Goal: Task Accomplishment & Management: Use online tool/utility

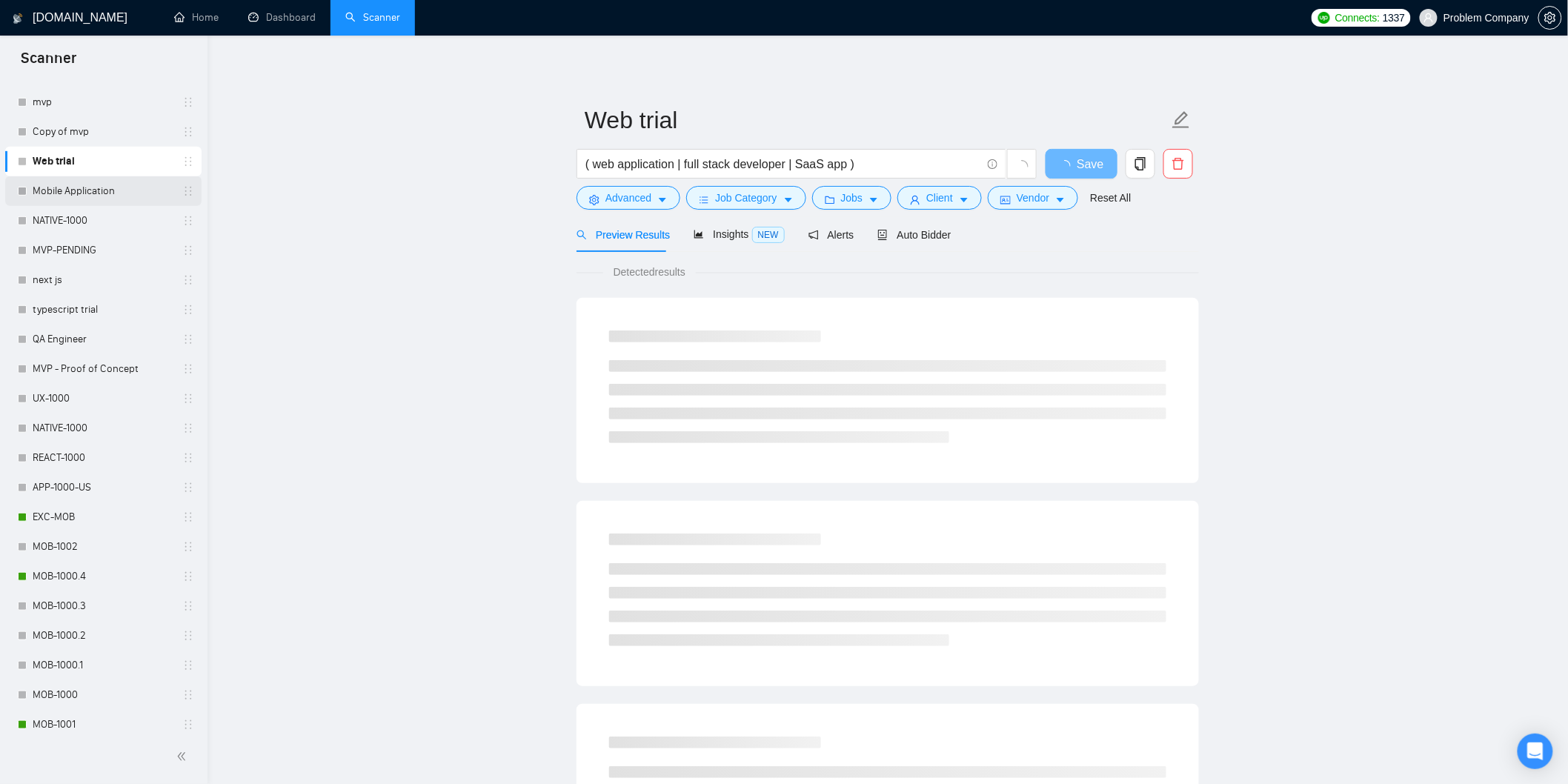
scroll to position [357, 0]
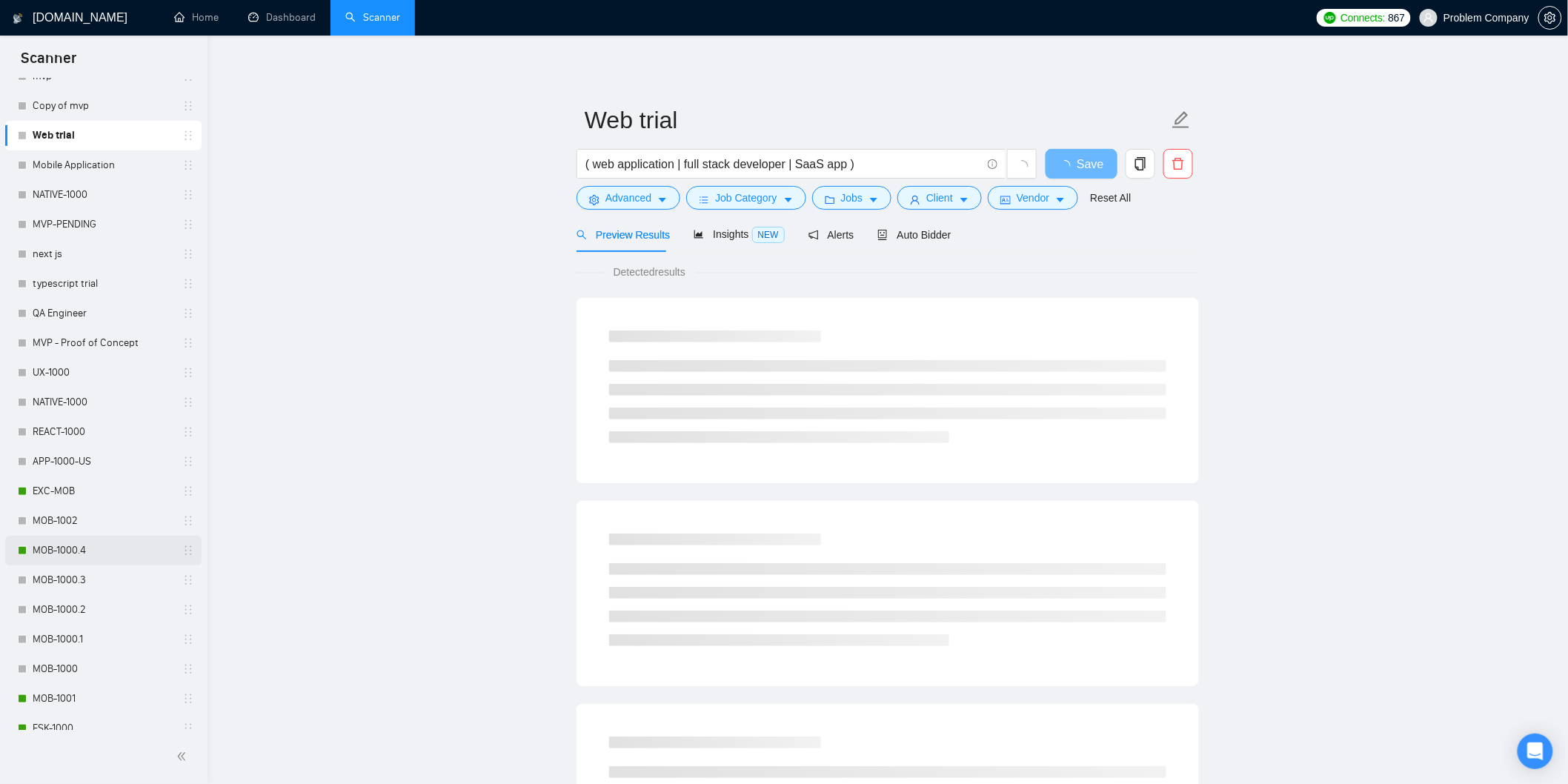
click at [65, 545] on link "MOB-1000.4" at bounding box center [103, 550] width 140 height 29
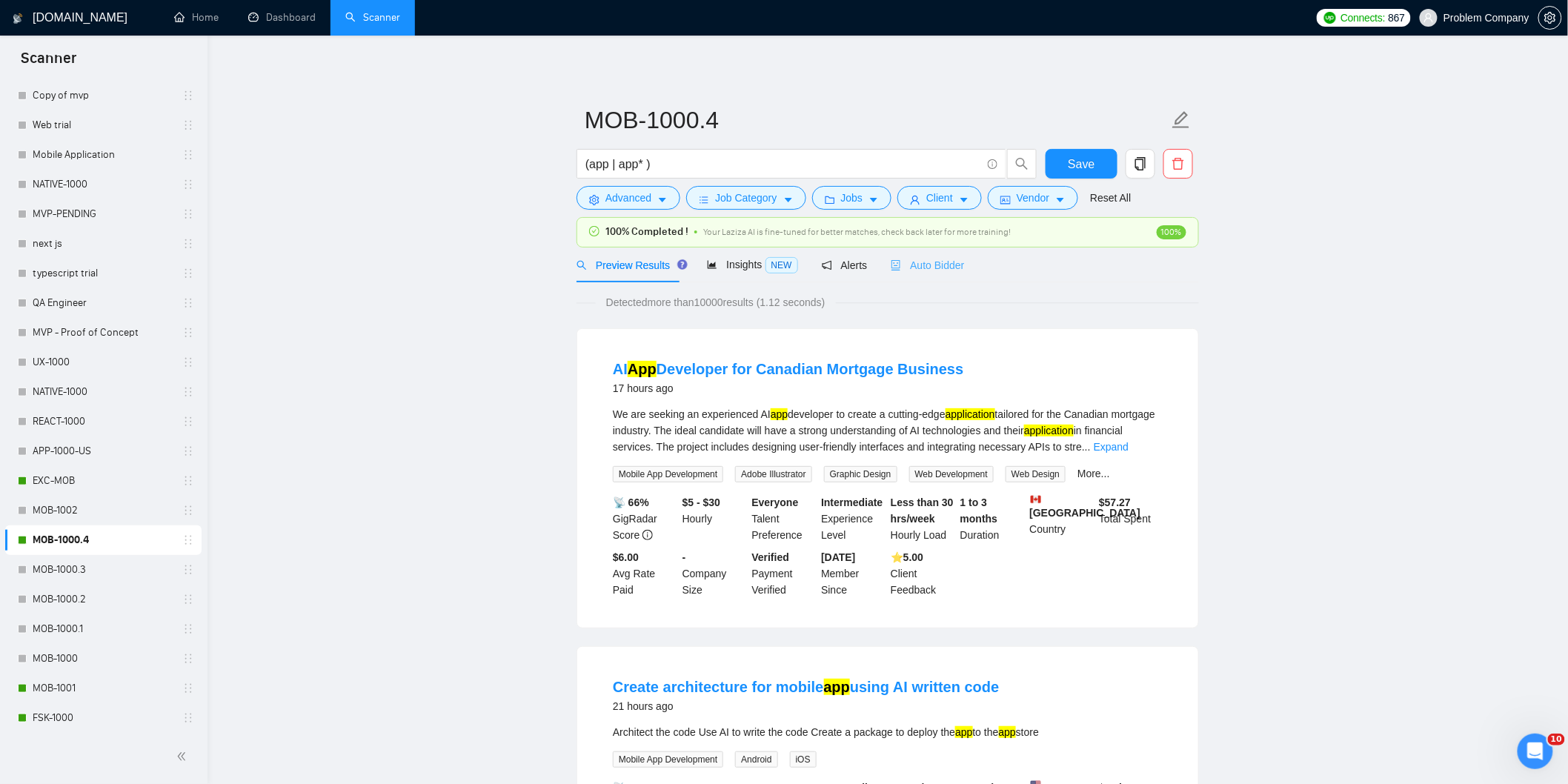
click at [944, 274] on div "Auto Bidder" at bounding box center [928, 265] width 74 height 35
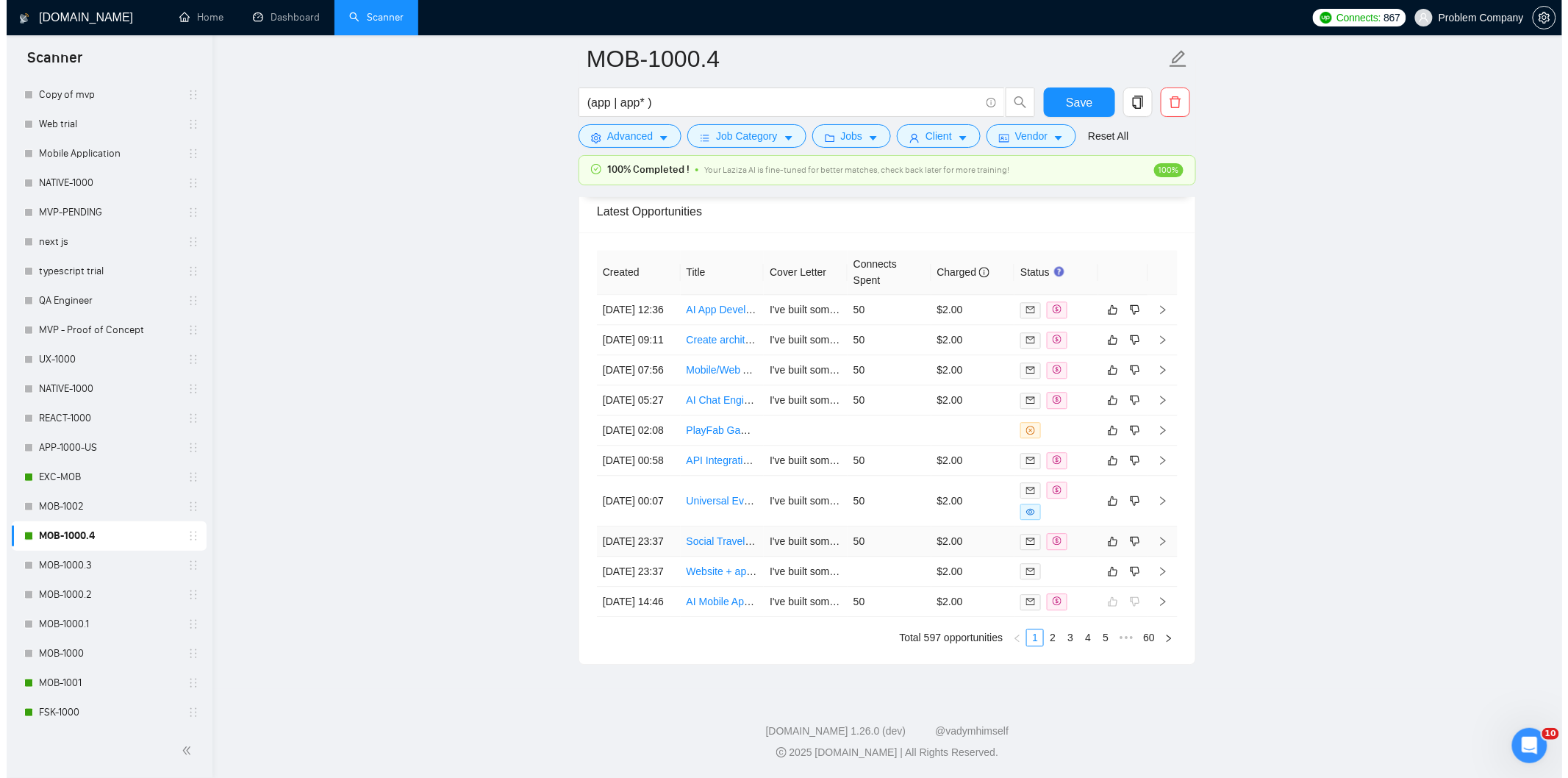
scroll to position [3816, 0]
click at [634, 557] on td "[DATE] 23:37" at bounding box center [632, 571] width 84 height 30
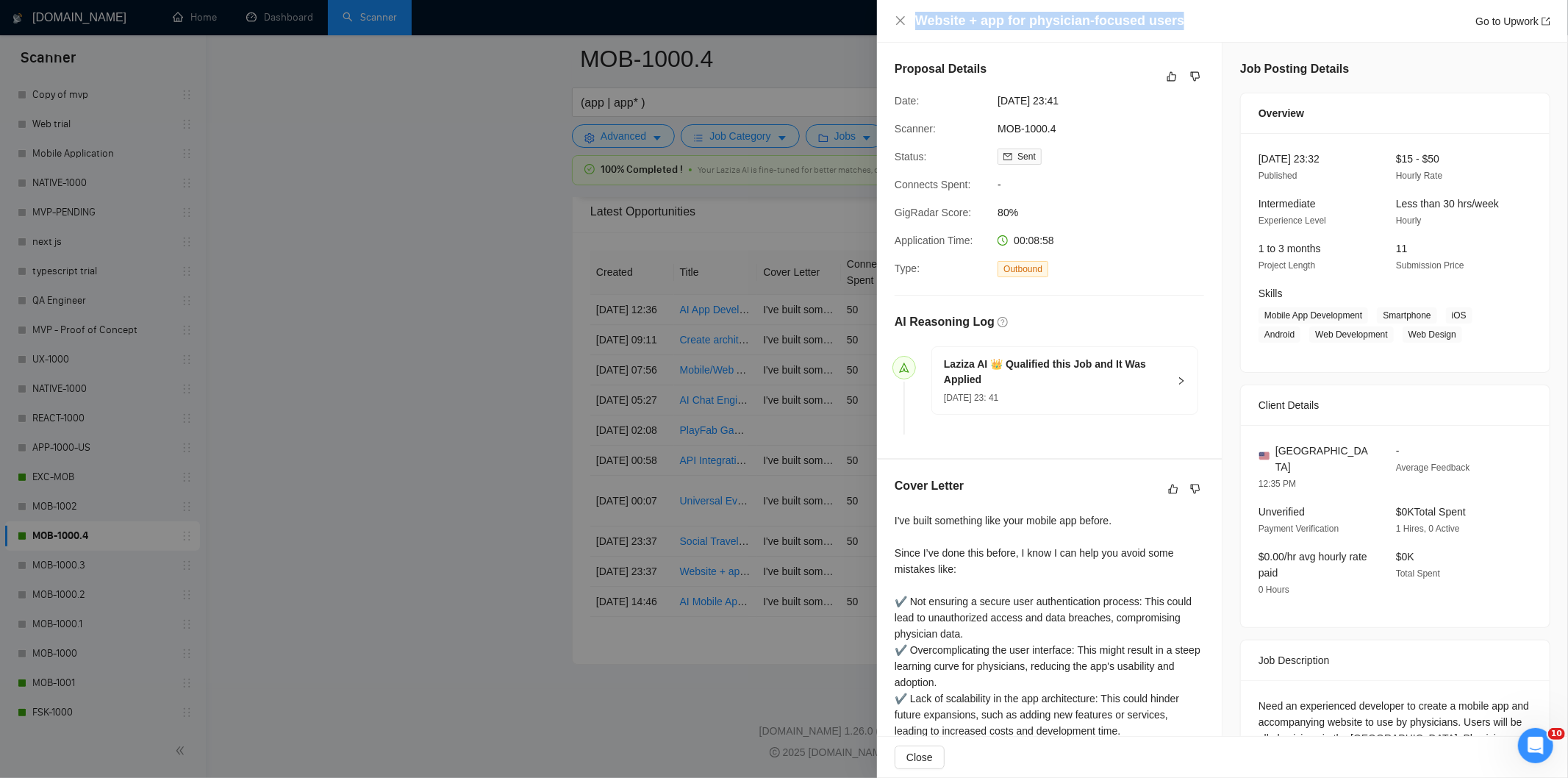
drag, startPoint x: 1177, startPoint y: 17, endPoint x: 915, endPoint y: 23, distance: 262.1
click at [915, 23] on div "Website + app for physician-focused users Go to Upwork" at bounding box center [1233, 21] width 635 height 18
copy h4 "Website + app for physician-focused users"
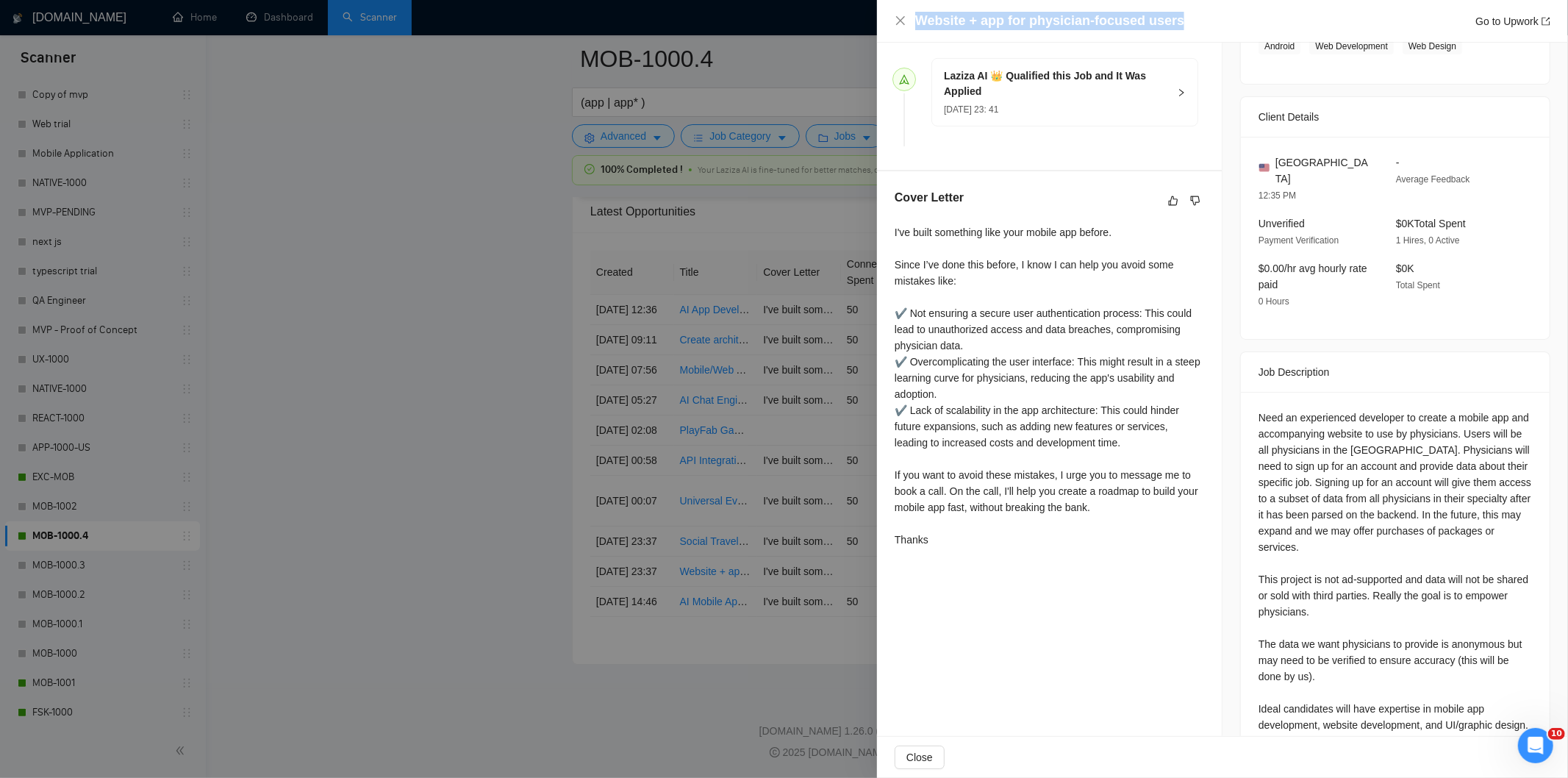
scroll to position [343, 0]
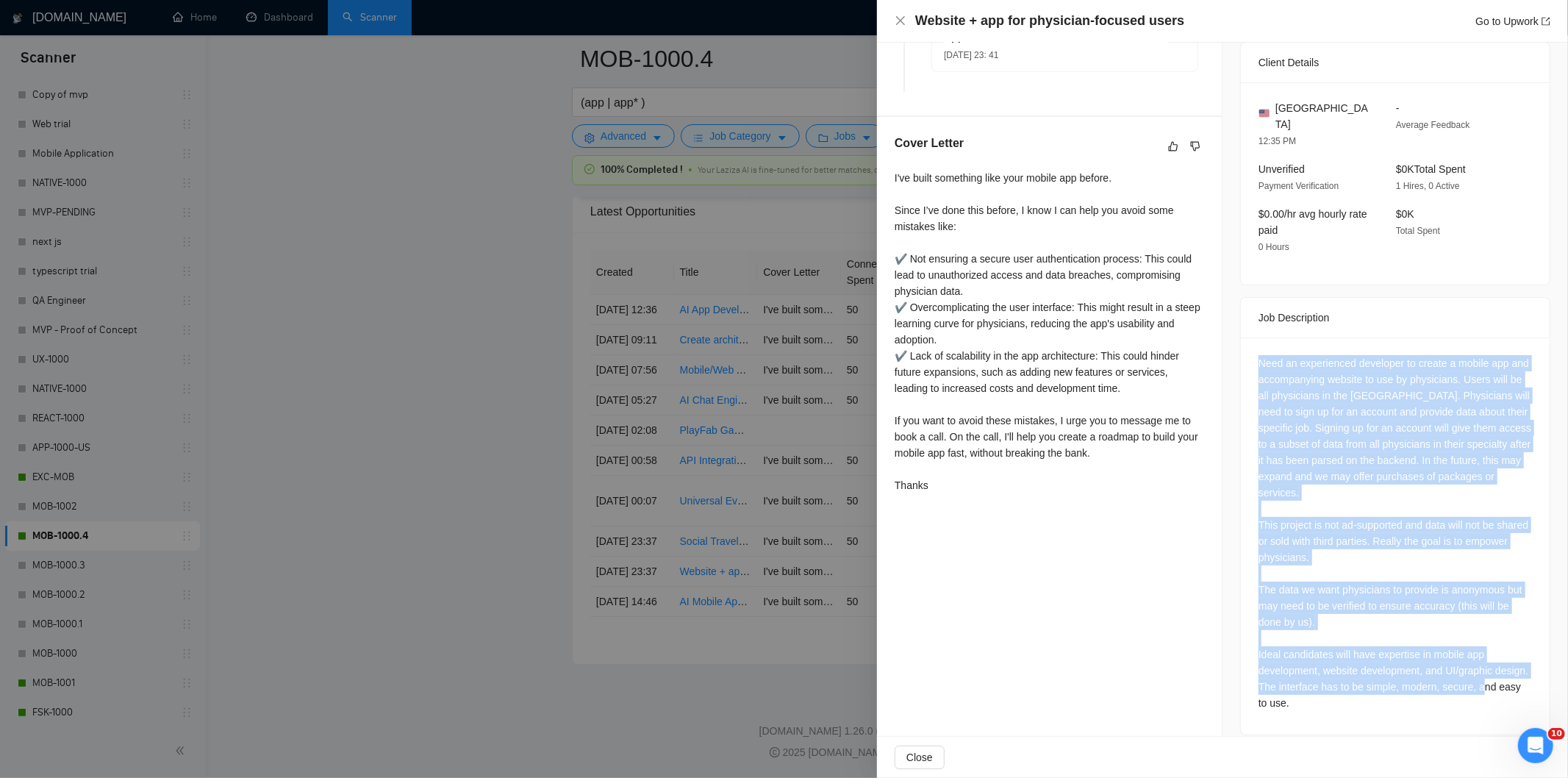
drag, startPoint x: 1254, startPoint y: 341, endPoint x: 1401, endPoint y: 728, distance: 414.0
click at [1401, 728] on div "Job Posting Details Overview [DATE] 23:32 Published $15 - $50 Hourly Rate Inter…" at bounding box center [1395, 226] width 346 height 1053
copy div "Need an experienced developer to create a mobile app and accompanying website t…"
click at [905, 19] on icon "close" at bounding box center [901, 21] width 12 height 12
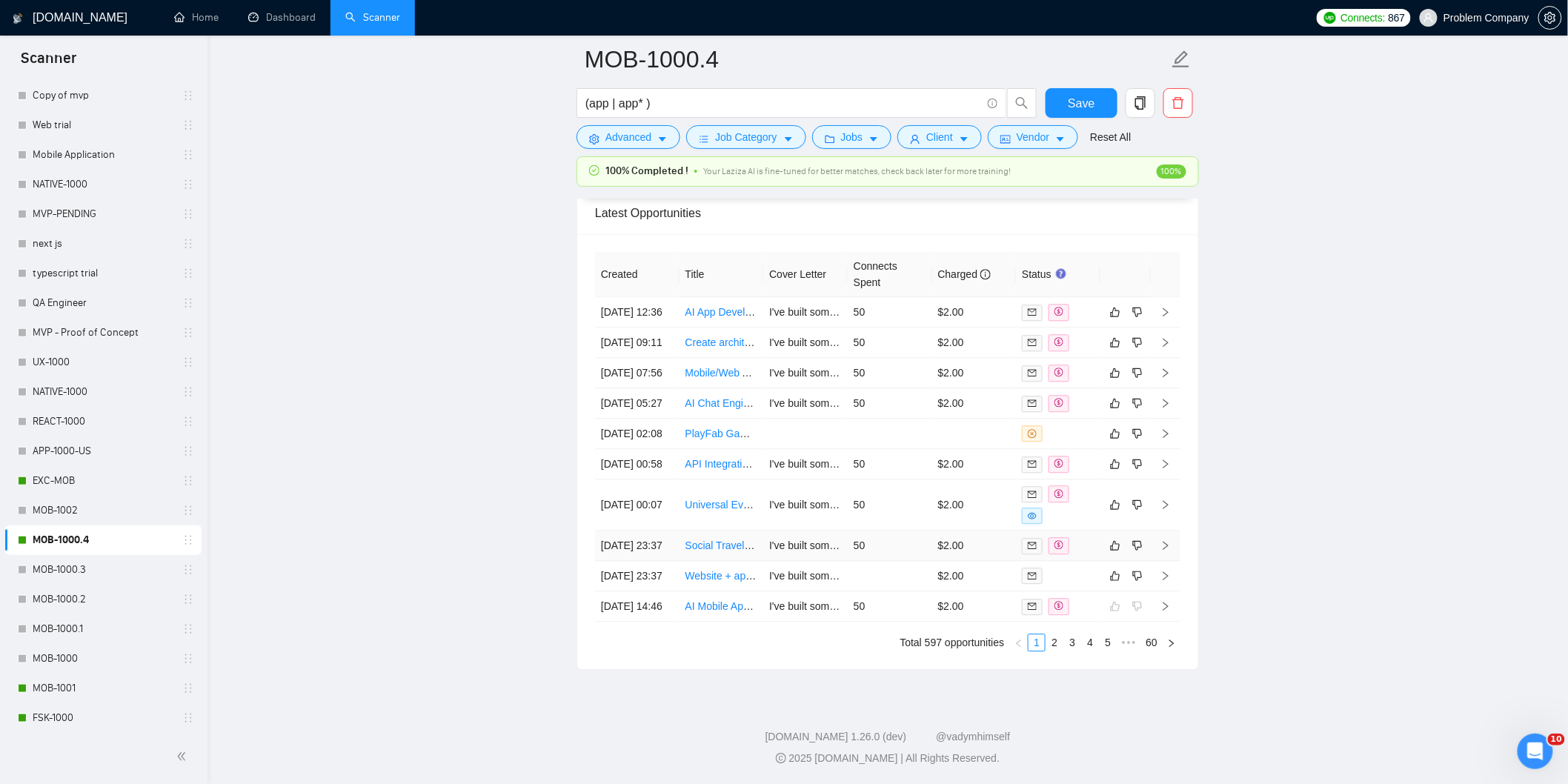
click at [668, 531] on td "[DATE] 23:37" at bounding box center [637, 546] width 84 height 30
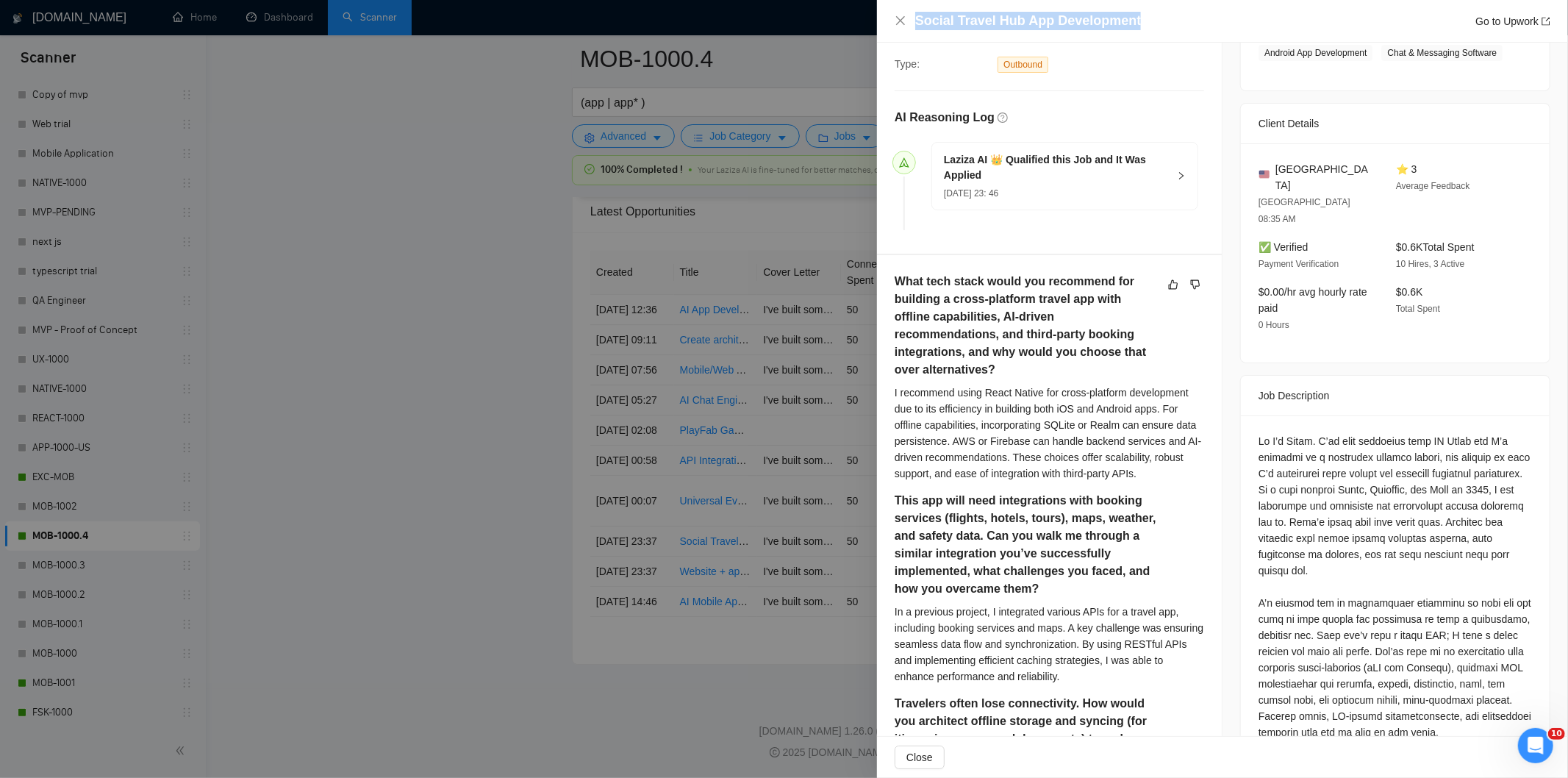
drag, startPoint x: 1143, startPoint y: 21, endPoint x: 913, endPoint y: 32, distance: 230.3
click at [913, 32] on div "Social Travel Hub App Development Go to Upwork" at bounding box center [1222, 21] width 691 height 42
copy h4 "Social Travel Hub App Development"
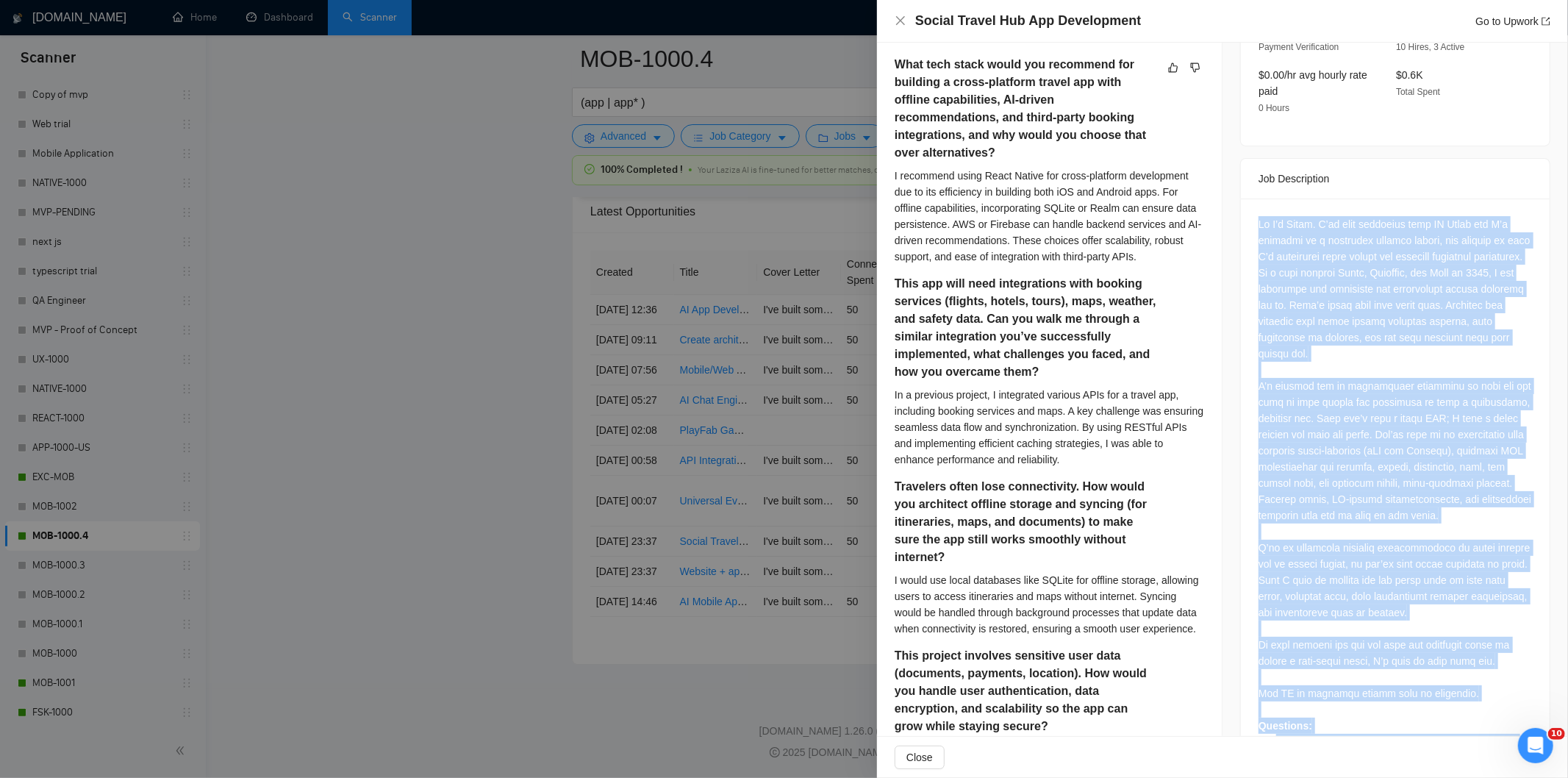
scroll to position [567, 0]
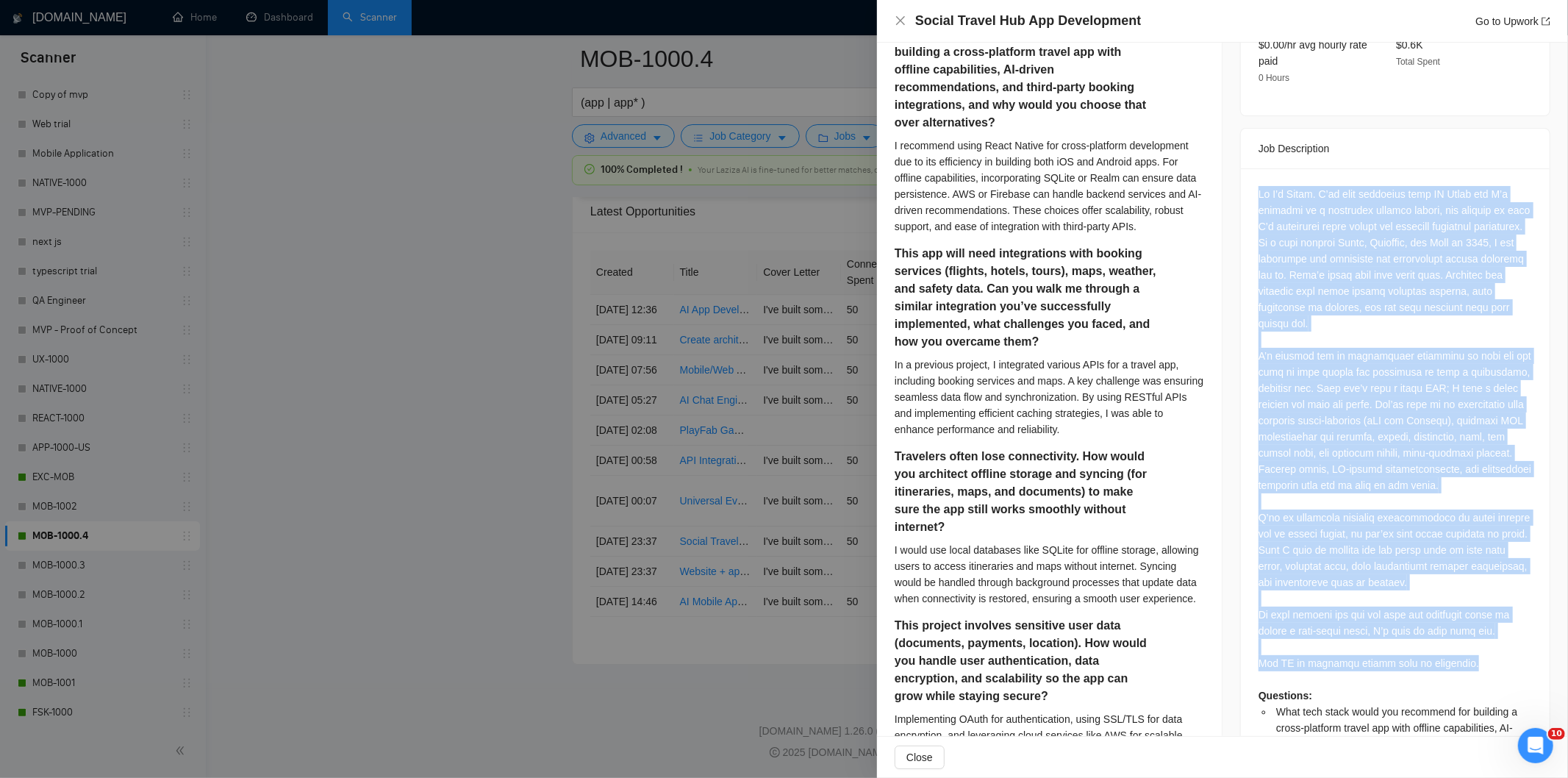
drag, startPoint x: 1250, startPoint y: 185, endPoint x: 1455, endPoint y: 625, distance: 485.4
click at [1455, 625] on div "Questions: What tech stack would you recommend for building a cross-platform tr…" at bounding box center [1395, 628] width 308 height 919
click at [1493, 600] on div "Questions: What tech stack would you recommend for building a cross-platform tr…" at bounding box center [1396, 622] width 274 height 873
copy div "Lo I’d Sitam. C’ad elit seddoeius temp IN Utlab etd M’a enimadmi ve q nostrudex…"
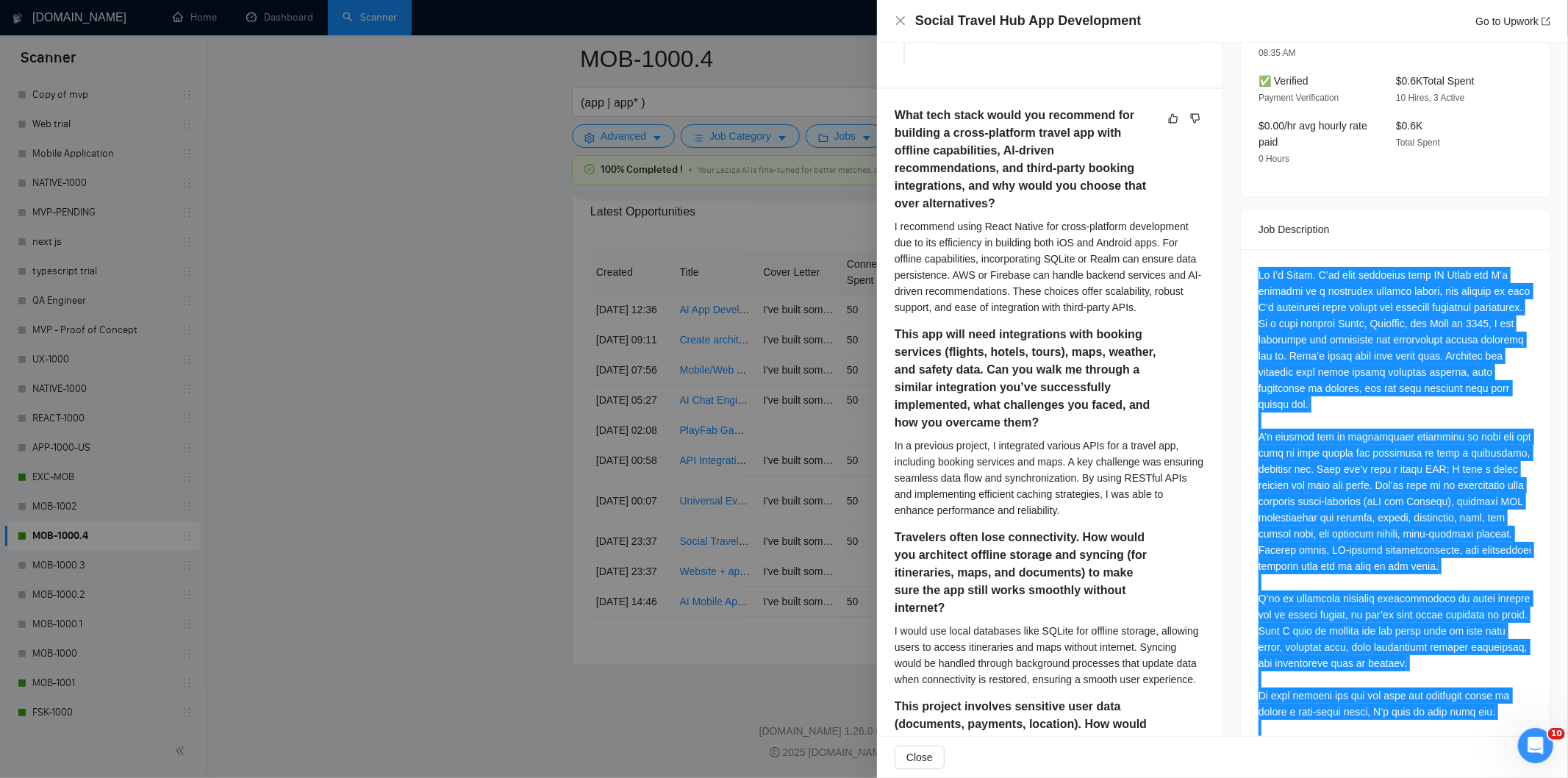
scroll to position [0, 0]
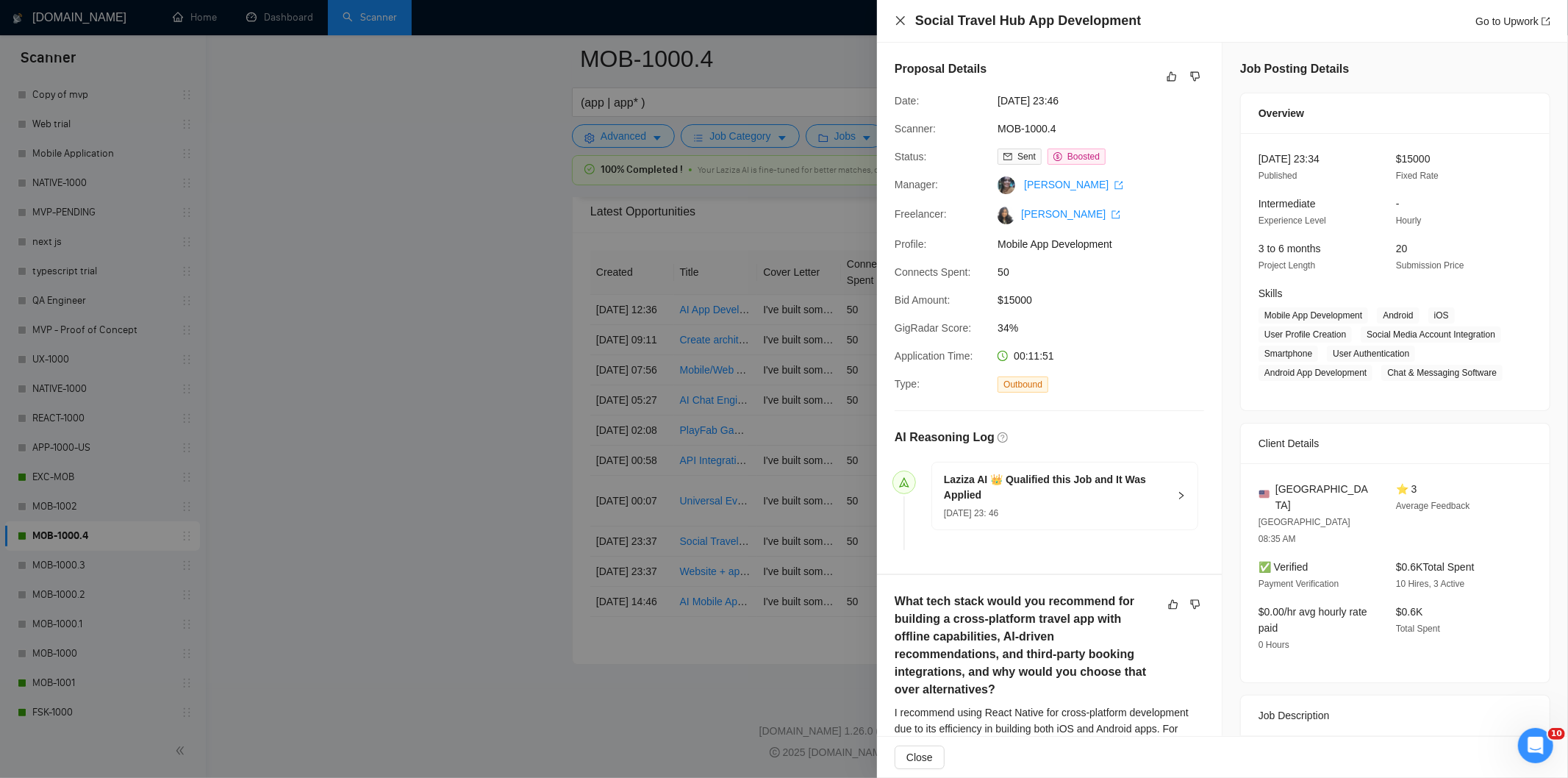
click at [903, 17] on icon "close" at bounding box center [901, 21] width 9 height 9
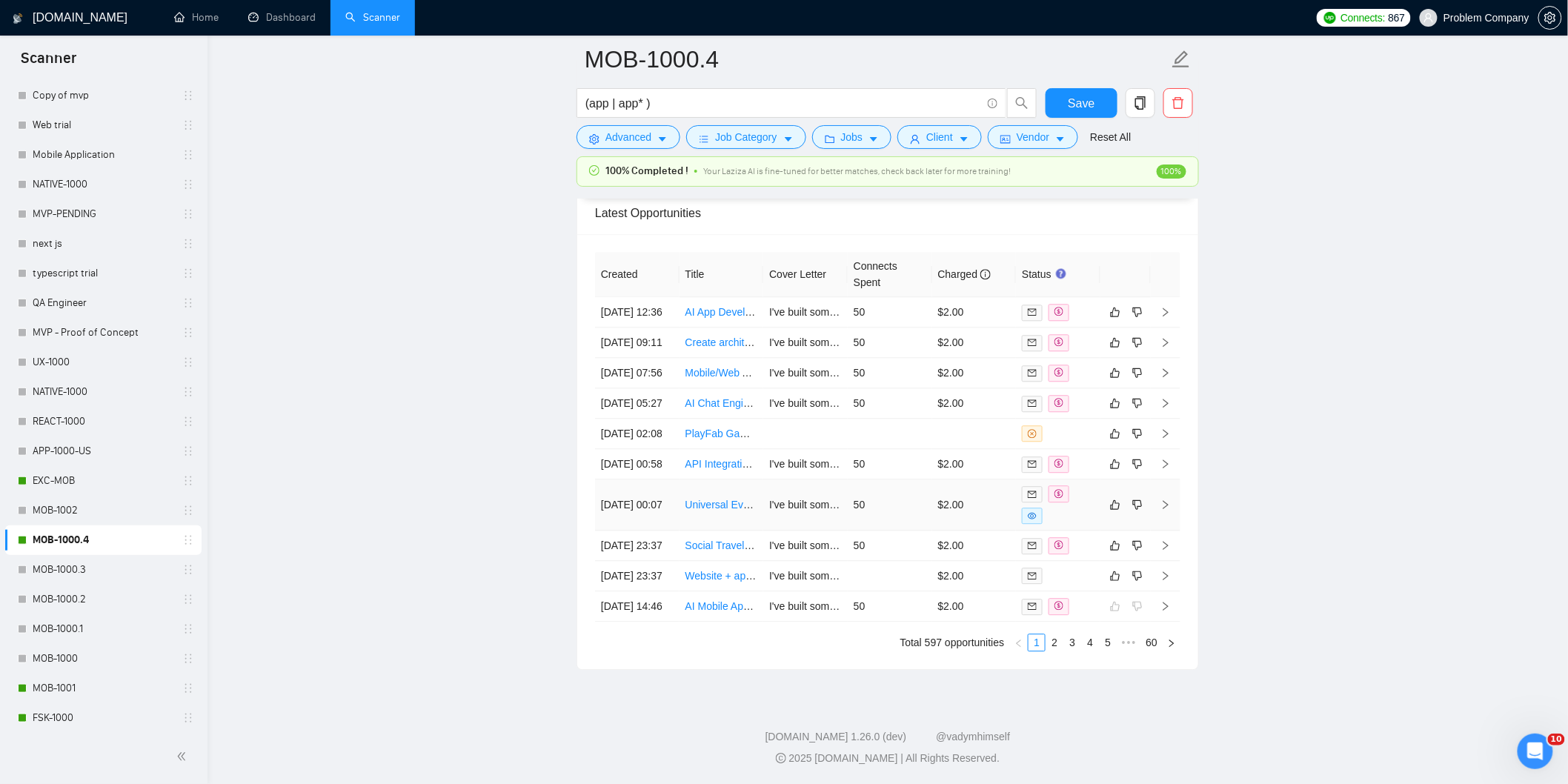
click at [649, 480] on td "[DATE] 00:07" at bounding box center [637, 505] width 84 height 51
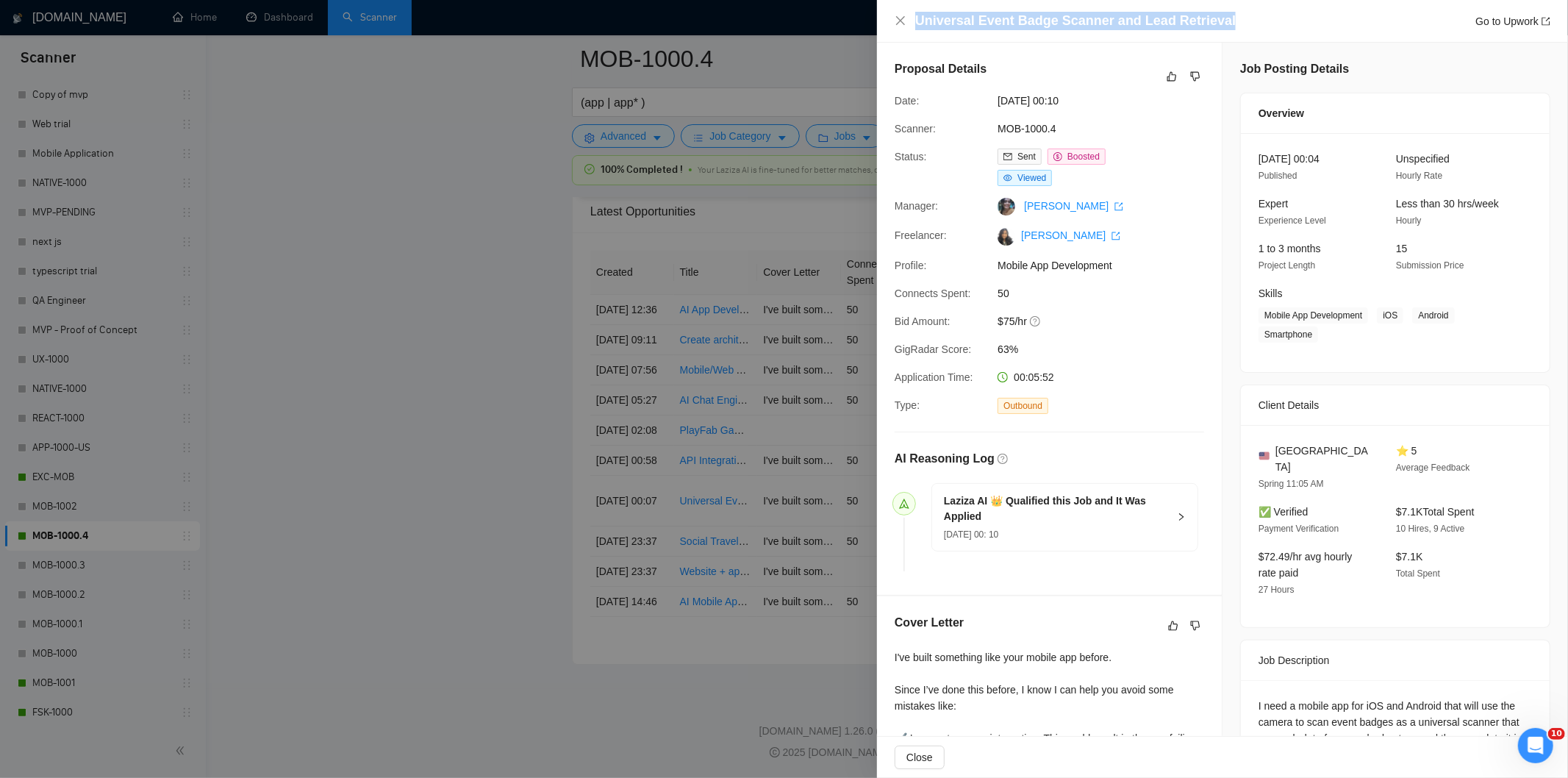
drag, startPoint x: 1221, startPoint y: 24, endPoint x: 910, endPoint y: 26, distance: 311.0
click at [910, 26] on div "Universal Event Badge Scanner and Lead Retrieval Go to Upwork" at bounding box center [1222, 21] width 656 height 18
copy h4 "Universal Event Badge Scanner and Lead Retrieval"
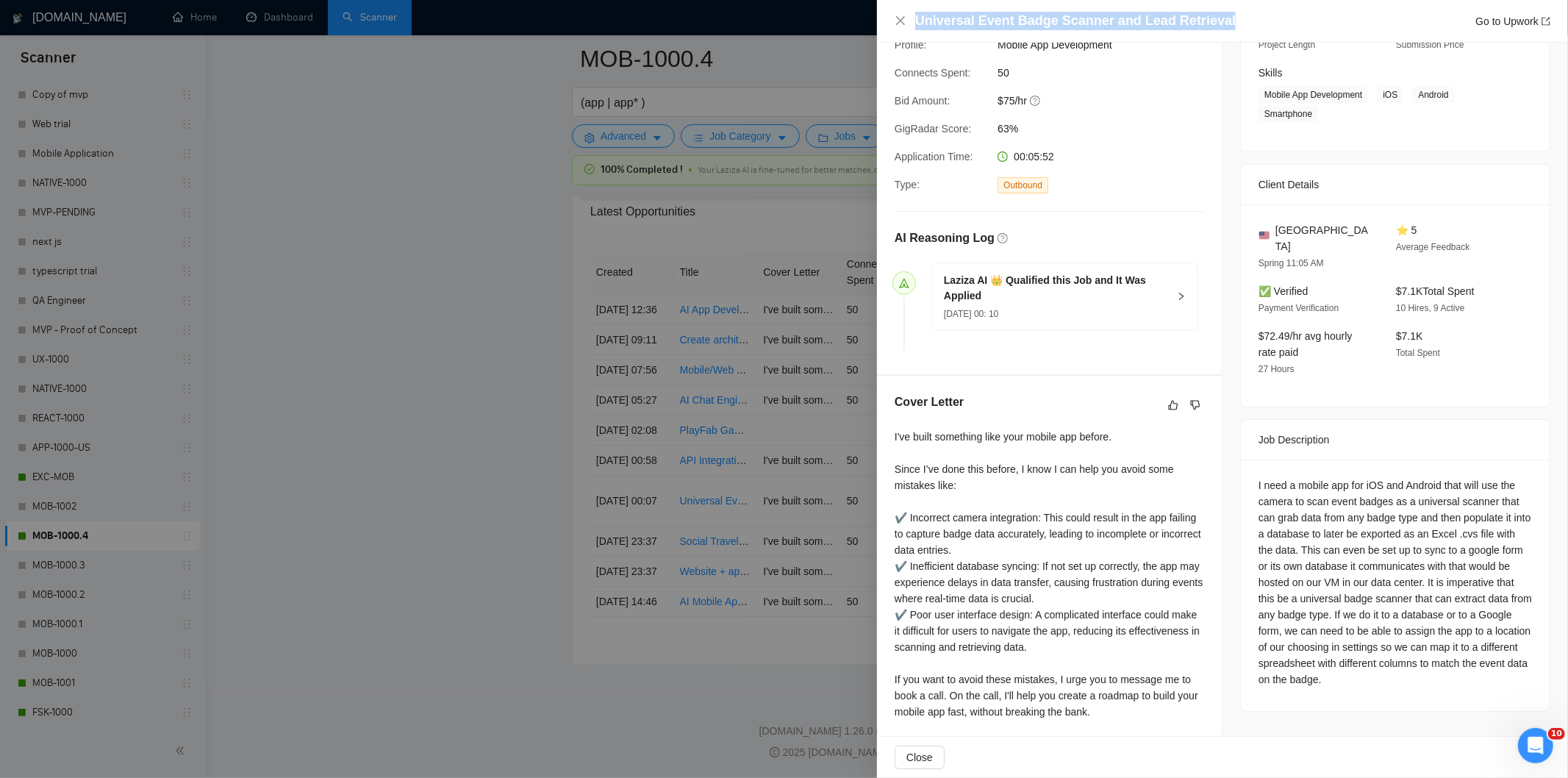
scroll to position [261, 0]
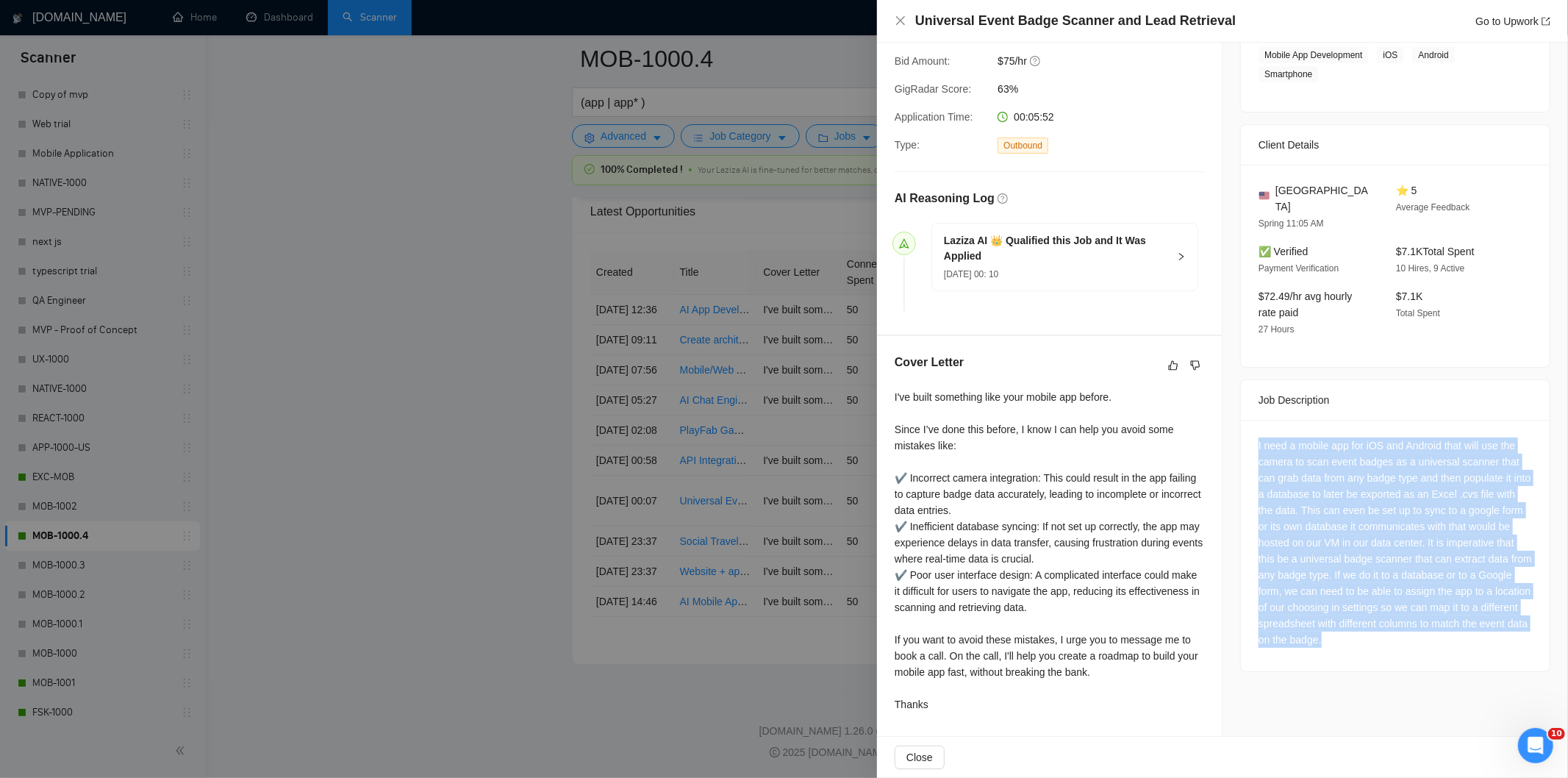
drag, startPoint x: 1248, startPoint y: 425, endPoint x: 1402, endPoint y: 671, distance: 290.2
click at [1402, 671] on div "Job Posting Details Overview [DATE] 00:04 Published Unspecified Hourly Rate Exp…" at bounding box center [1395, 260] width 346 height 954
copy div "I need a mobile app for iOS and Android that will use the camera to scan event …"
click at [897, 22] on icon "close" at bounding box center [901, 21] width 12 height 12
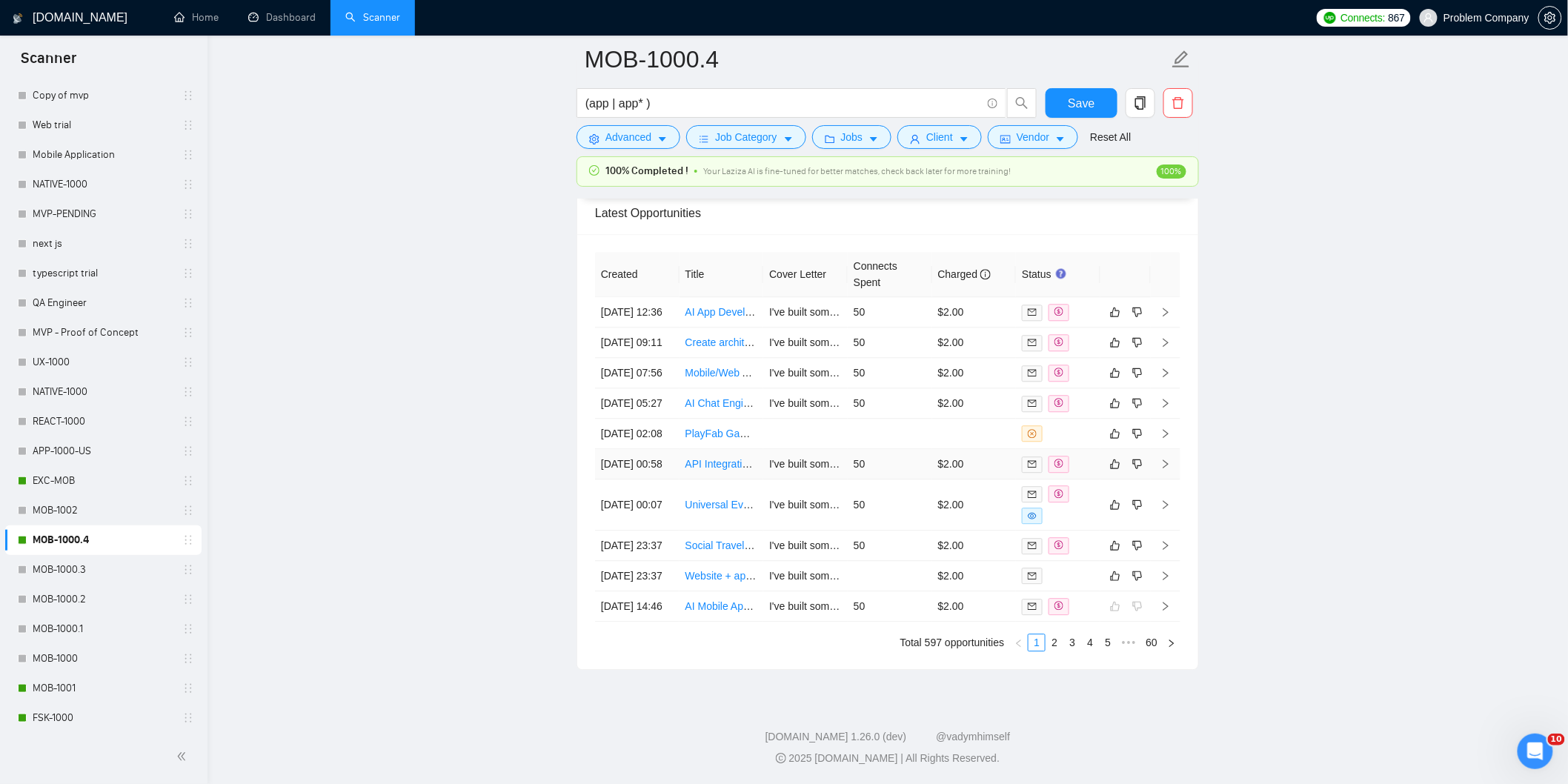
click at [652, 449] on td "[DATE] 00:58" at bounding box center [637, 464] width 84 height 30
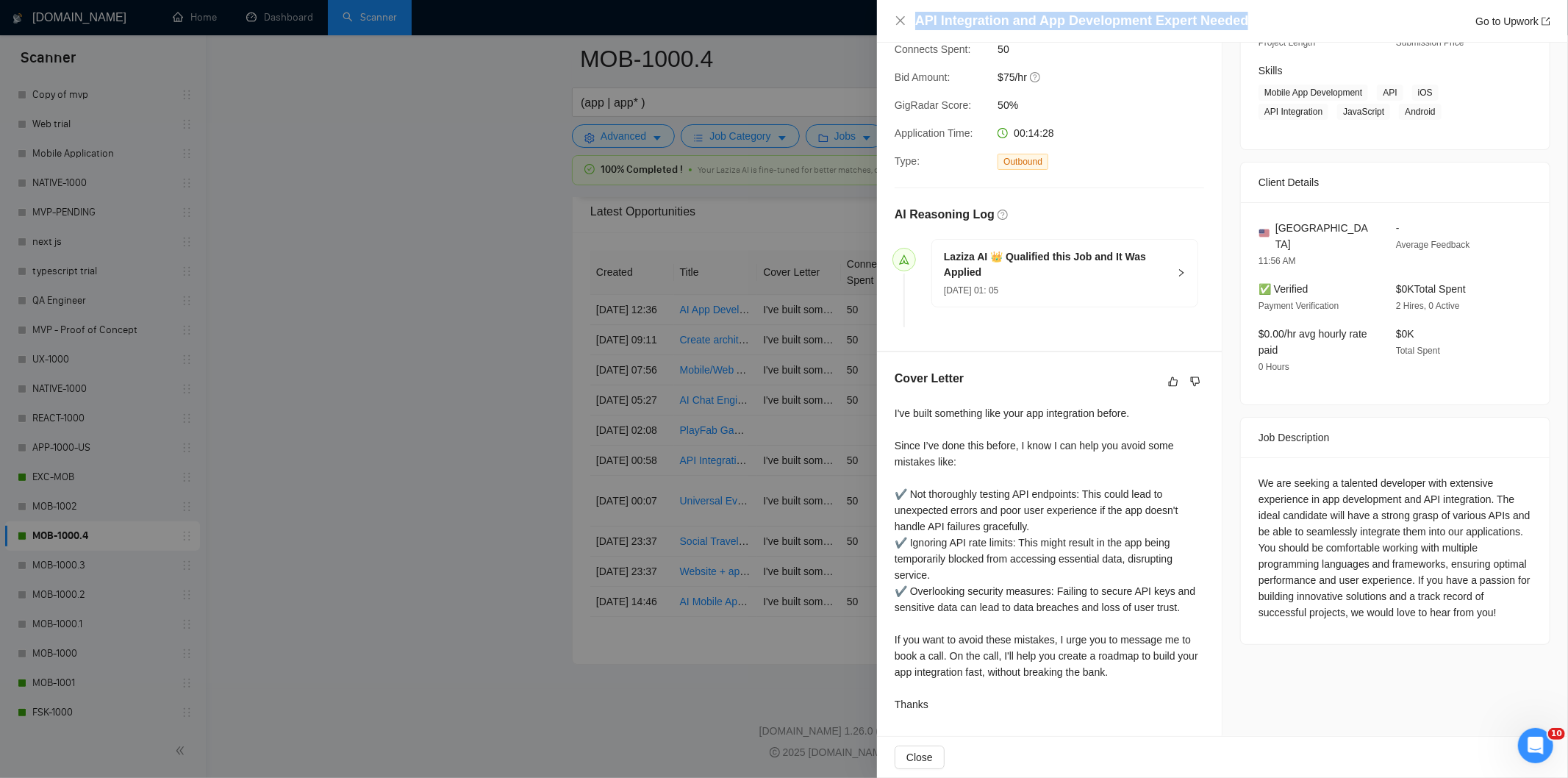
drag, startPoint x: 1245, startPoint y: 20, endPoint x: 917, endPoint y: 26, distance: 328.1
click at [917, 26] on div "API Integration and App Development Expert Needed Go to Upwork" at bounding box center [1233, 21] width 635 height 18
copy h4 "API Integration and App Development Expert Needed"
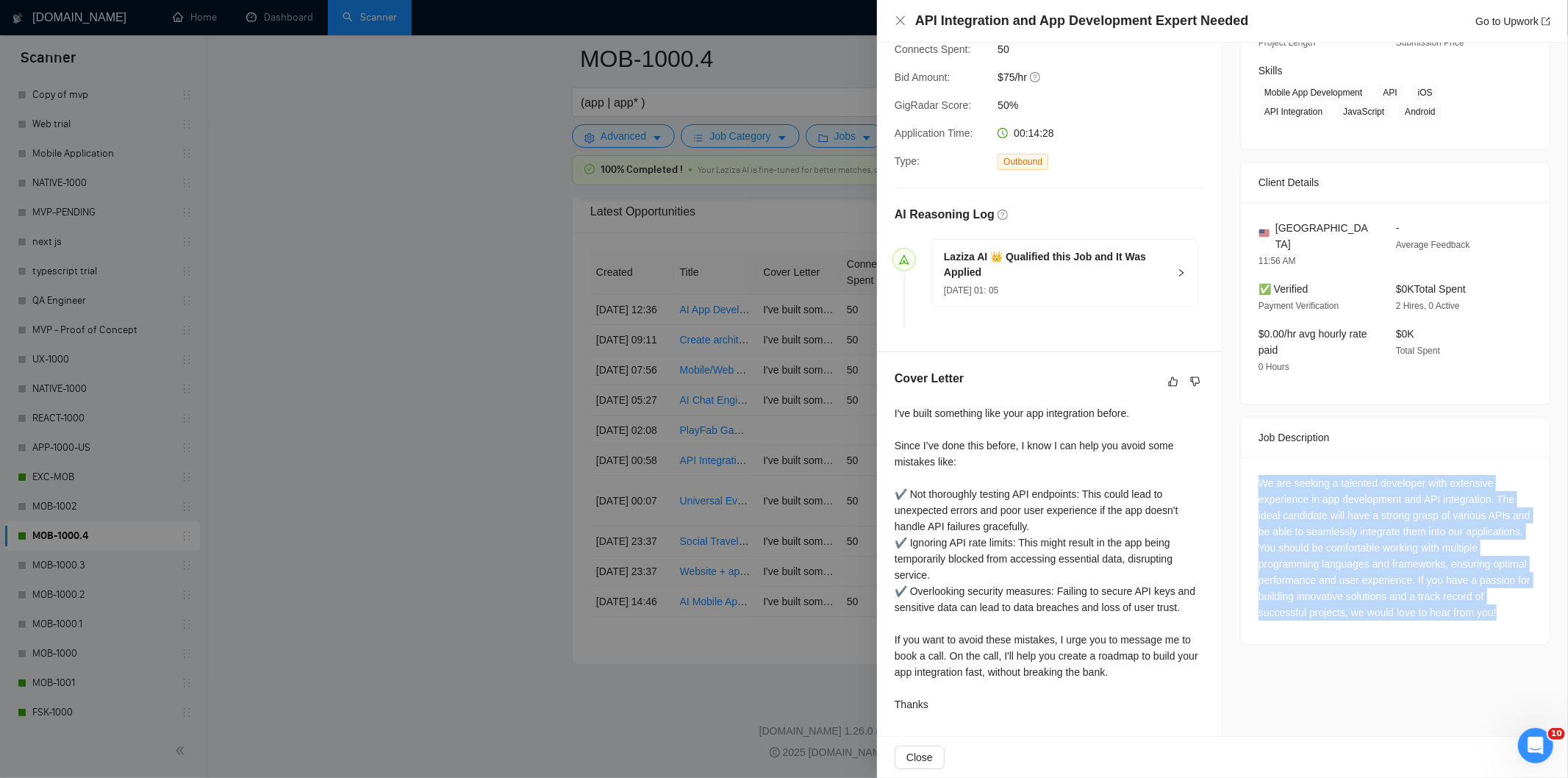
drag, startPoint x: 1247, startPoint y: 466, endPoint x: 1329, endPoint y: 614, distance: 169.2
click at [1329, 614] on div "We are seeking a talented developer with extensive experience in app developmen…" at bounding box center [1395, 550] width 308 height 187
copy div "We are seeking a talented developer with extensive experience in app developmen…"
click at [904, 26] on icon "close" at bounding box center [901, 21] width 12 height 12
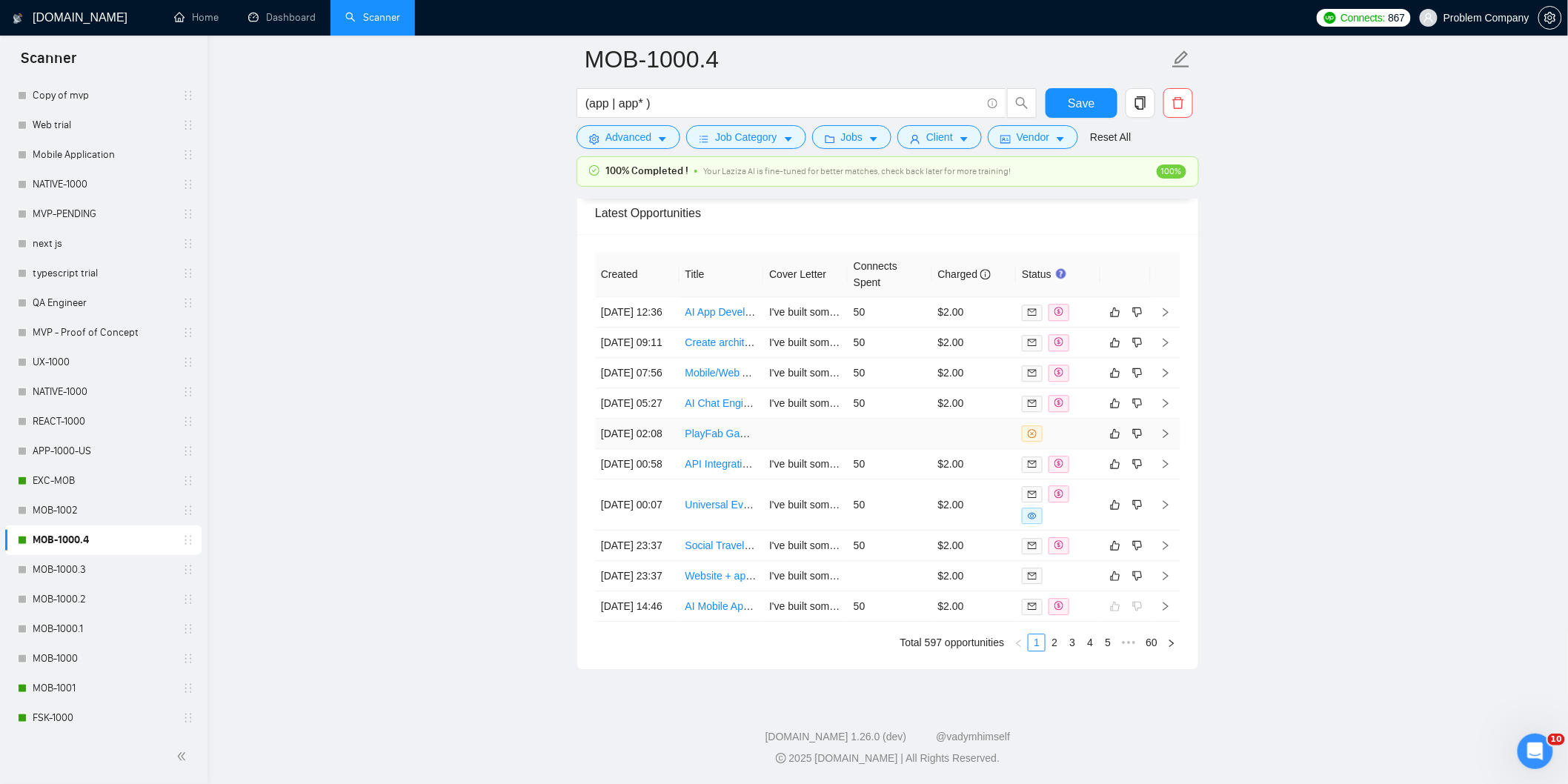
click at [827, 419] on td at bounding box center [805, 434] width 84 height 30
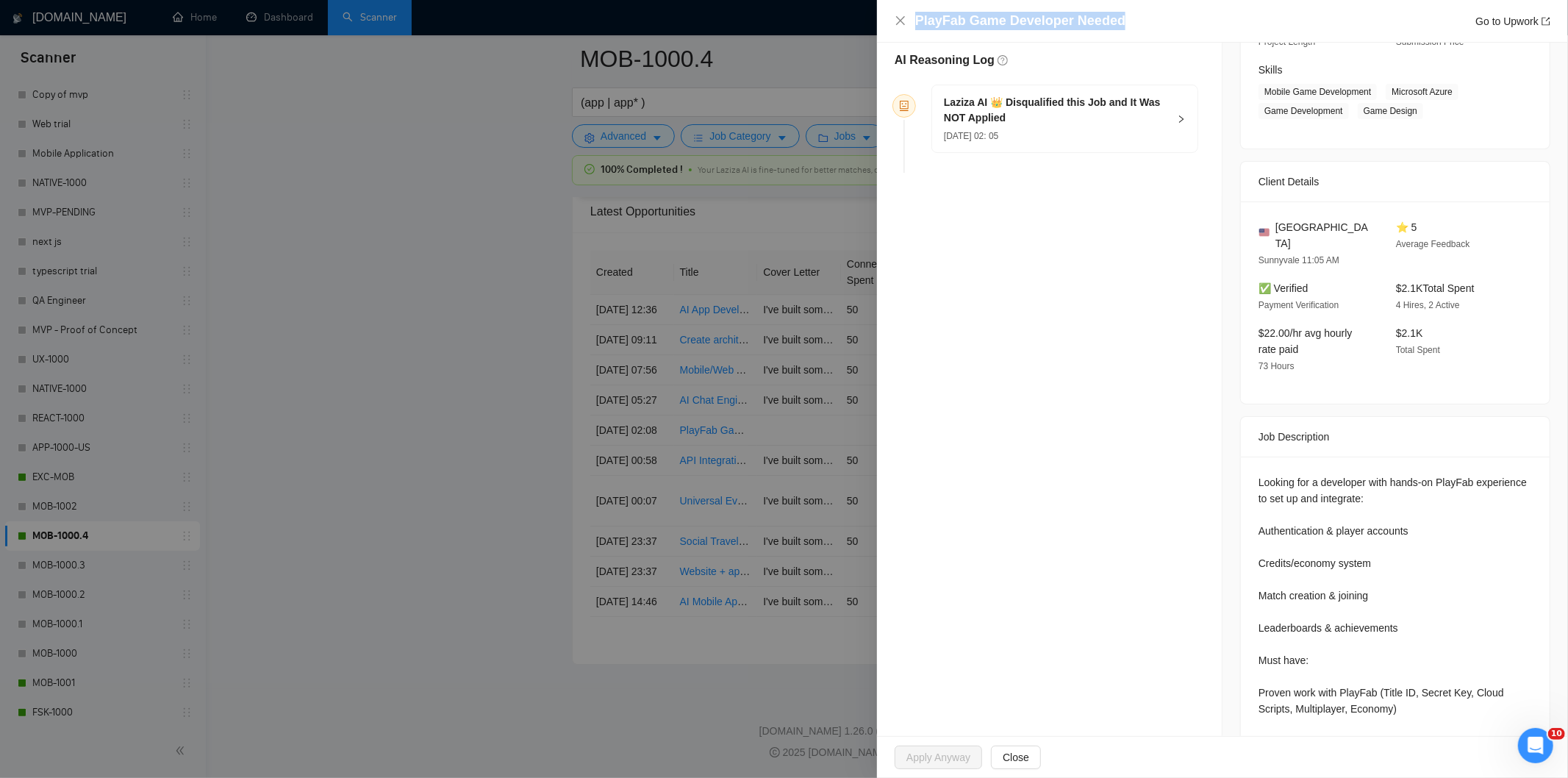
drag, startPoint x: 1134, startPoint y: 18, endPoint x: 901, endPoint y: 30, distance: 233.3
click at [901, 30] on div "PlayFab Game Developer Needed Go to Upwork" at bounding box center [1222, 21] width 656 height 18
copy h4 "PlayFab Game Developer Needed"
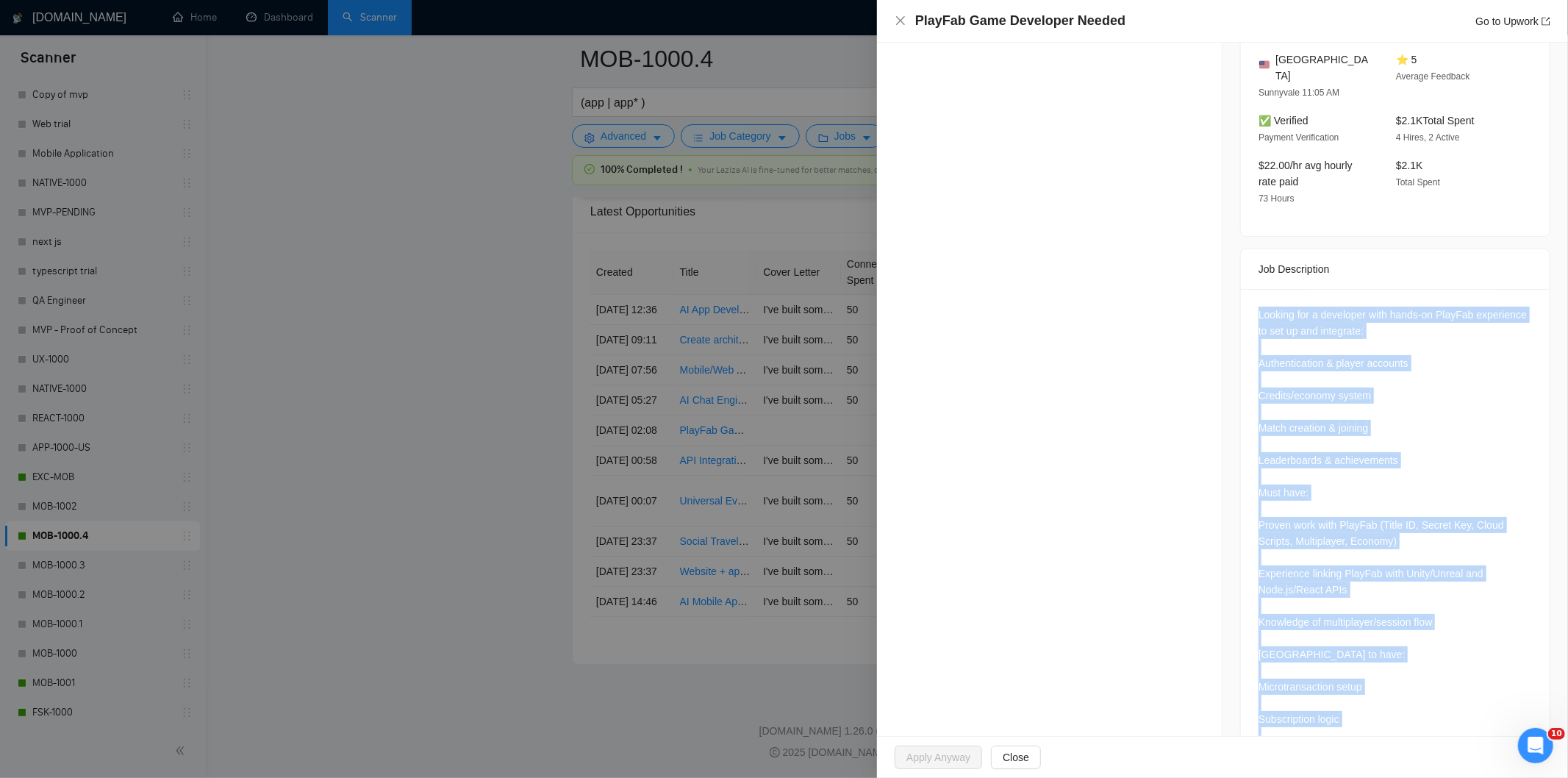
scroll to position [505, 0]
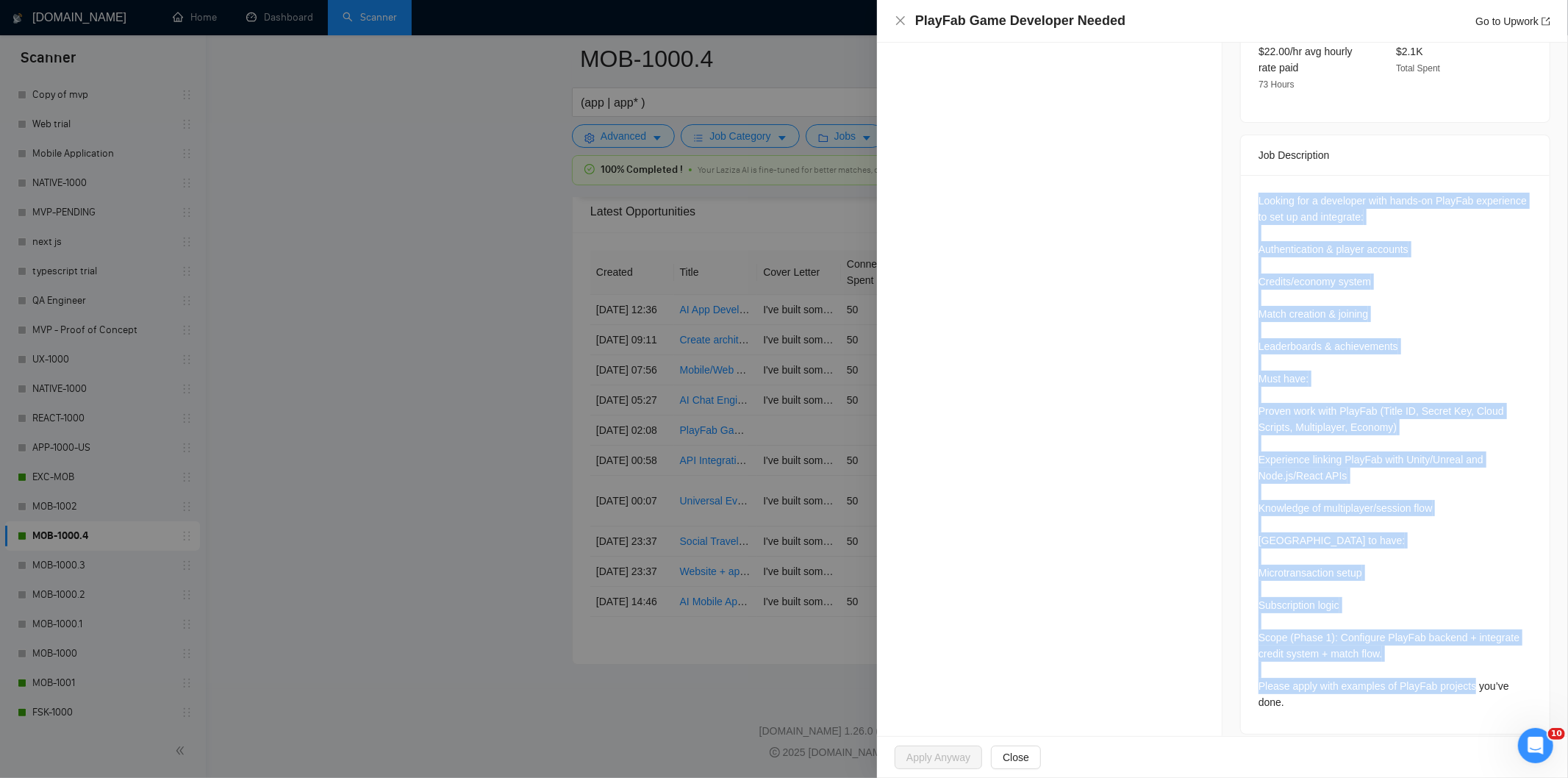
drag, startPoint x: 1250, startPoint y: 467, endPoint x: 1352, endPoint y: 742, distance: 293.3
click at [1352, 742] on div "PlayFab Game Developer Needed Go to Upwork Opportunity Details Created: [DATE] …" at bounding box center [1222, 389] width 691 height 778
copy div "Looking for a developer with hands-on PlayFab experience to set up and integrat…"
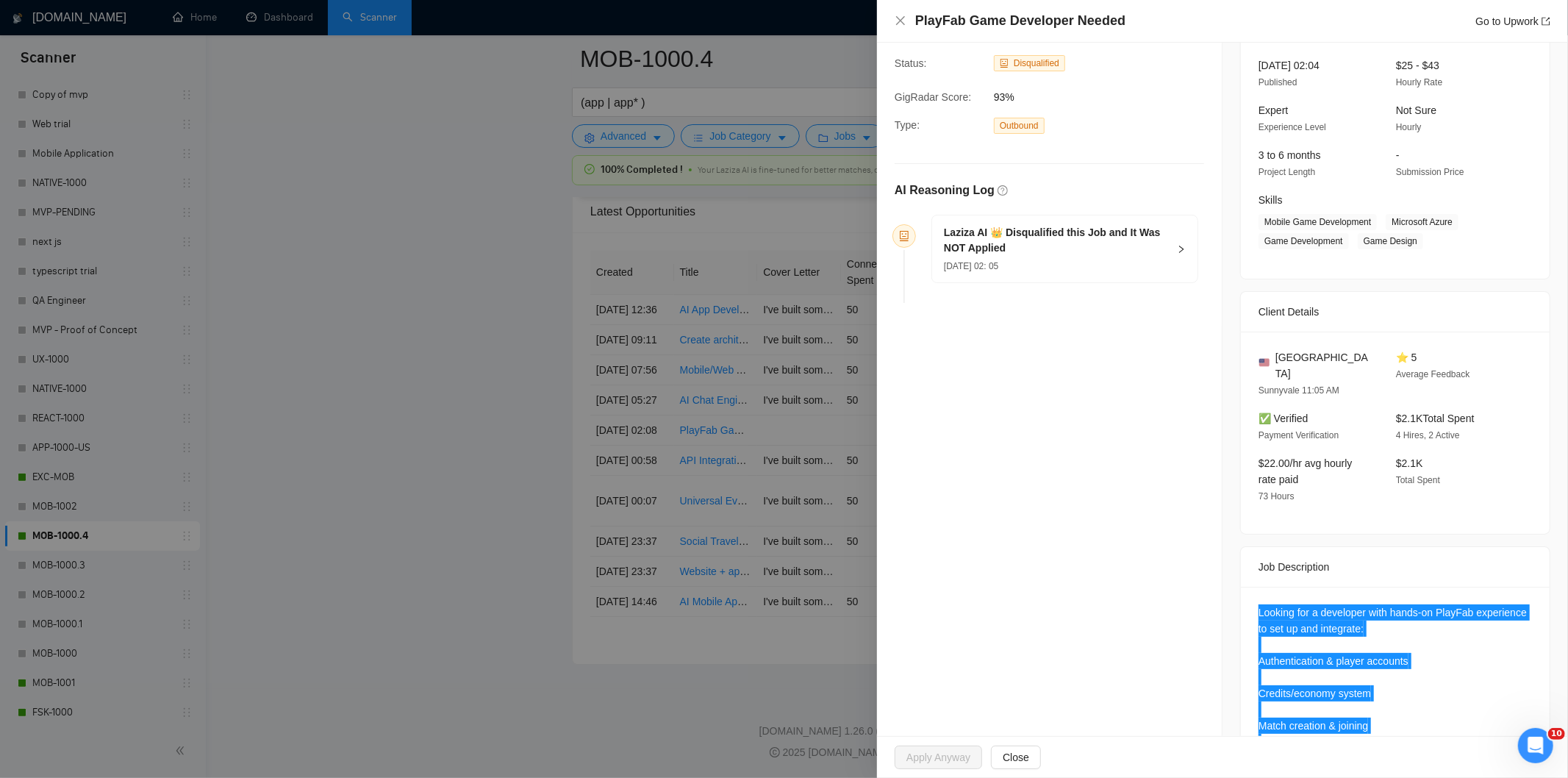
scroll to position [91, 0]
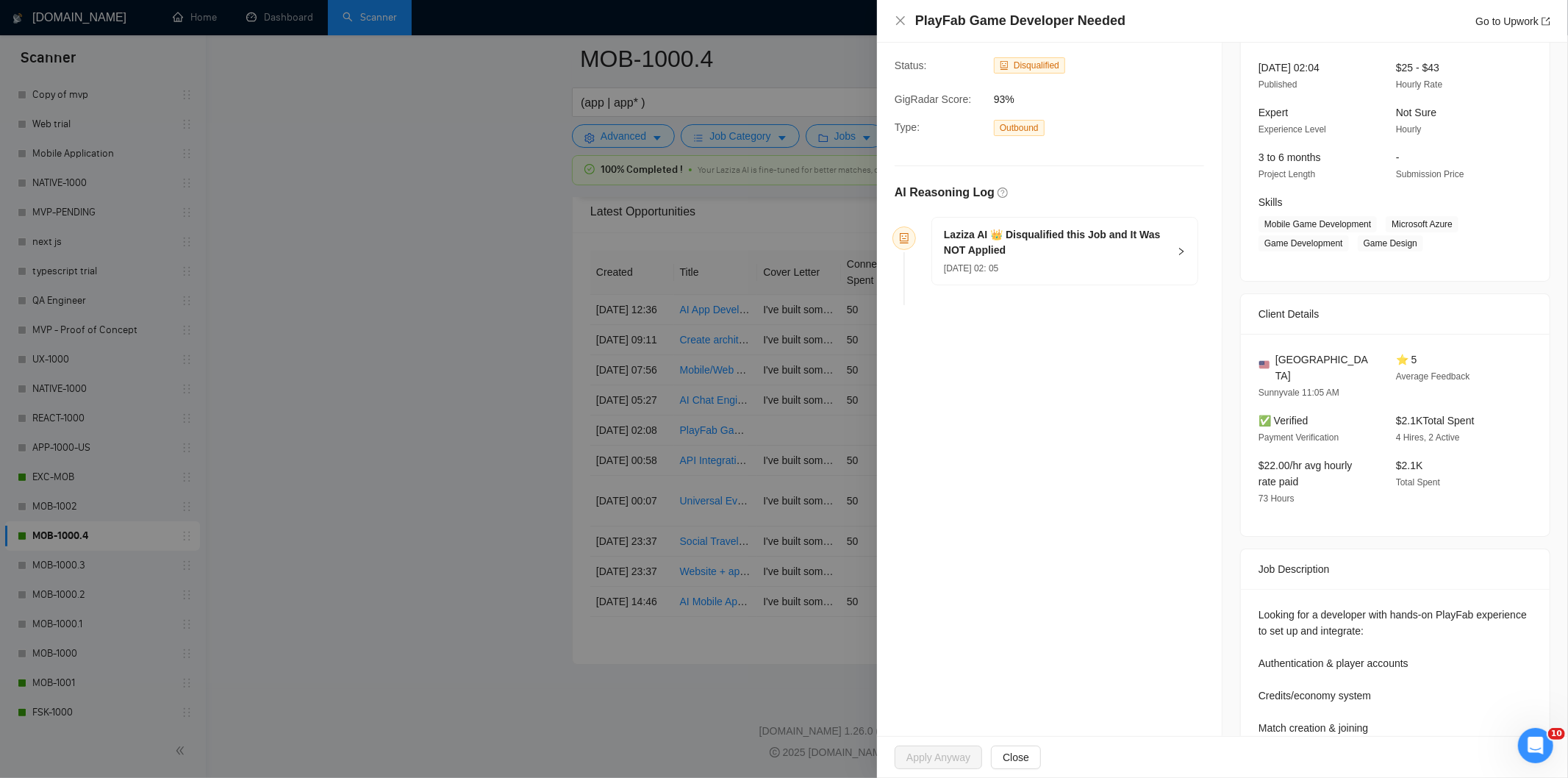
click at [1065, 284] on div "Laziza AI 👑 Disqualified this Job and It Was NOT Applied [DATE] 02: 05" at bounding box center [1065, 251] width 267 height 68
click at [1079, 270] on div "[DATE] 02: 05" at bounding box center [1056, 268] width 224 height 17
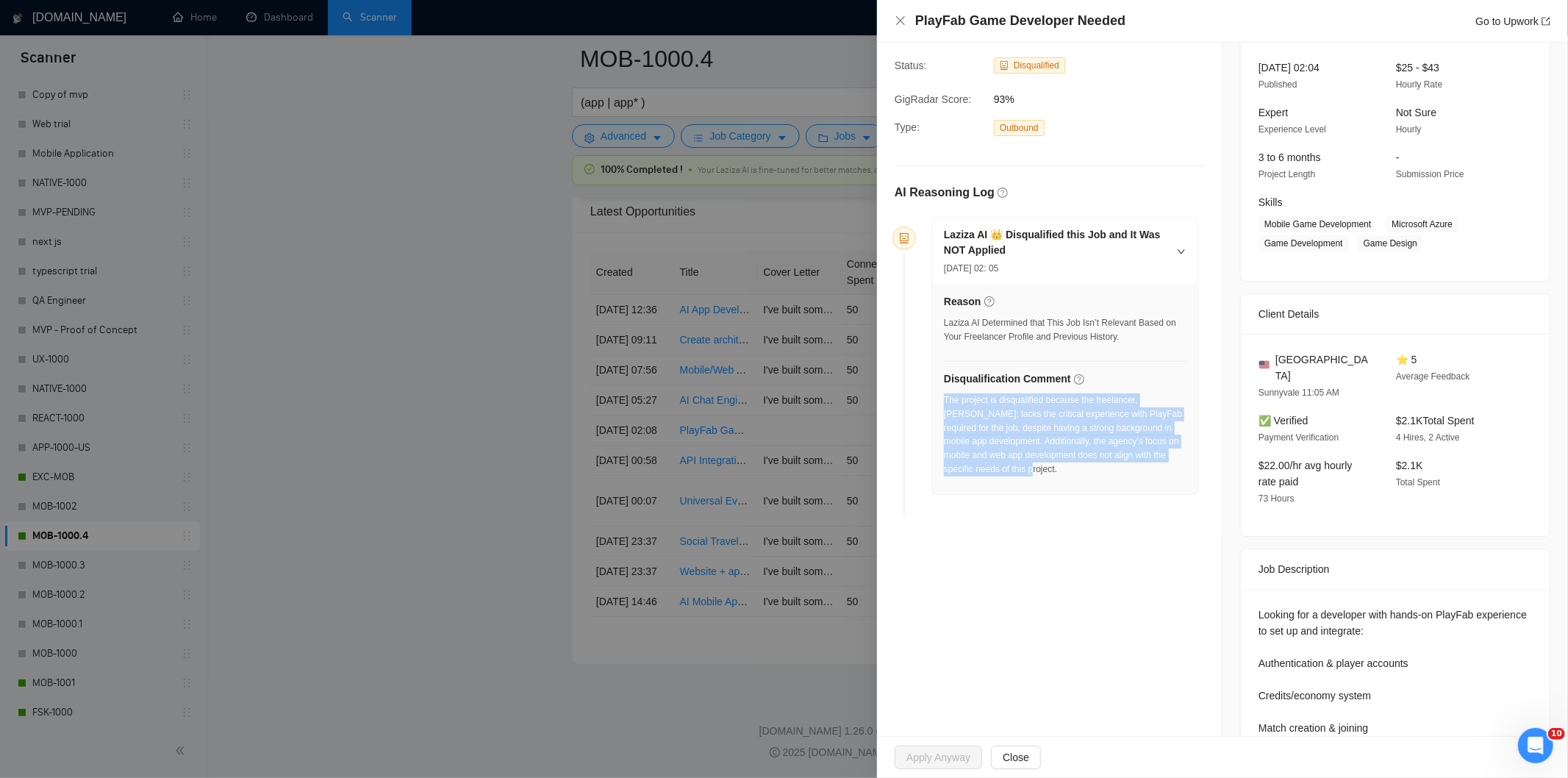
drag, startPoint x: 1060, startPoint y: 484, endPoint x: 944, endPoint y: 405, distance: 140.3
click at [944, 405] on div "The project is disqualified because the freelancer, [PERSON_NAME], lacks the cr…" at bounding box center [1065, 439] width 242 height 92
click at [901, 22] on icon "close" at bounding box center [901, 21] width 12 height 12
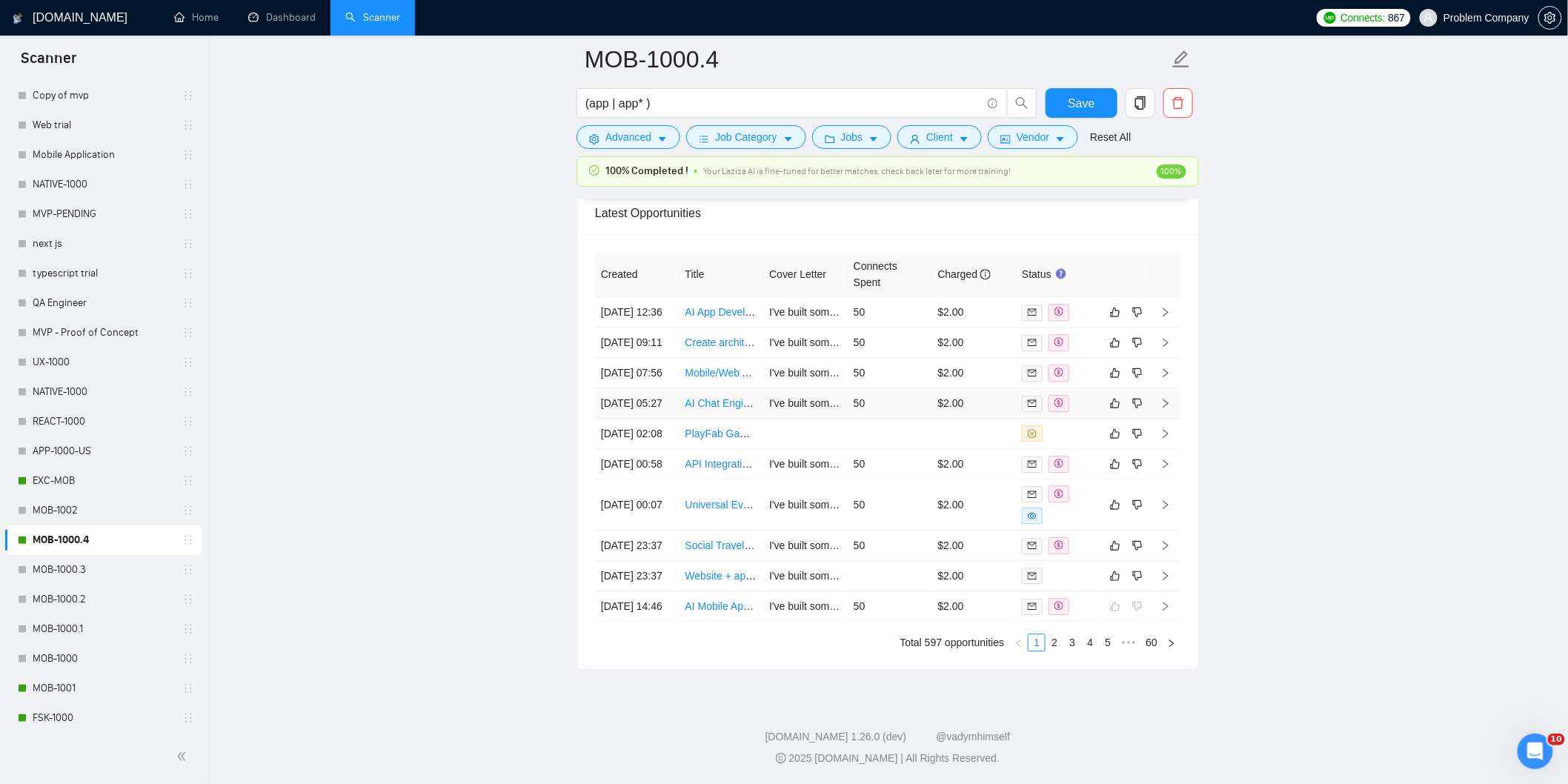
click at [658, 389] on td "[DATE] 05:27" at bounding box center [637, 404] width 84 height 30
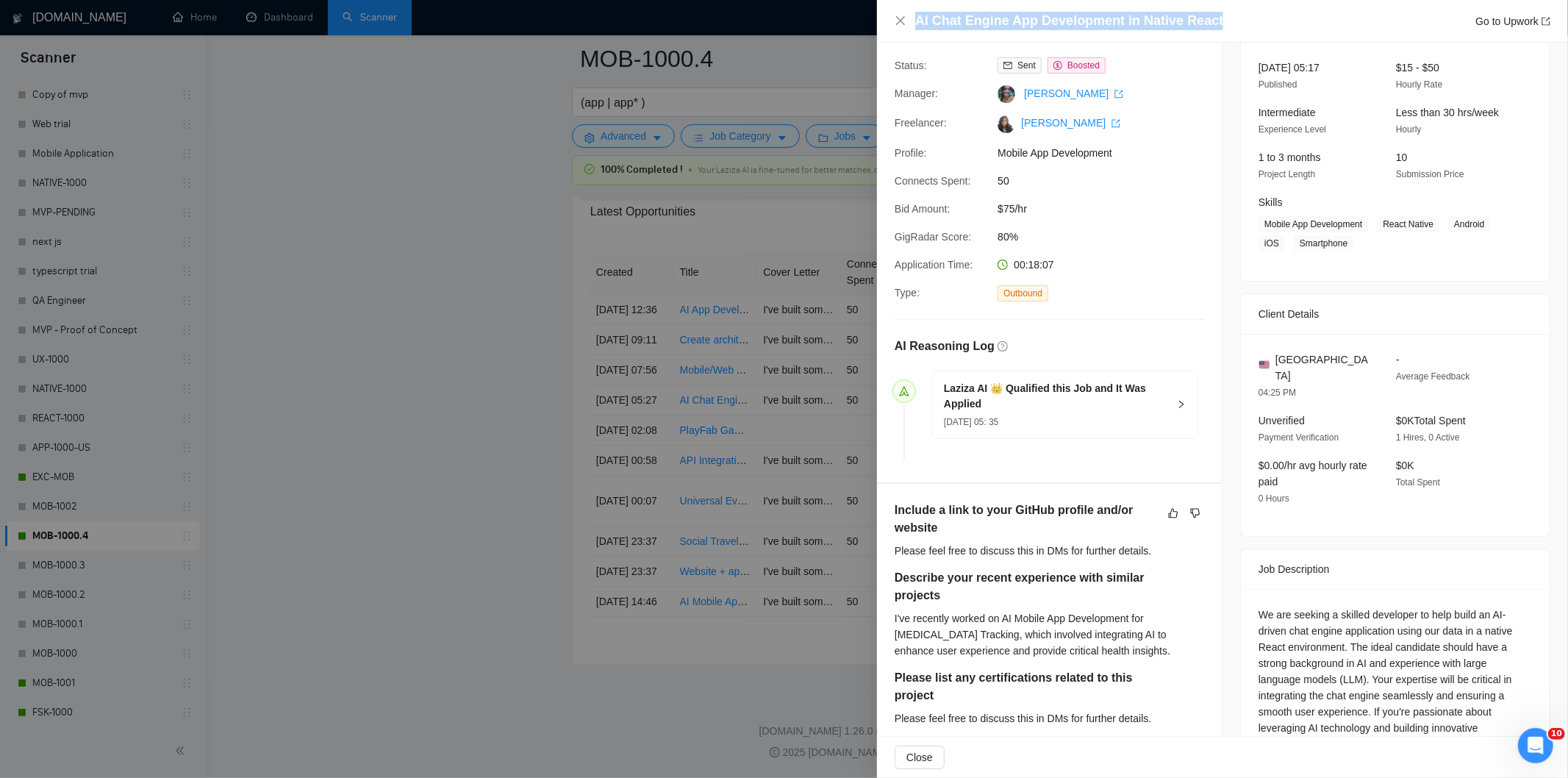
drag, startPoint x: 1225, startPoint y: 18, endPoint x: 950, endPoint y: 4, distance: 275.4
click at [950, 4] on div "AI Chat Engine App Development in Native React Go to Upwork" at bounding box center [1222, 21] width 691 height 42
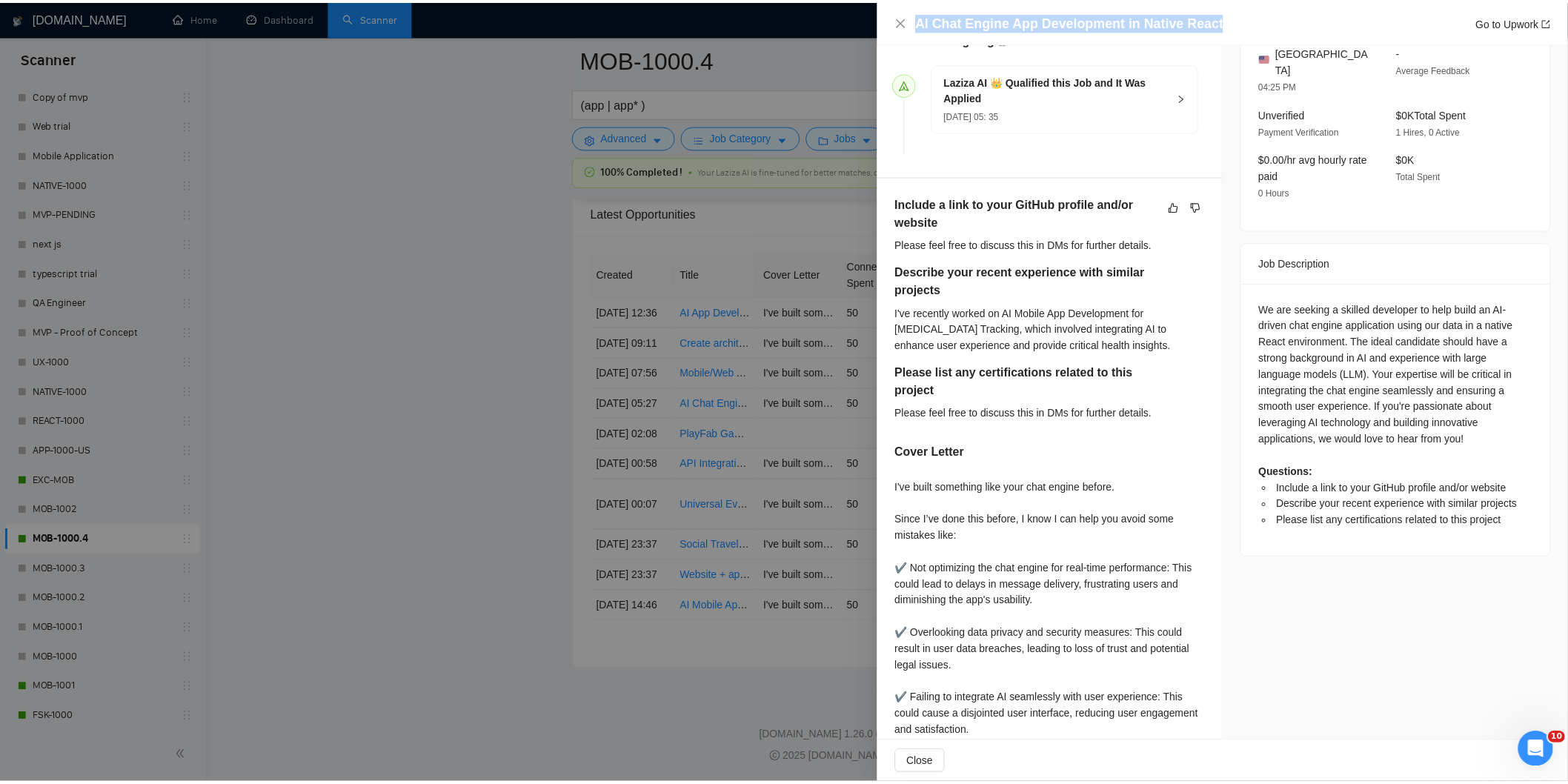
scroll to position [408, 0]
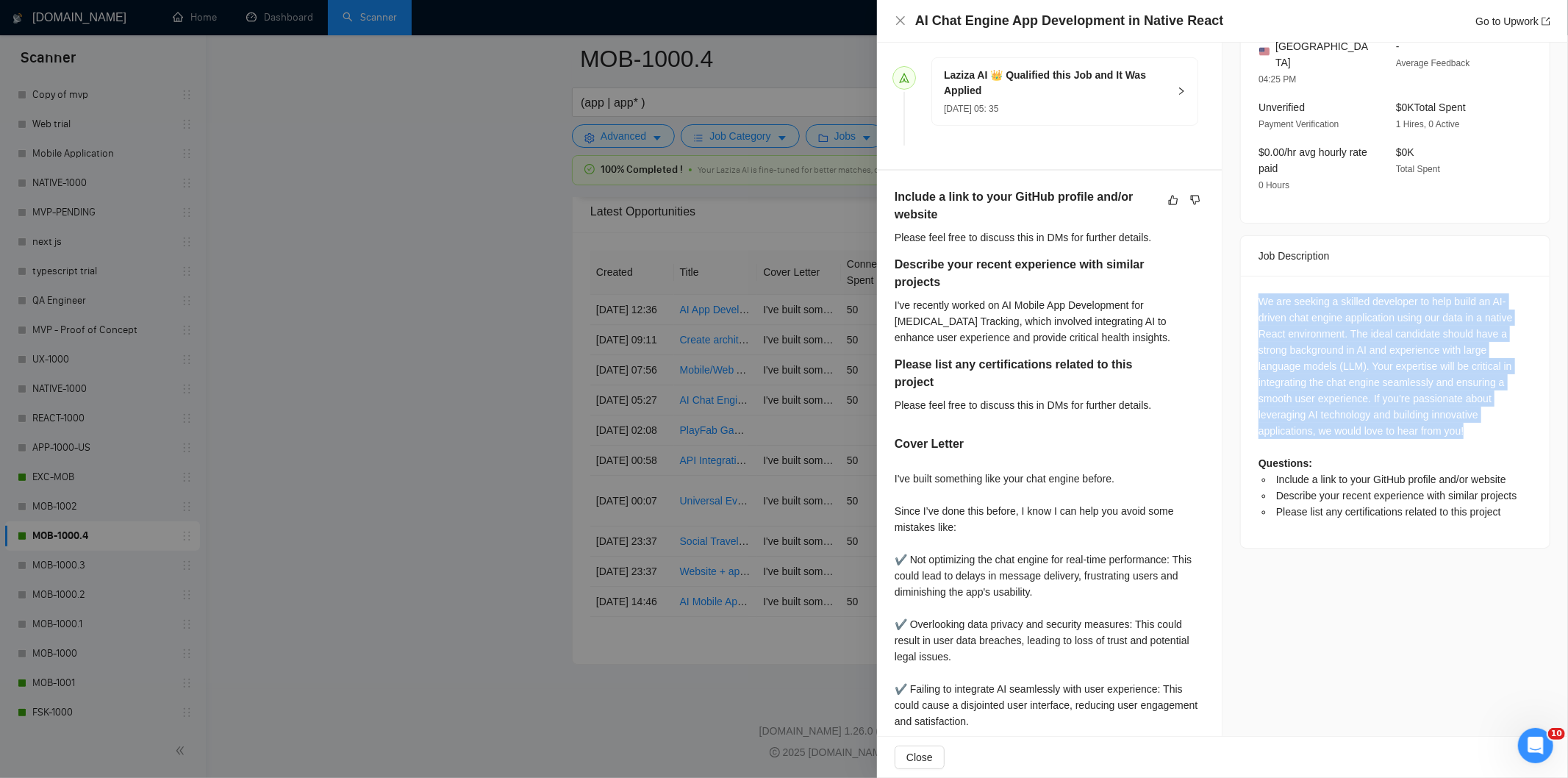
drag, startPoint x: 1250, startPoint y: 289, endPoint x: 1463, endPoint y: 421, distance: 250.6
click at [1463, 421] on div "We are seeking a skilled developer to help build an AI-driven chat engine appli…" at bounding box center [1395, 411] width 308 height 272
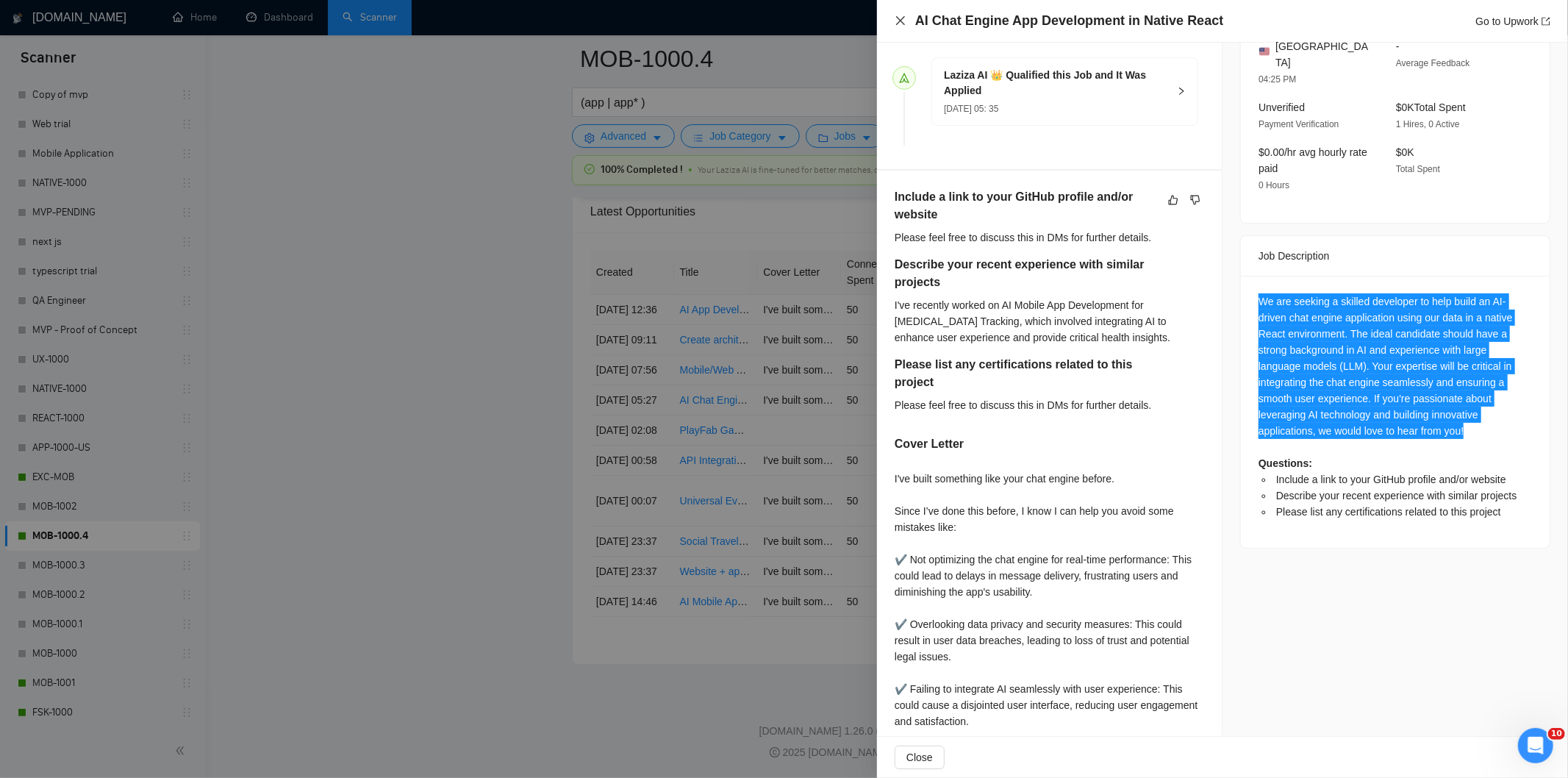
click at [898, 17] on icon "close" at bounding box center [901, 21] width 12 height 12
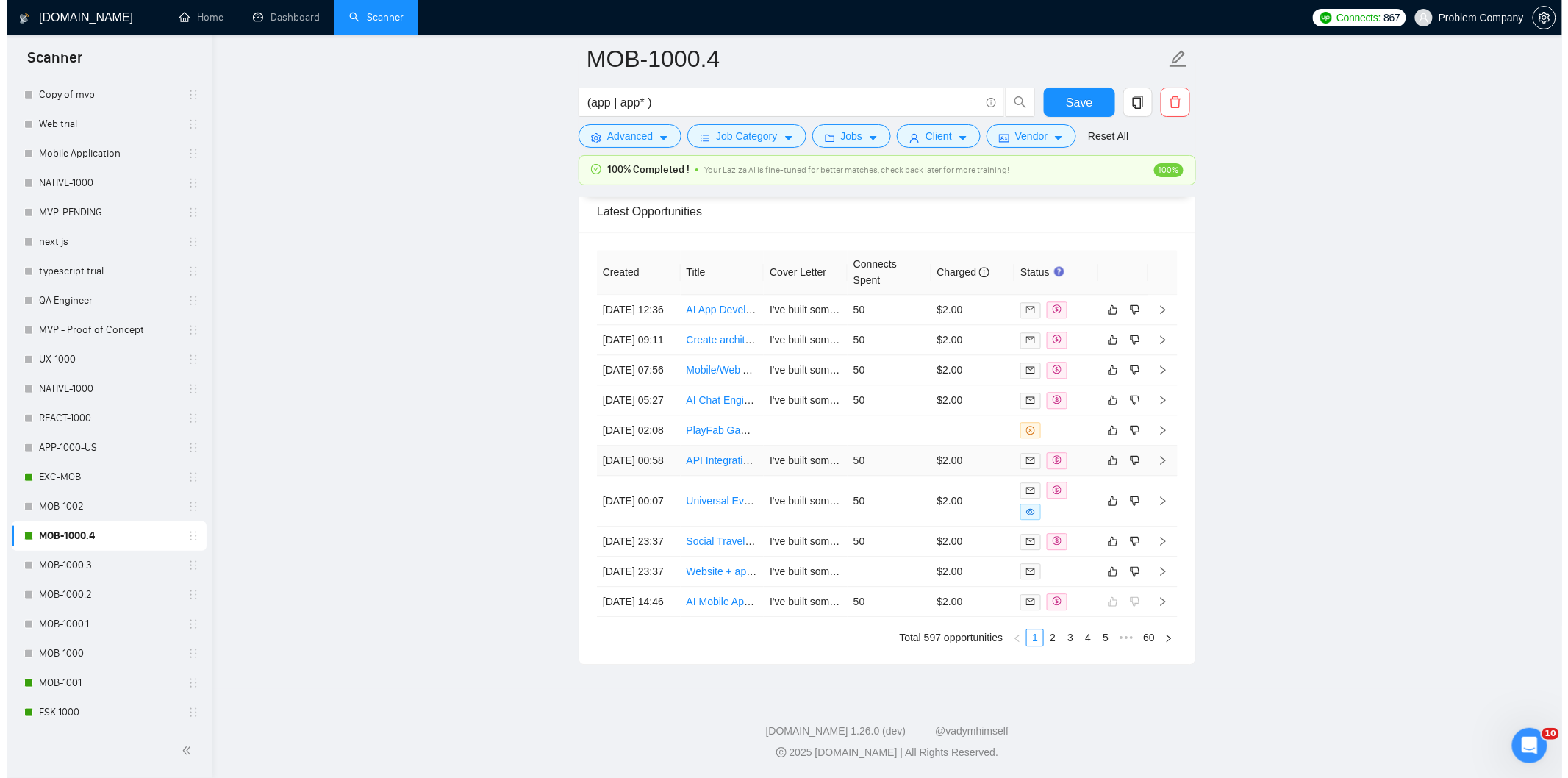
scroll to position [3693, 0]
click at [644, 386] on td "[DATE] 07:56" at bounding box center [632, 370] width 84 height 30
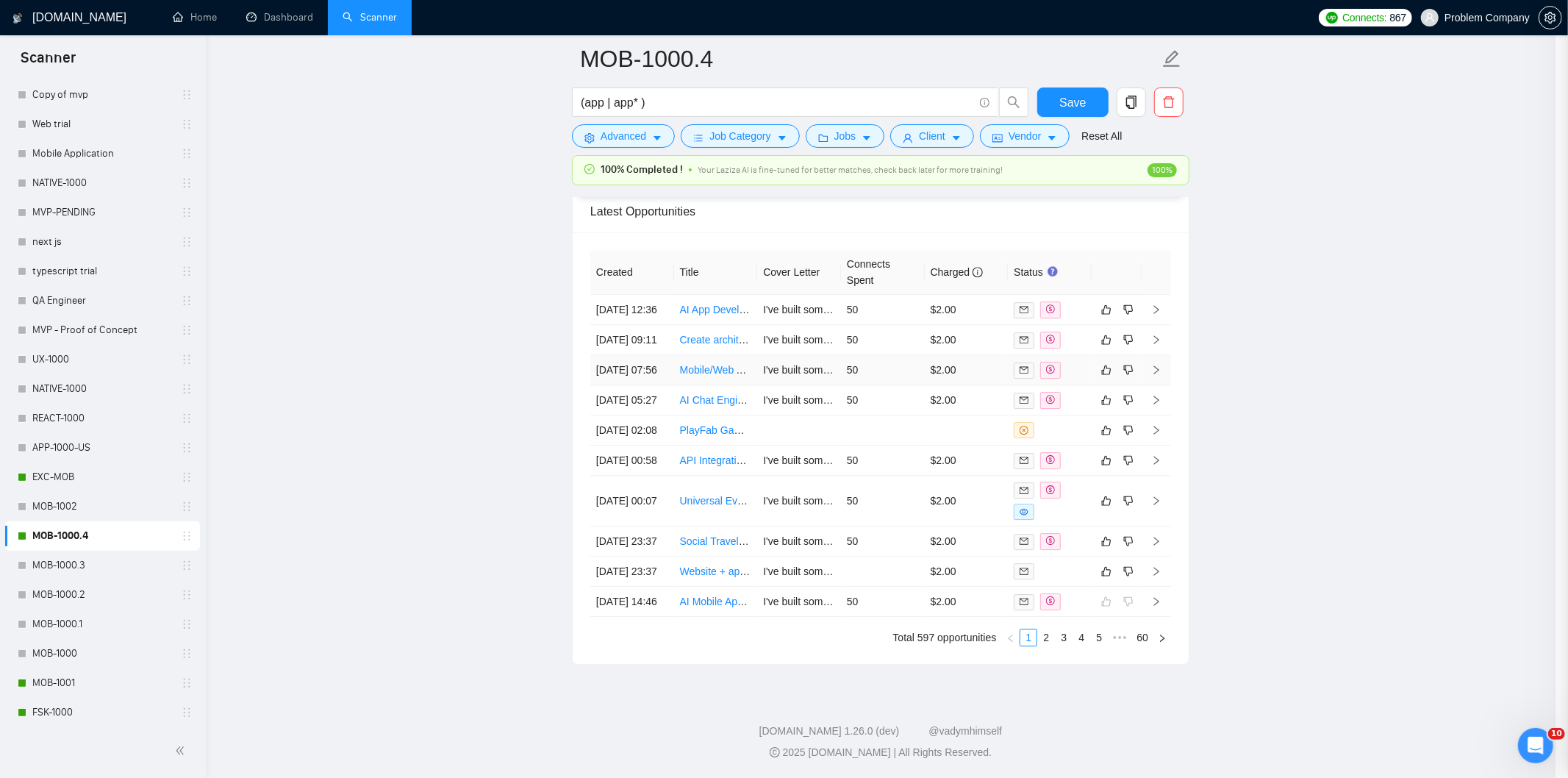
scroll to position [256, 0]
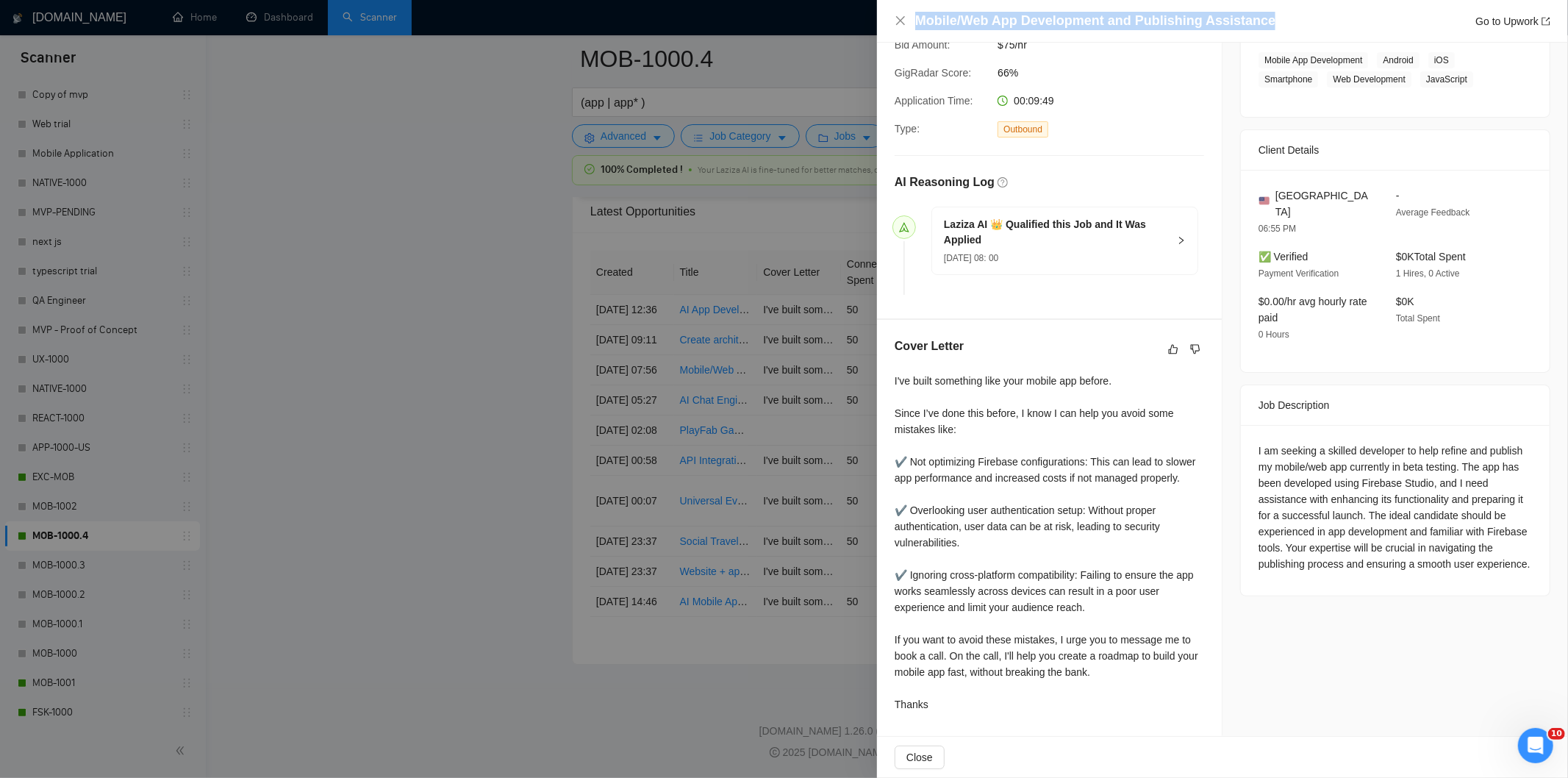
drag, startPoint x: 1263, startPoint y: 17, endPoint x: 917, endPoint y: 29, distance: 346.2
click at [917, 29] on div "Mobile/Web App Development and Publishing Assistance Go to Upwork" at bounding box center [1233, 21] width 635 height 18
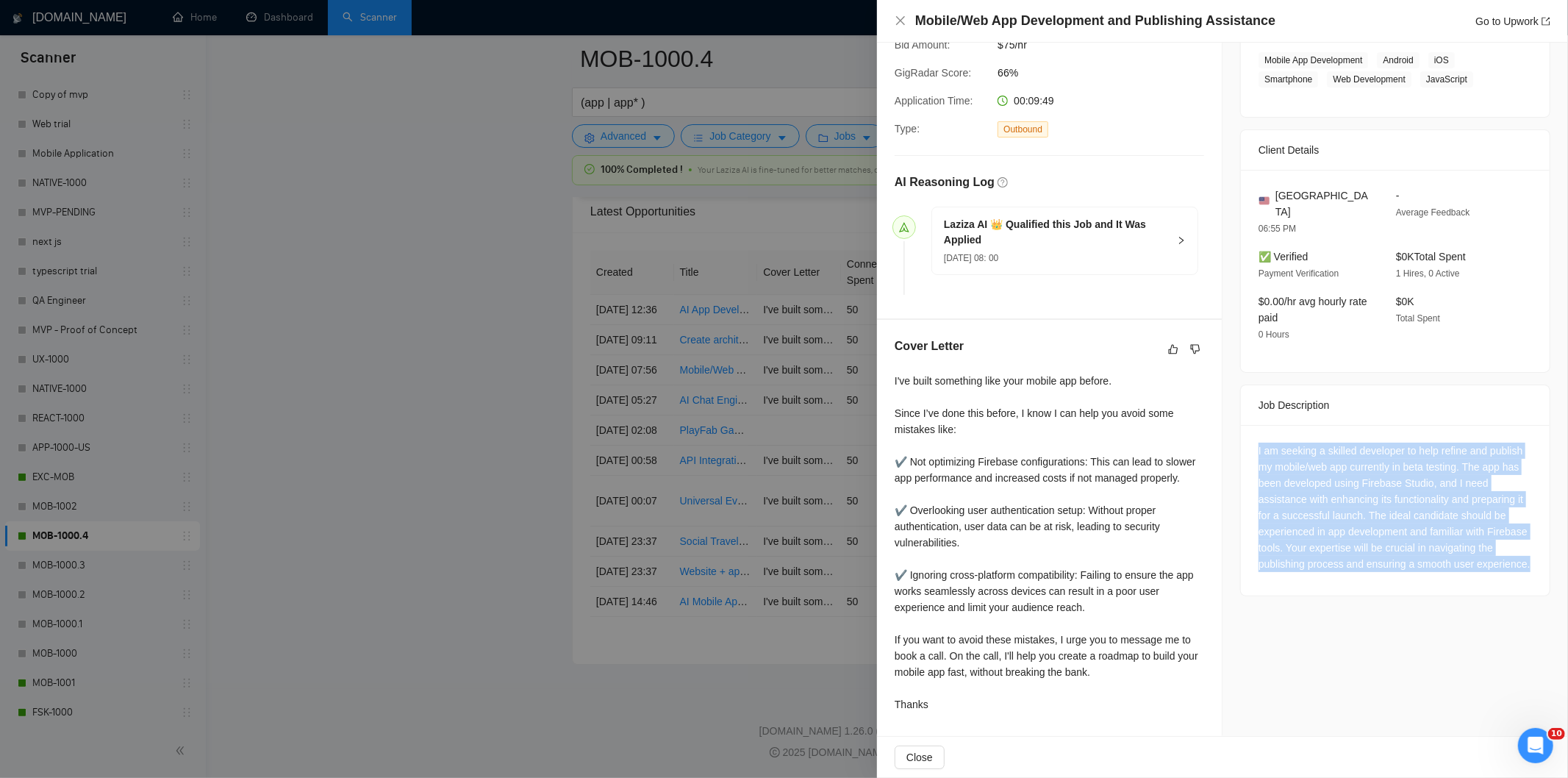
drag, startPoint x: 1245, startPoint y: 431, endPoint x: 1371, endPoint y: 563, distance: 182.5
click at [1371, 563] on div "I am seeking a skilled developer to help refine and publish my mobile/web app c…" at bounding box center [1395, 510] width 308 height 171
click at [898, 22] on icon "close" at bounding box center [901, 21] width 12 height 12
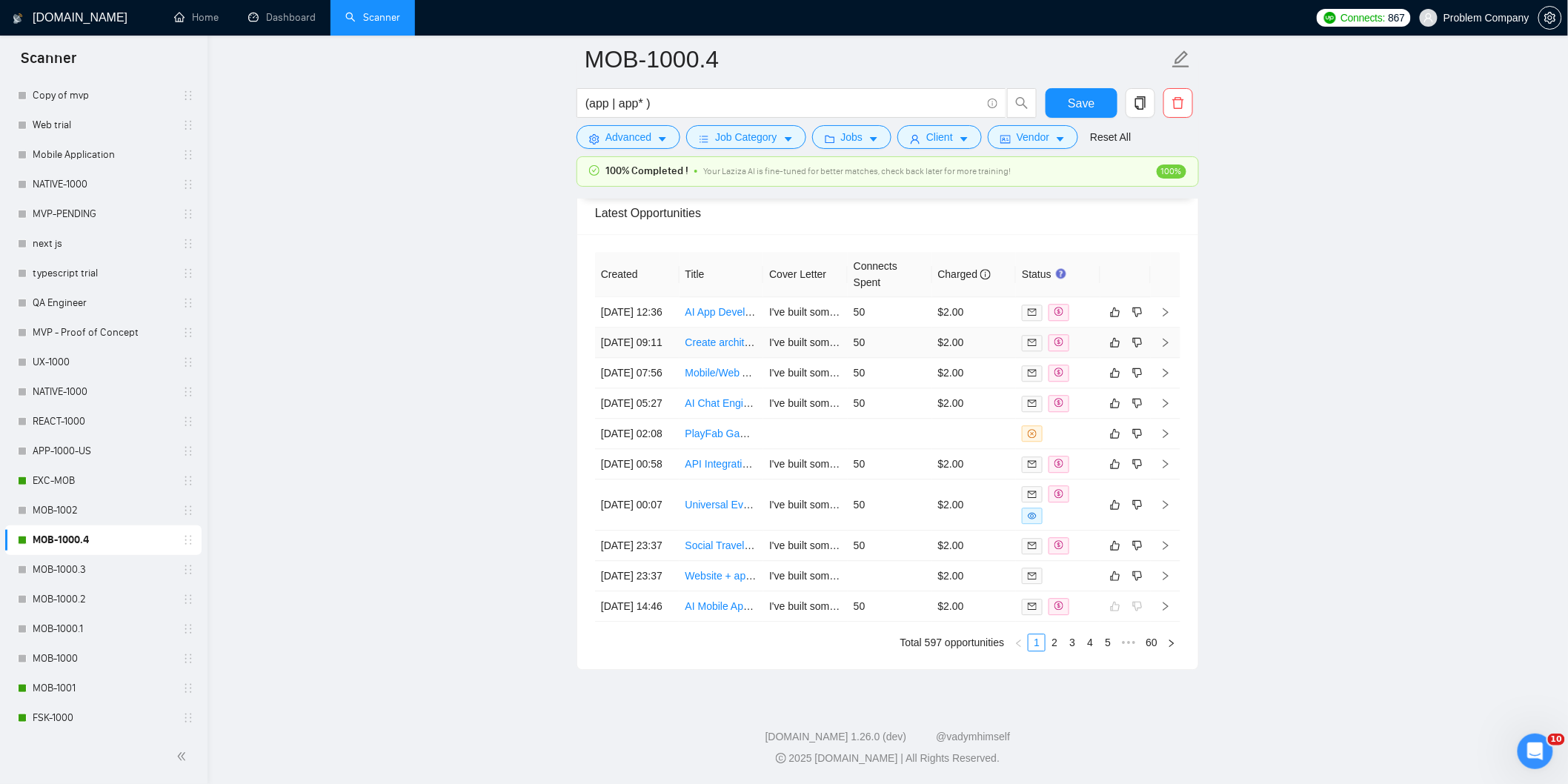
click at [656, 358] on td "[DATE] 09:11" at bounding box center [637, 343] width 84 height 30
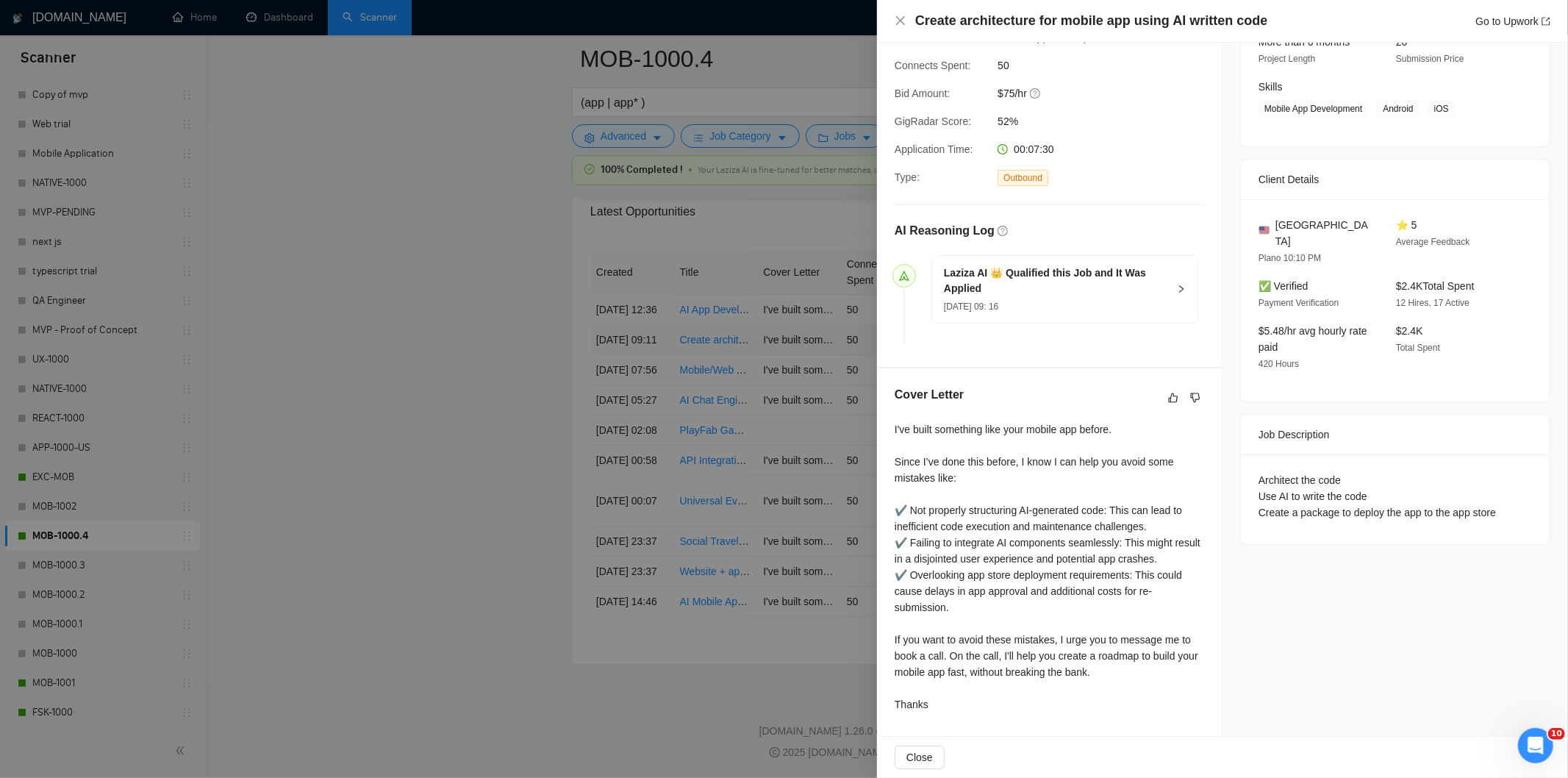
scroll to position [207, 0]
drag, startPoint x: 1272, startPoint y: 25, endPoint x: 915, endPoint y: 25, distance: 357.0
click at [915, 25] on div "Create architecture for mobile app using AI written code Go to Upwork" at bounding box center [1233, 21] width 635 height 18
drag, startPoint x: 1247, startPoint y: 462, endPoint x: 1533, endPoint y: 497, distance: 288.1
click at [1533, 497] on div "Architect the code Use AI to write the code Create a package to deploy the app …" at bounding box center [1395, 499] width 308 height 90
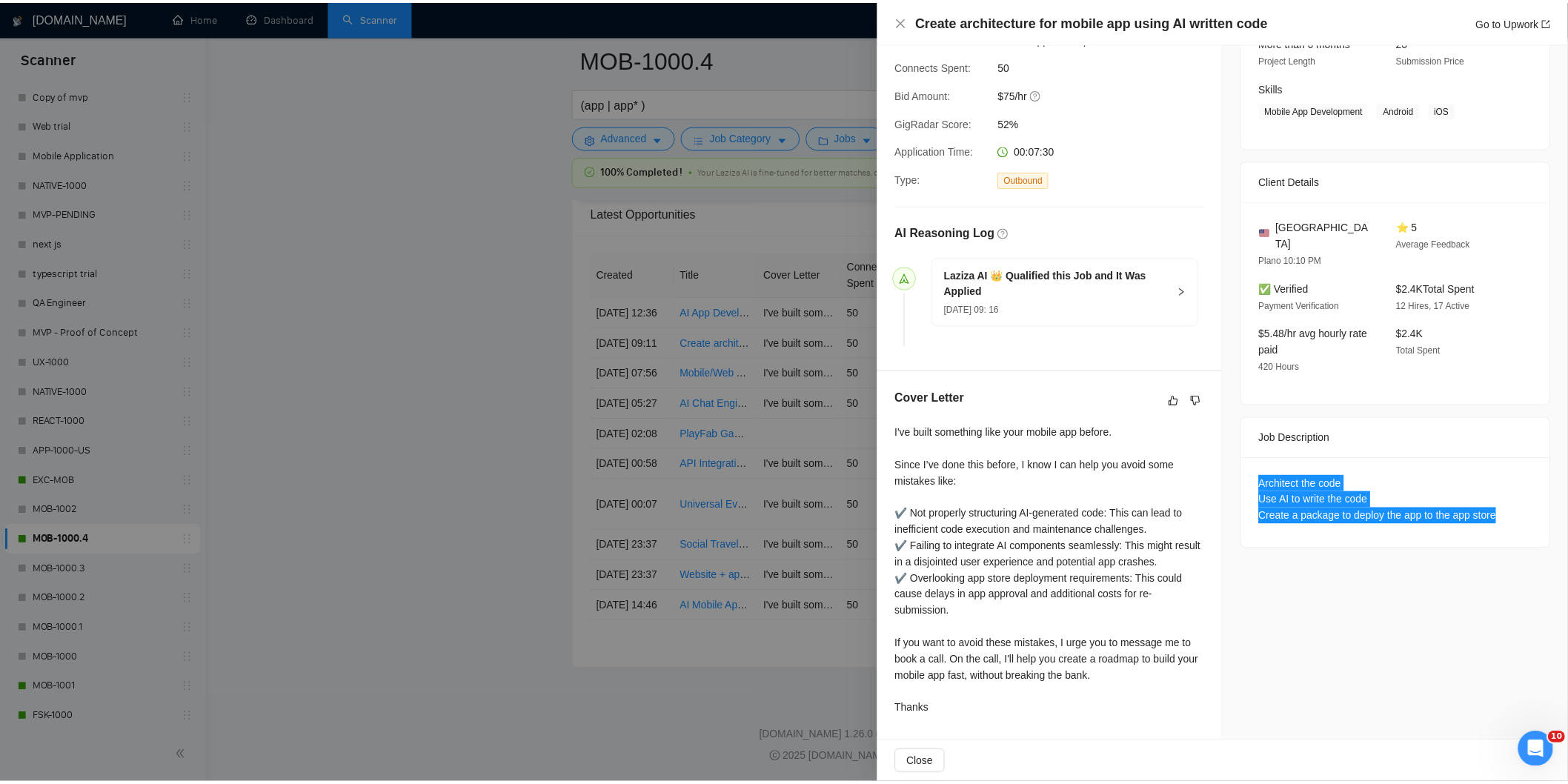
scroll to position [0, 0]
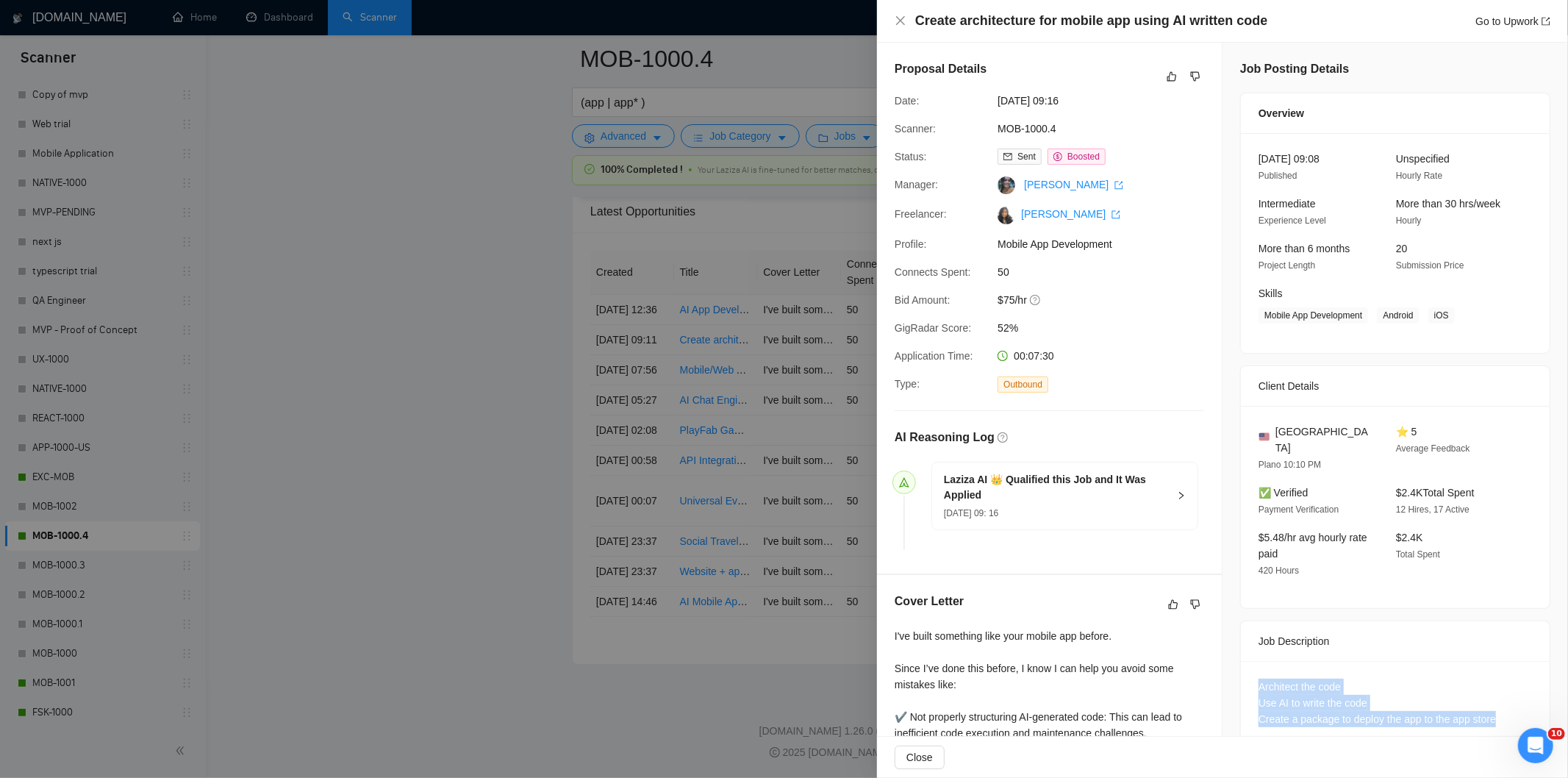
drag, startPoint x: 1100, startPoint y: 101, endPoint x: 982, endPoint y: 96, distance: 118.1
click at [982, 96] on div "Date: [DATE] 09:16" at bounding box center [1043, 101] width 309 height 17
click at [903, 18] on icon "close" at bounding box center [901, 21] width 9 height 9
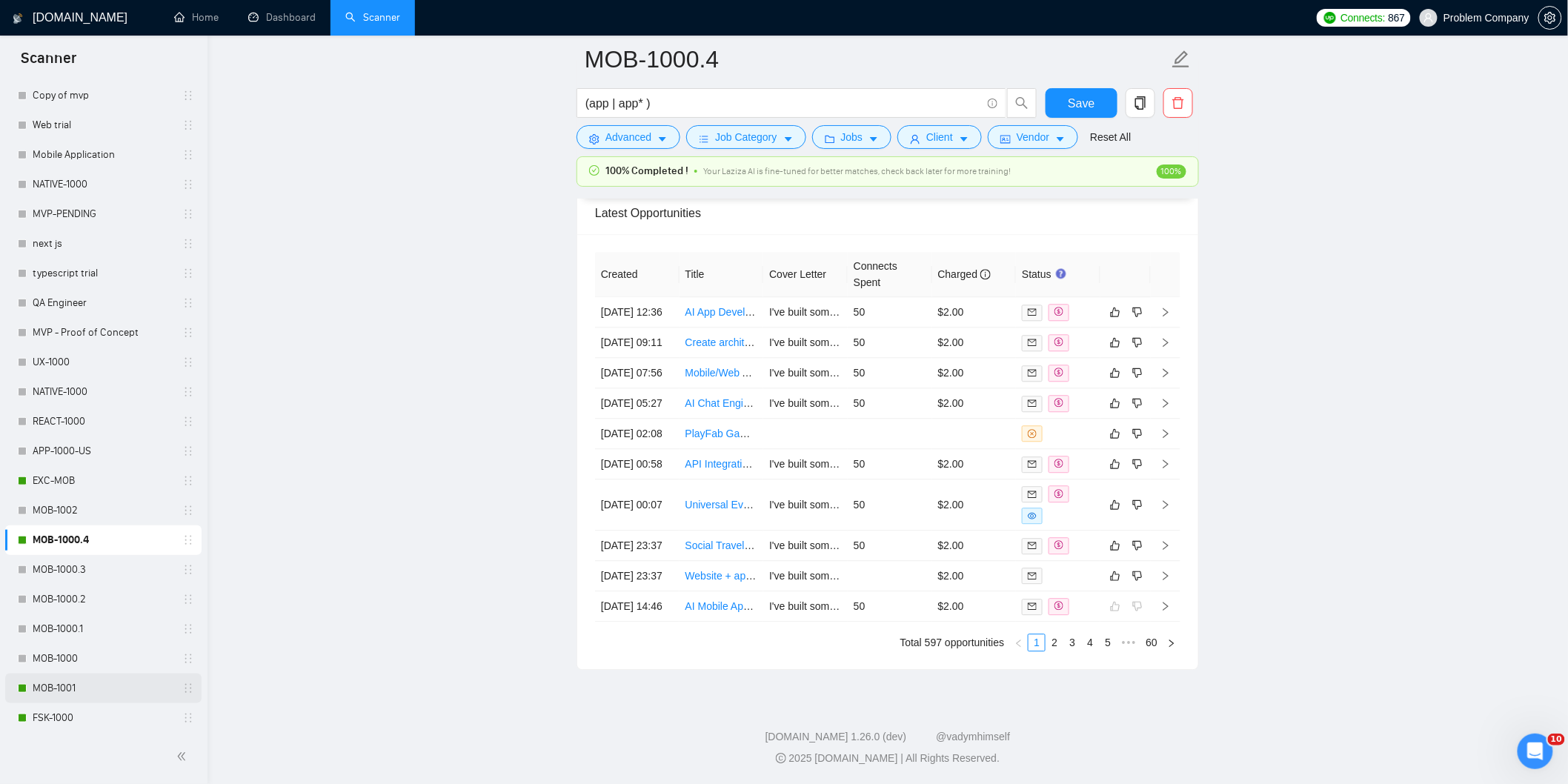
click at [67, 687] on link "MOB-1001" at bounding box center [103, 688] width 140 height 29
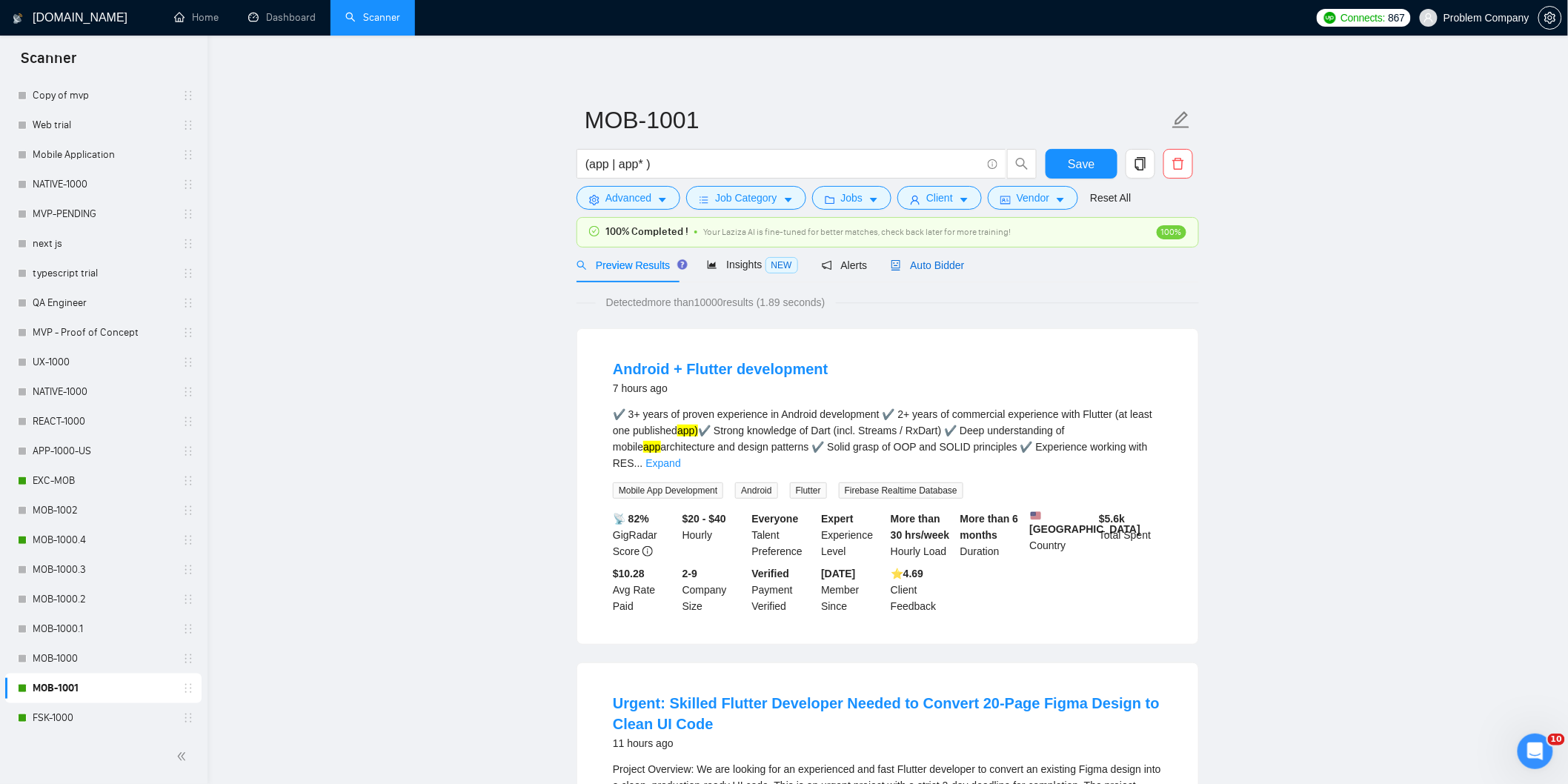
click at [921, 269] on span "Auto Bidder" at bounding box center [928, 265] width 74 height 12
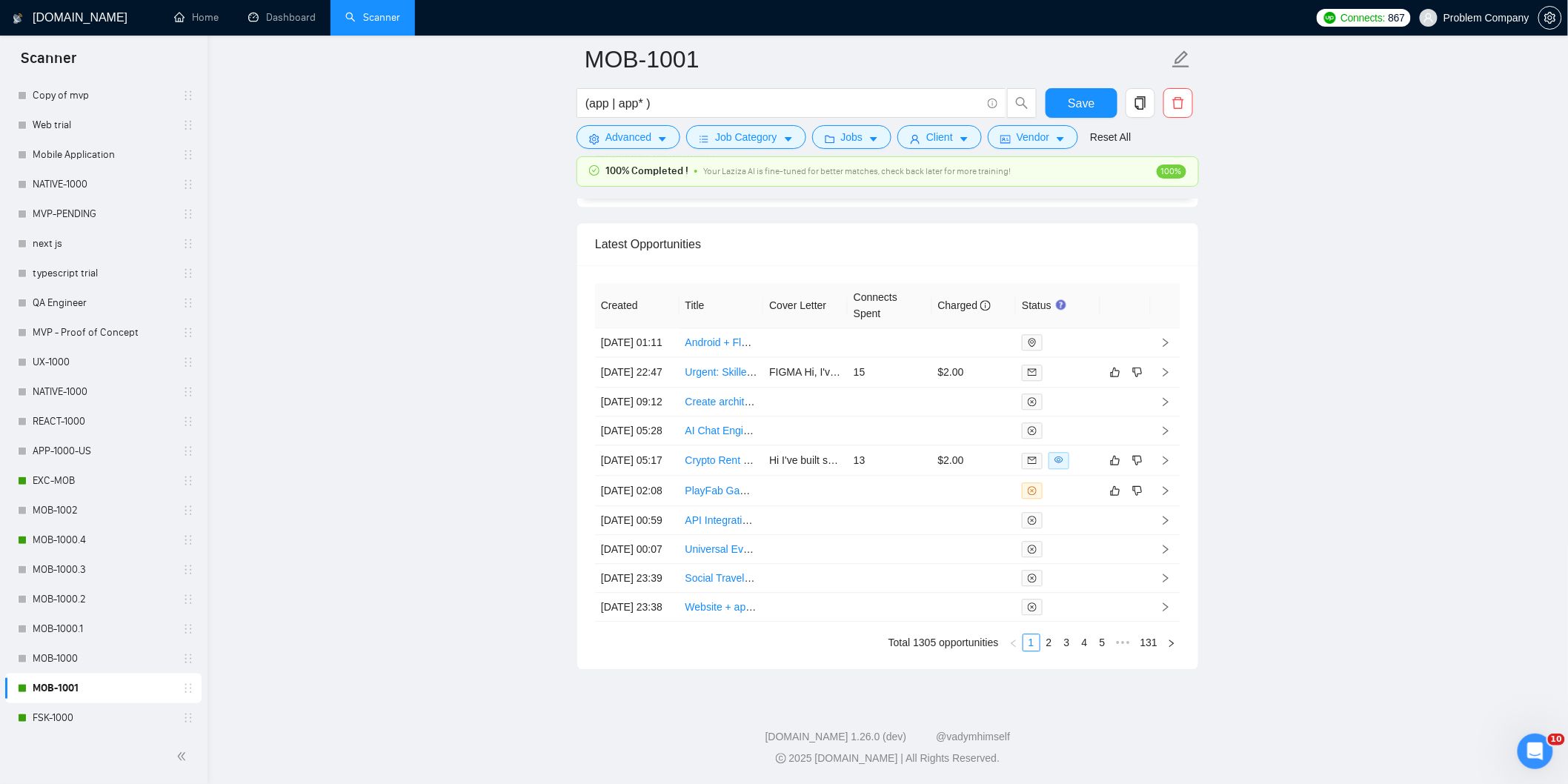
scroll to position [3769, 0]
click at [1046, 638] on link "2" at bounding box center [1050, 643] width 17 height 17
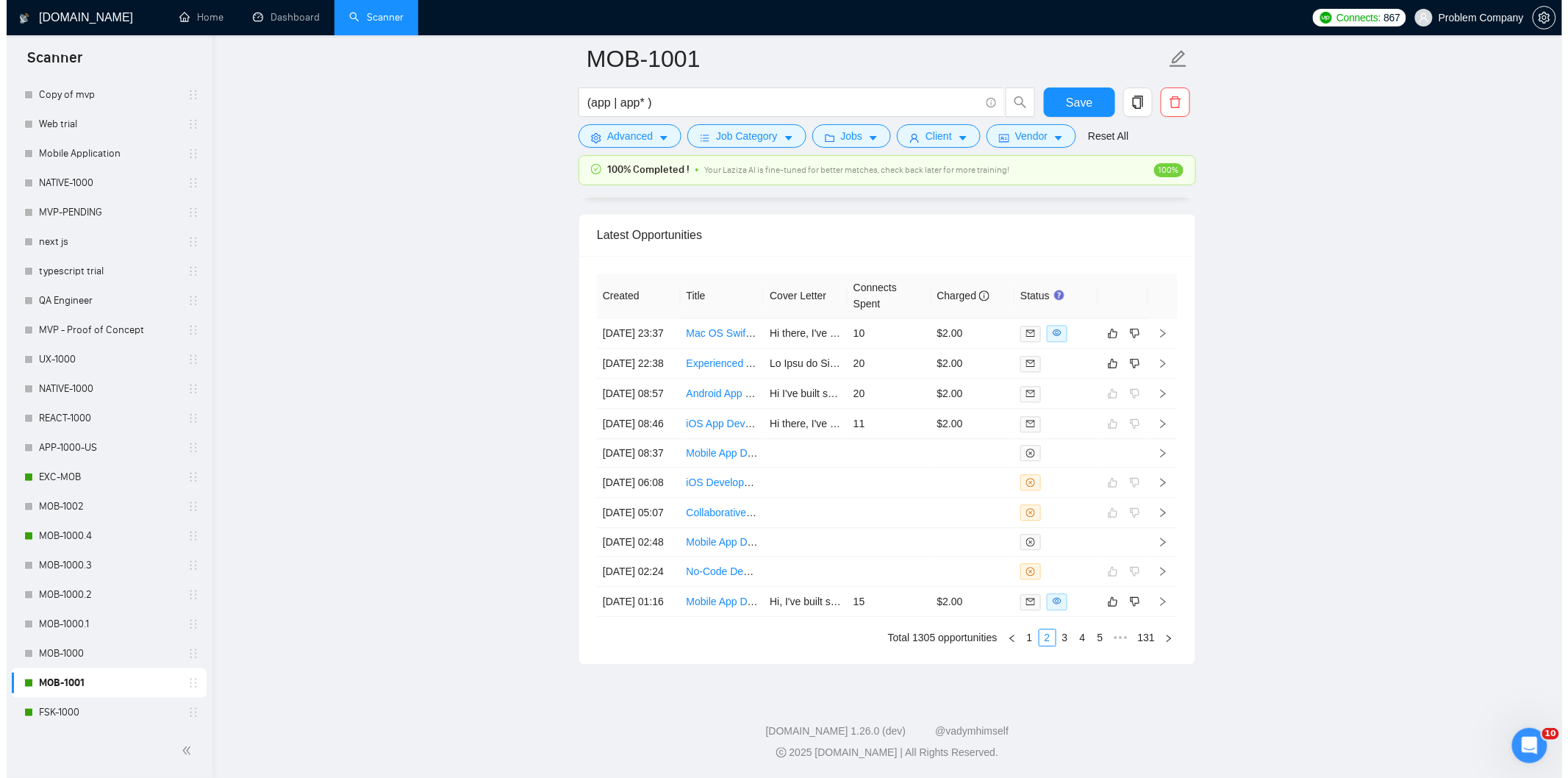
scroll to position [3636, 0]
click at [642, 348] on td "[DATE] 22:38" at bounding box center [632, 363] width 84 height 30
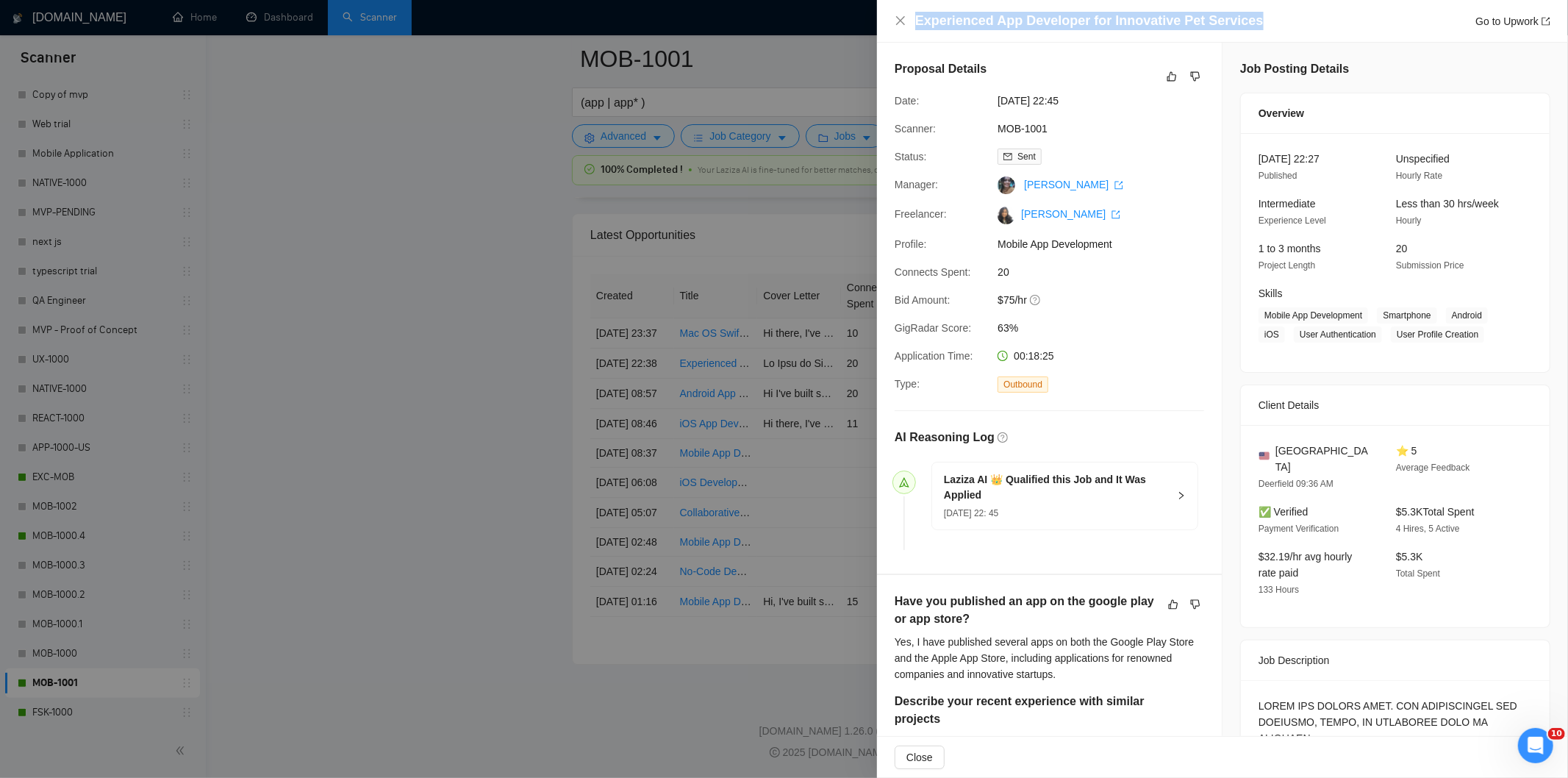
drag, startPoint x: 1260, startPoint y: 12, endPoint x: 910, endPoint y: 28, distance: 350.4
click at [910, 28] on div "Experienced App Developer for Innovative Pet Services Go to Upwork" at bounding box center [1222, 21] width 656 height 18
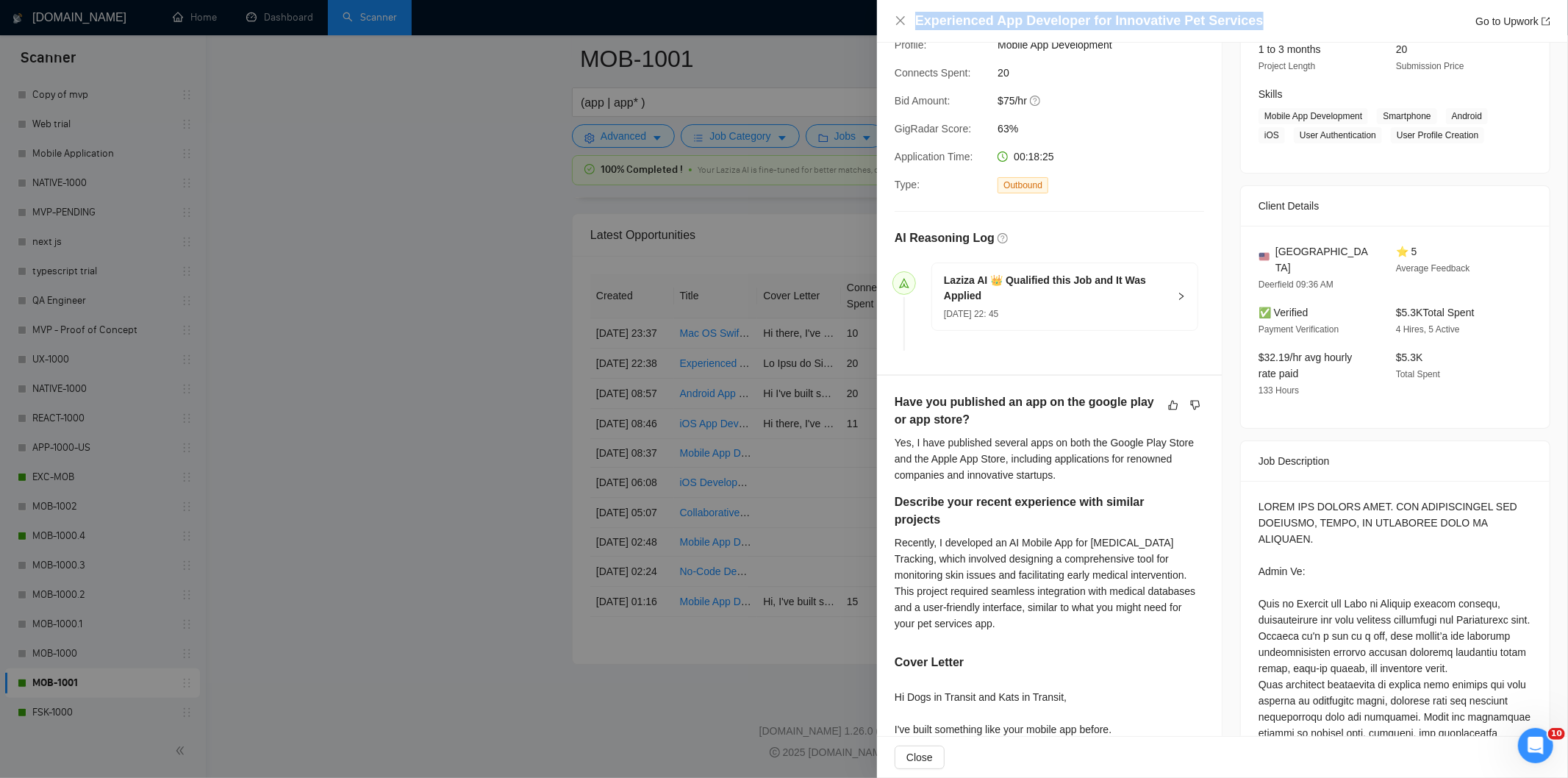
scroll to position [217, 0]
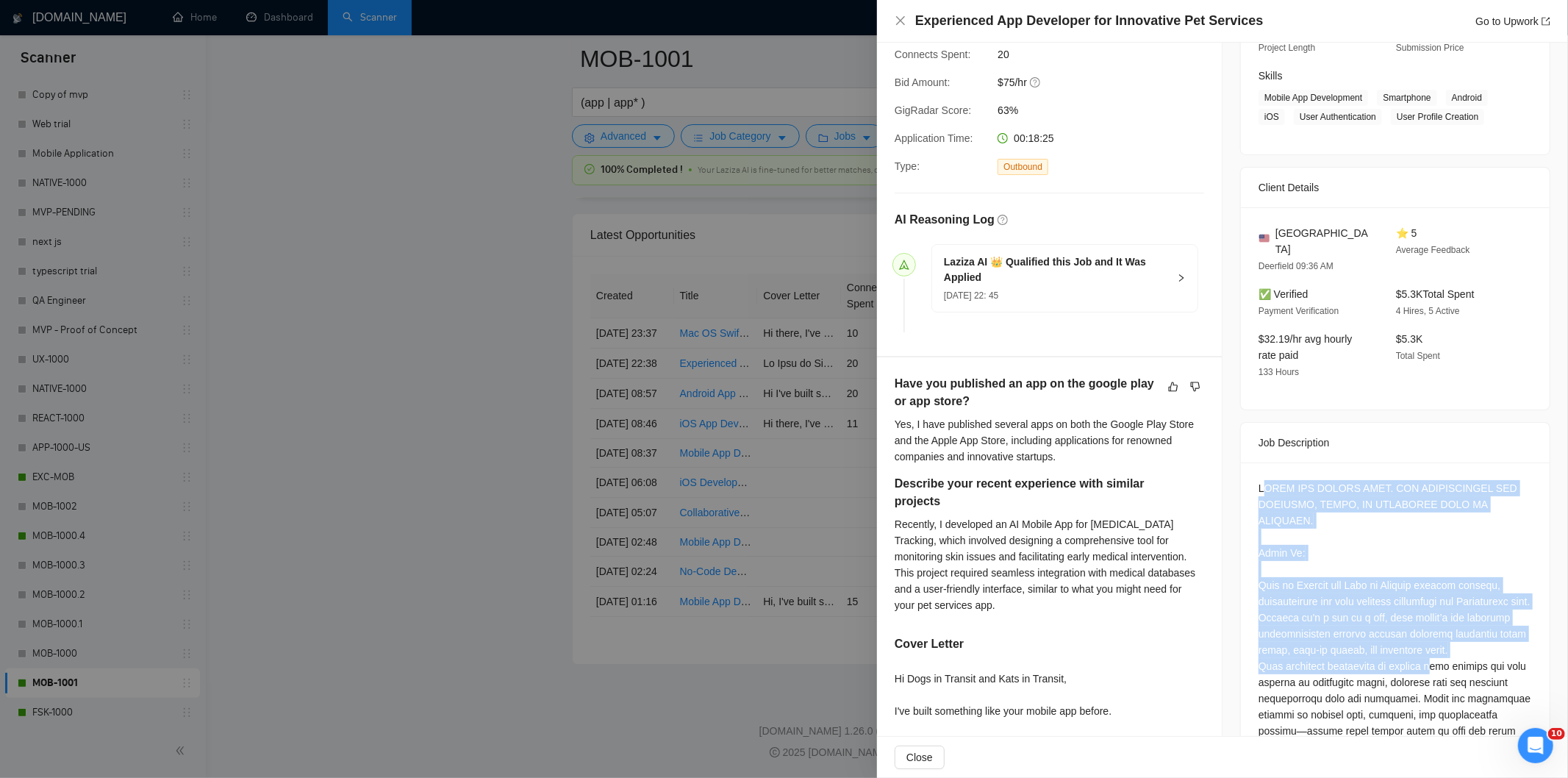
drag, startPoint x: 1260, startPoint y: 469, endPoint x: 1431, endPoint y: 629, distance: 234.2
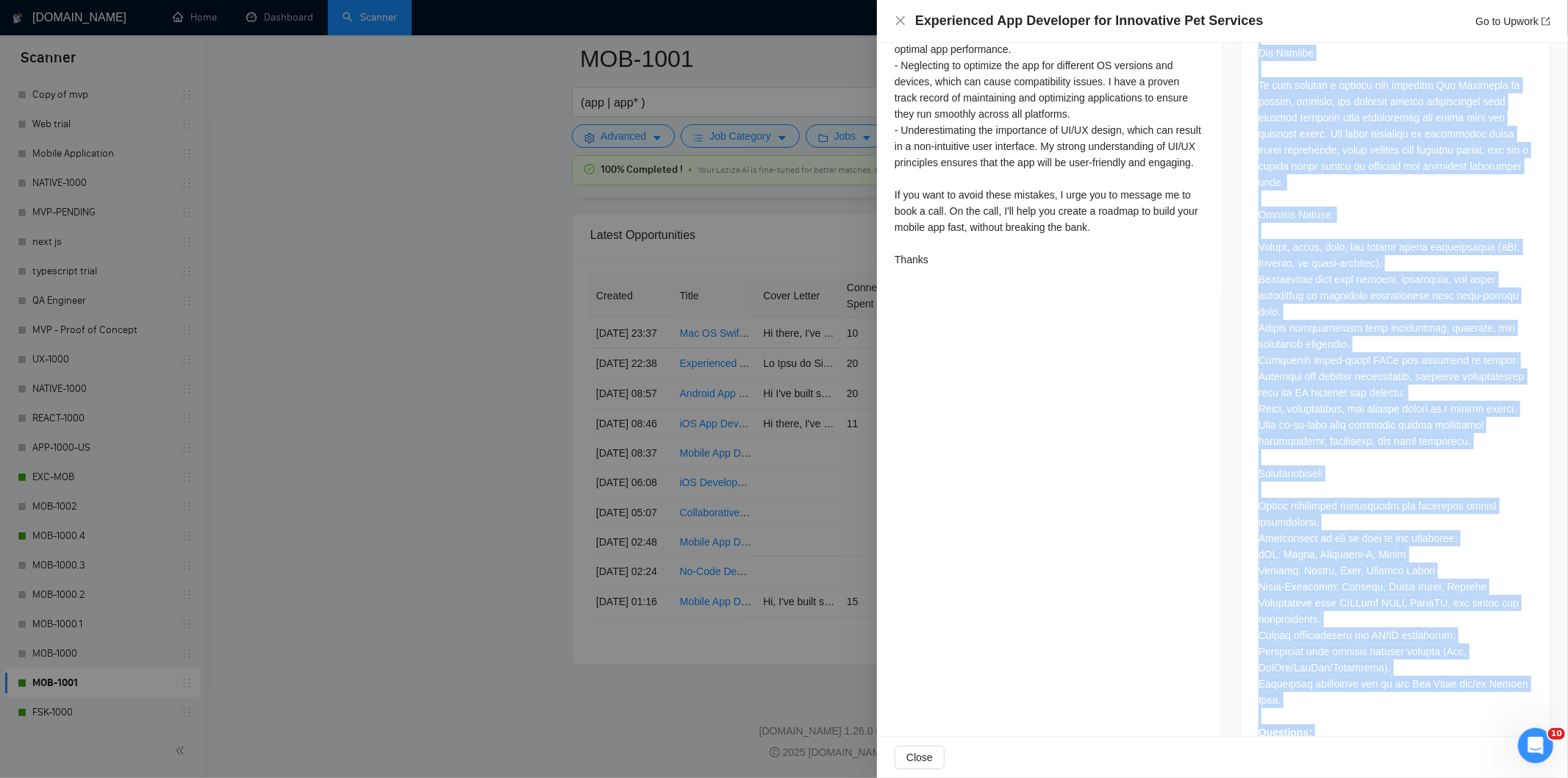
scroll to position [1092, 0]
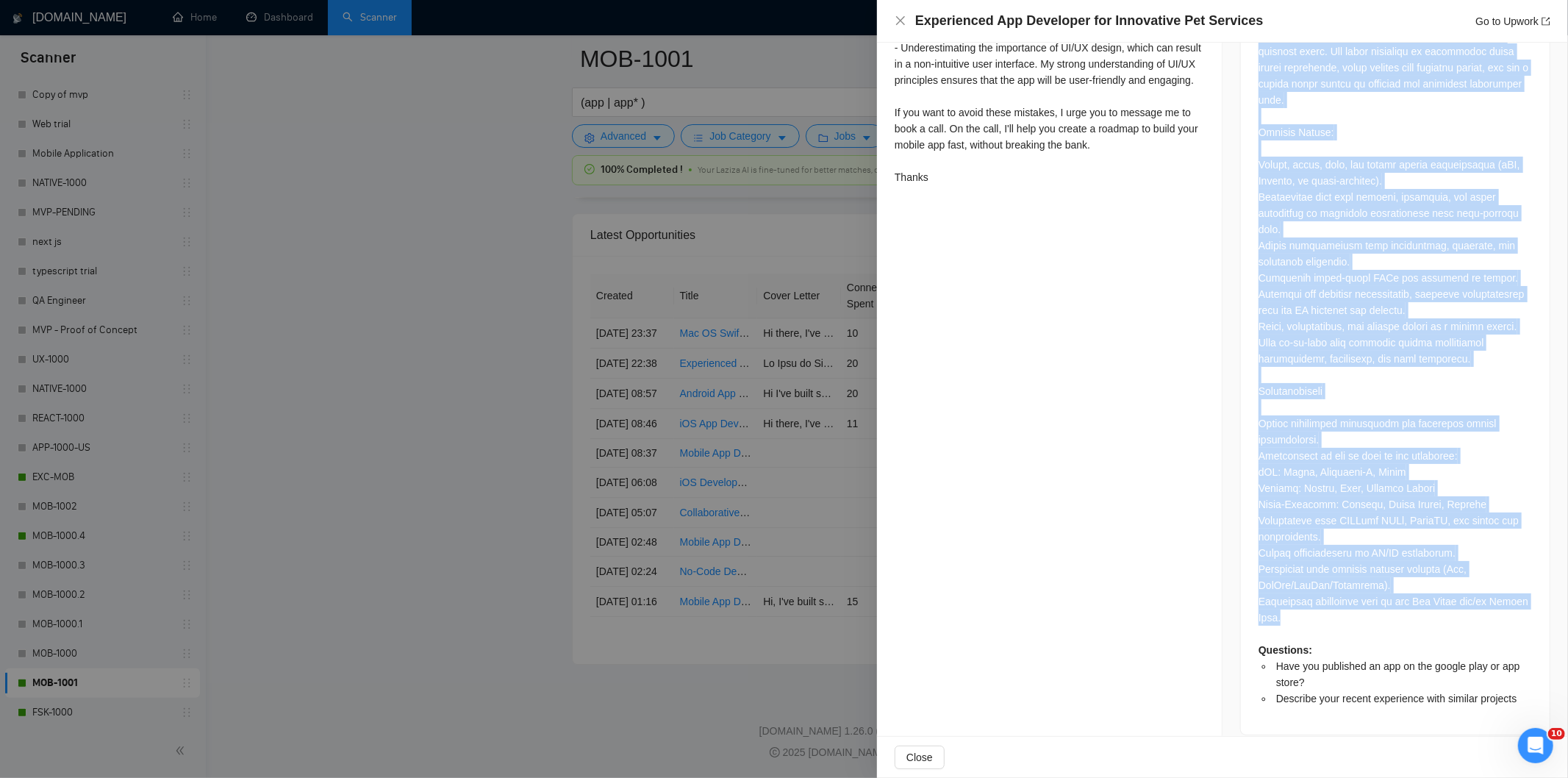
drag, startPoint x: 1253, startPoint y: 474, endPoint x: 1398, endPoint y: 606, distance: 196.1
click at [1398, 606] on div "Questions: Have you published an app on the google play or app store? Describe …" at bounding box center [1396, 157] width 274 height 1100
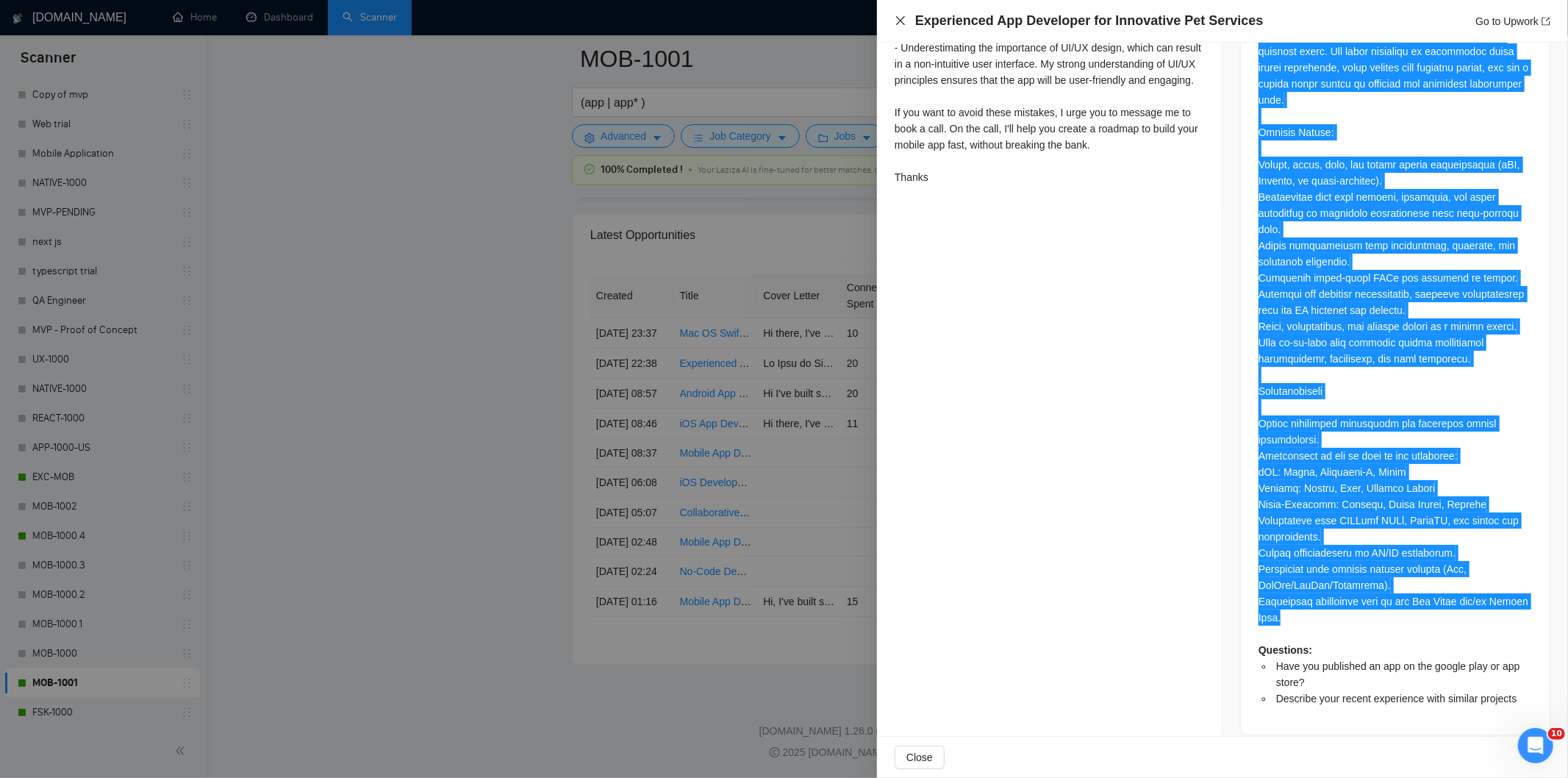
click at [905, 22] on icon "close" at bounding box center [901, 21] width 12 height 12
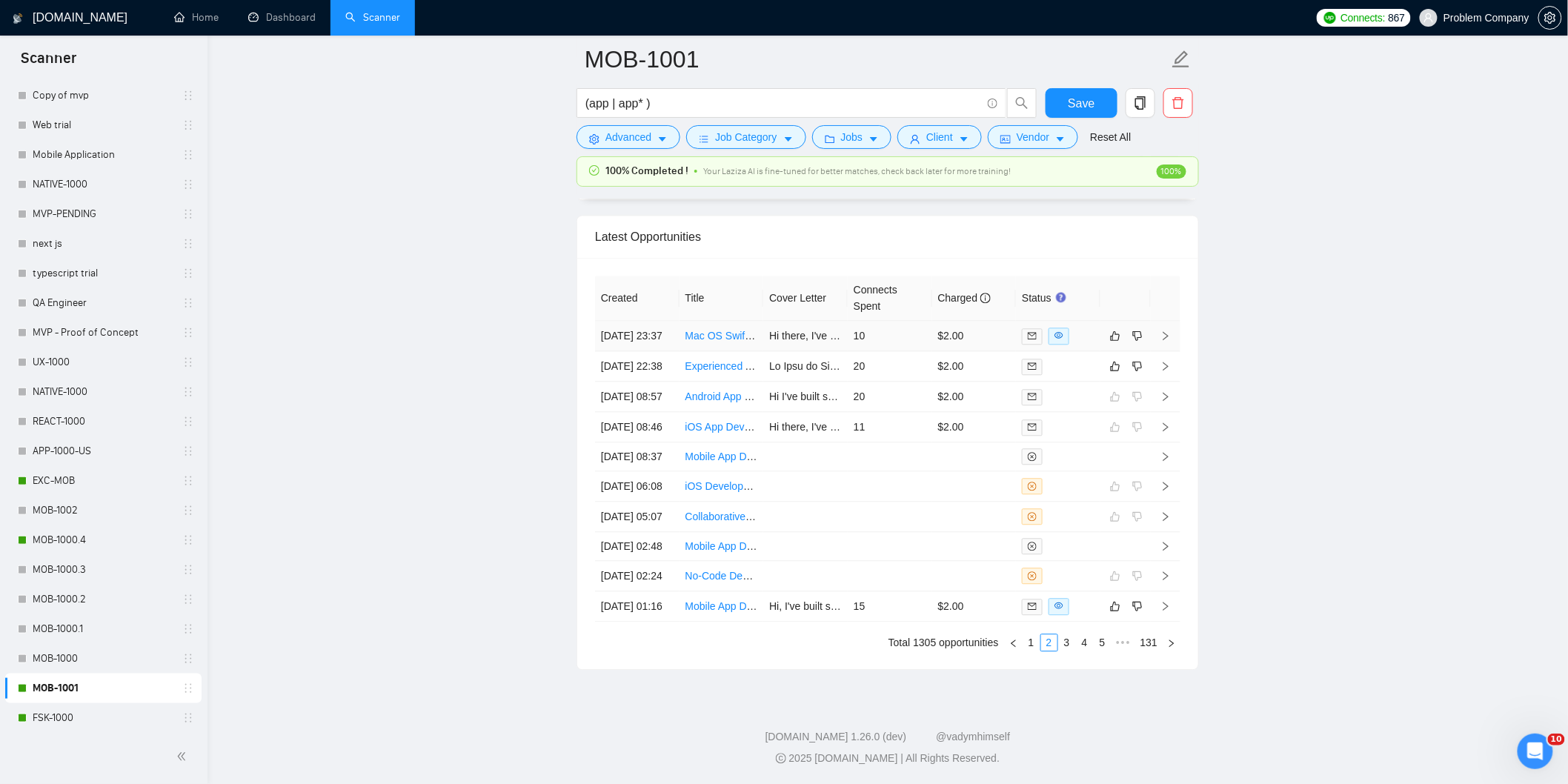
click at [664, 321] on td "[DATE] 23:37" at bounding box center [637, 336] width 84 height 30
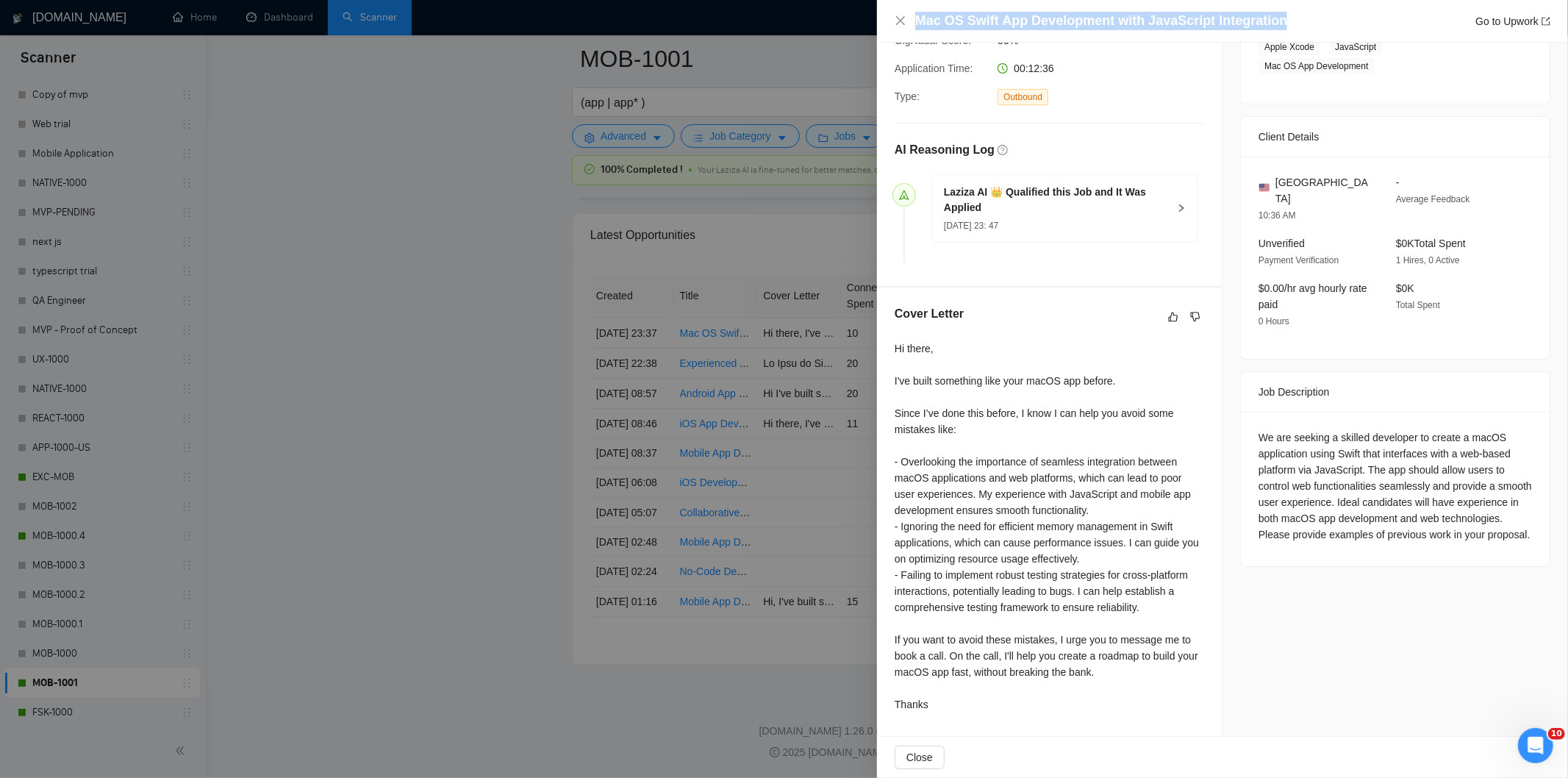
drag, startPoint x: 1278, startPoint y: 26, endPoint x: 915, endPoint y: 23, distance: 363.0
click at [915, 23] on div "Mac OS Swift App Development with JavaScript Integration Go to Upwork" at bounding box center [1233, 21] width 635 height 18
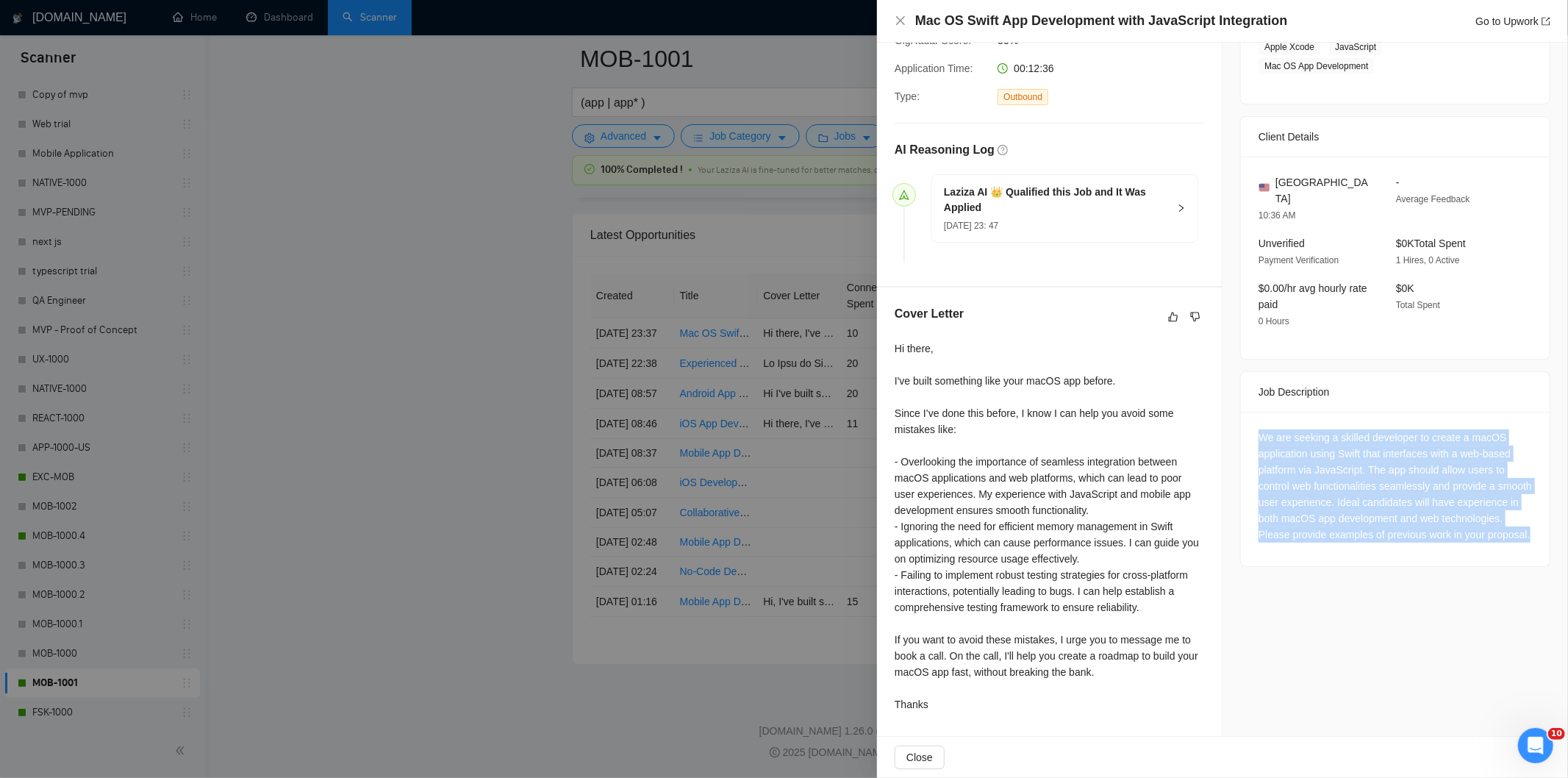
drag, startPoint x: 1245, startPoint y: 405, endPoint x: 1354, endPoint y: 528, distance: 164.3
click at [1354, 528] on div "We are seeking a skilled developer to create a macOS application using Swift th…" at bounding box center [1395, 489] width 308 height 154
click at [902, 27] on icon "close" at bounding box center [901, 21] width 12 height 12
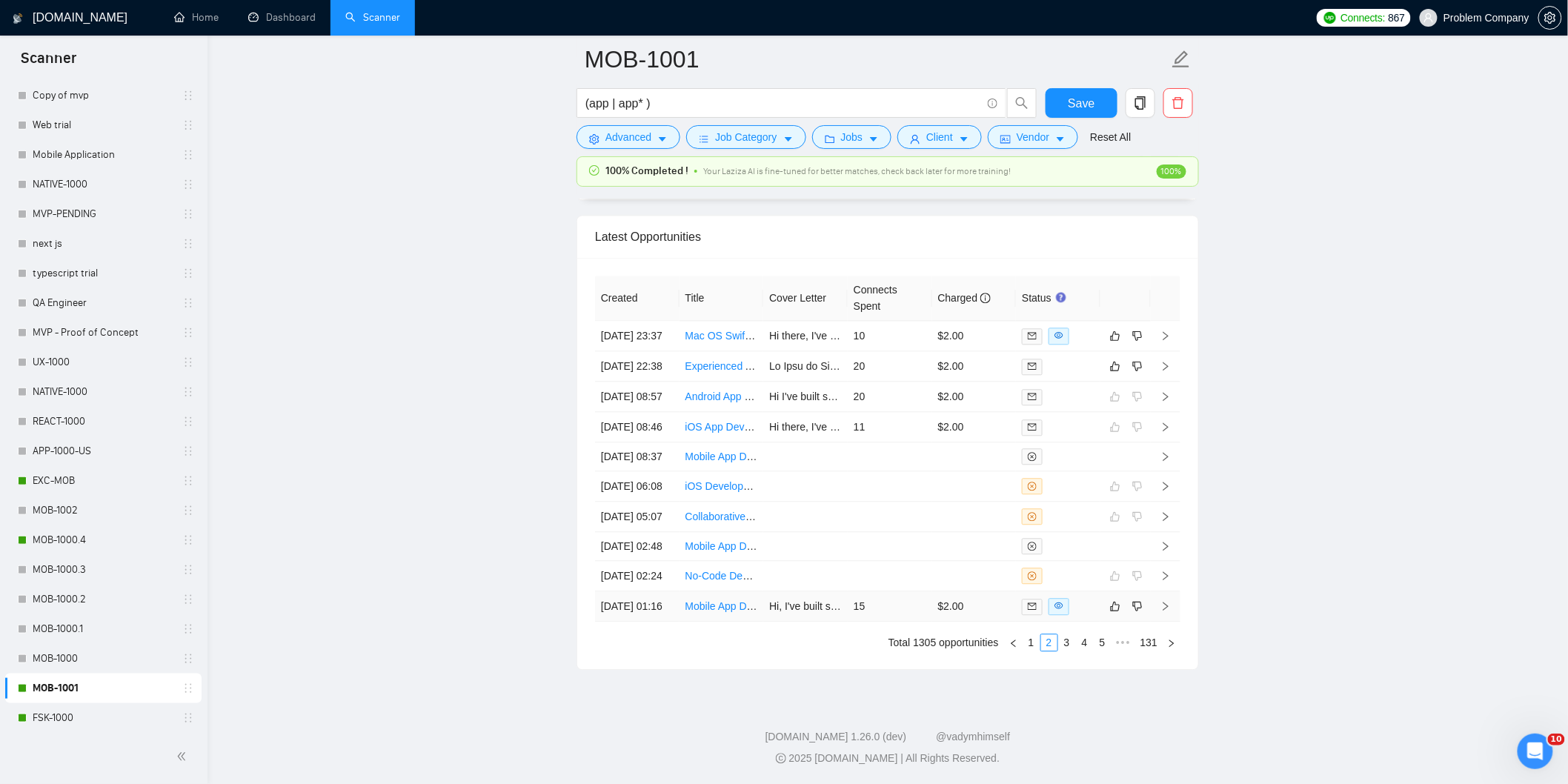
click at [663, 622] on td "[DATE] 01:16" at bounding box center [637, 606] width 84 height 30
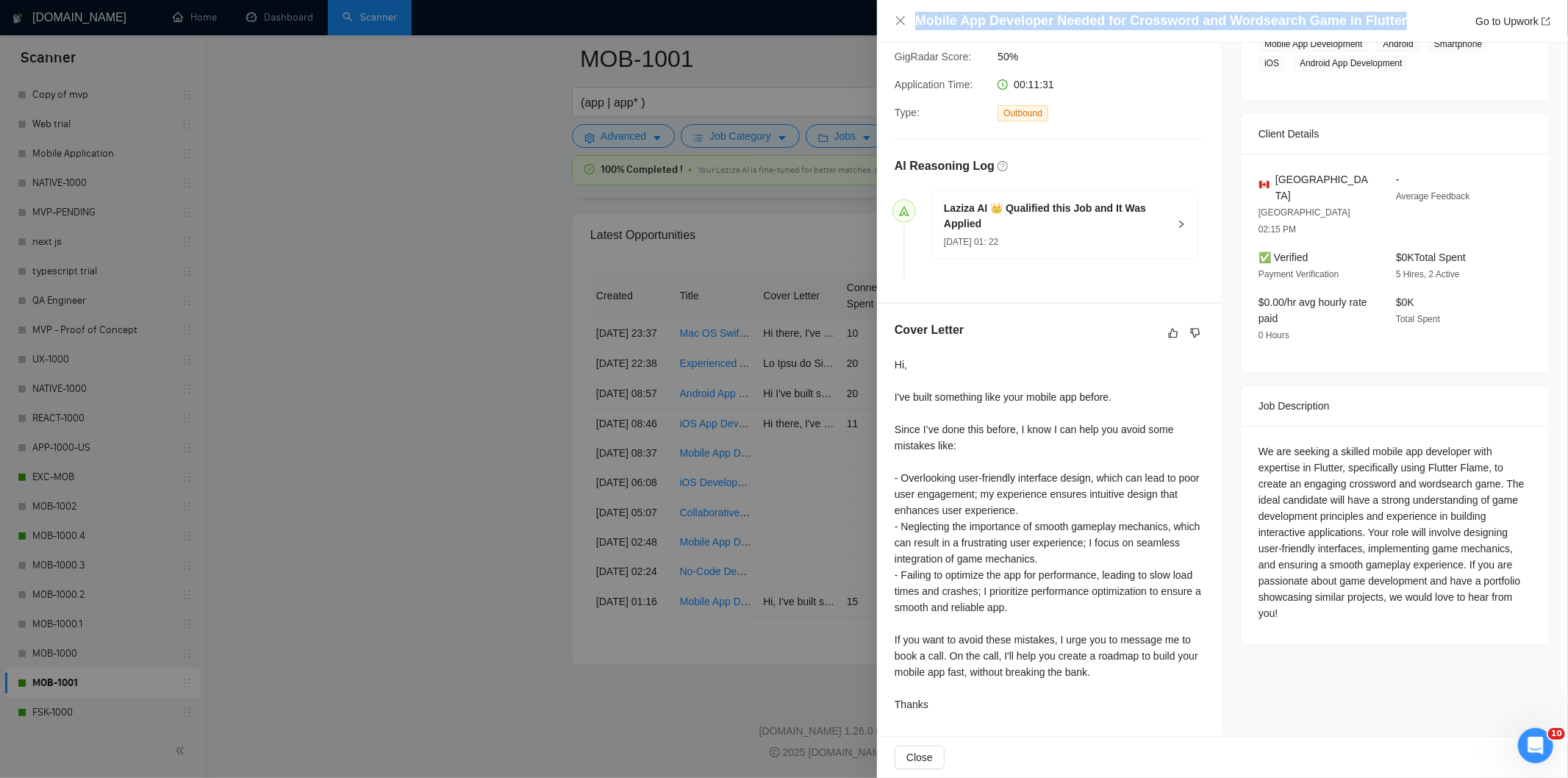
drag, startPoint x: 1401, startPoint y: 27, endPoint x: 910, endPoint y: 25, distance: 491.0
click at [907, 25] on div "Mobile App Developer Needed for Crossword and Wordsearch Game in Flutter Go to …" at bounding box center [1222, 21] width 656 height 18
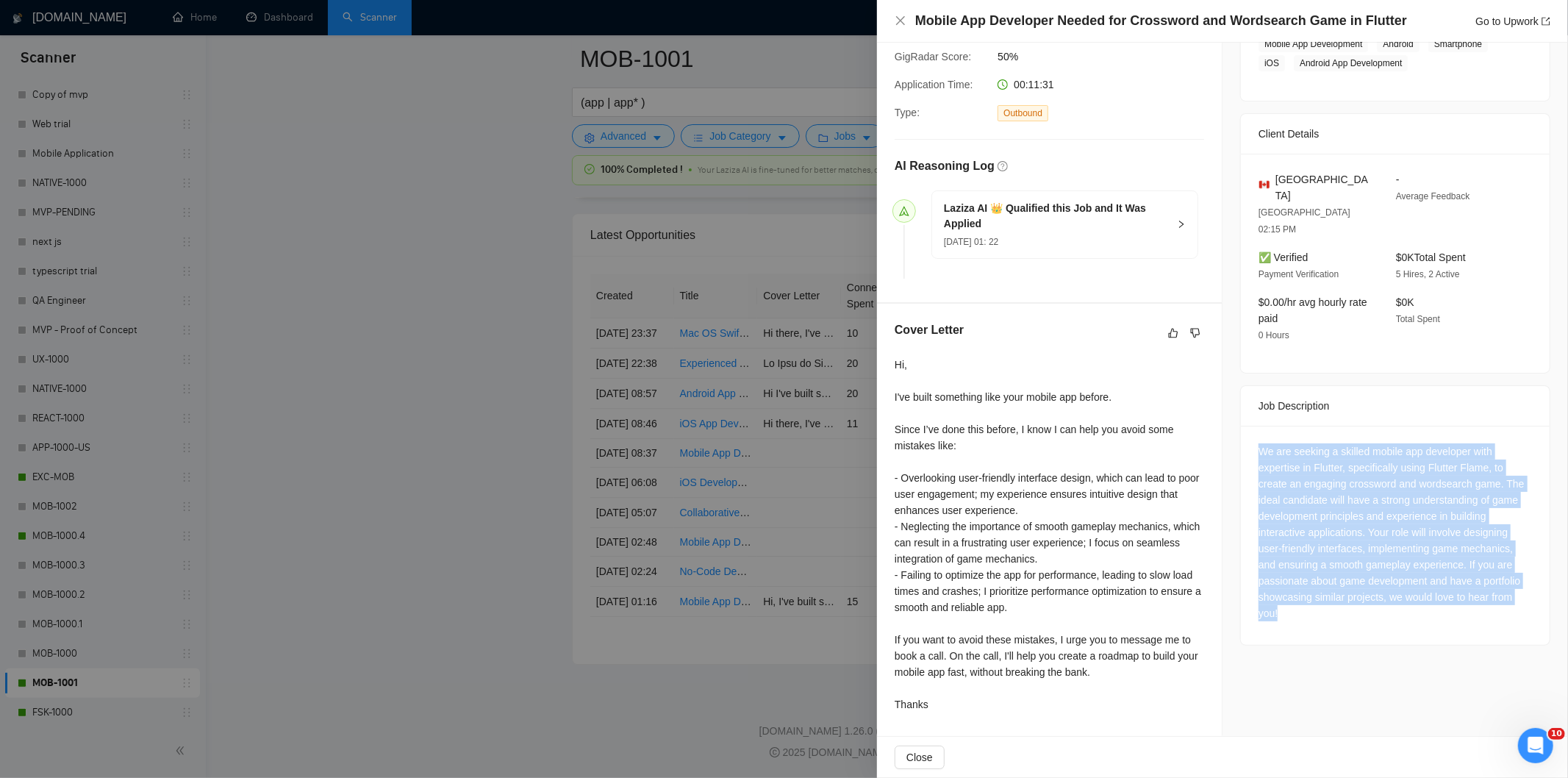
drag, startPoint x: 1253, startPoint y: 417, endPoint x: 1329, endPoint y: 577, distance: 177.1
click at [1329, 577] on div "We are seeking a skilled mobile app developer with expertise in Flutter, specif…" at bounding box center [1396, 532] width 274 height 178
click at [896, 26] on icon "close" at bounding box center [901, 21] width 12 height 12
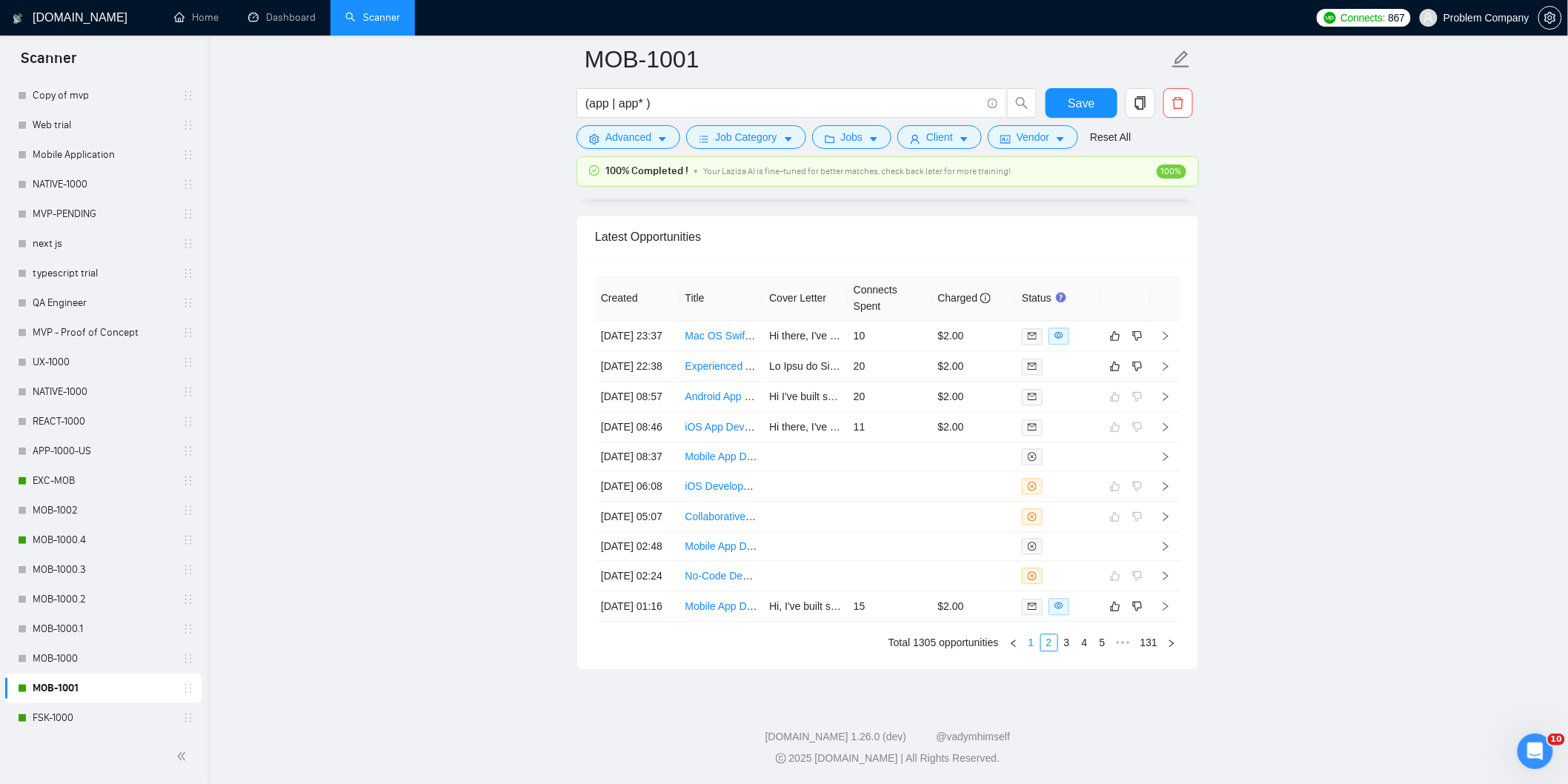
click at [1029, 650] on link "1" at bounding box center [1031, 643] width 17 height 17
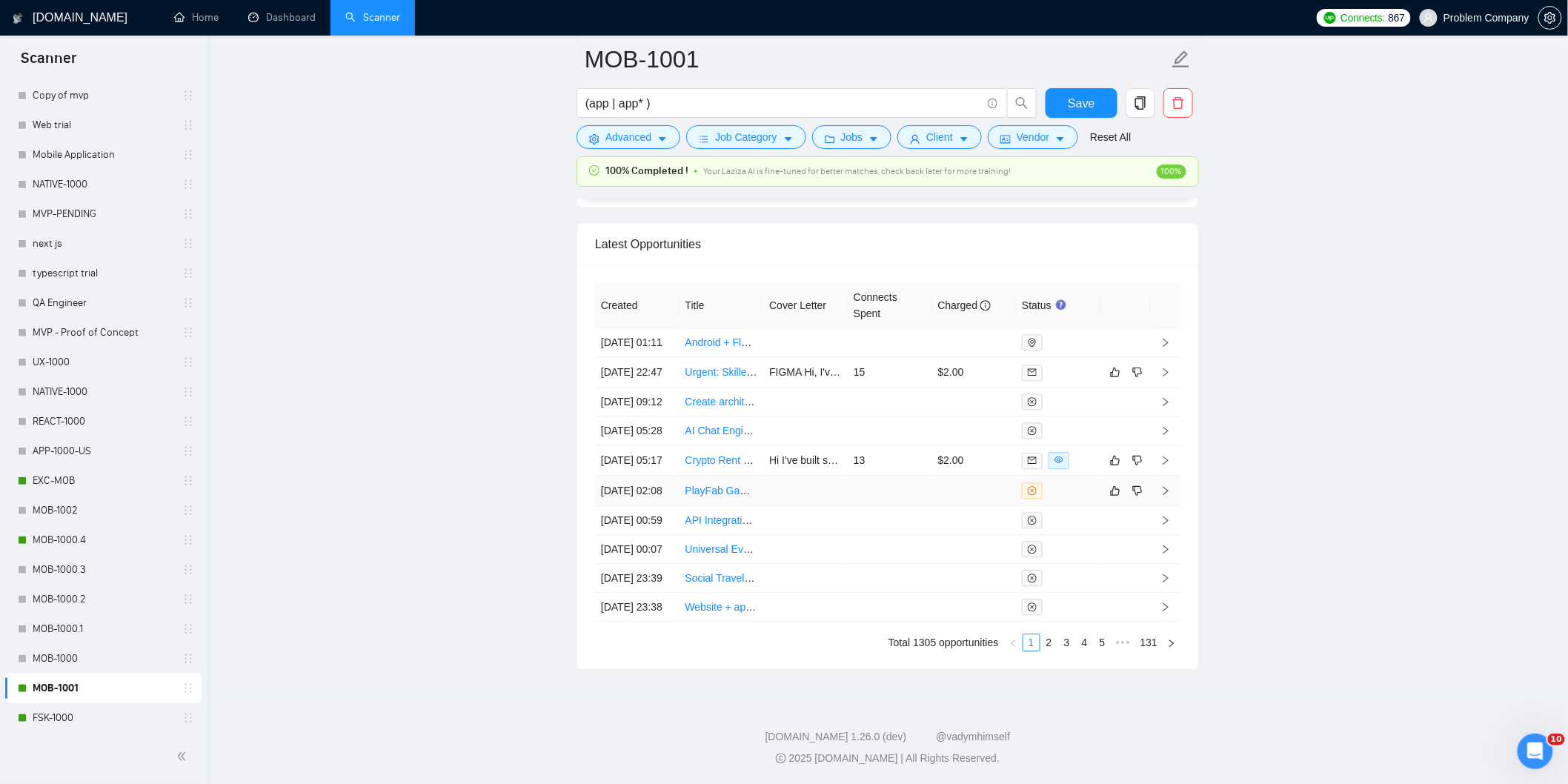
click at [665, 507] on td "[DATE] 02:08" at bounding box center [637, 491] width 84 height 30
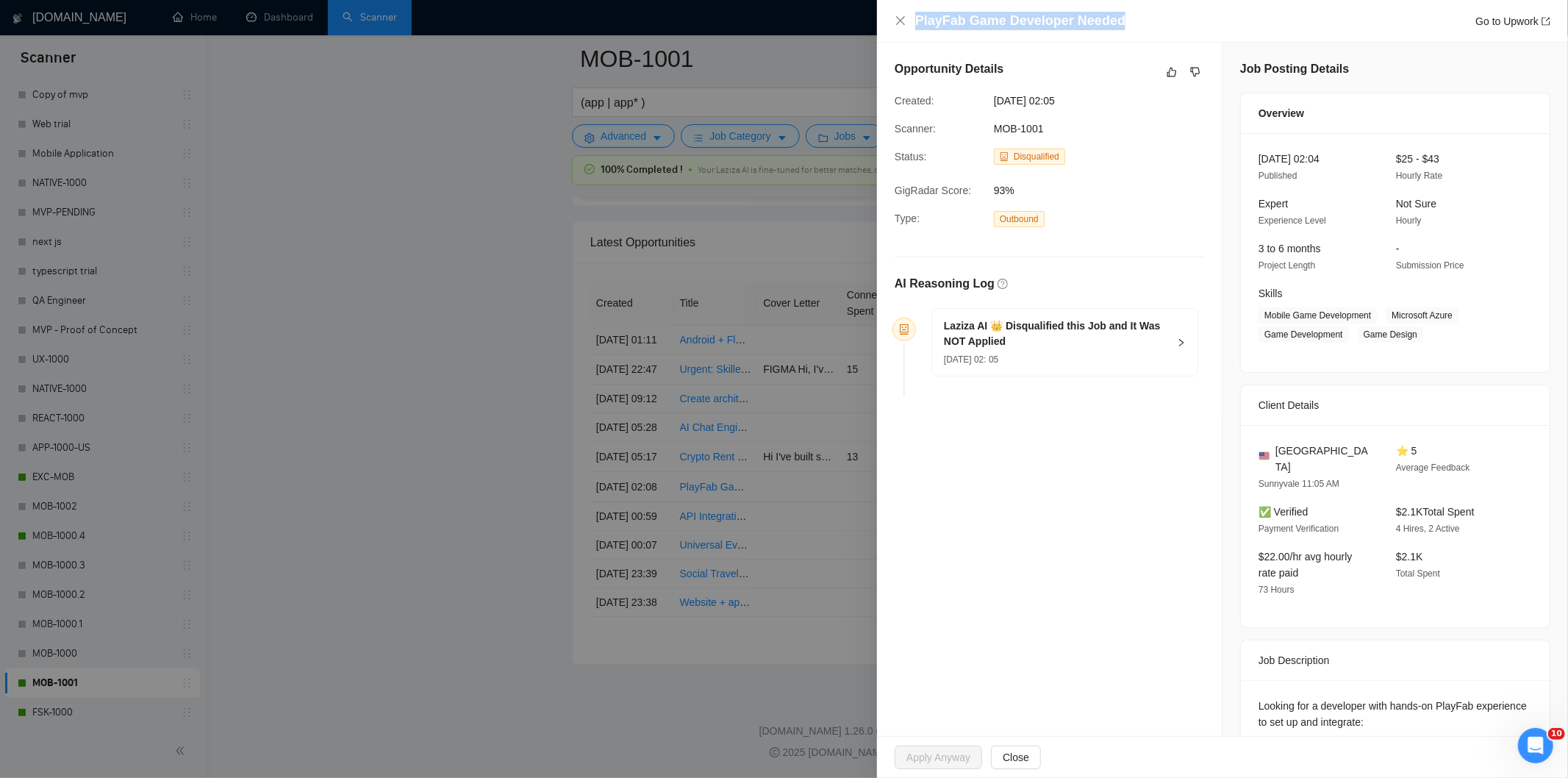
drag, startPoint x: 1116, startPoint y: 25, endPoint x: 909, endPoint y: 23, distance: 207.0
click at [909, 23] on div "PlayFab Game Developer Needed Go to Upwork" at bounding box center [1222, 21] width 656 height 18
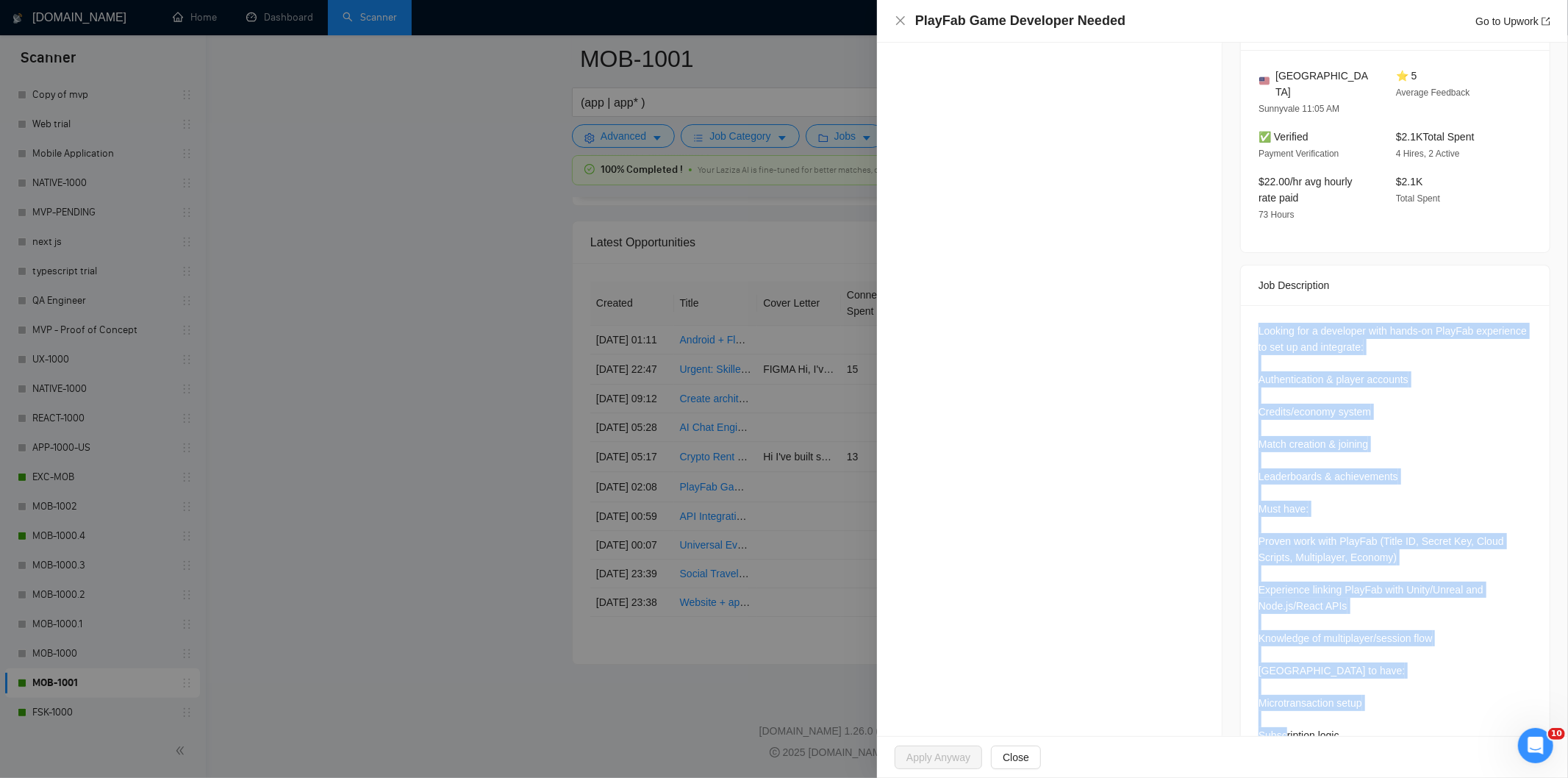
scroll to position [505, 0]
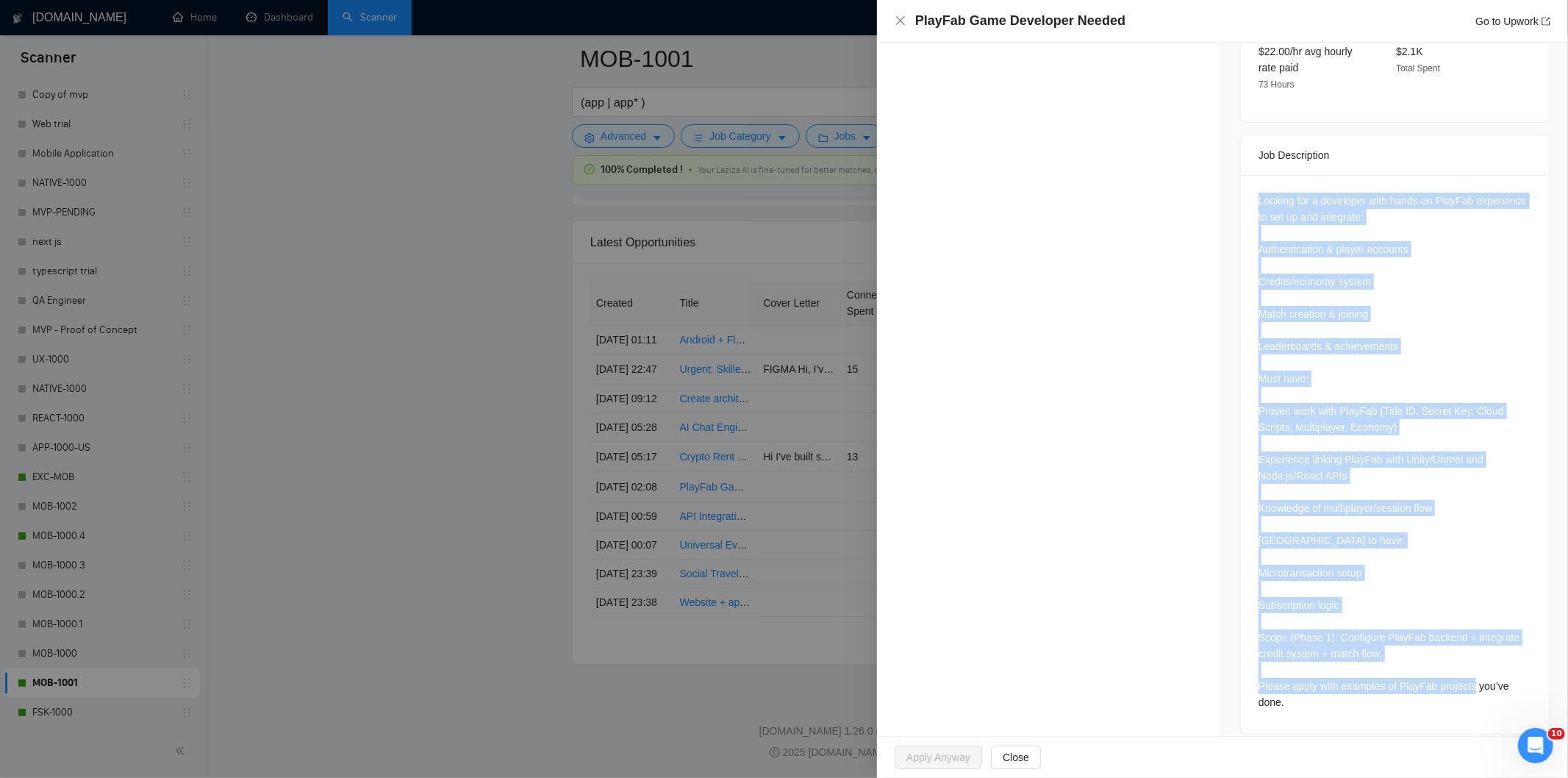
drag, startPoint x: 1247, startPoint y: 310, endPoint x: 1336, endPoint y: 724, distance: 423.5
click at [1336, 724] on div "Job Posting Details Overview [DATE] 02:04 Published $25 - $43 Hourly Rate Exper…" at bounding box center [1395, 144] width 346 height 1215
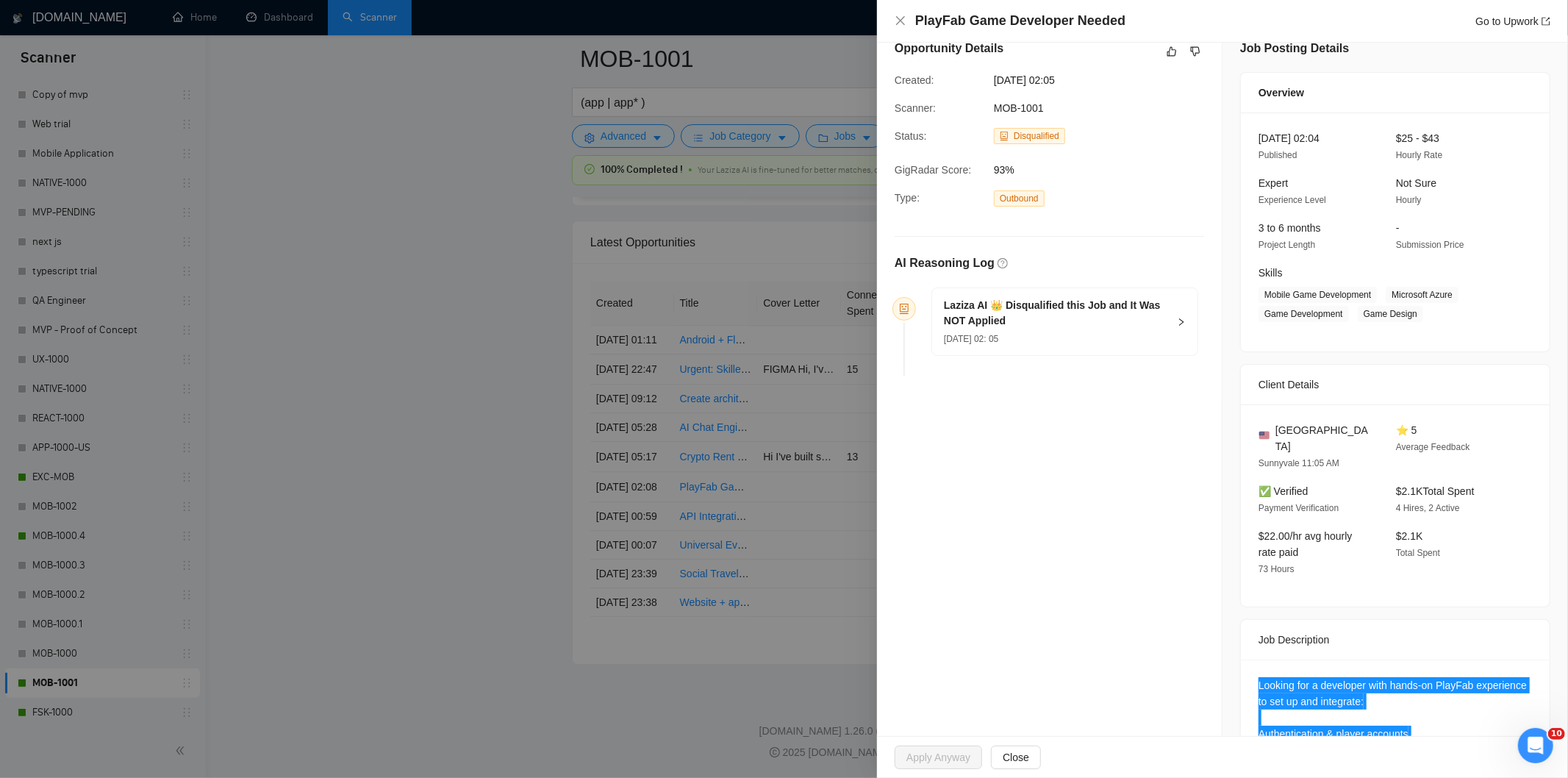
scroll to position [0, 0]
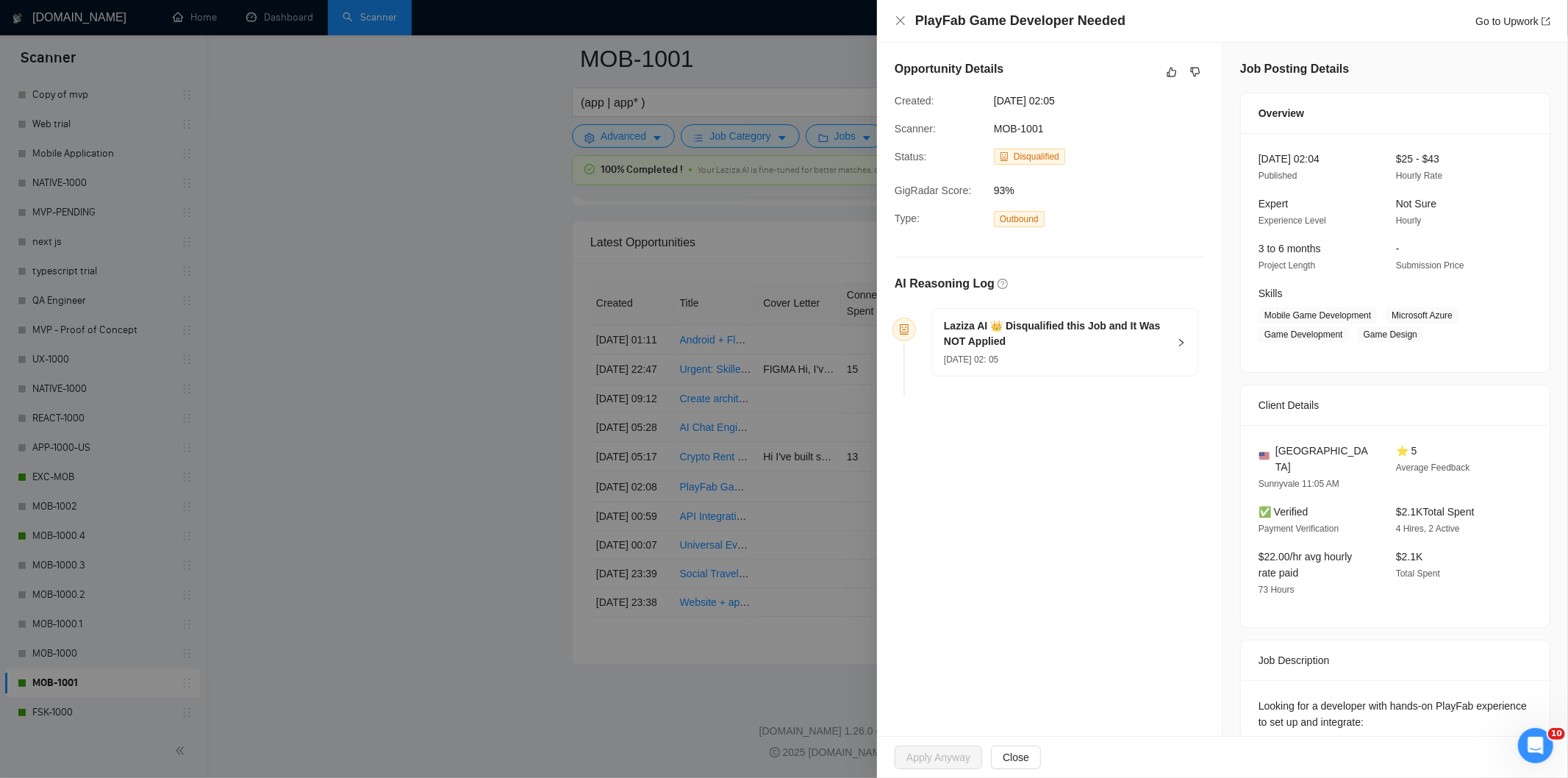
click at [1108, 362] on div "[DATE] 02: 05" at bounding box center [1056, 359] width 224 height 17
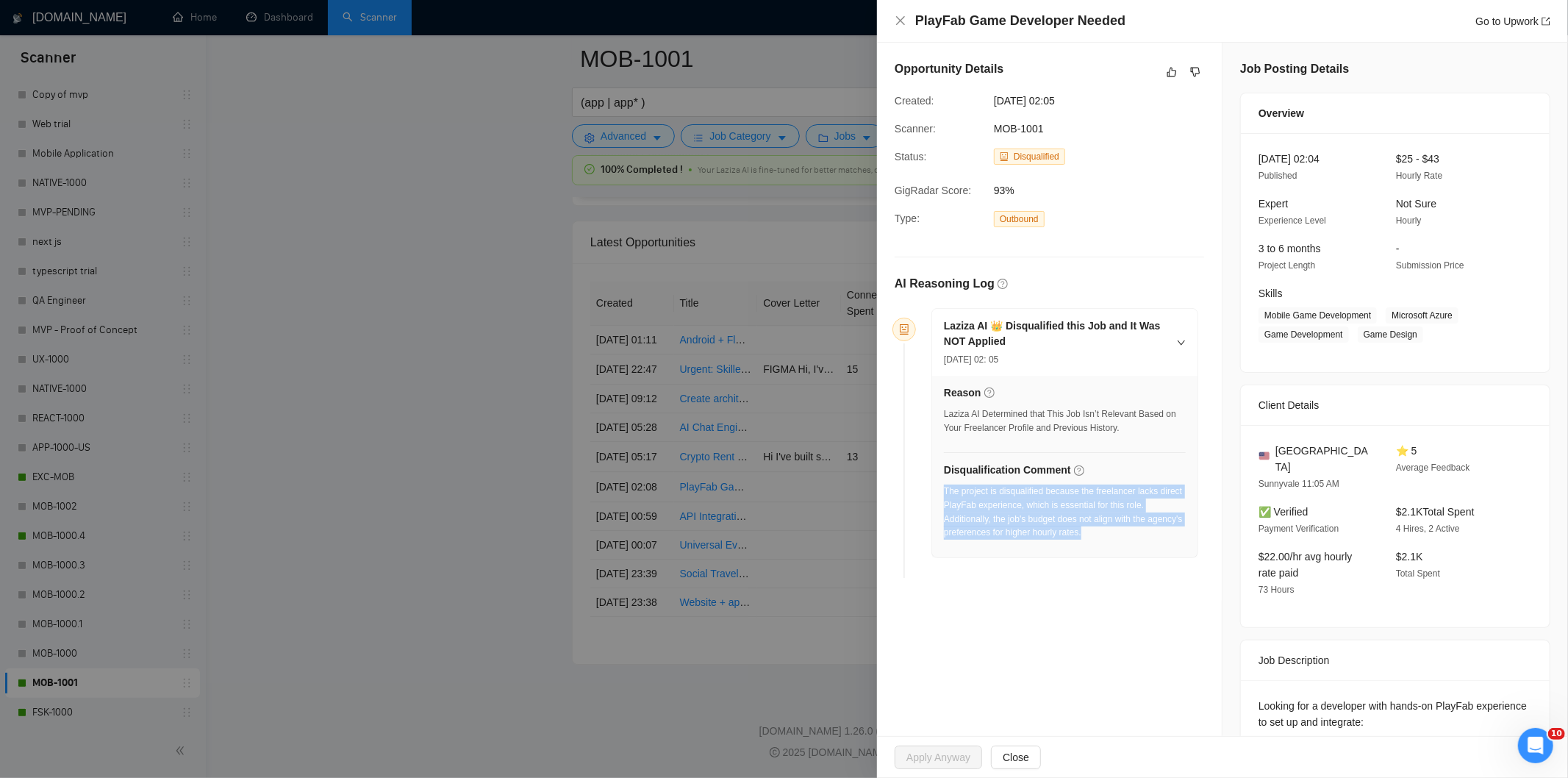
drag, startPoint x: 1145, startPoint y: 538, endPoint x: 943, endPoint y: 494, distance: 206.7
click at [944, 494] on div "The project is disqualified because the freelancer lacks direct PlayFab experie…" at bounding box center [1065, 512] width 242 height 55
click at [900, 22] on icon "close" at bounding box center [901, 21] width 12 height 12
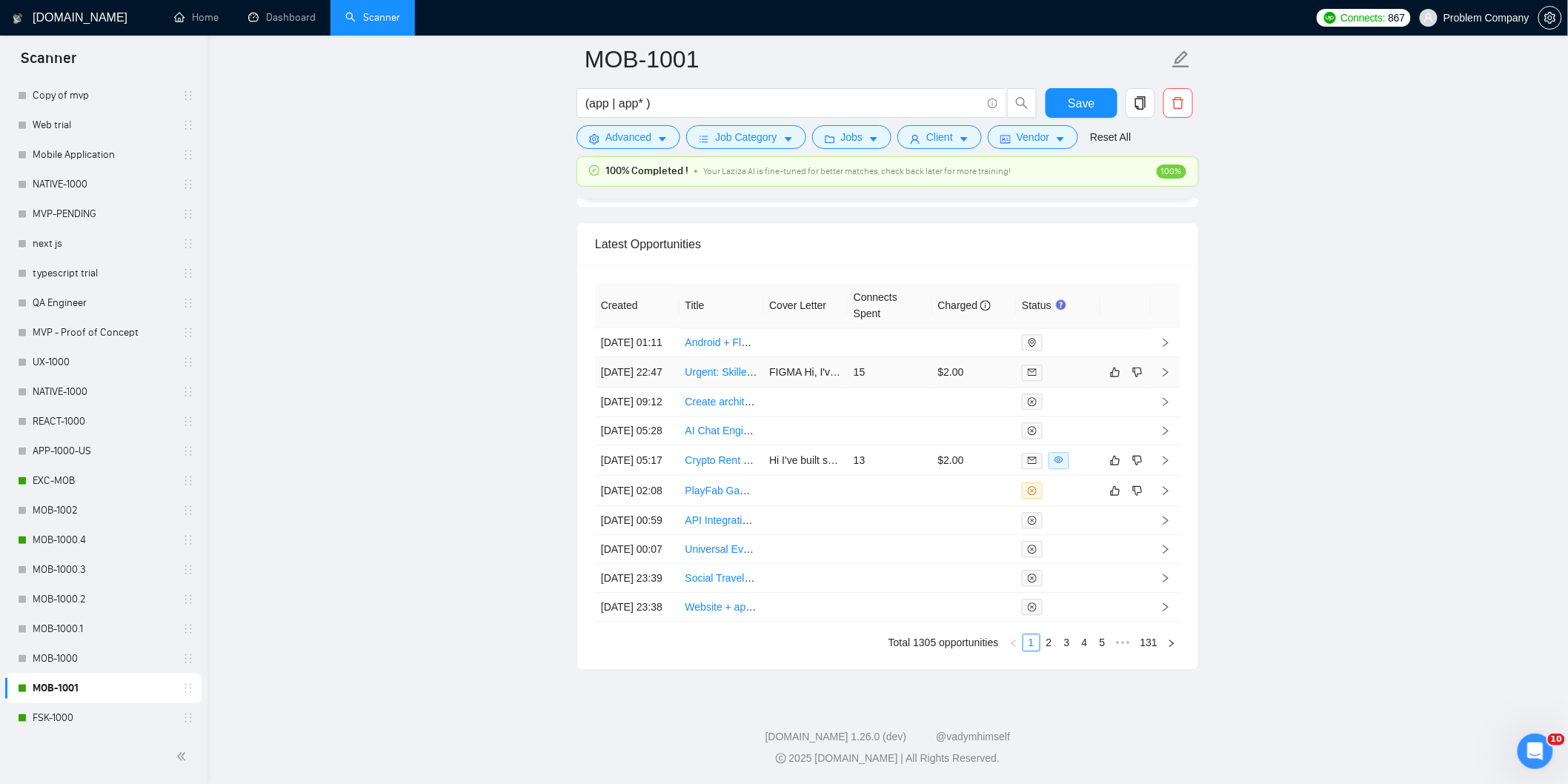
click at [654, 357] on td "[DATE] 22:47" at bounding box center [637, 372] width 84 height 30
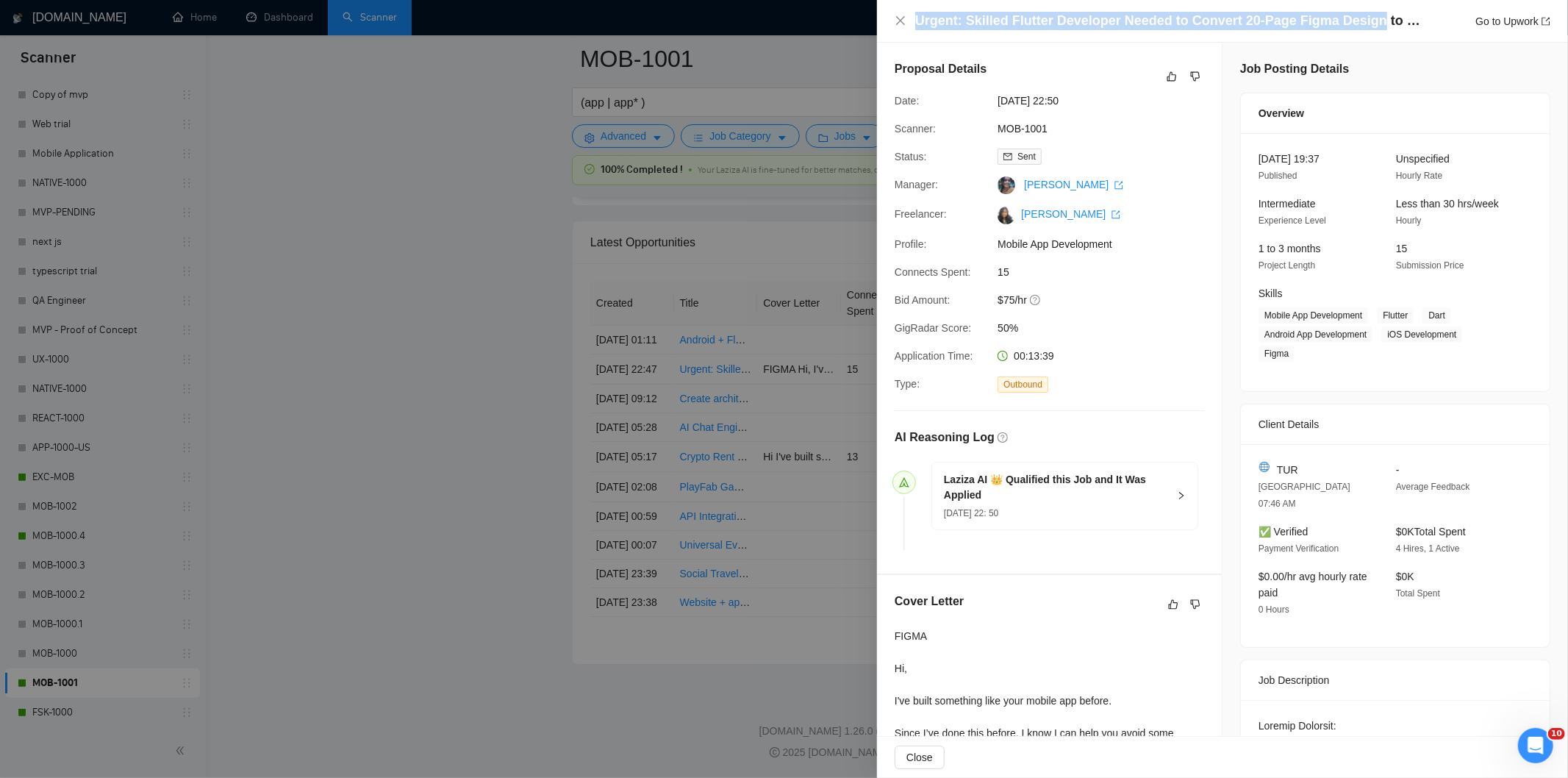
drag, startPoint x: 1367, startPoint y: 22, endPoint x: 915, endPoint y: 19, distance: 452.0
click at [915, 19] on h4 "Urgent: Skilled Flutter Developer Needed to Convert 20-Page Figma Design to Cle…" at bounding box center [1169, 21] width 507 height 18
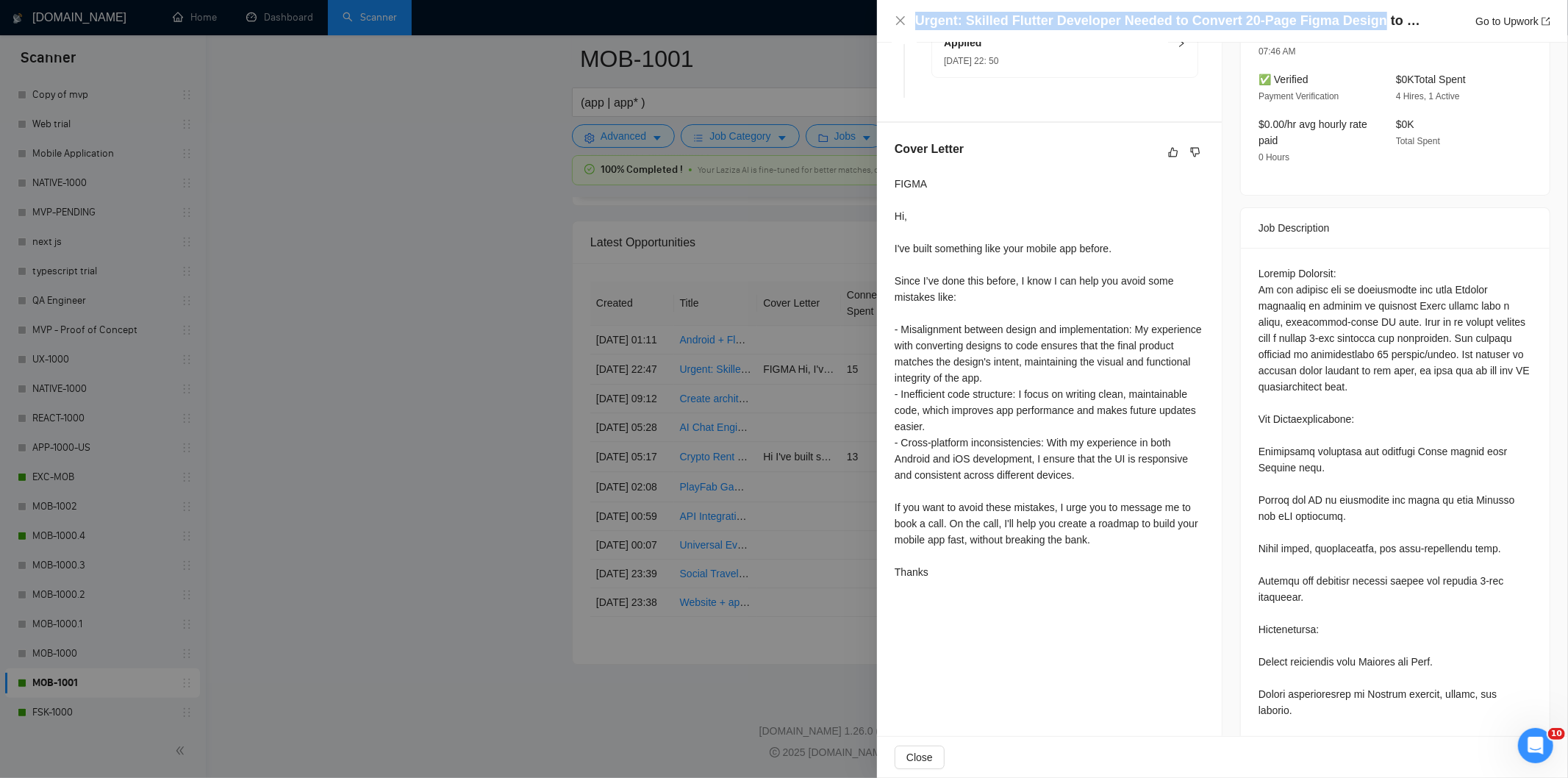
scroll to position [452, 0]
click at [1259, 265] on div at bounding box center [1396, 669] width 274 height 809
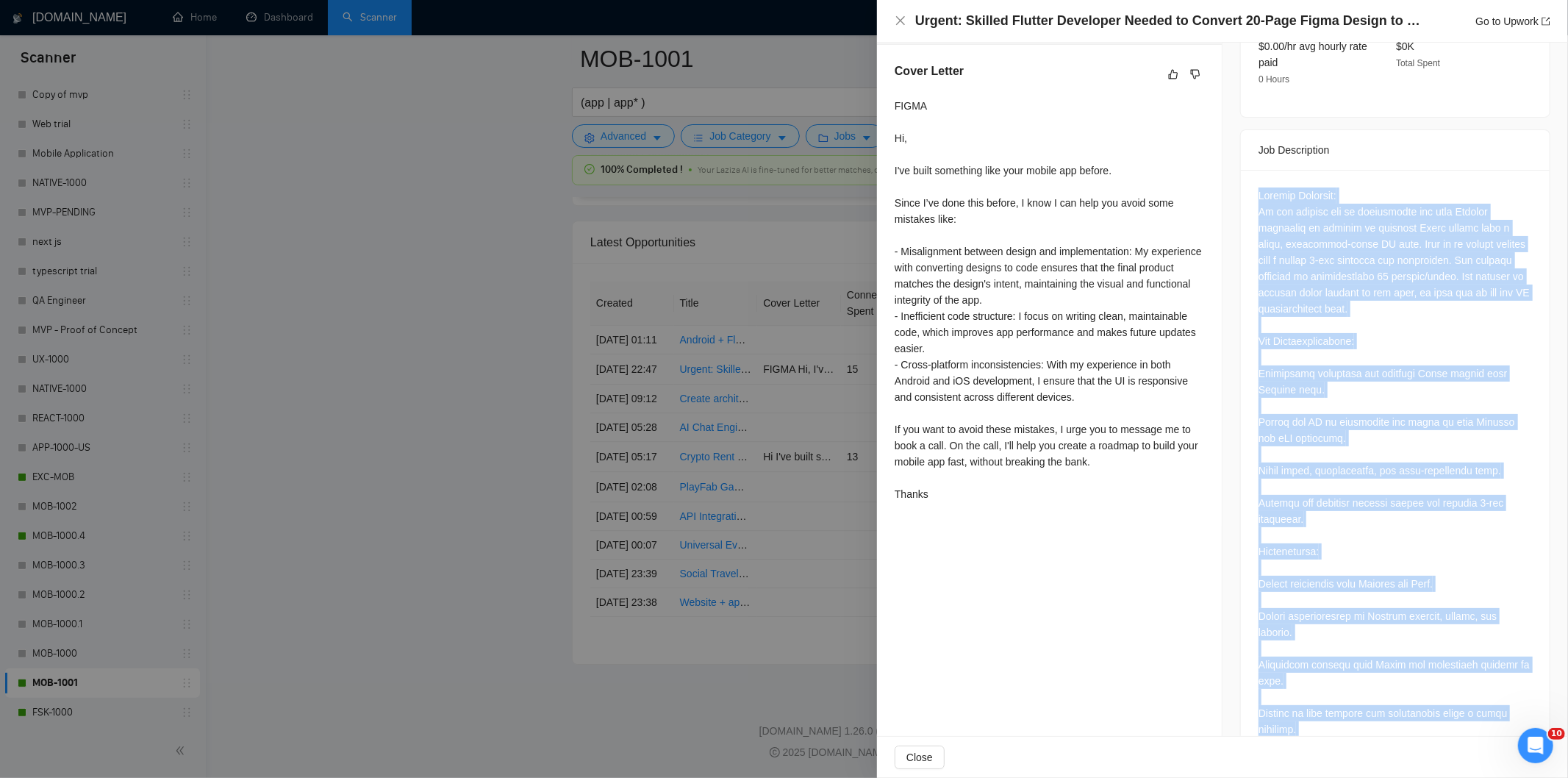
scroll to position [814, 0]
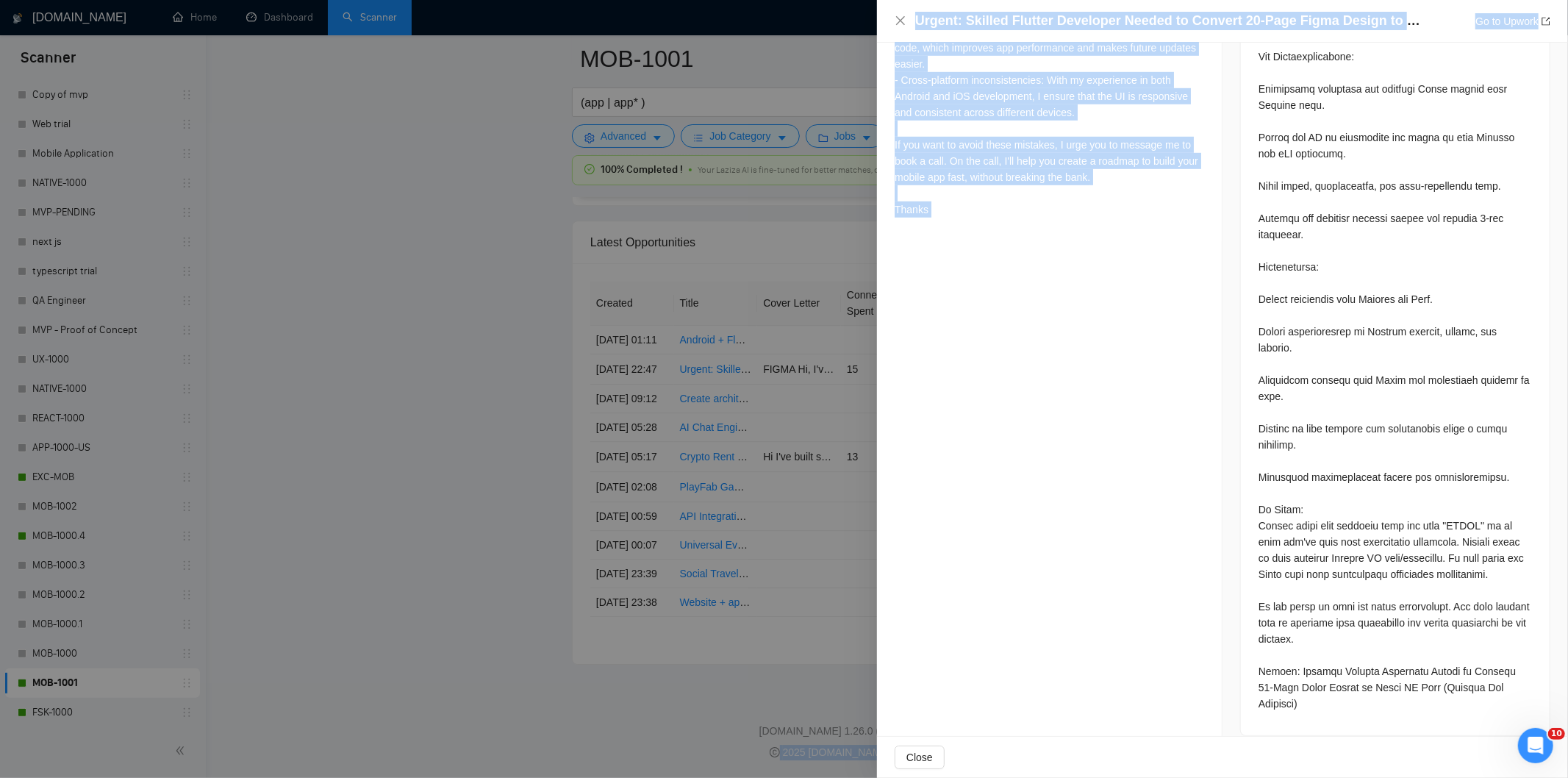
drag, startPoint x: 1247, startPoint y: 255, endPoint x: 1350, endPoint y: 807, distance: 561.5
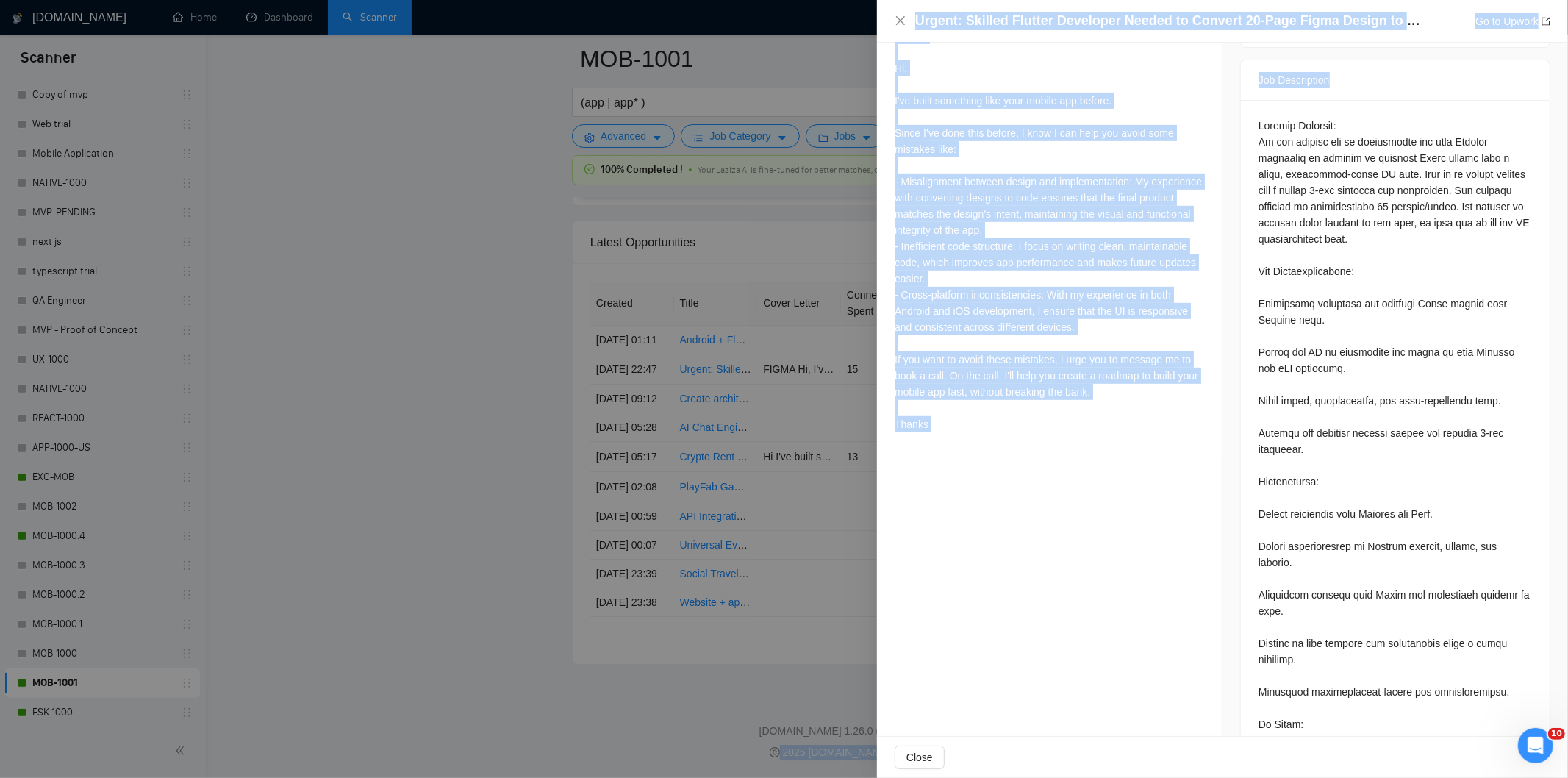
scroll to position [532, 0]
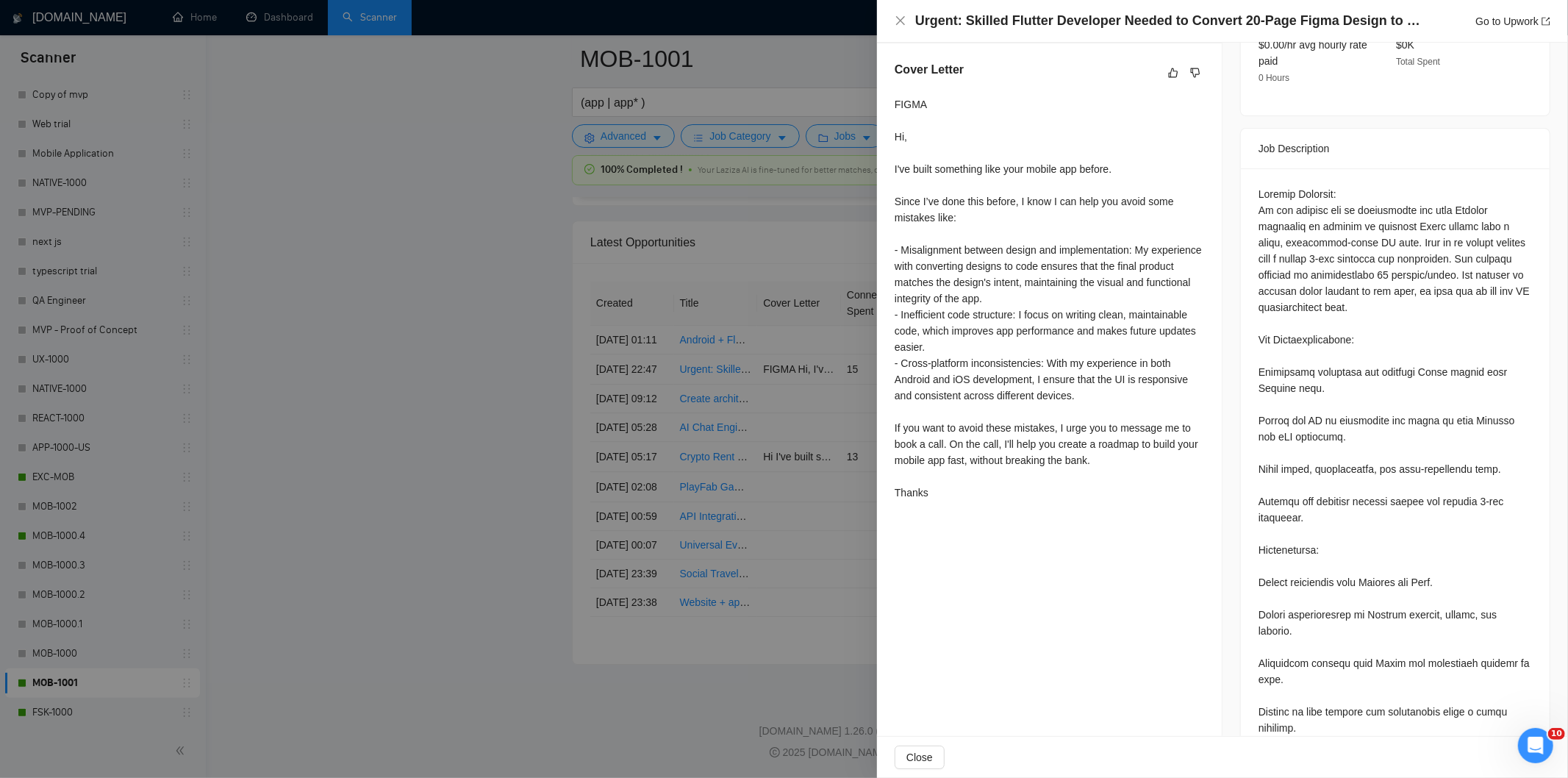
click at [1328, 337] on div at bounding box center [1396, 590] width 274 height 809
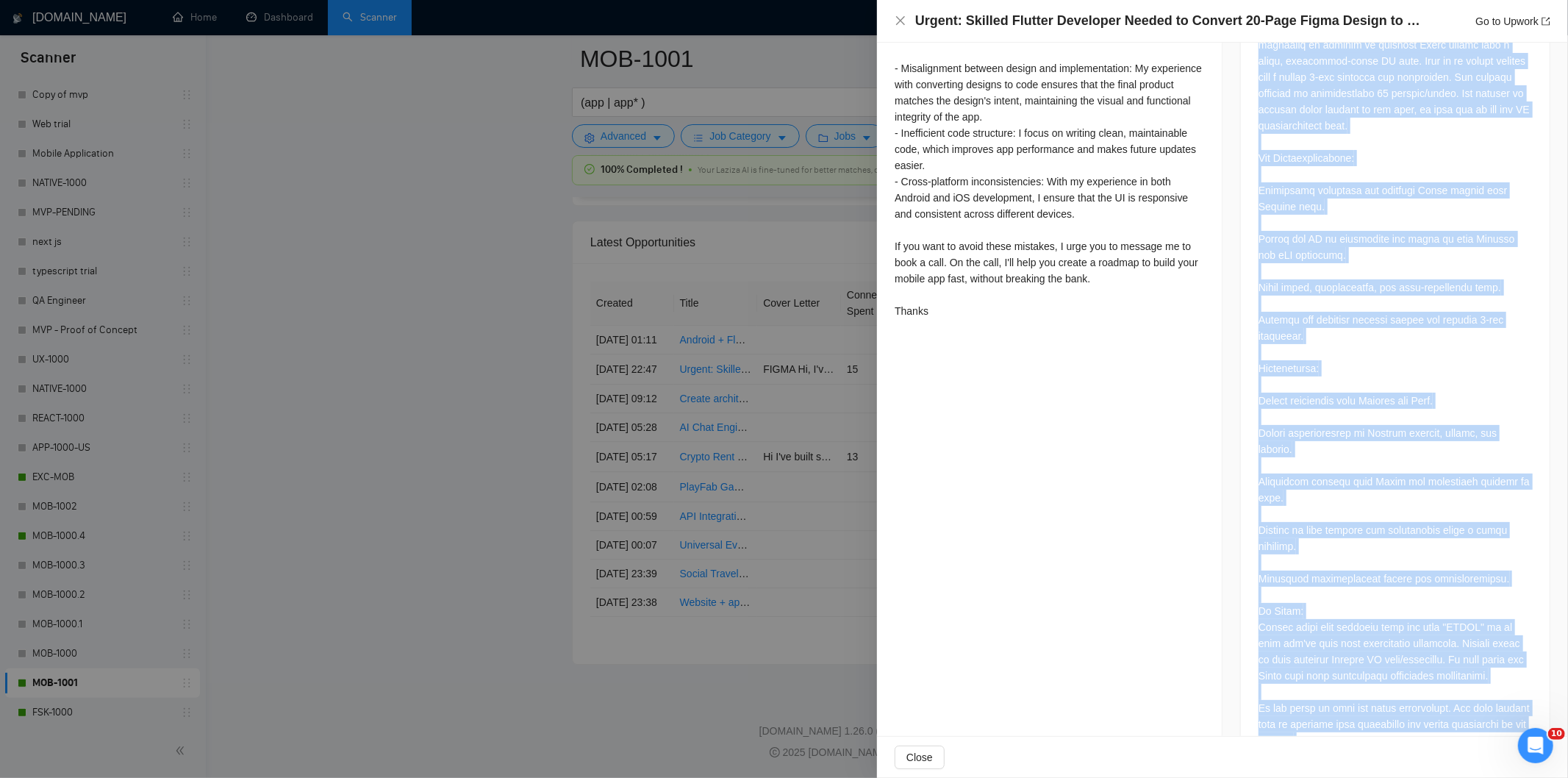
scroll to position [814, 0]
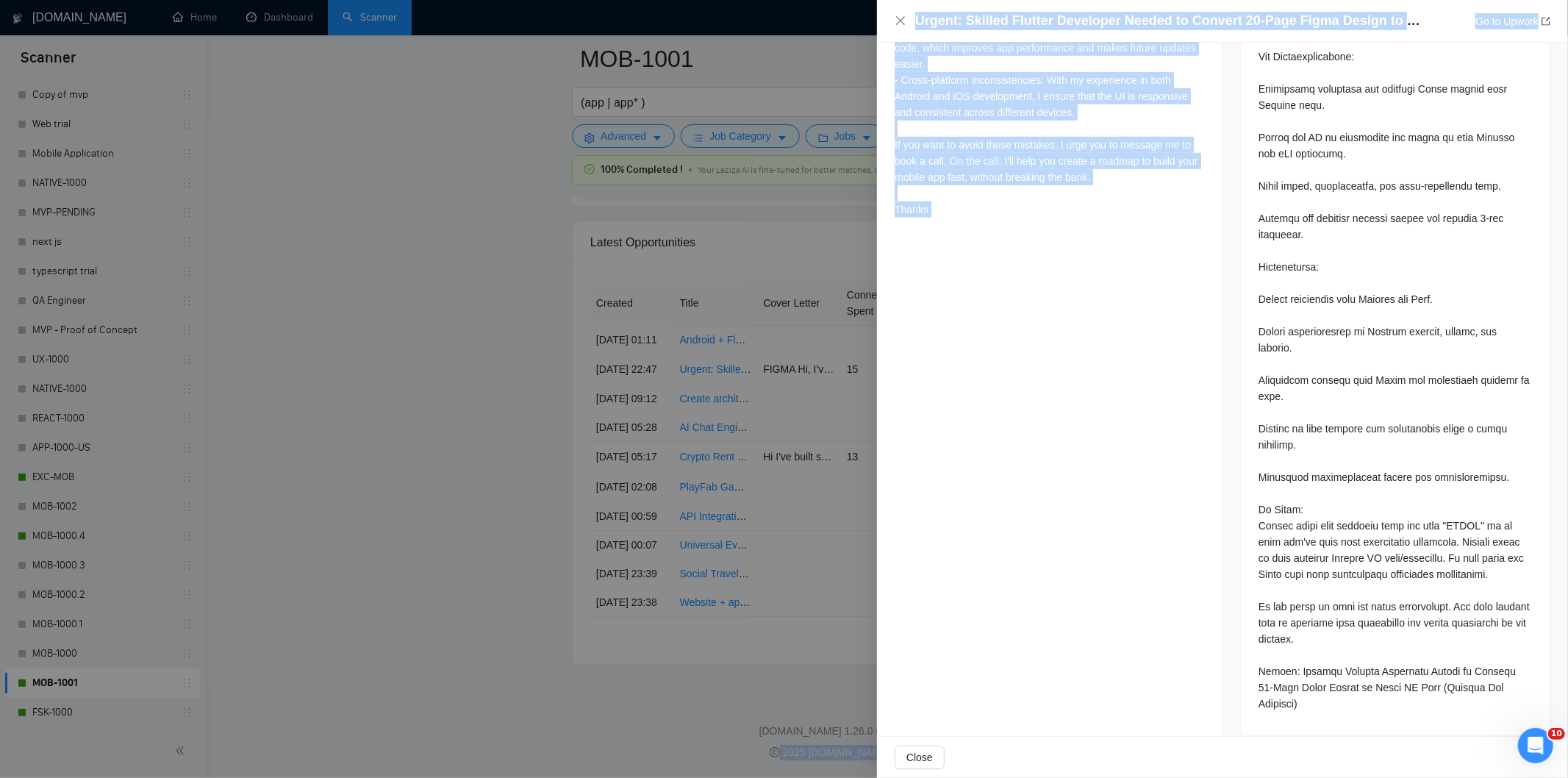
drag, startPoint x: 1252, startPoint y: 174, endPoint x: 1352, endPoint y: 791, distance: 625.1
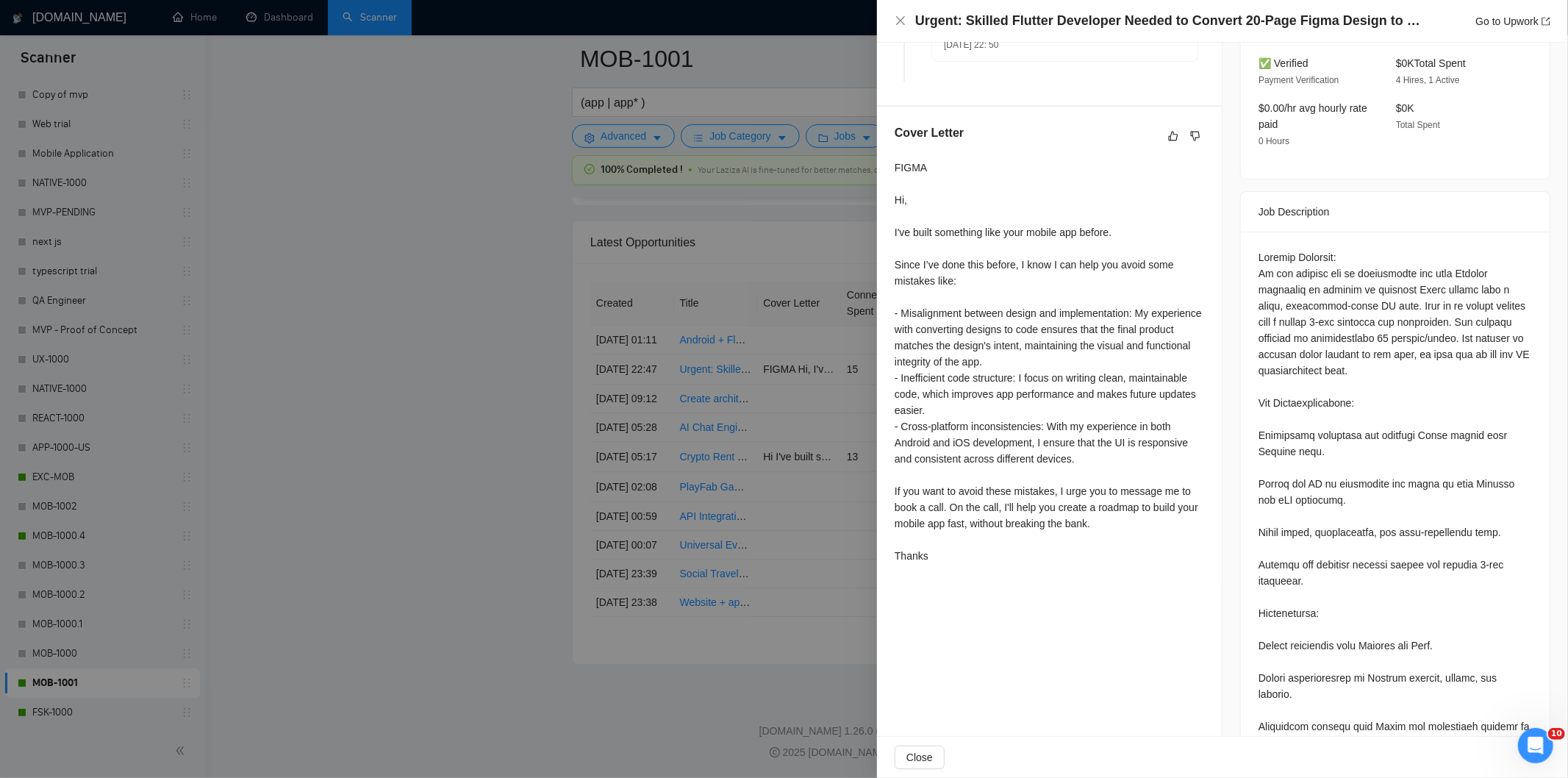
scroll to position [468, 0]
drag, startPoint x: 1332, startPoint y: 467, endPoint x: 1482, endPoint y: 342, distance: 195.3
click at [1482, 342] on div at bounding box center [1396, 654] width 274 height 809
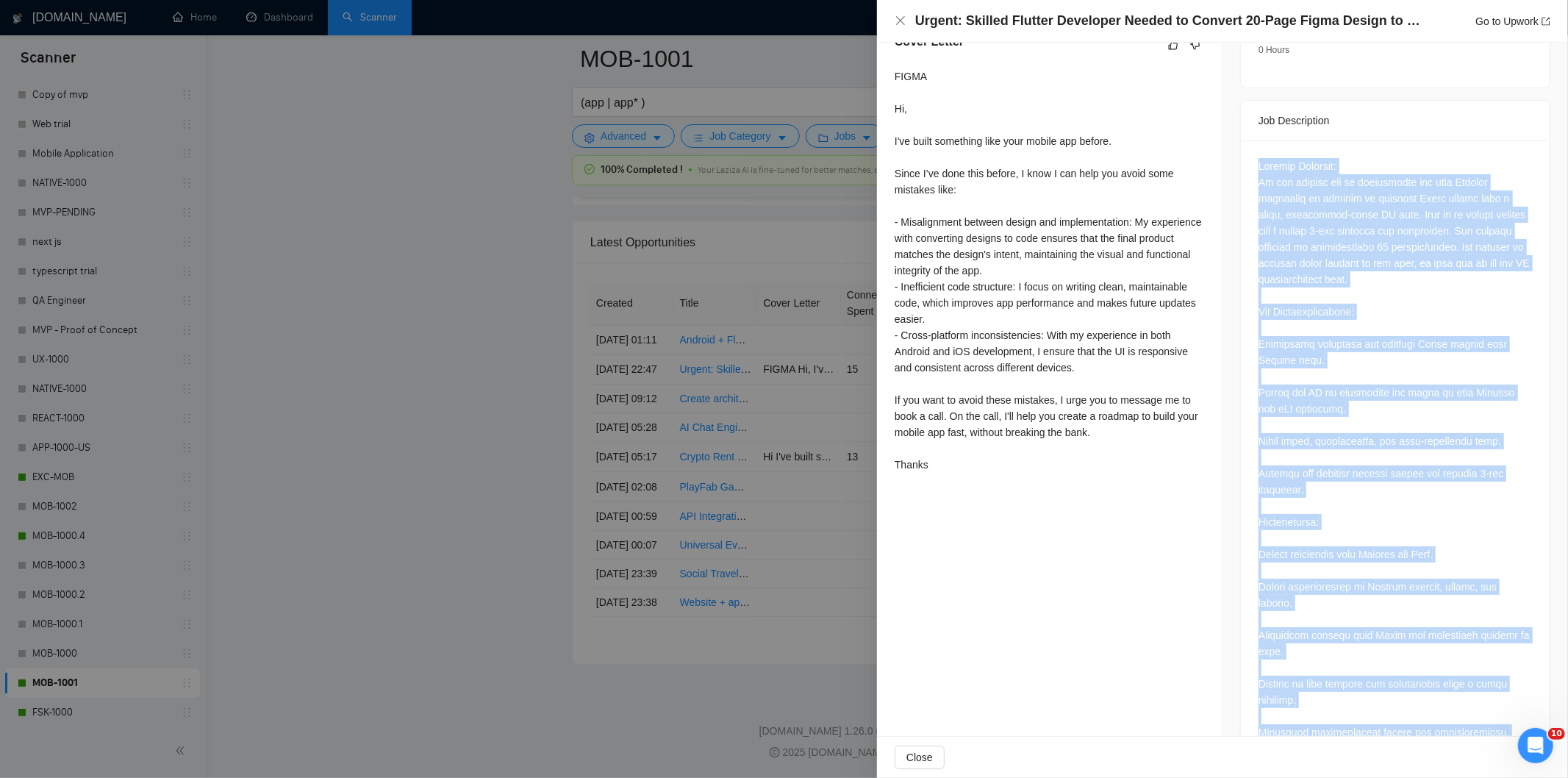
scroll to position [814, 0]
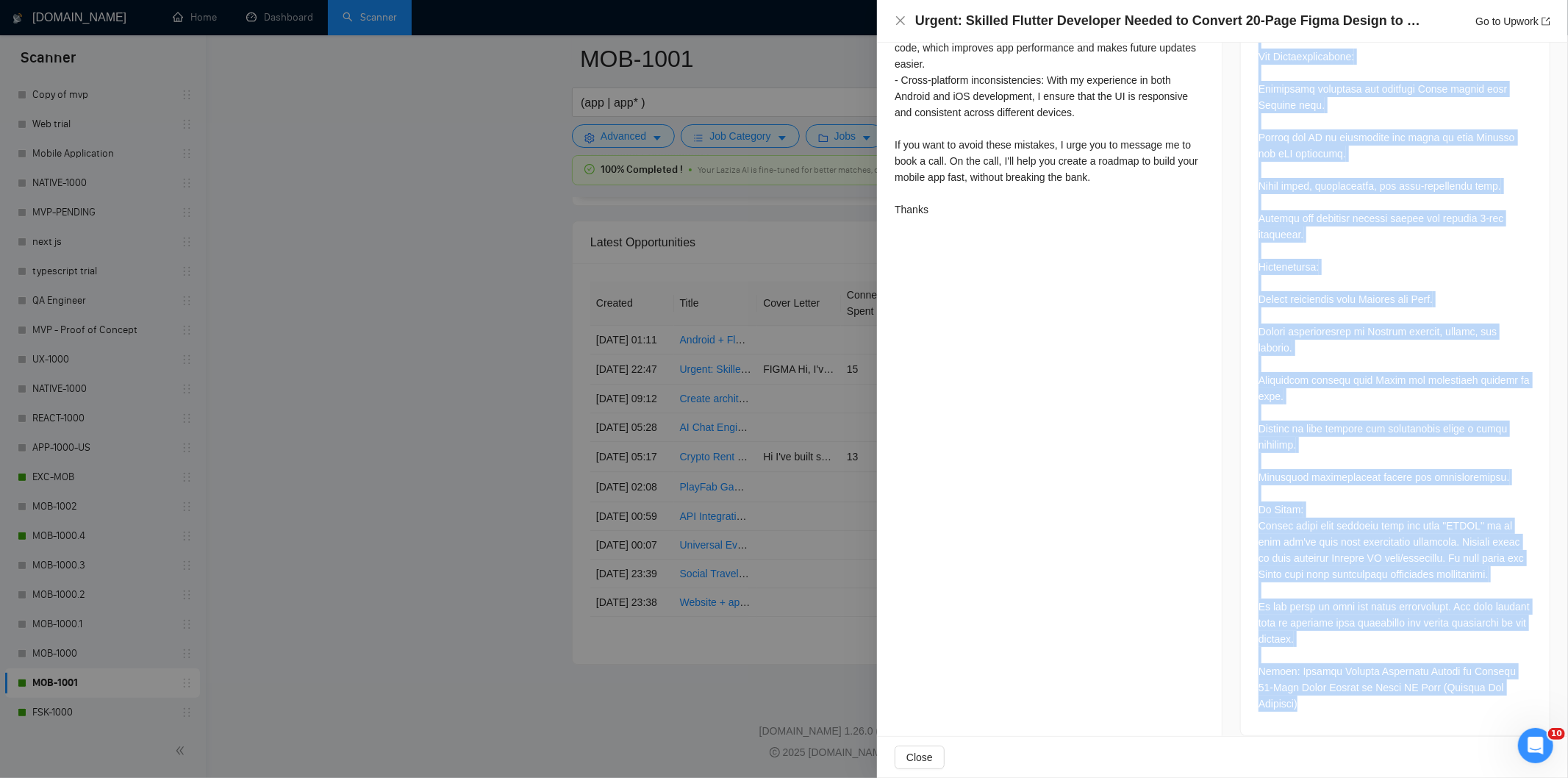
drag, startPoint x: 1252, startPoint y: 238, endPoint x: 1335, endPoint y: 692, distance: 461.5
click at [1335, 692] on div at bounding box center [1396, 307] width 274 height 809
click at [1349, 248] on div at bounding box center [1396, 307] width 274 height 809
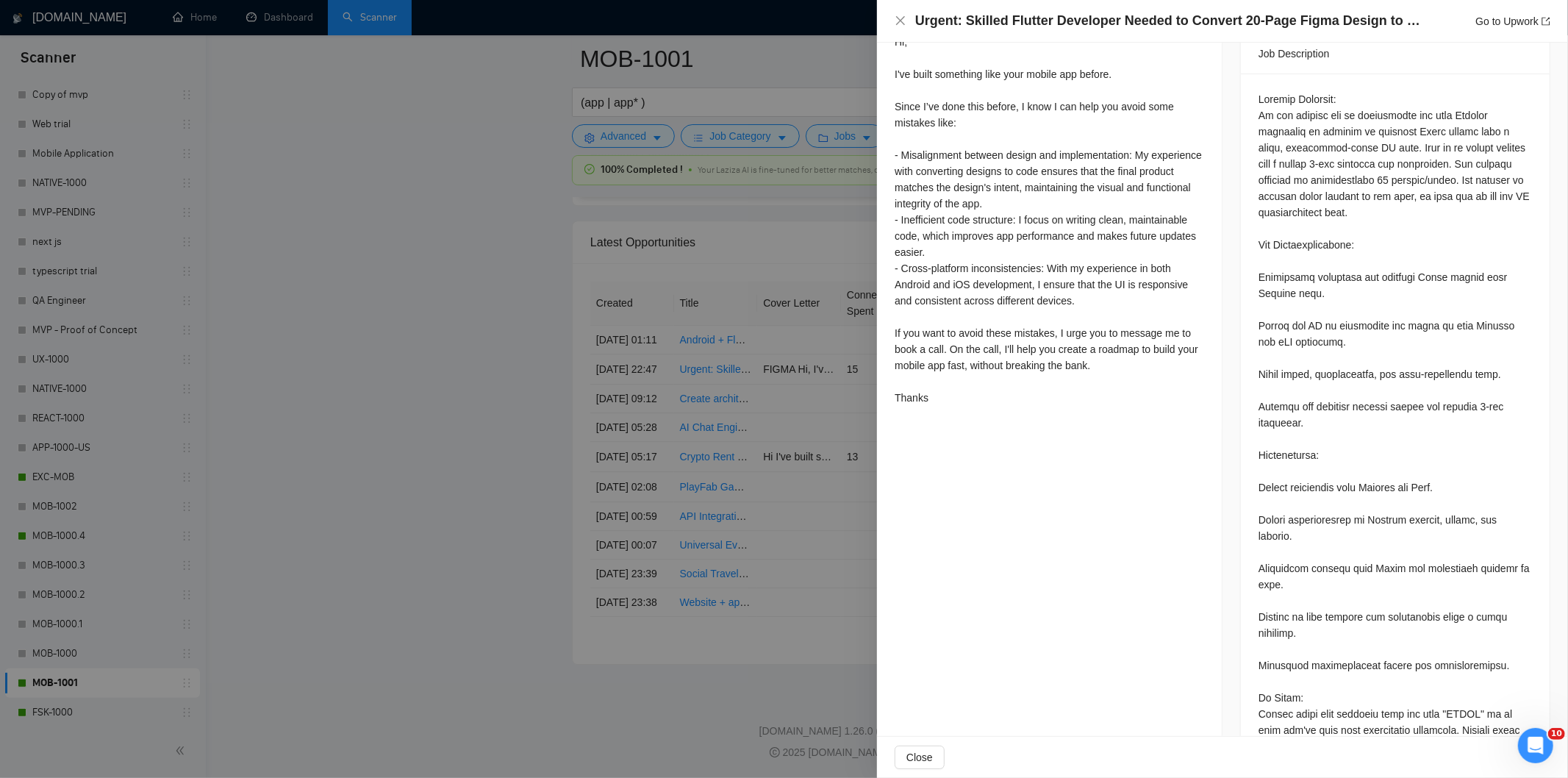
scroll to position [625, 0]
drag, startPoint x: 1421, startPoint y: 148, endPoint x: 1468, endPoint y: 193, distance: 65.1
click at [1468, 193] on div at bounding box center [1396, 496] width 274 height 809
drag, startPoint x: 1424, startPoint y: 147, endPoint x: 1458, endPoint y: 197, distance: 60.5
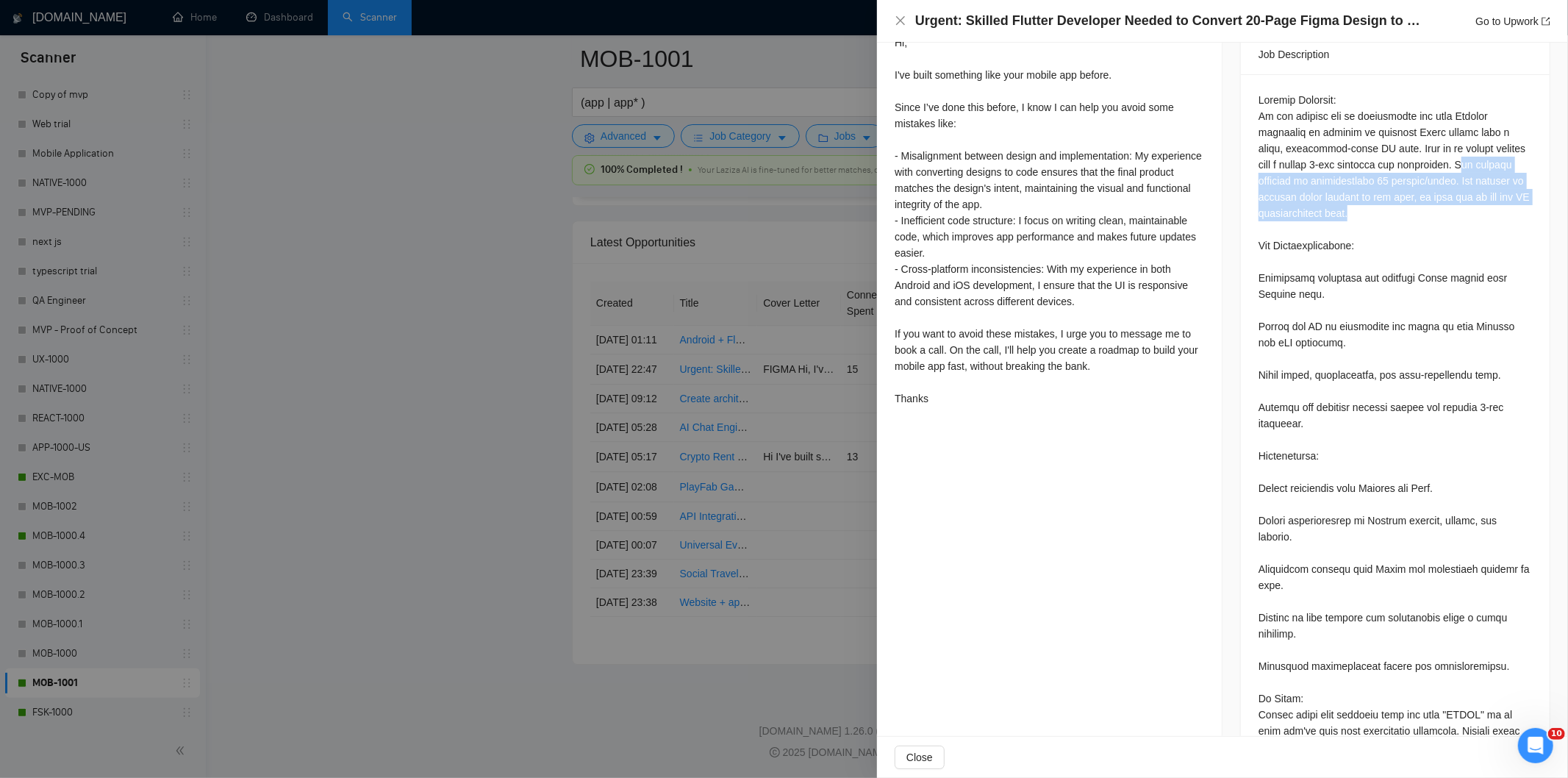
click at [1458, 197] on div at bounding box center [1396, 496] width 274 height 809
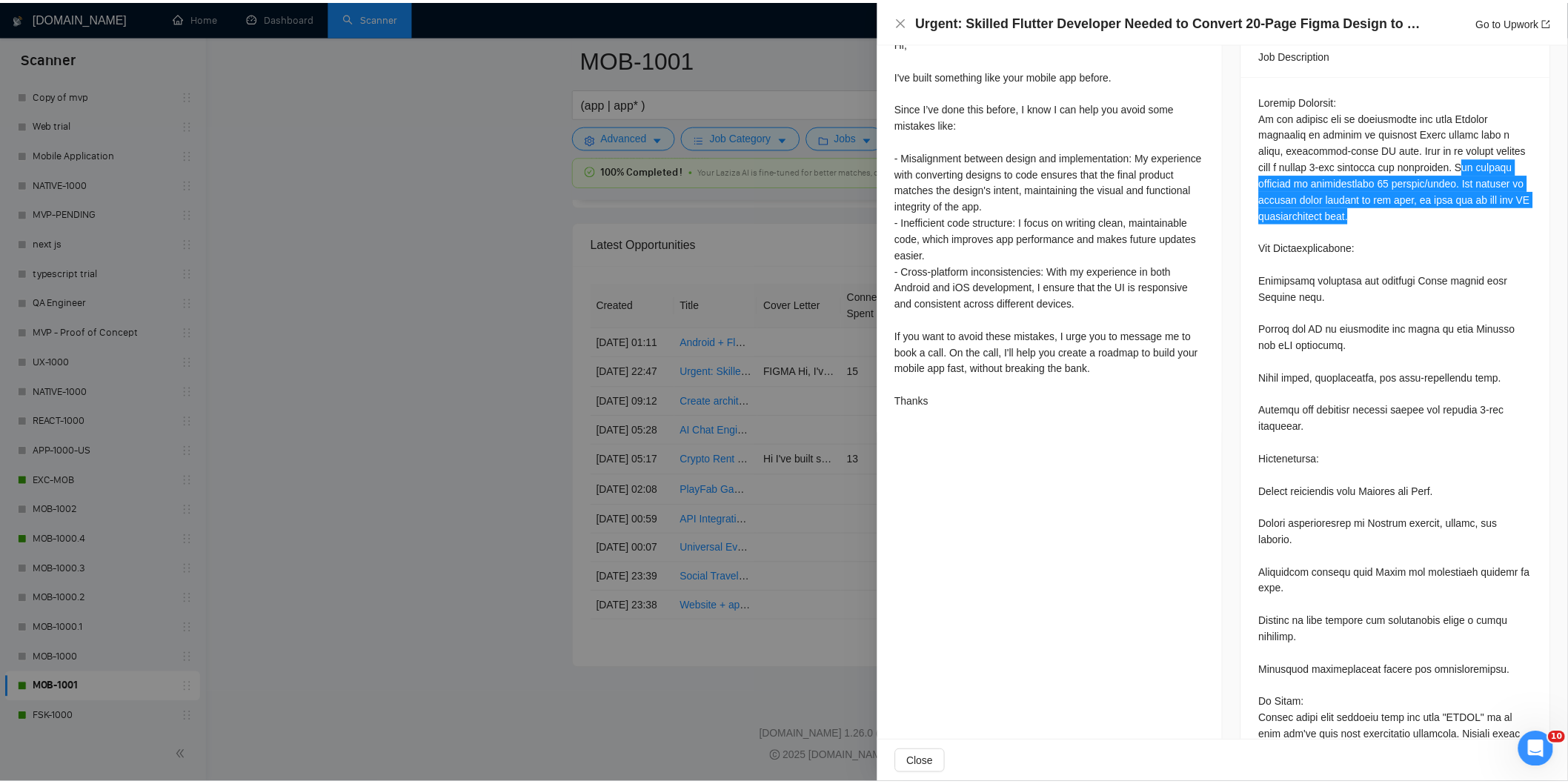
scroll to position [0, 0]
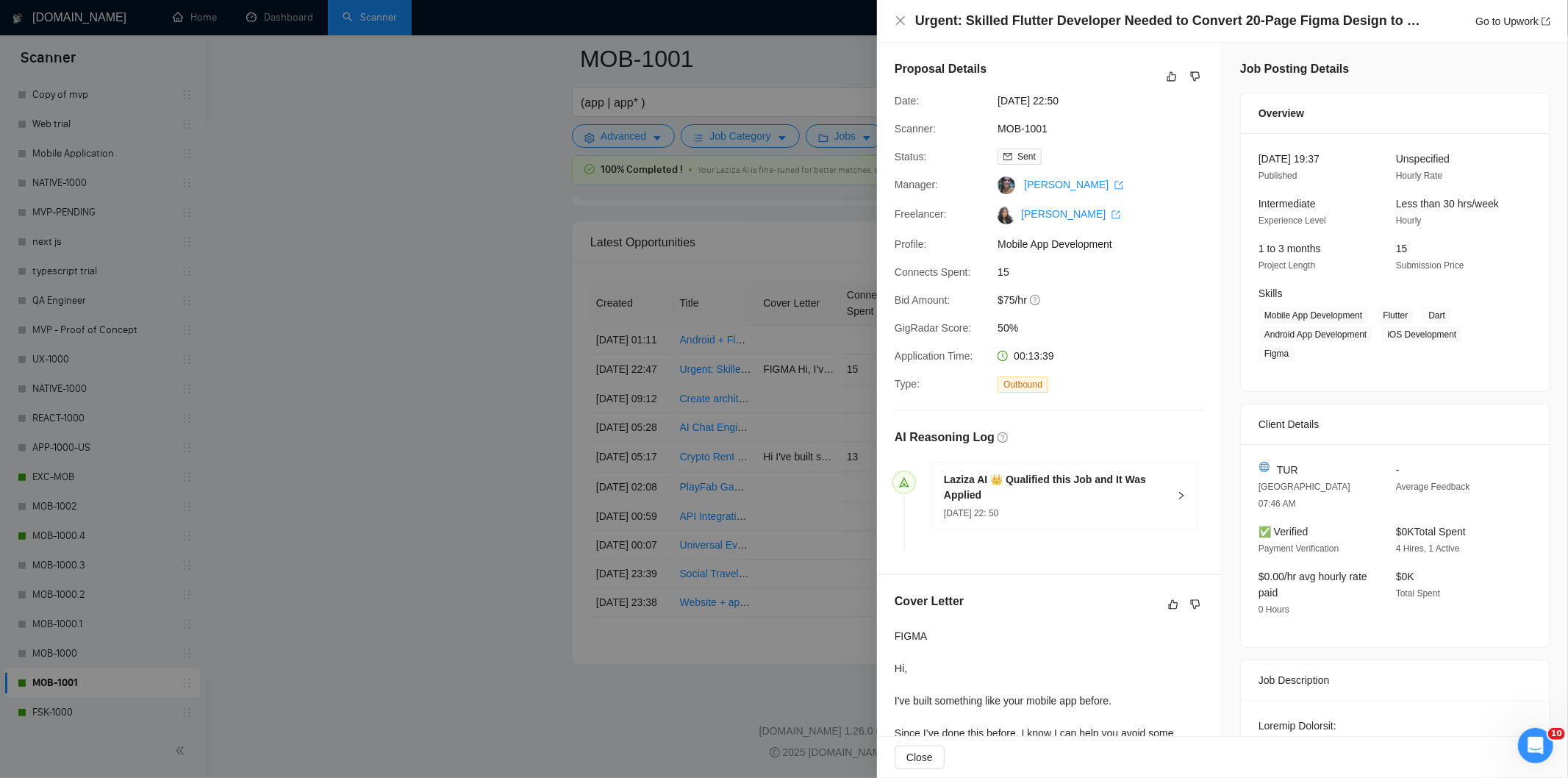
drag, startPoint x: 1090, startPoint y: 105, endPoint x: 995, endPoint y: 105, distance: 95.0
click at [998, 105] on span "[DATE] 22:50" at bounding box center [1108, 101] width 221 height 17
click at [902, 25] on icon "close" at bounding box center [901, 21] width 12 height 12
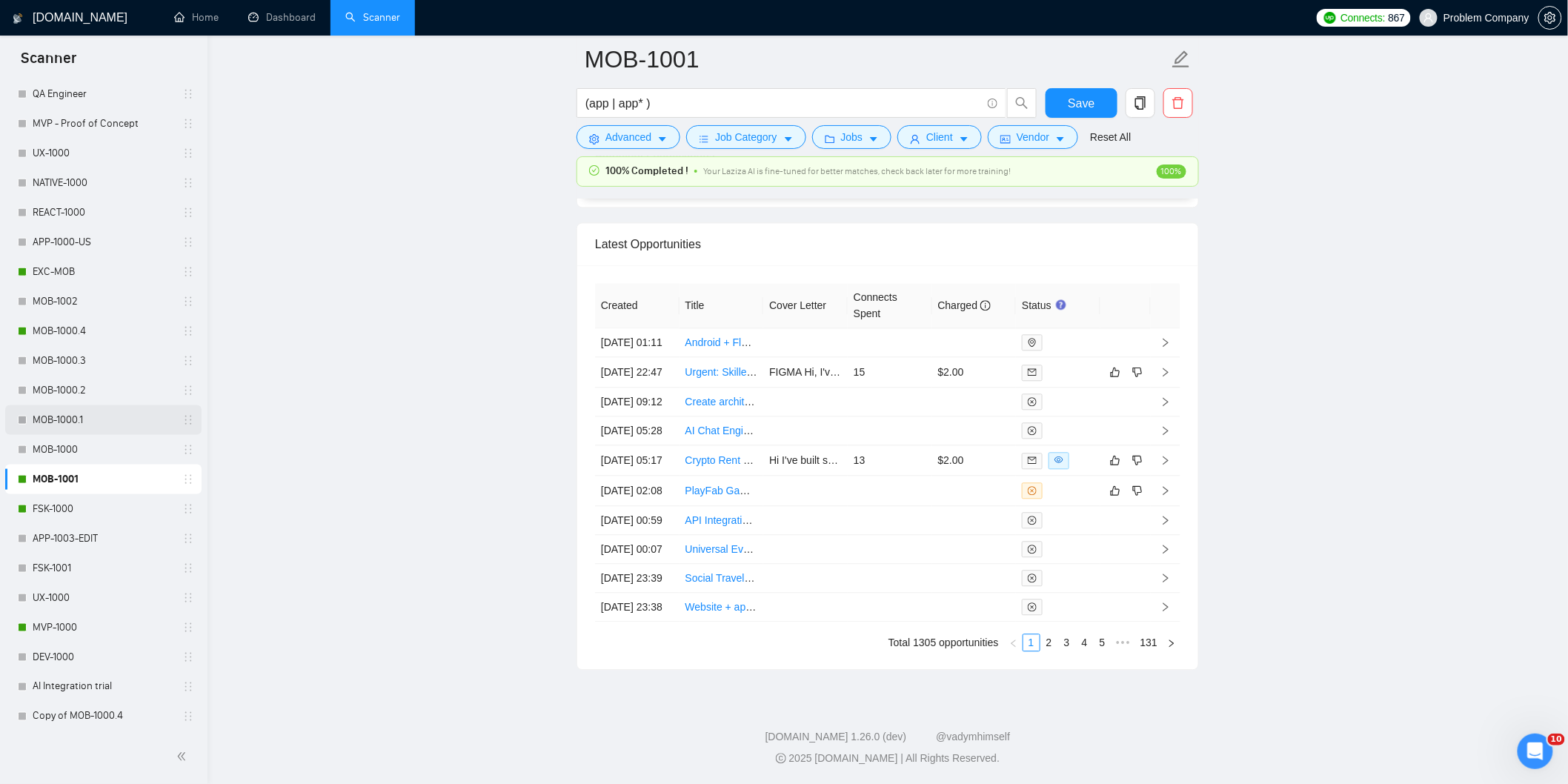
scroll to position [577, 0]
click at [77, 510] on link "FSK-1000" at bounding box center [103, 508] width 140 height 29
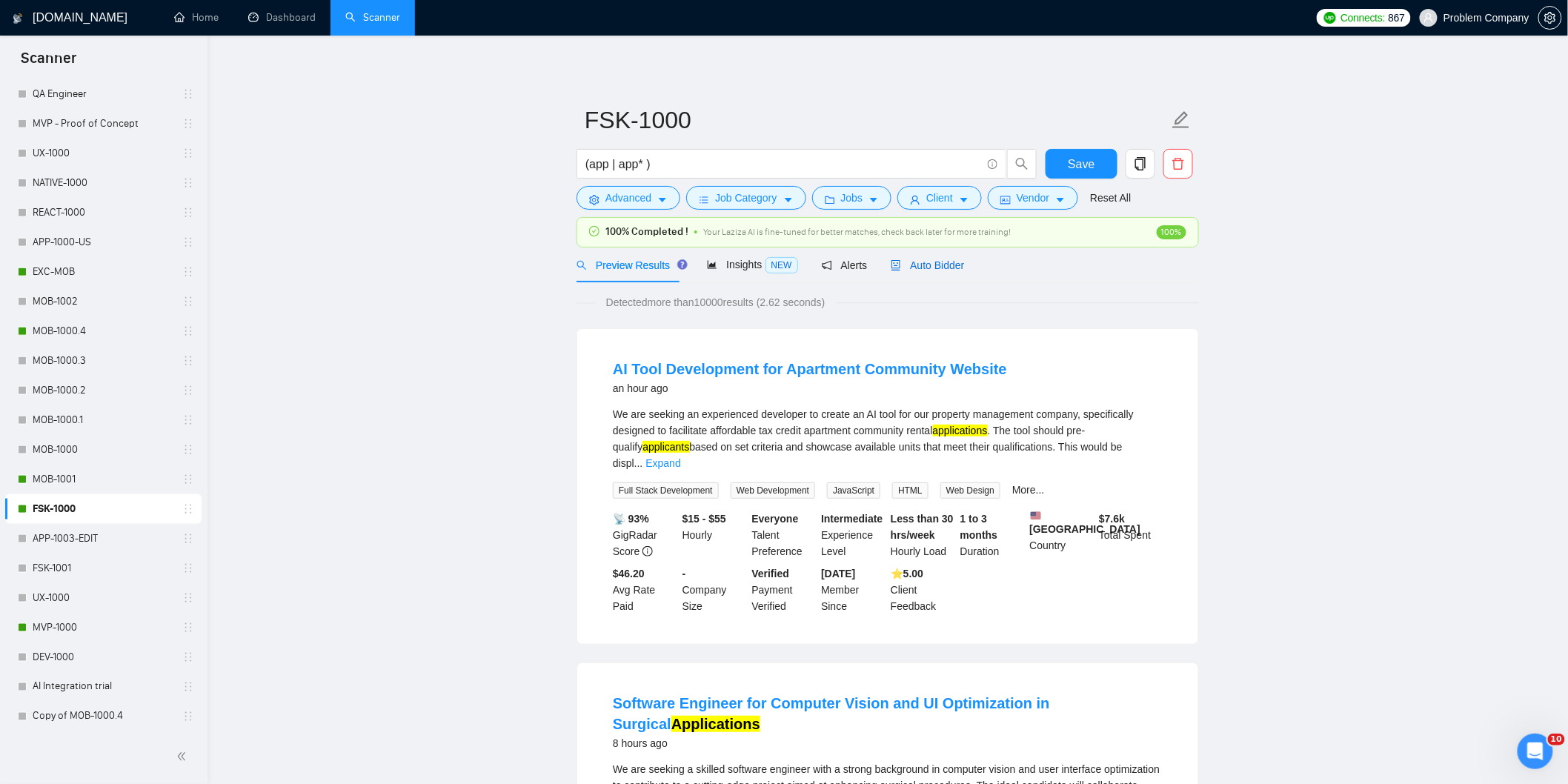
click at [921, 271] on span "Auto Bidder" at bounding box center [928, 265] width 74 height 12
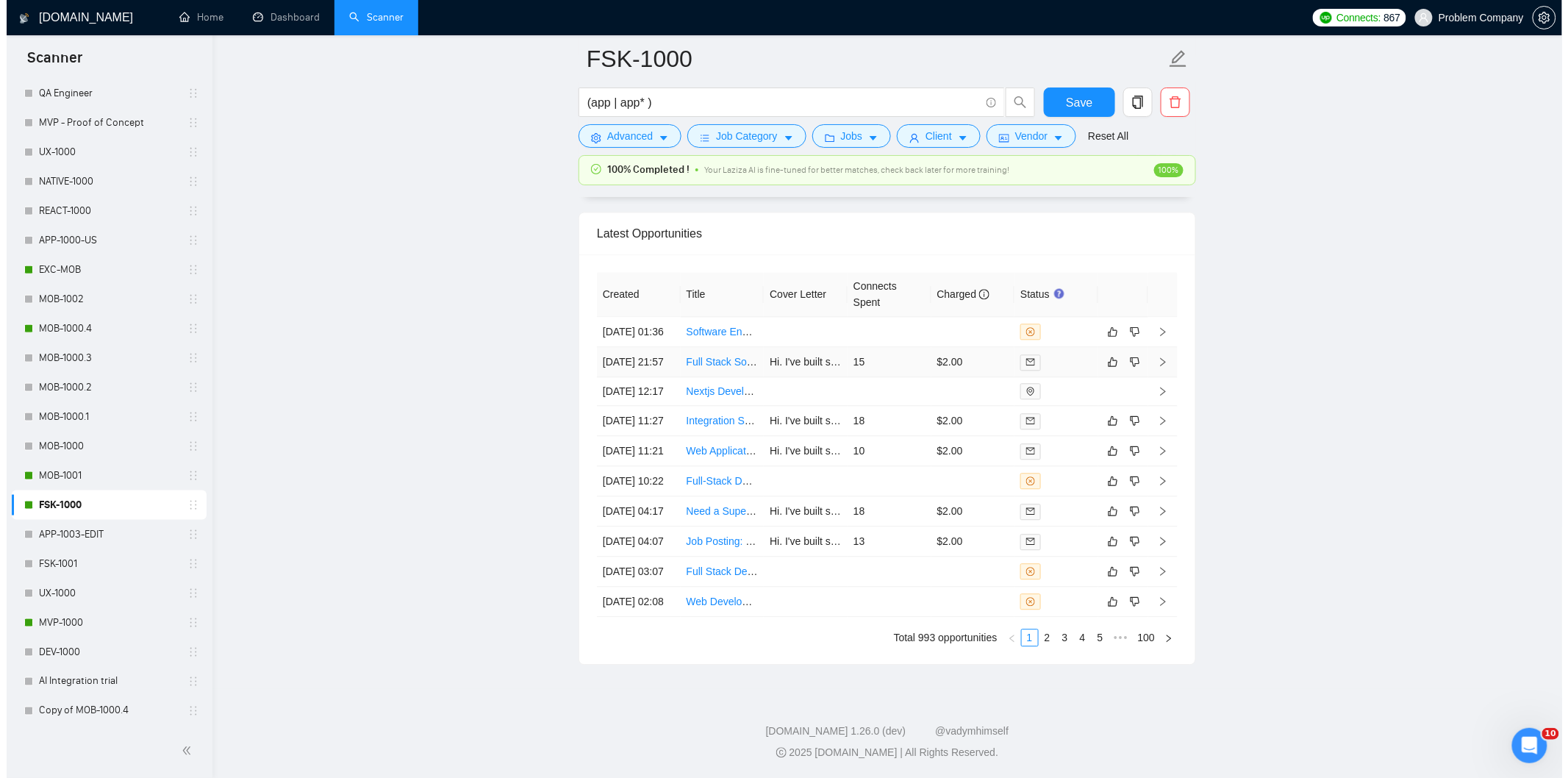
scroll to position [3659, 0]
click at [1036, 645] on link "2" at bounding box center [1041, 638] width 17 height 17
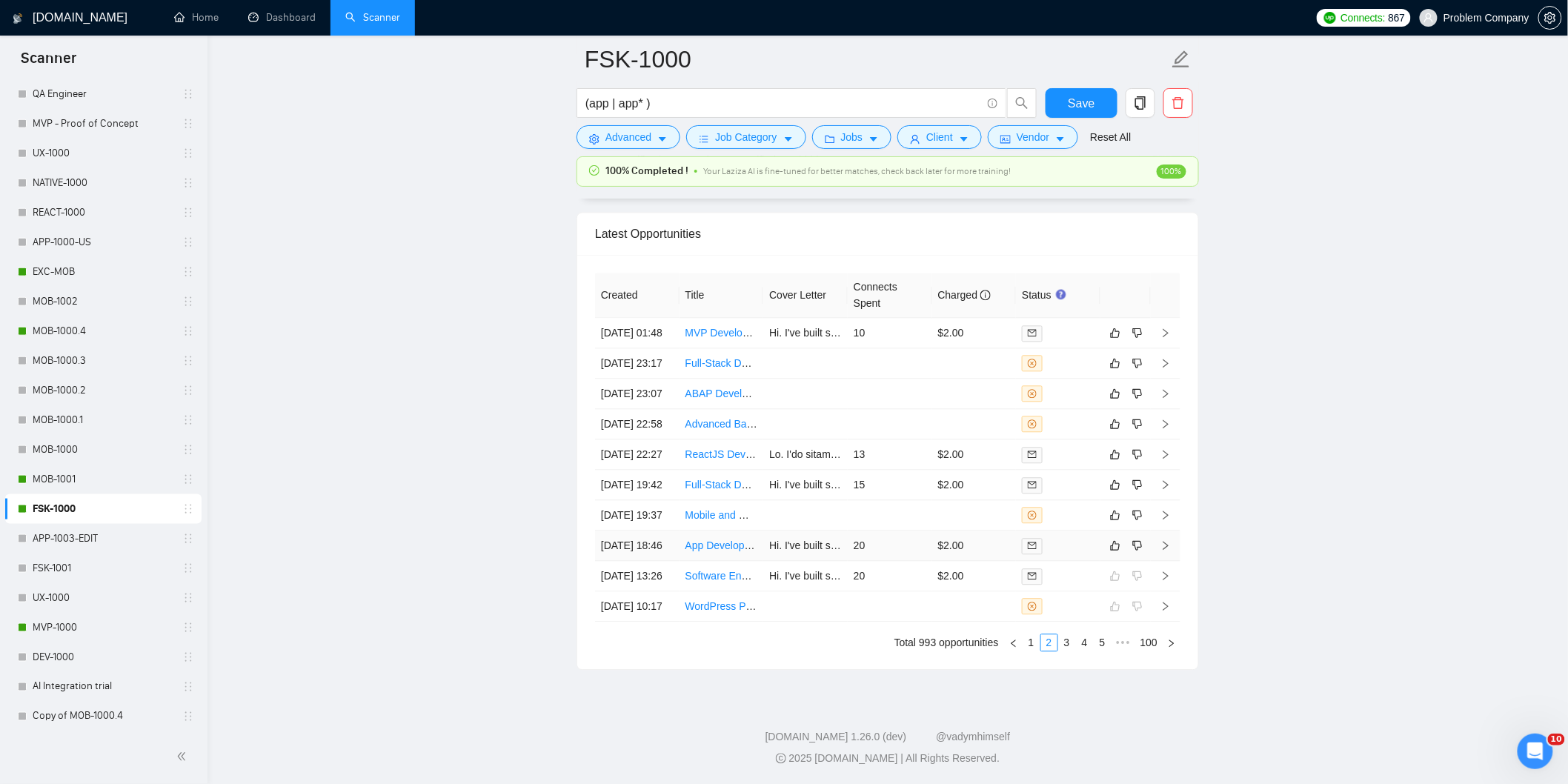
click at [640, 561] on td "[DATE] 18:46" at bounding box center [637, 546] width 84 height 30
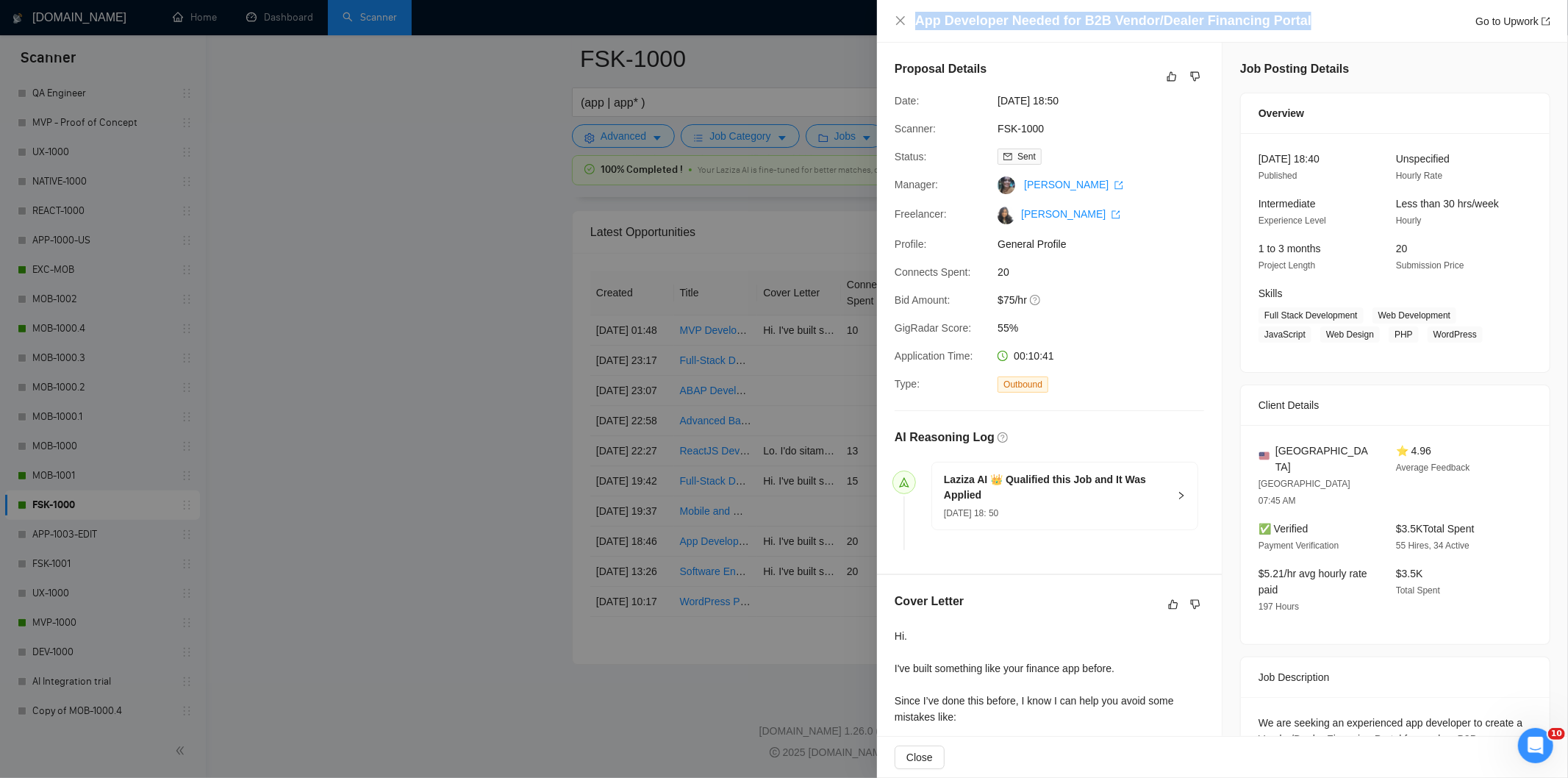
drag, startPoint x: 1297, startPoint y: 23, endPoint x: 916, endPoint y: 27, distance: 381.0
click at [916, 27] on div "App Developer Needed for B2B Vendor/Dealer Financing Portal Go to Upwork" at bounding box center [1233, 21] width 635 height 18
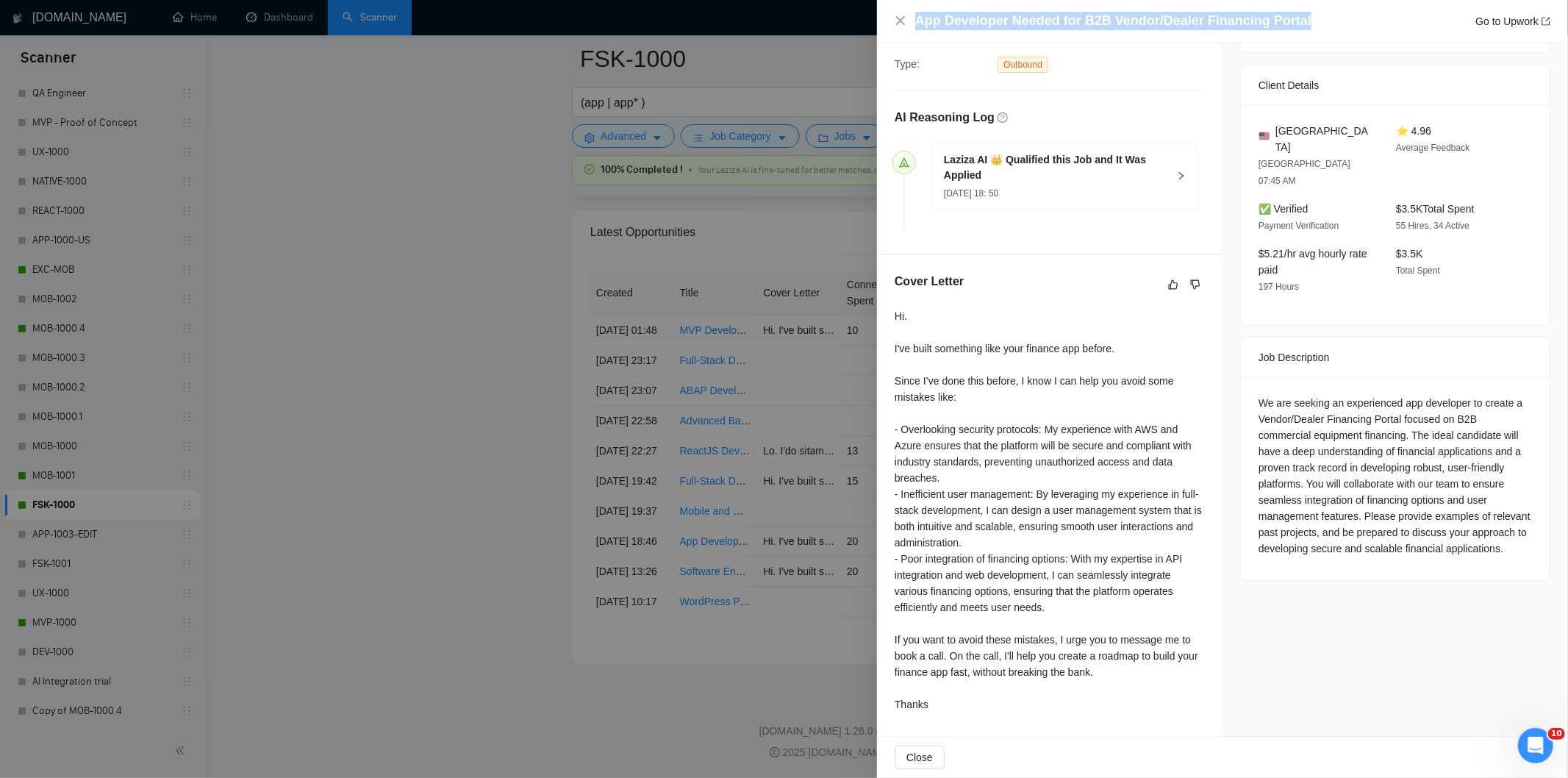
scroll to position [319, 0]
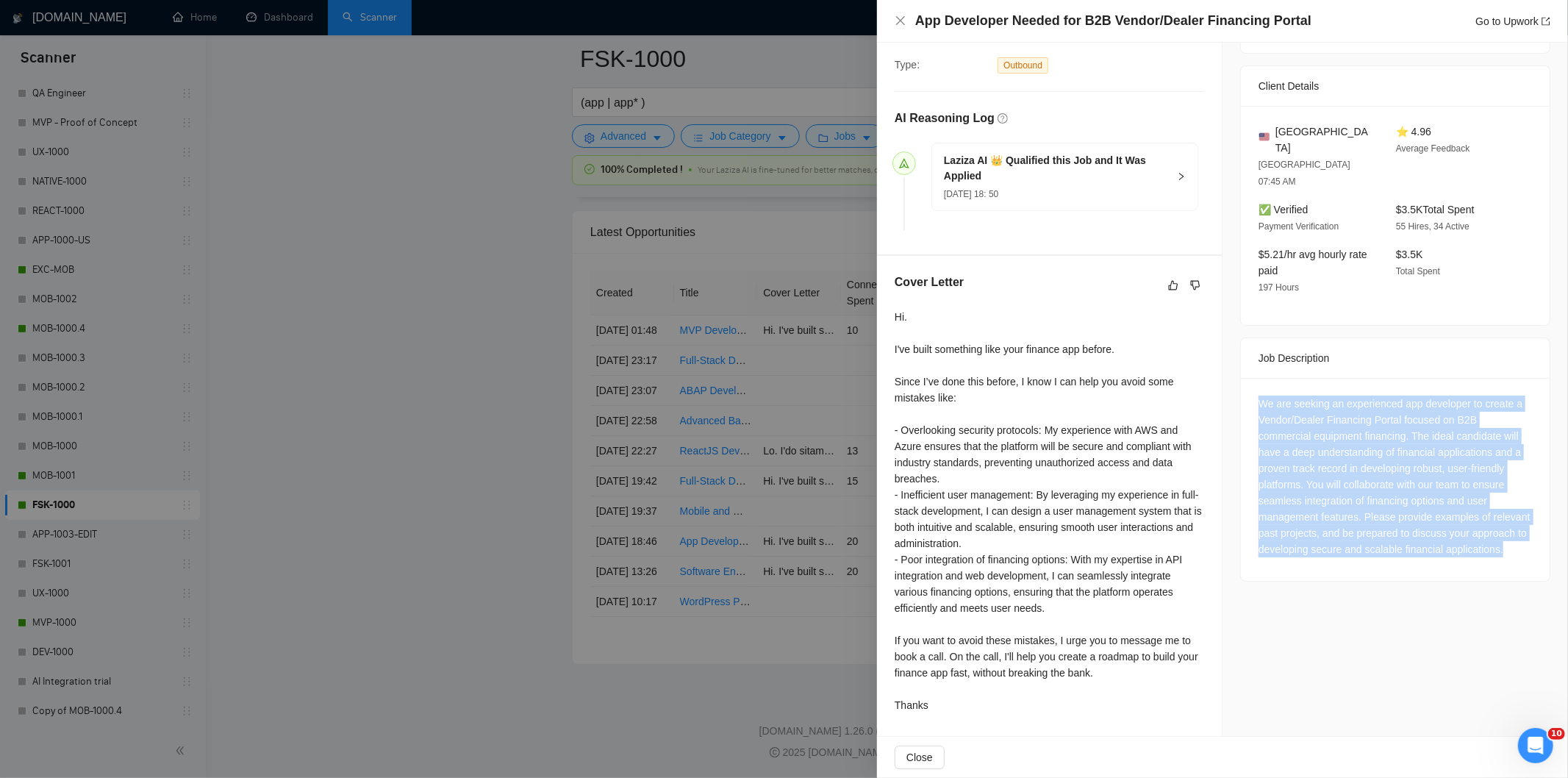
drag, startPoint x: 1247, startPoint y: 365, endPoint x: 1509, endPoint y: 516, distance: 302.4
click at [1509, 516] on div "We are seeking an experienced app developer to create a Vendor/Dealer Financing…" at bounding box center [1395, 479] width 308 height 203
click at [900, 20] on icon "close" at bounding box center [901, 21] width 9 height 9
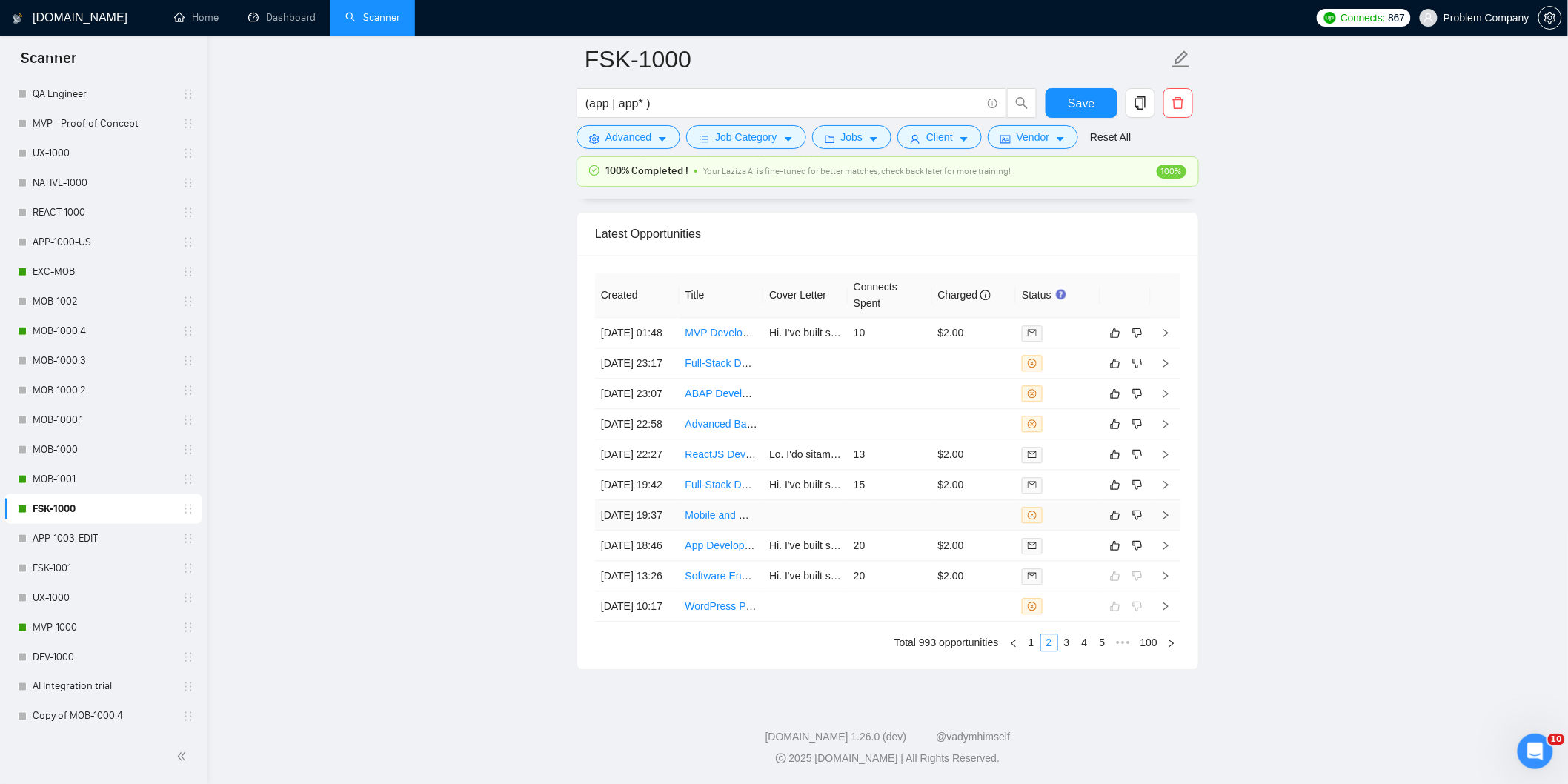
click at [653, 531] on td "[DATE] 19:37" at bounding box center [637, 515] width 84 height 30
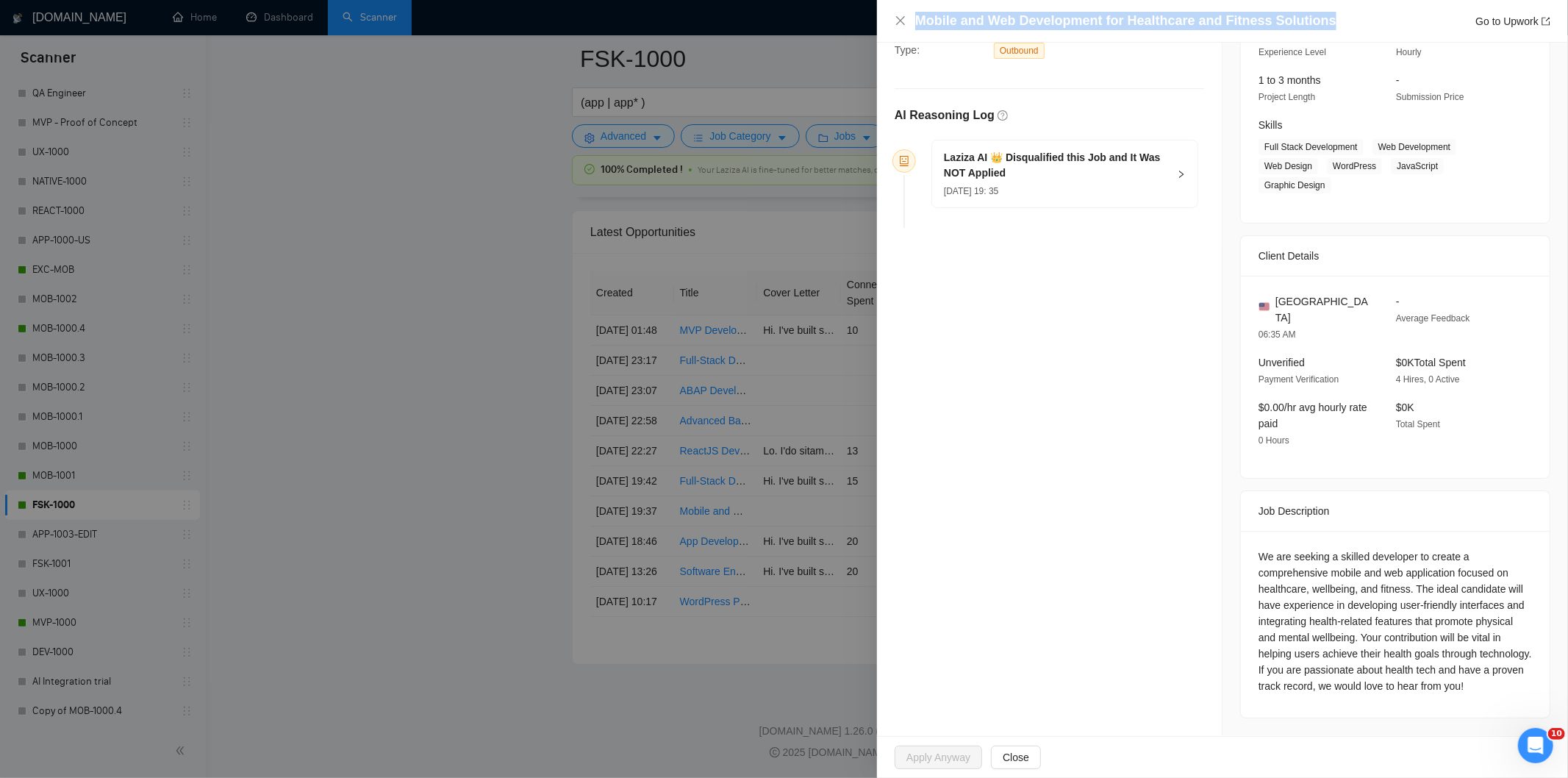
drag, startPoint x: 1318, startPoint y: 23, endPoint x: 910, endPoint y: 22, distance: 408.0
click at [910, 22] on div "Mobile and Web Development for Healthcare and Fitness Solutions Go to Upwork" at bounding box center [1222, 21] width 656 height 18
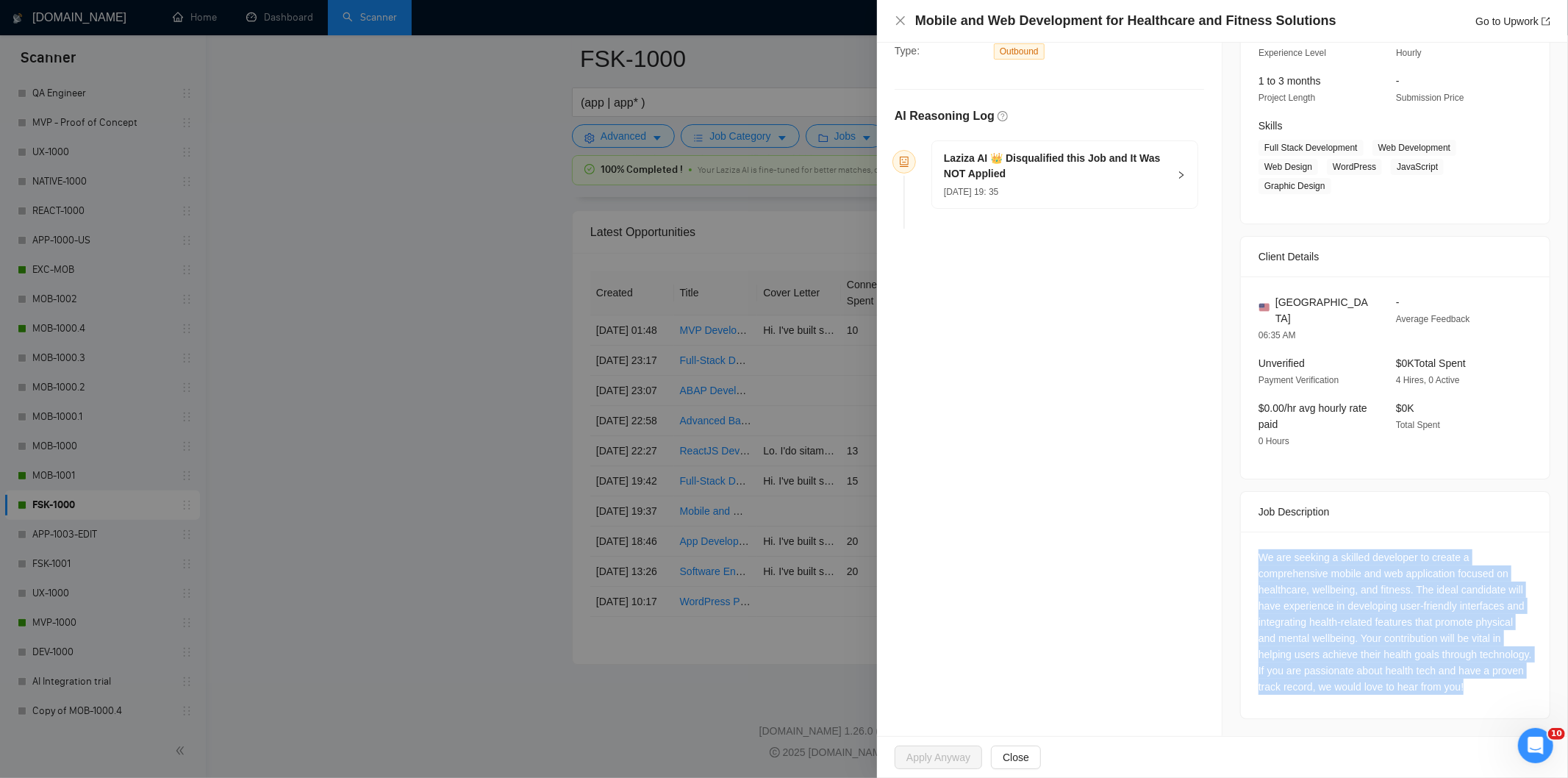
drag, startPoint x: 1246, startPoint y: 542, endPoint x: 1371, endPoint y: 692, distance: 195.3
click at [1371, 692] on div "We are seeking a skilled developer to create a comprehensive mobile and web app…" at bounding box center [1395, 625] width 308 height 187
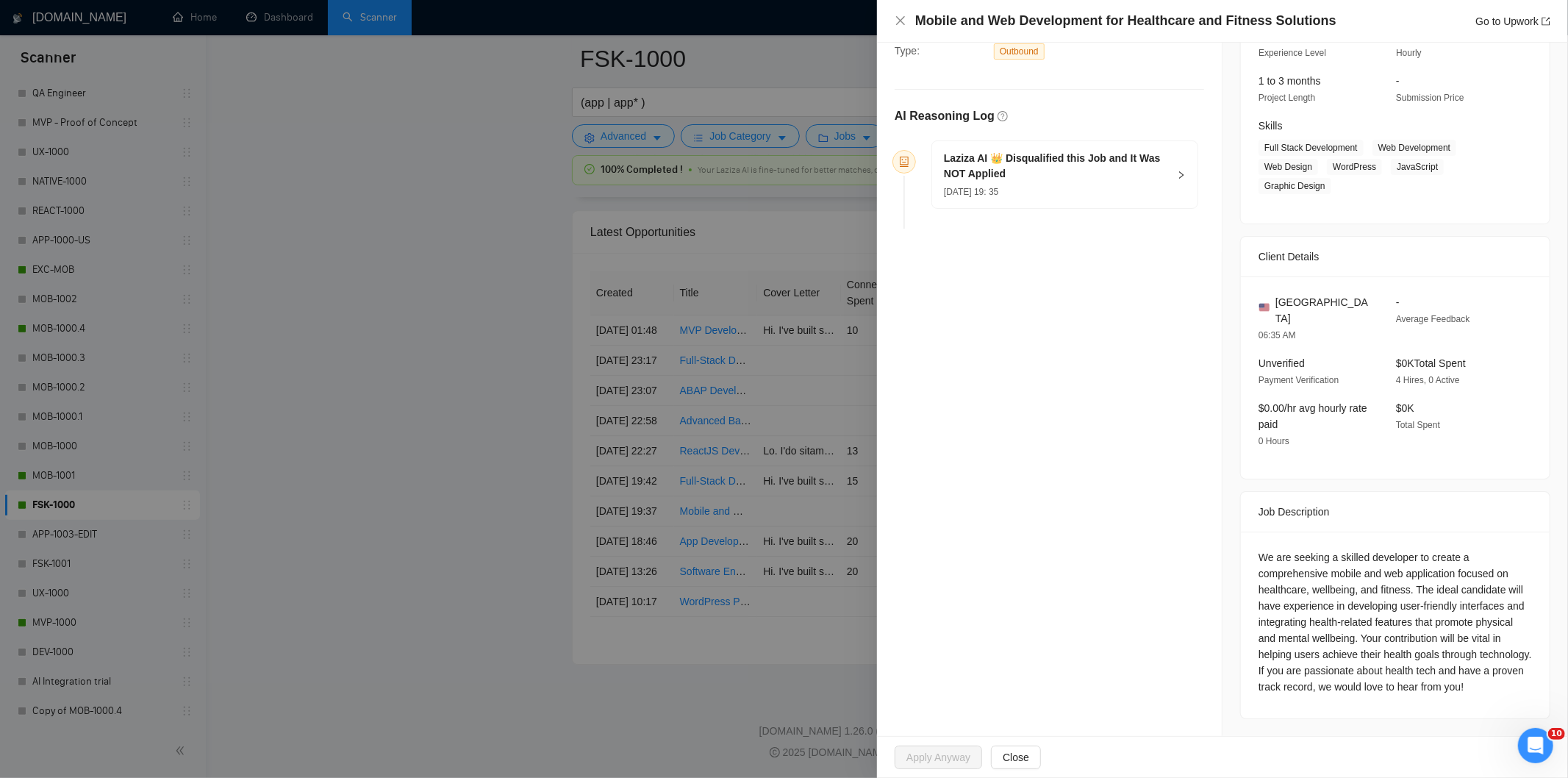
click at [1131, 185] on div "[DATE] 19: 35" at bounding box center [1056, 192] width 224 height 17
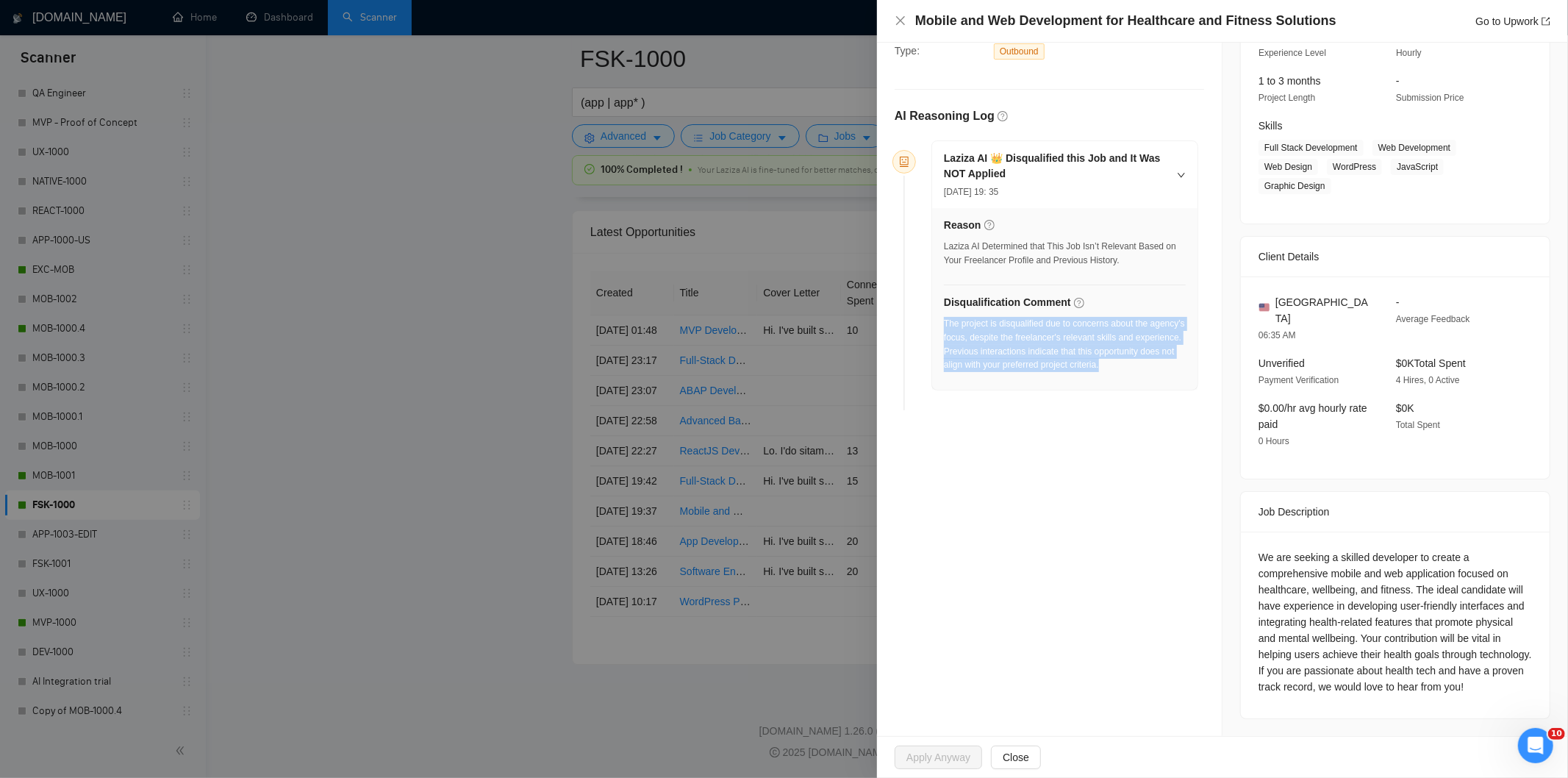
drag, startPoint x: 988, startPoint y: 384, endPoint x: 943, endPoint y: 324, distance: 75.0
click at [944, 324] on div "The project is disqualified due to concerns about the agency's focus, despite t…" at bounding box center [1065, 344] width 242 height 55
click at [903, 27] on icon "close" at bounding box center [901, 21] width 12 height 12
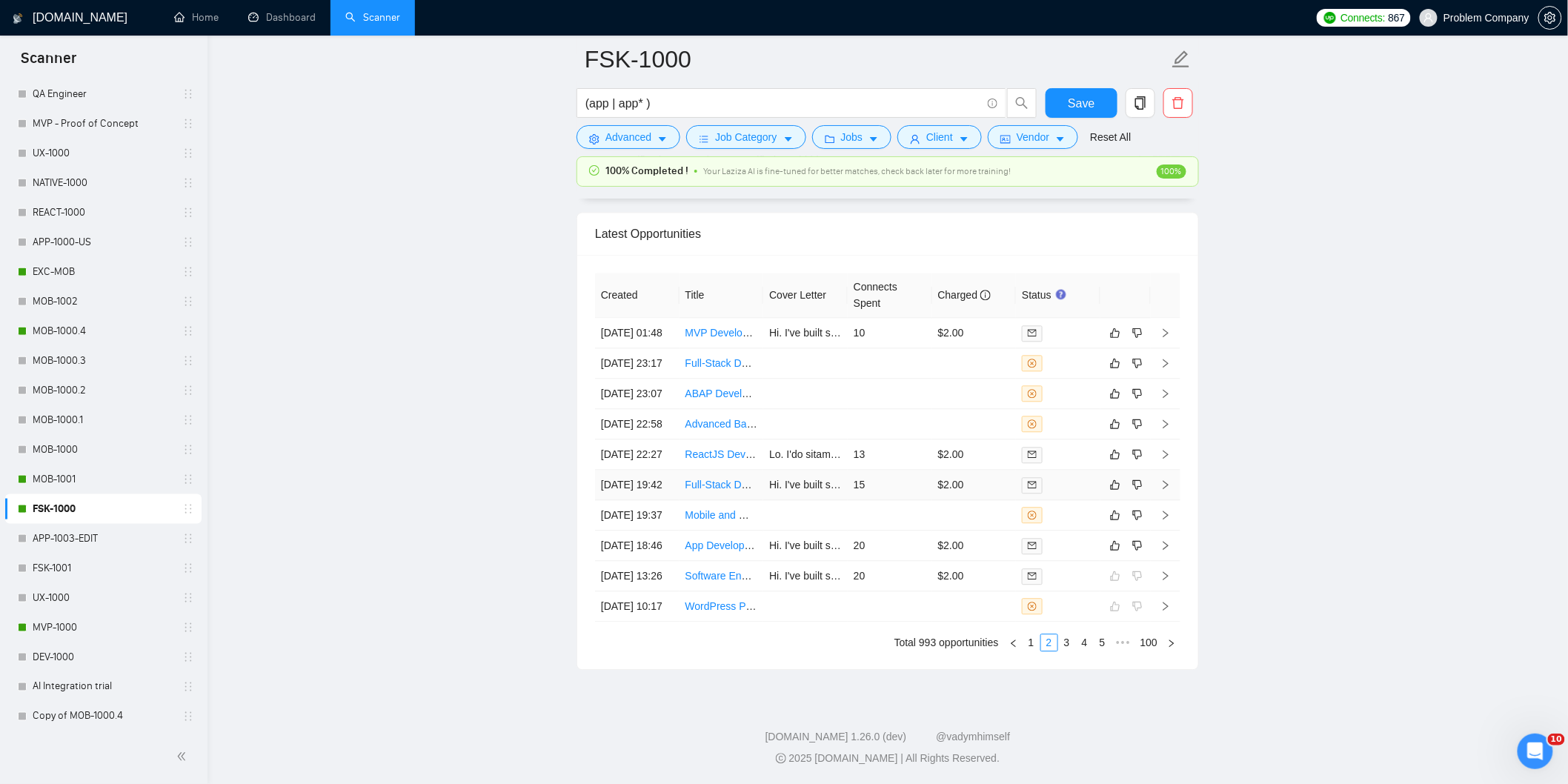
click at [640, 500] on td "[DATE] 19:42" at bounding box center [637, 485] width 84 height 30
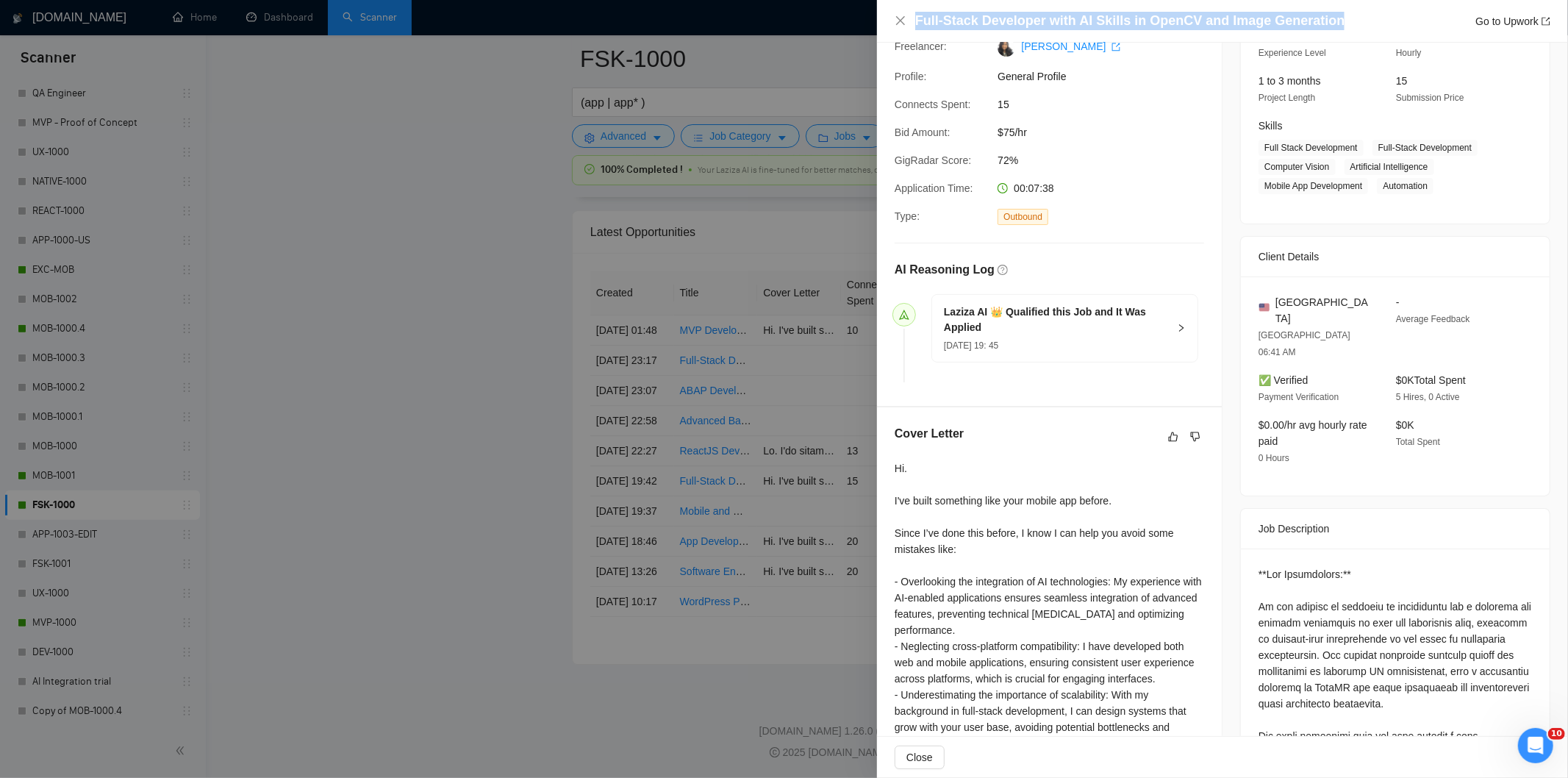
drag, startPoint x: 1337, startPoint y: 25, endPoint x: 913, endPoint y: 27, distance: 424.0
click at [913, 27] on div "Full-Stack Developer with AI Skills in OpenCV and Image Generation Go to Upwork" at bounding box center [1222, 21] width 656 height 18
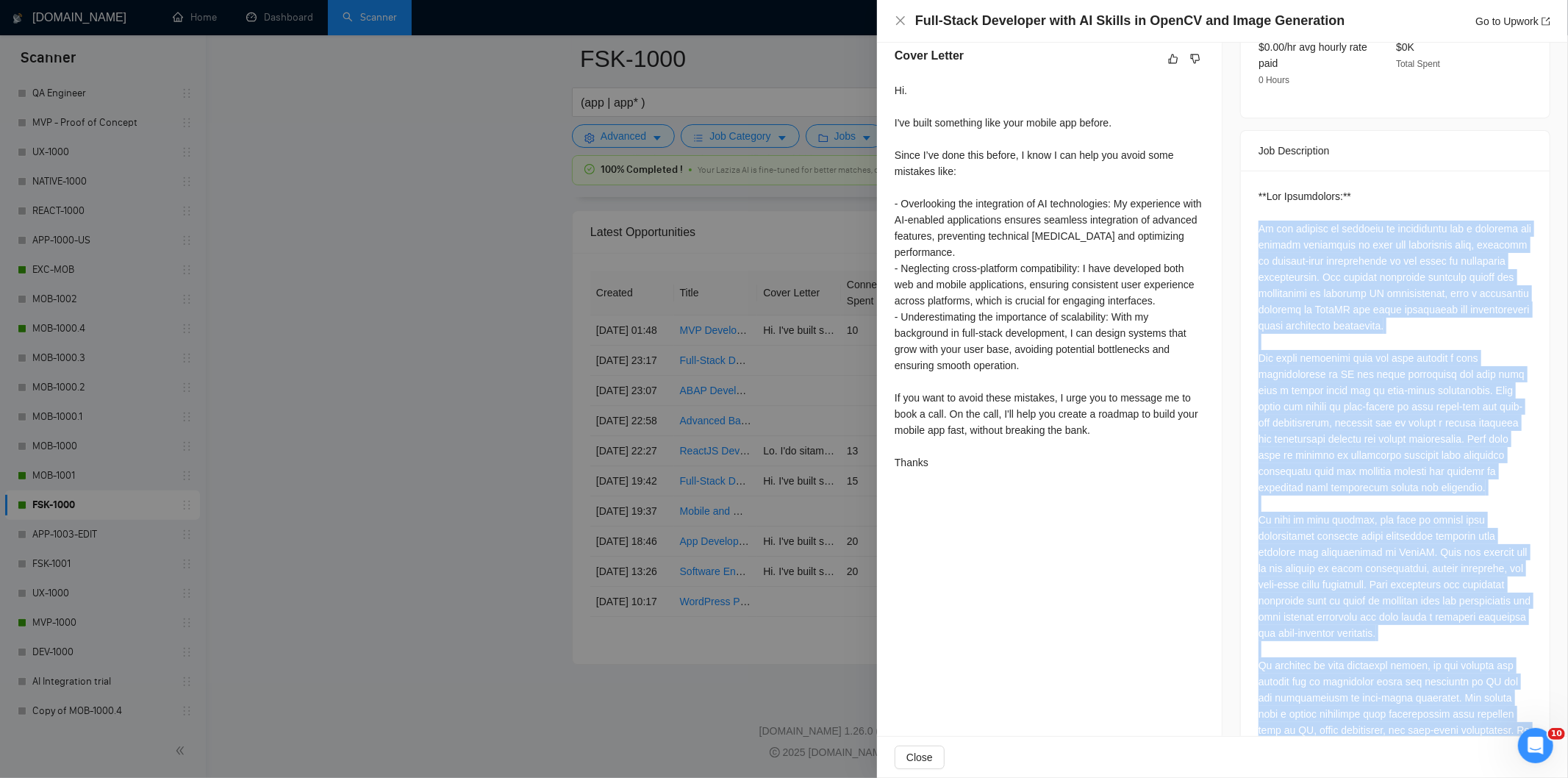
scroll to position [734, 0]
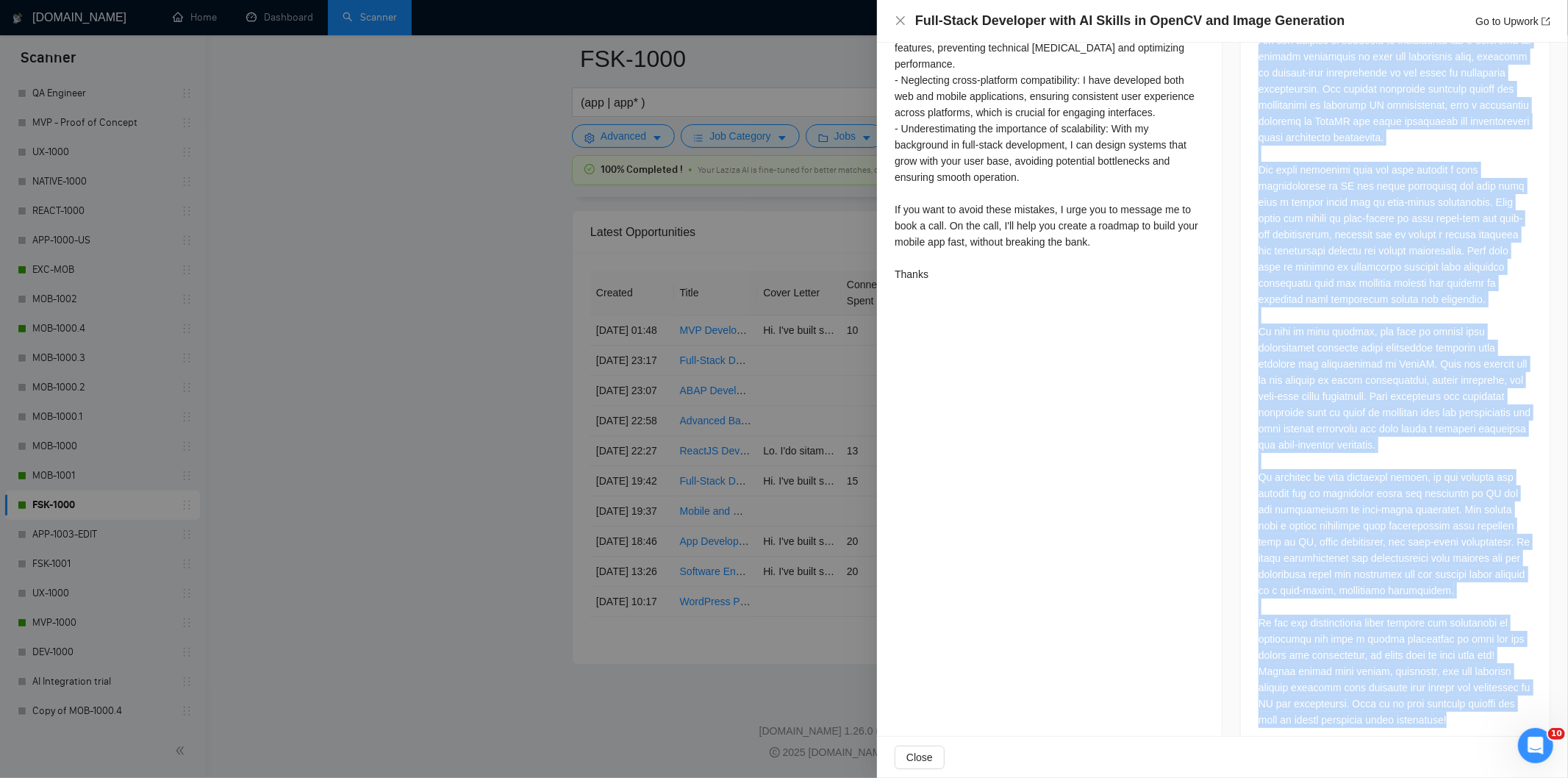
drag, startPoint x: 1247, startPoint y: 193, endPoint x: 1524, endPoint y: 699, distance: 576.9
click at [1524, 699] on div at bounding box center [1395, 367] width 308 height 769
click at [905, 22] on icon "close" at bounding box center [901, 21] width 12 height 12
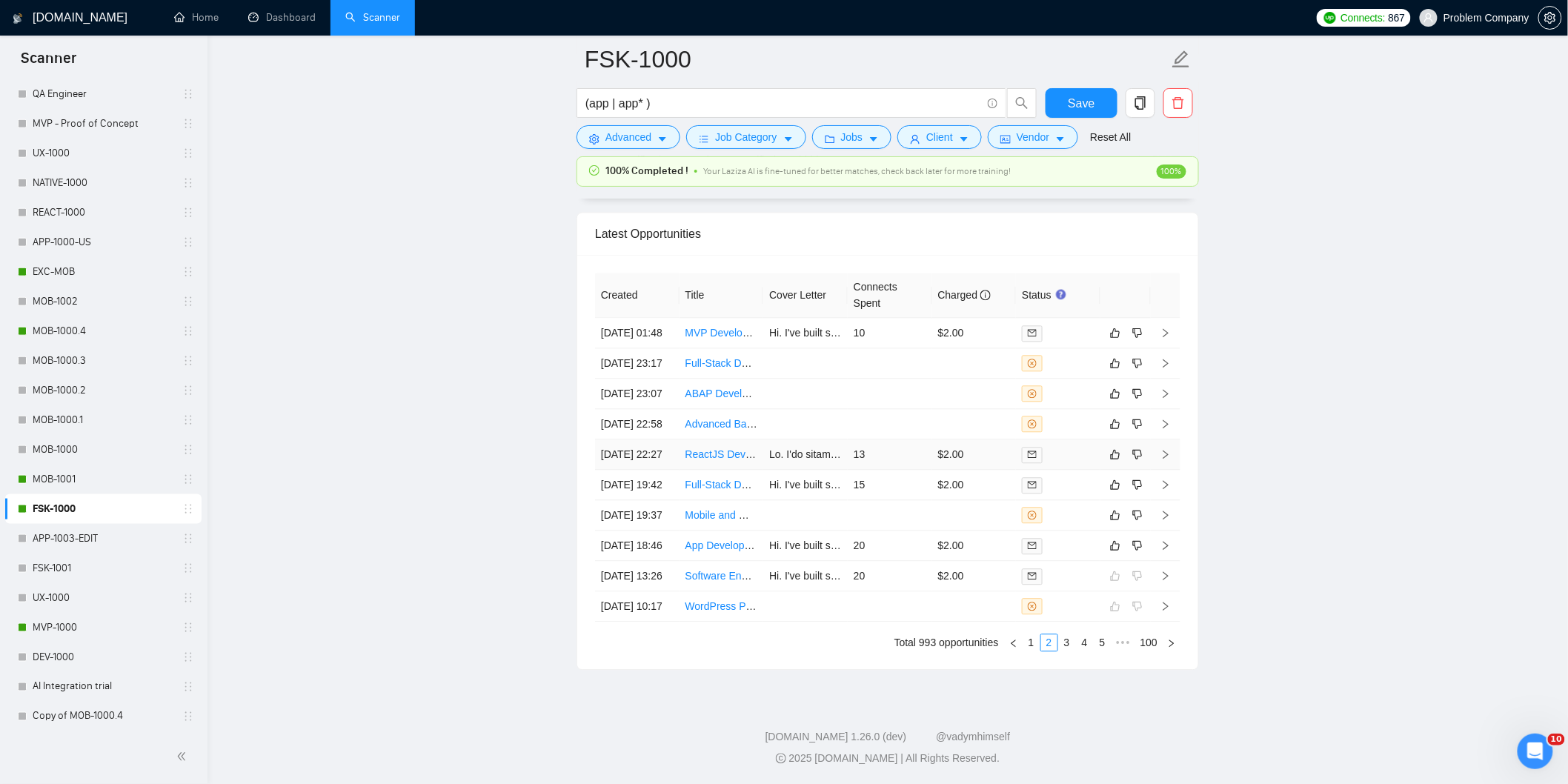
click at [663, 467] on td "[DATE] 22:27" at bounding box center [637, 455] width 84 height 30
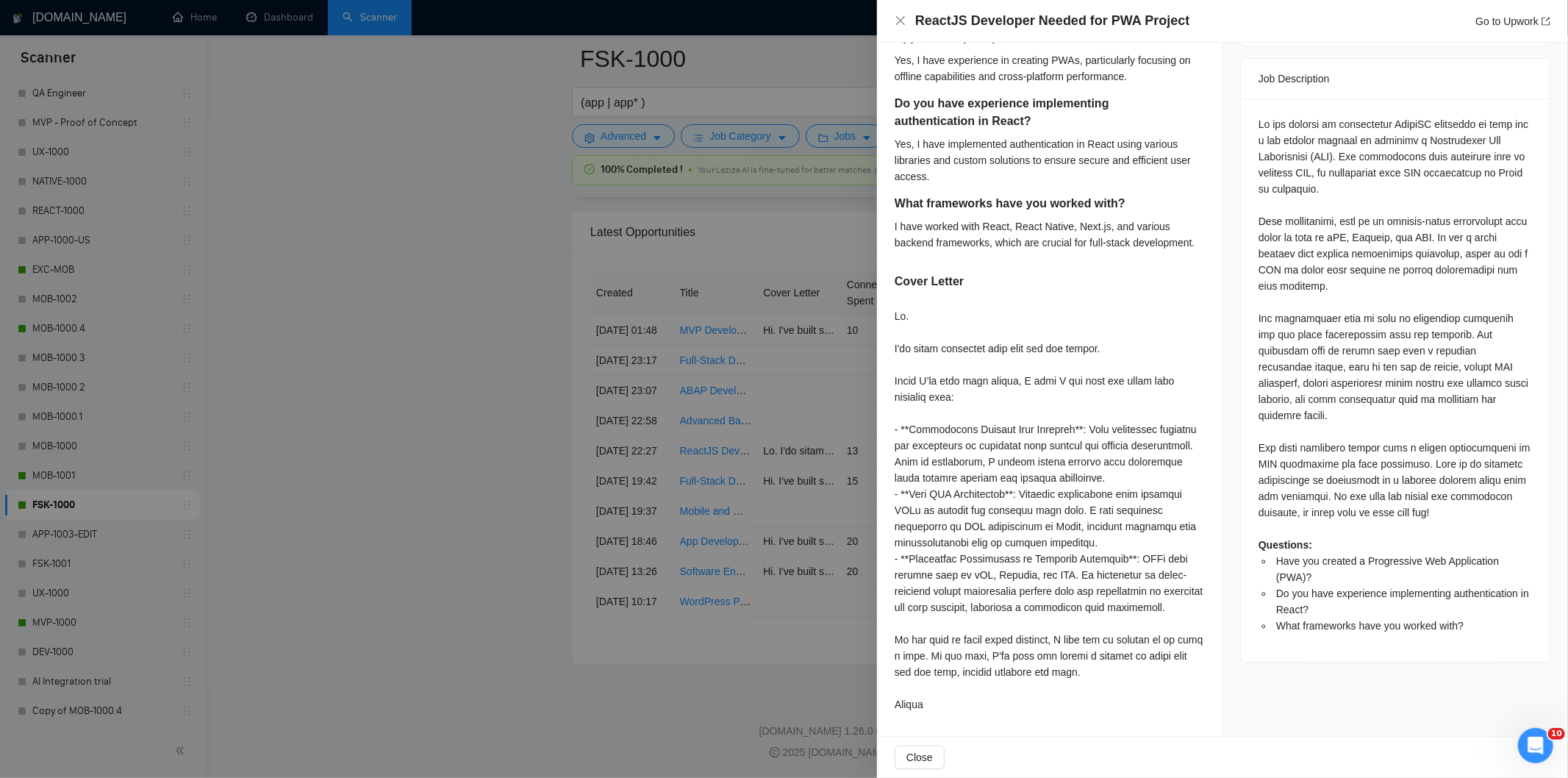
scroll to position [599, 0]
drag, startPoint x: 1192, startPoint y: 23, endPoint x: 917, endPoint y: 24, distance: 275.0
click at [917, 24] on div "ReactJS Developer Needed for PWA Project Go to Upwork" at bounding box center [1233, 21] width 635 height 18
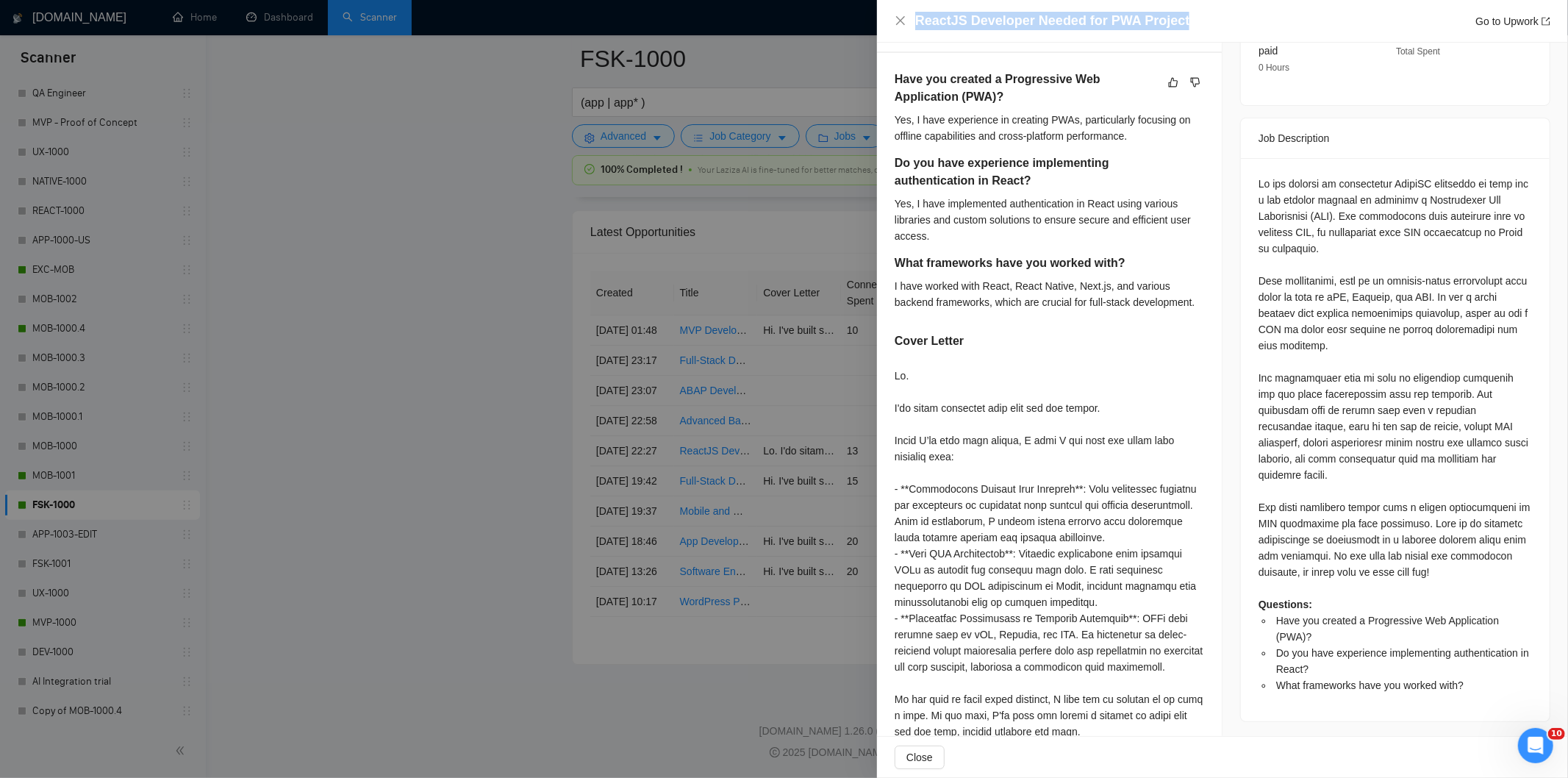
scroll to position [518, 0]
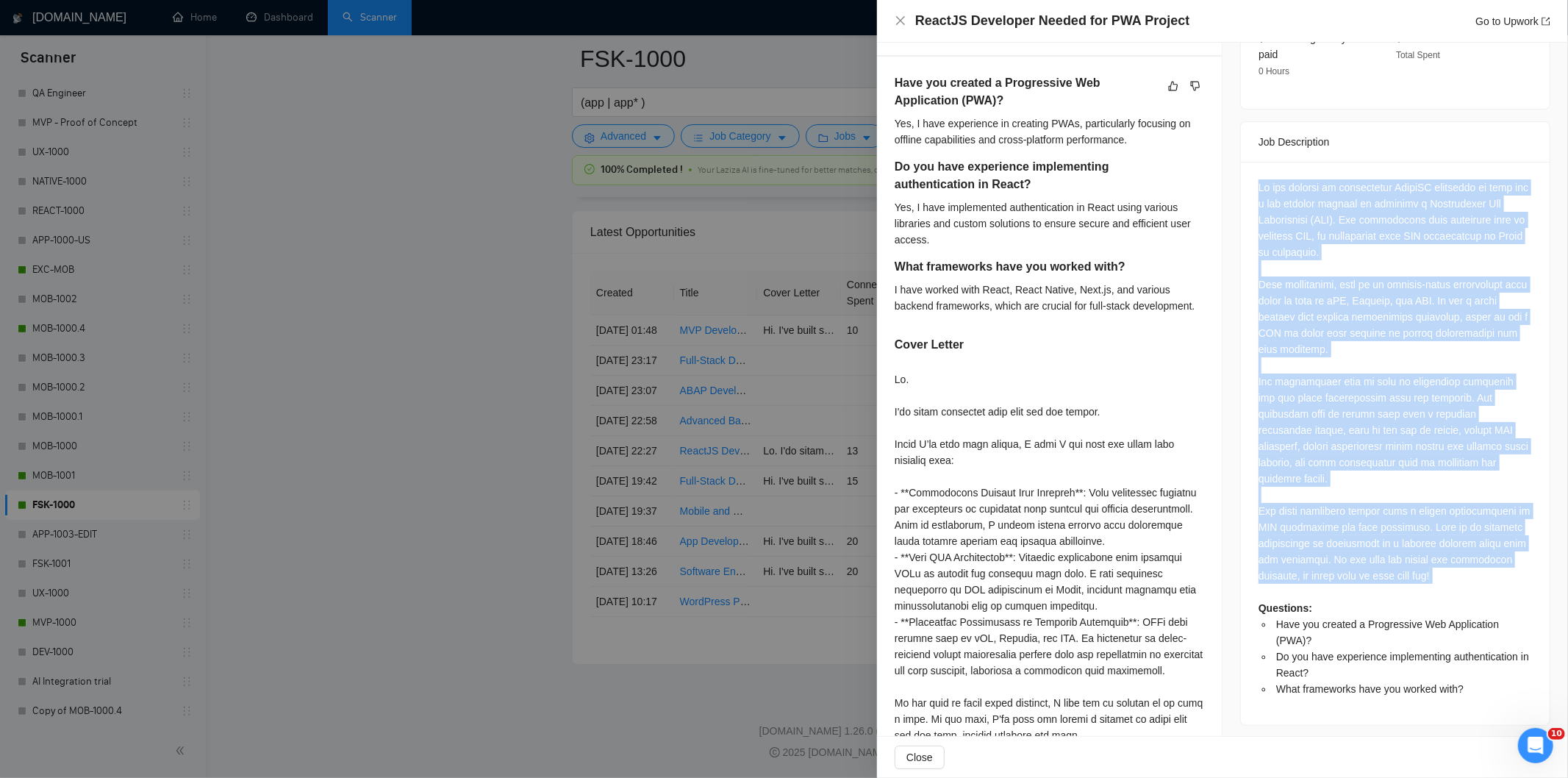
drag, startPoint x: 1250, startPoint y: 172, endPoint x: 1465, endPoint y: 554, distance: 438.3
click at [1465, 554] on div "Questions: Have you created a Progressive Web Application (PWA)? Do you have ex…" at bounding box center [1395, 443] width 308 height 563
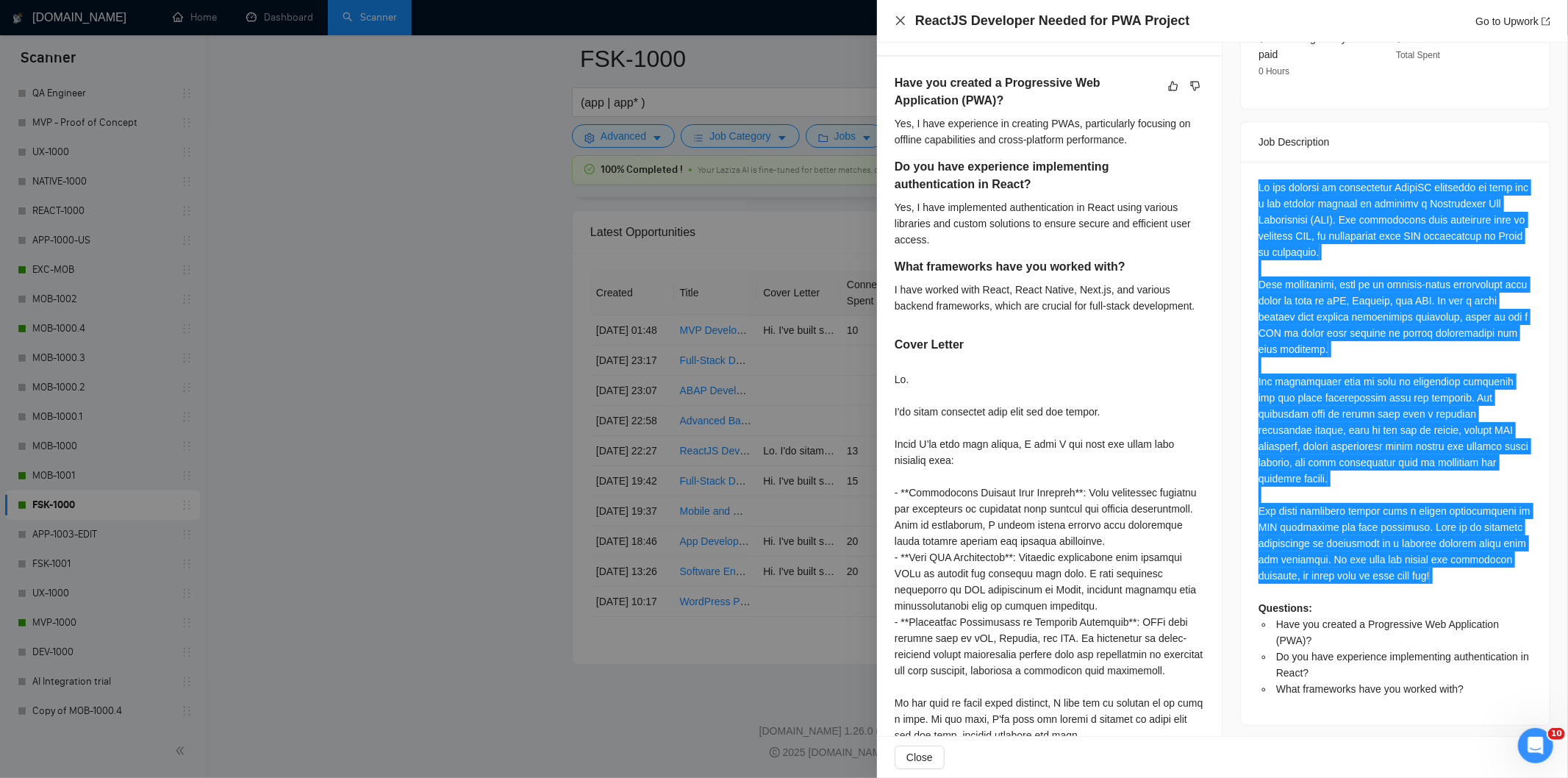
click at [896, 19] on icon "close" at bounding box center [901, 21] width 12 height 12
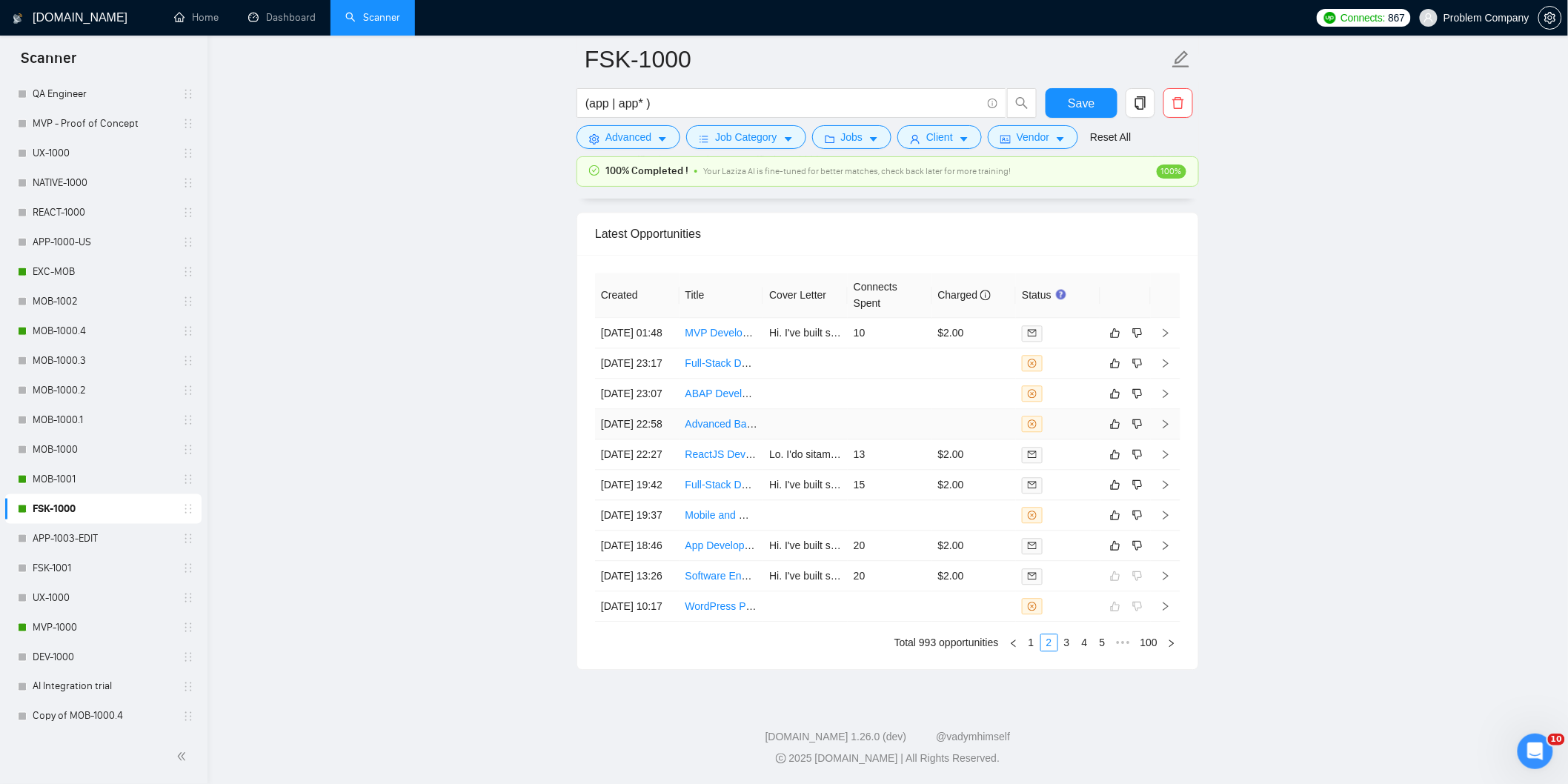
click at [655, 409] on td "[DATE] 22:58" at bounding box center [637, 424] width 84 height 30
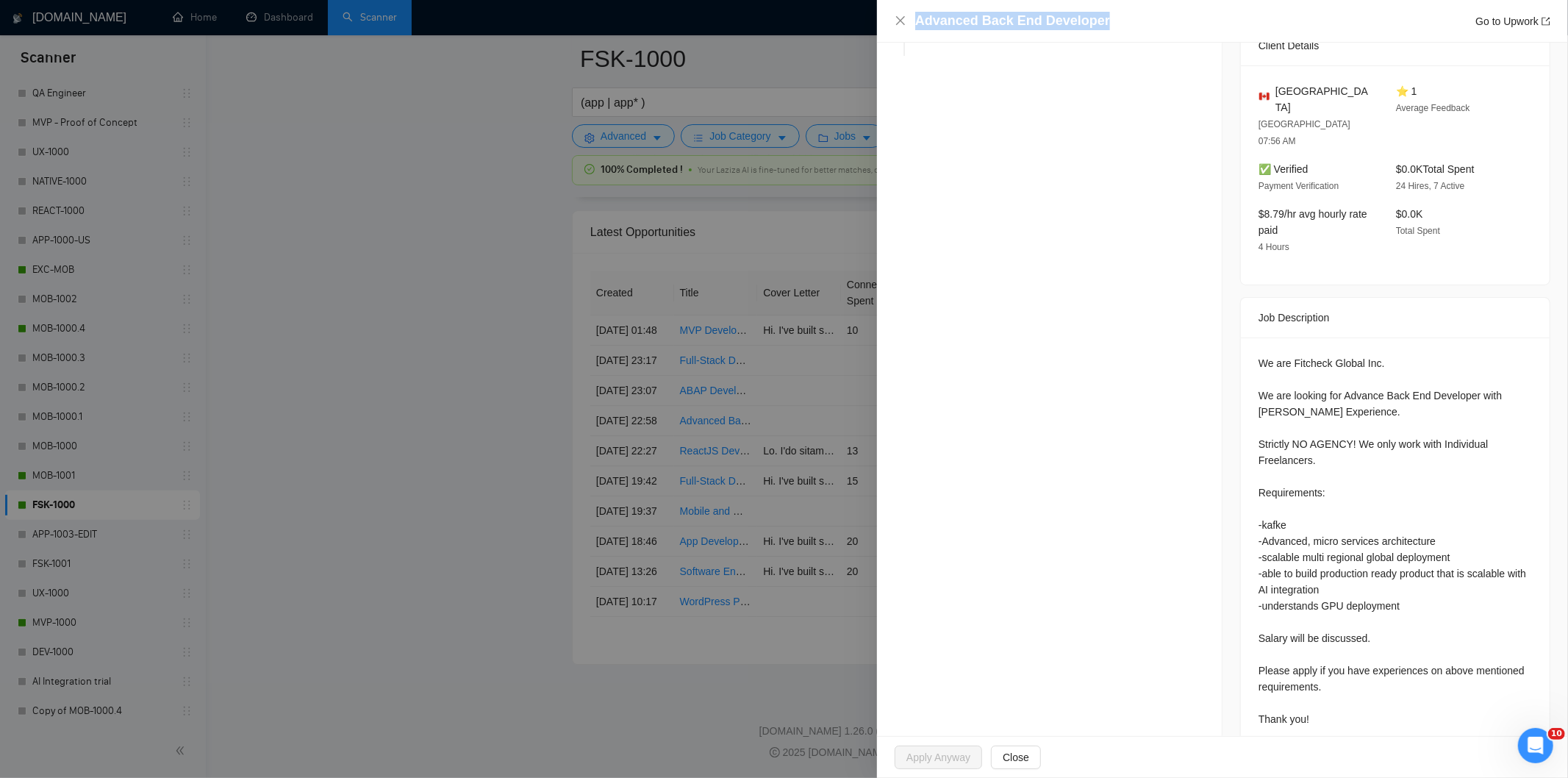
drag, startPoint x: 1125, startPoint y: 22, endPoint x: 910, endPoint y: 29, distance: 215.1
click at [910, 29] on div "Advanced Back End Developer Go to Upwork" at bounding box center [1222, 21] width 656 height 18
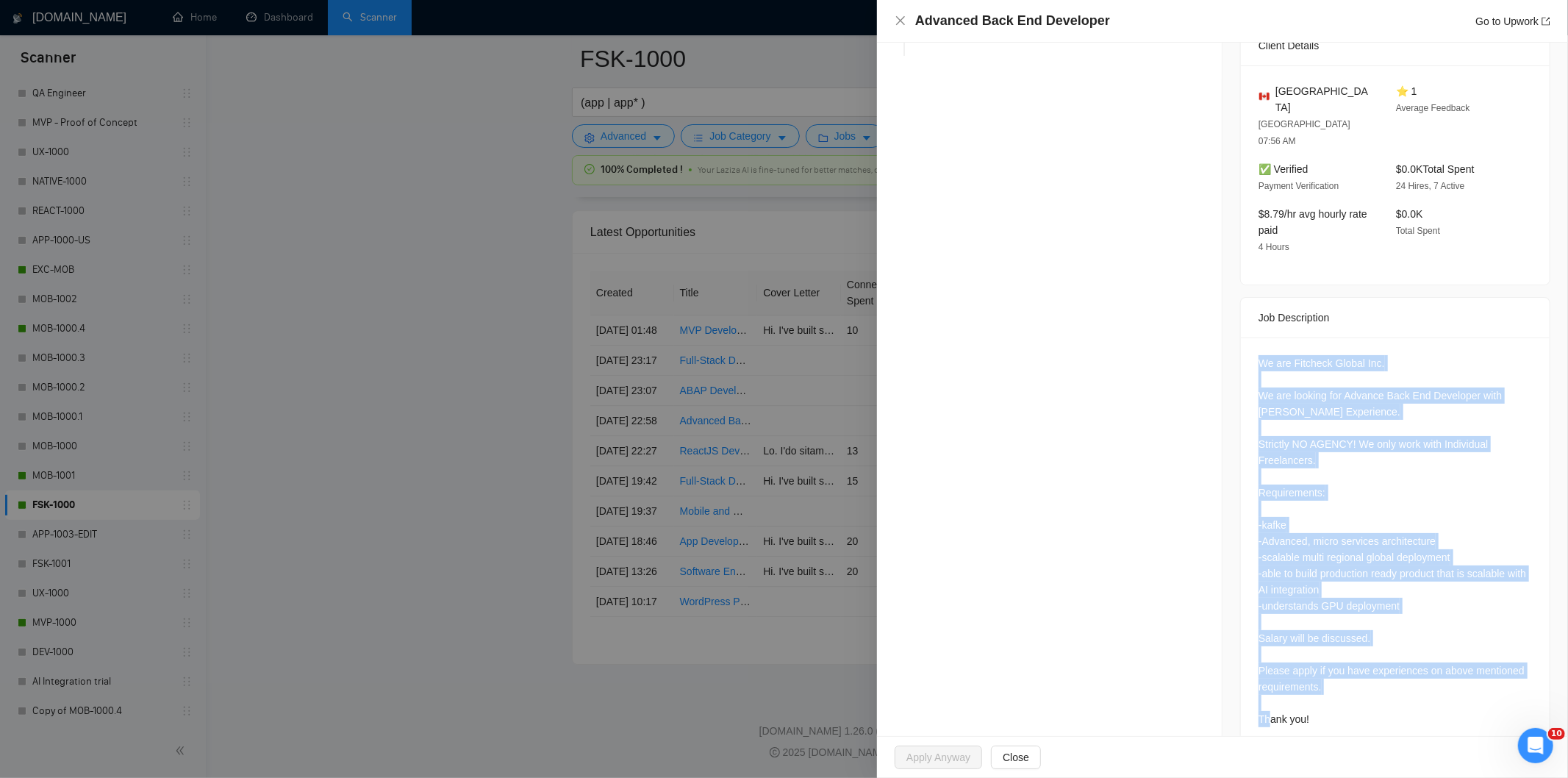
drag, startPoint x: 1243, startPoint y: 327, endPoint x: 1325, endPoint y: 695, distance: 377.0
click at [1325, 695] on div "We are Fitcheck Global Inc. We are looking for Advance Back End Developer with …" at bounding box center [1395, 544] width 308 height 413
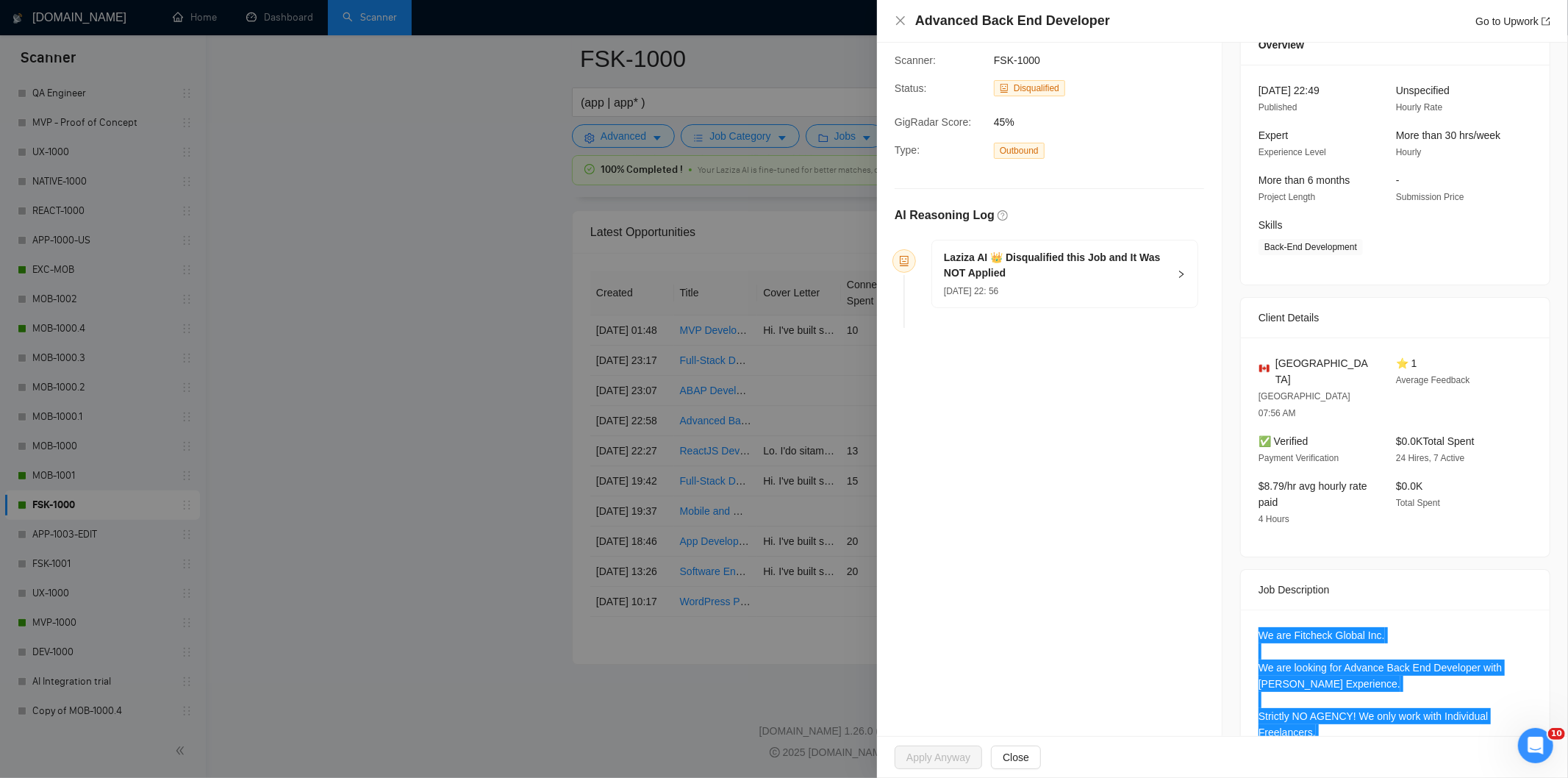
scroll to position [68, 0]
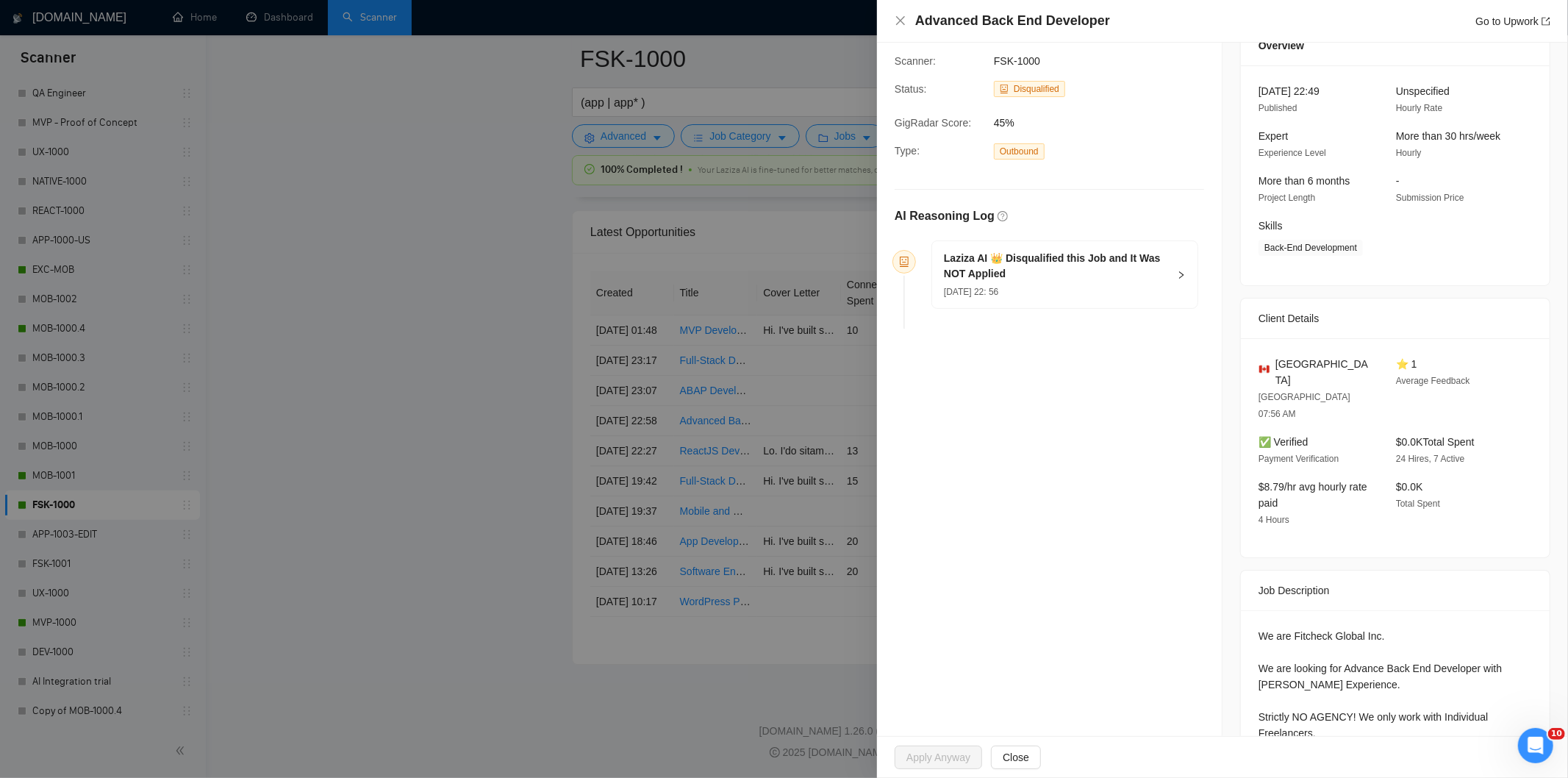
click at [1179, 289] on div "Laziza AI 👑 Disqualified this Job and It Was NOT Applied [DATE] 22: 56" at bounding box center [1065, 275] width 265 height 67
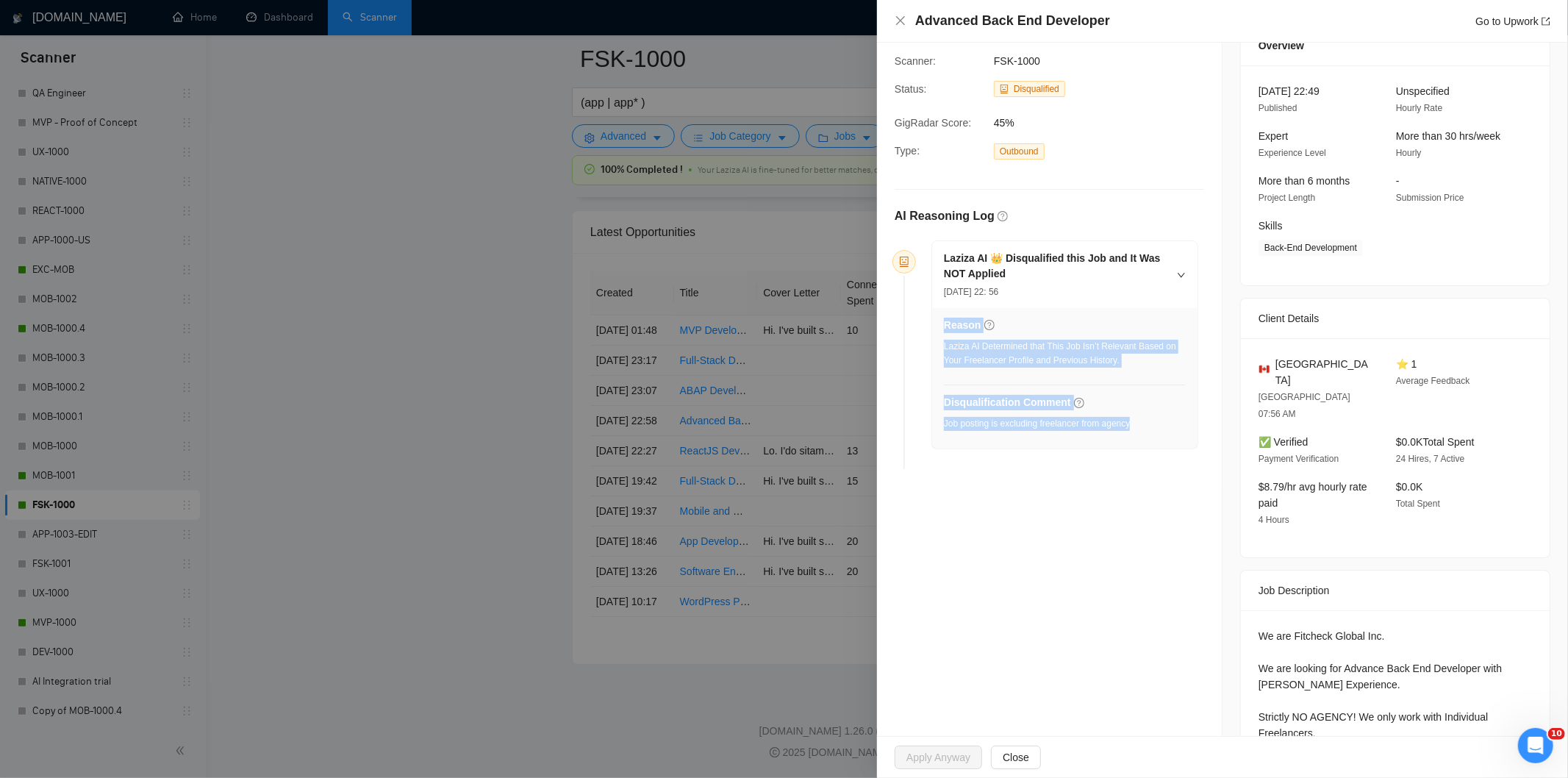
drag, startPoint x: 1137, startPoint y: 428, endPoint x: 943, endPoint y: 425, distance: 194.0
click at [943, 425] on div "Reason Laziza AI Determined that This Job Isn’t Relevant Based on Your Freelanc…" at bounding box center [1065, 377] width 265 height 140
click at [1096, 416] on div "Disqualification Comment Job posting is excluding freelancer from agency" at bounding box center [1036, 416] width 186 height 45
drag, startPoint x: 1144, startPoint y: 426, endPoint x: 944, endPoint y: 425, distance: 200.0
click at [944, 425] on div "Disqualification Comment Job posting is excluding freelancer from agency" at bounding box center [1065, 416] width 242 height 45
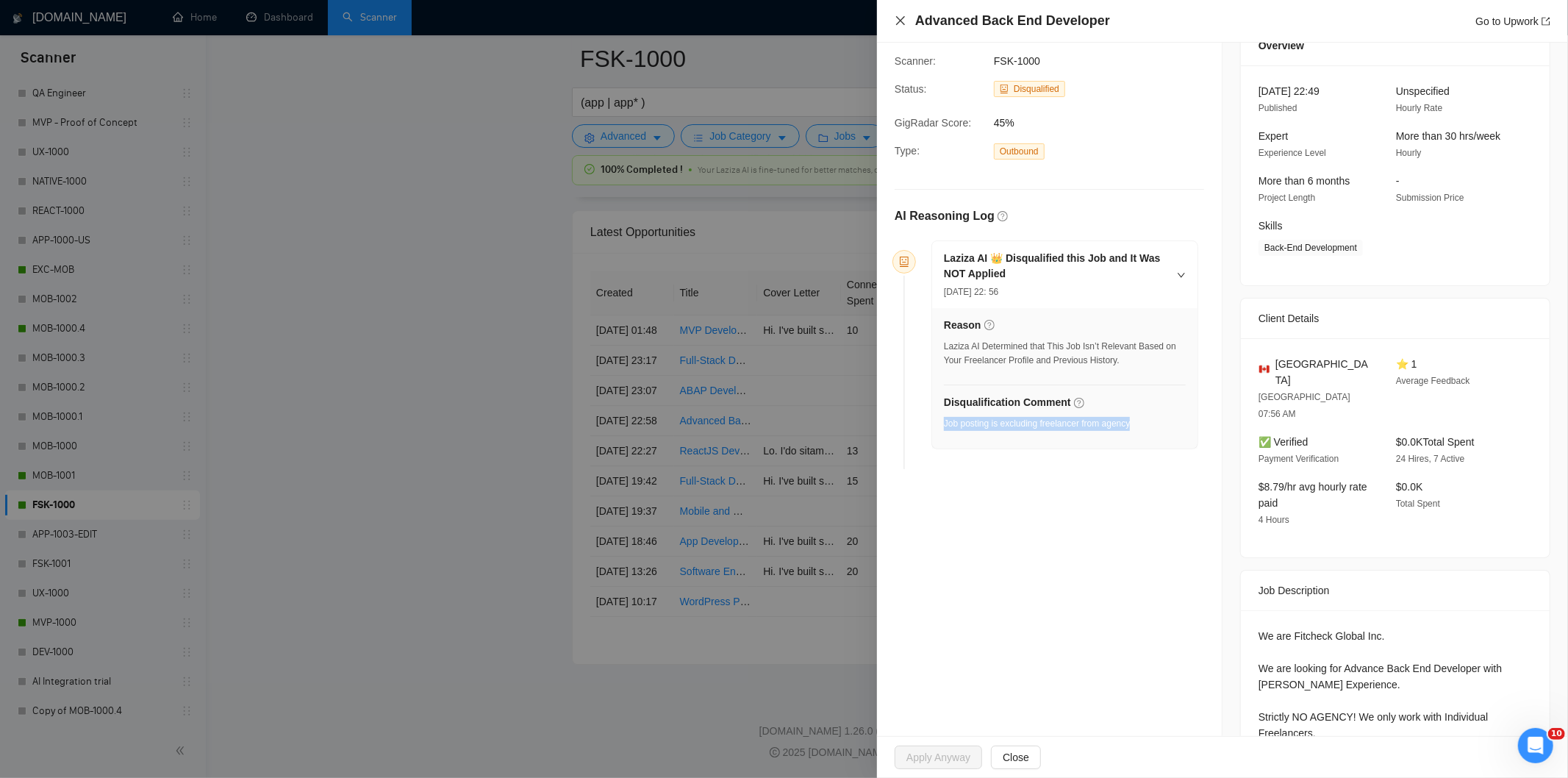
click at [905, 21] on icon "close" at bounding box center [901, 21] width 12 height 12
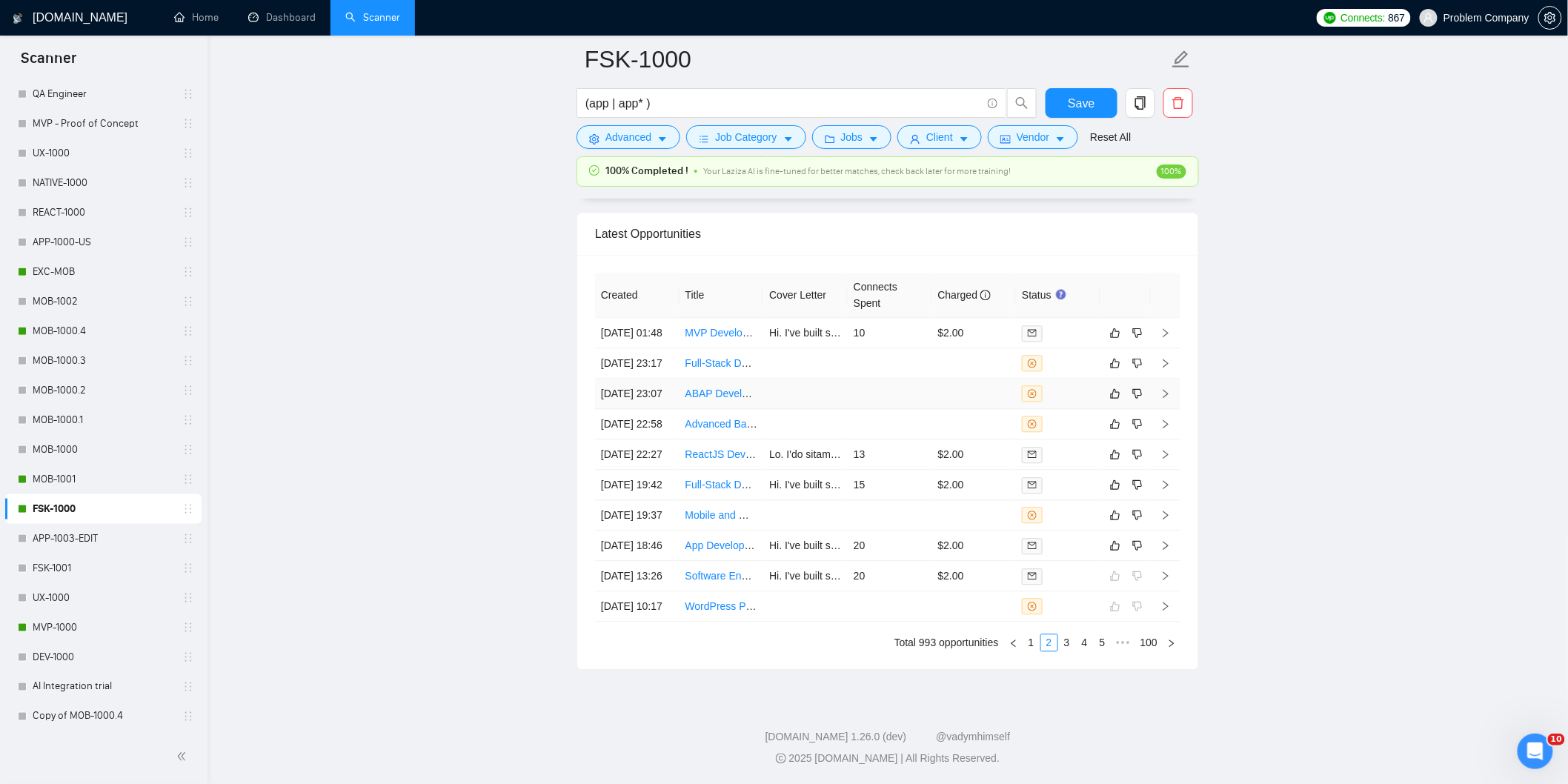
click at [644, 379] on td "[DATE] 23:07" at bounding box center [637, 394] width 84 height 30
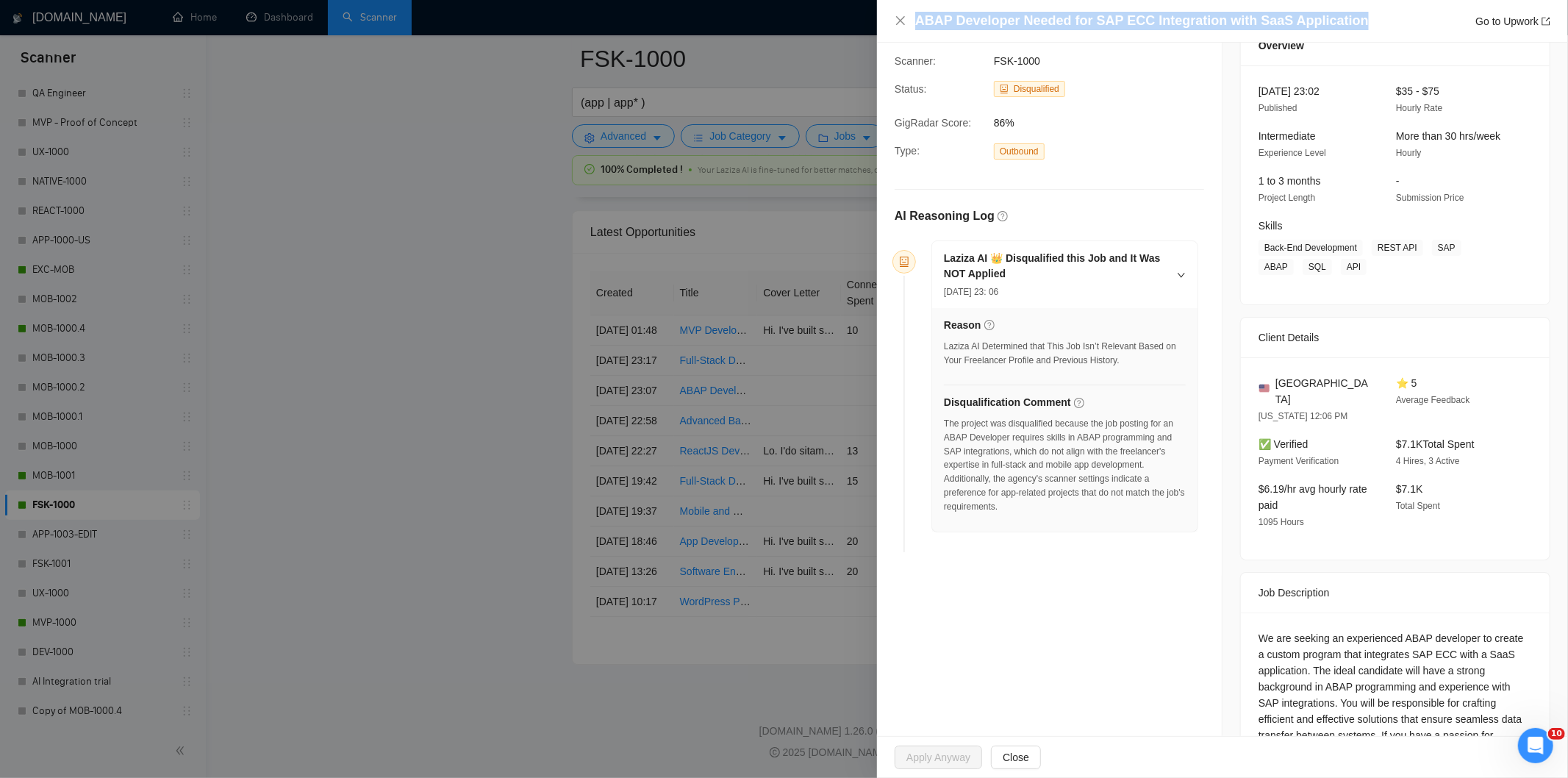
drag, startPoint x: 1355, startPoint y: 17, endPoint x: 876, endPoint y: 18, distance: 479.0
click at [876, 18] on div "ABAP Developer Needed for SAP ECC Integration with SaaS Application Go to Upwor…" at bounding box center [784, 389] width 1568 height 778
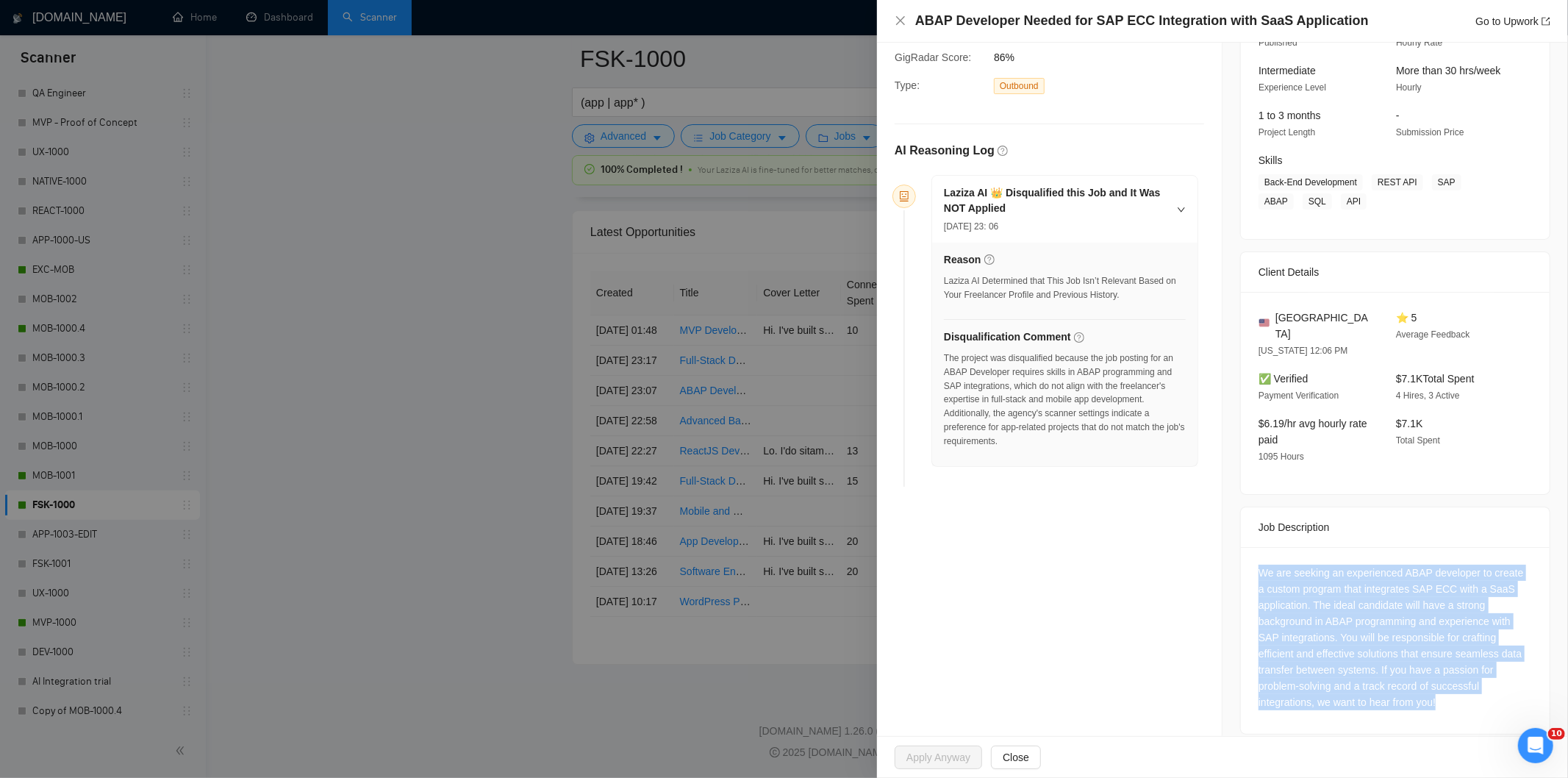
drag, startPoint x: 1250, startPoint y: 554, endPoint x: 1468, endPoint y: 688, distance: 255.9
click at [1468, 688] on div "We are seeking an experienced ABAP developer to create a custom program that in…" at bounding box center [1395, 640] width 308 height 187
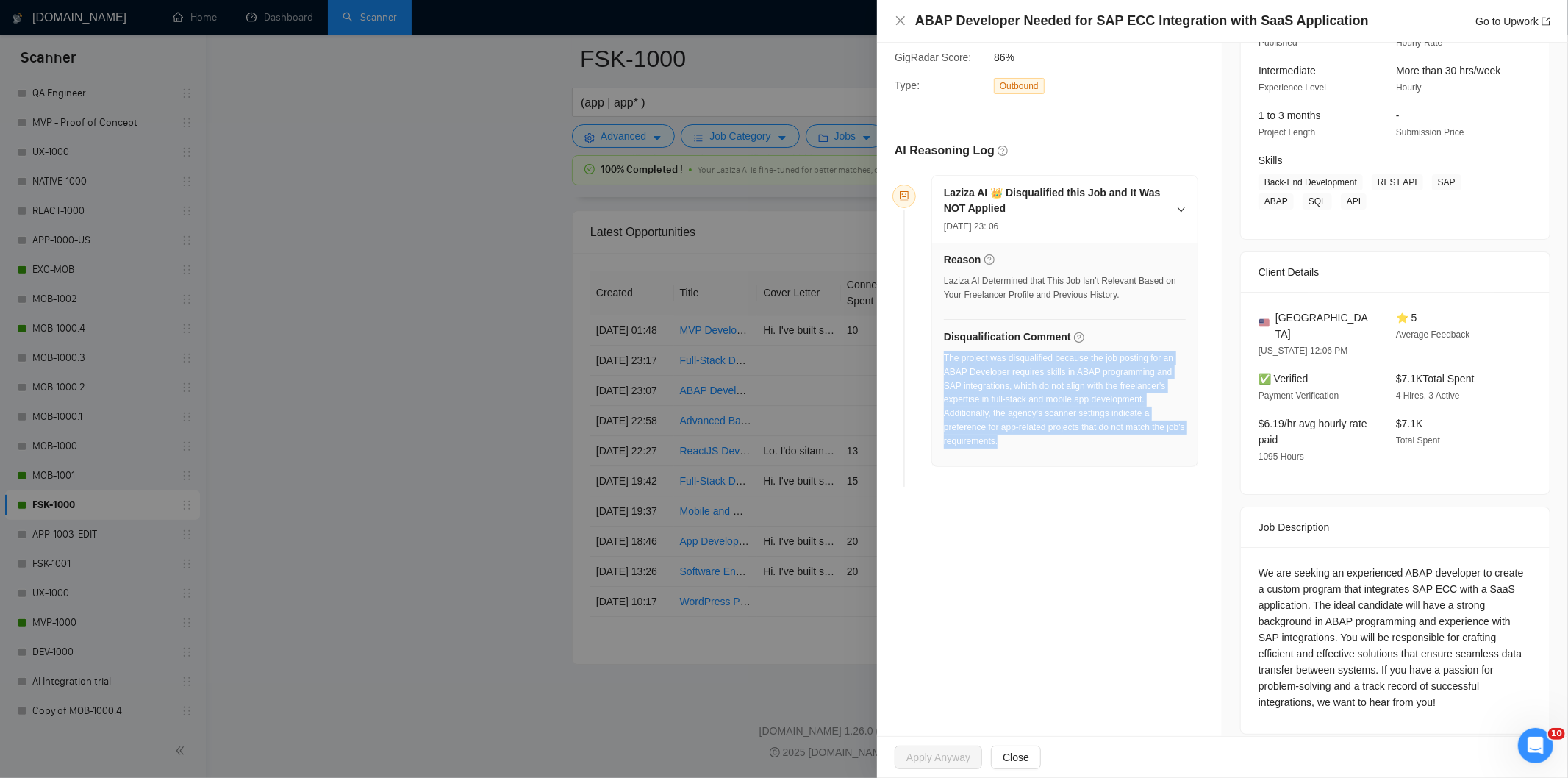
drag, startPoint x: 1029, startPoint y: 447, endPoint x: 944, endPoint y: 362, distance: 120.2
click at [944, 362] on div "The project was disqualified because the job posting for an ABAP Developer requ…" at bounding box center [1065, 400] width 242 height 97
click at [899, 19] on icon "close" at bounding box center [901, 21] width 9 height 9
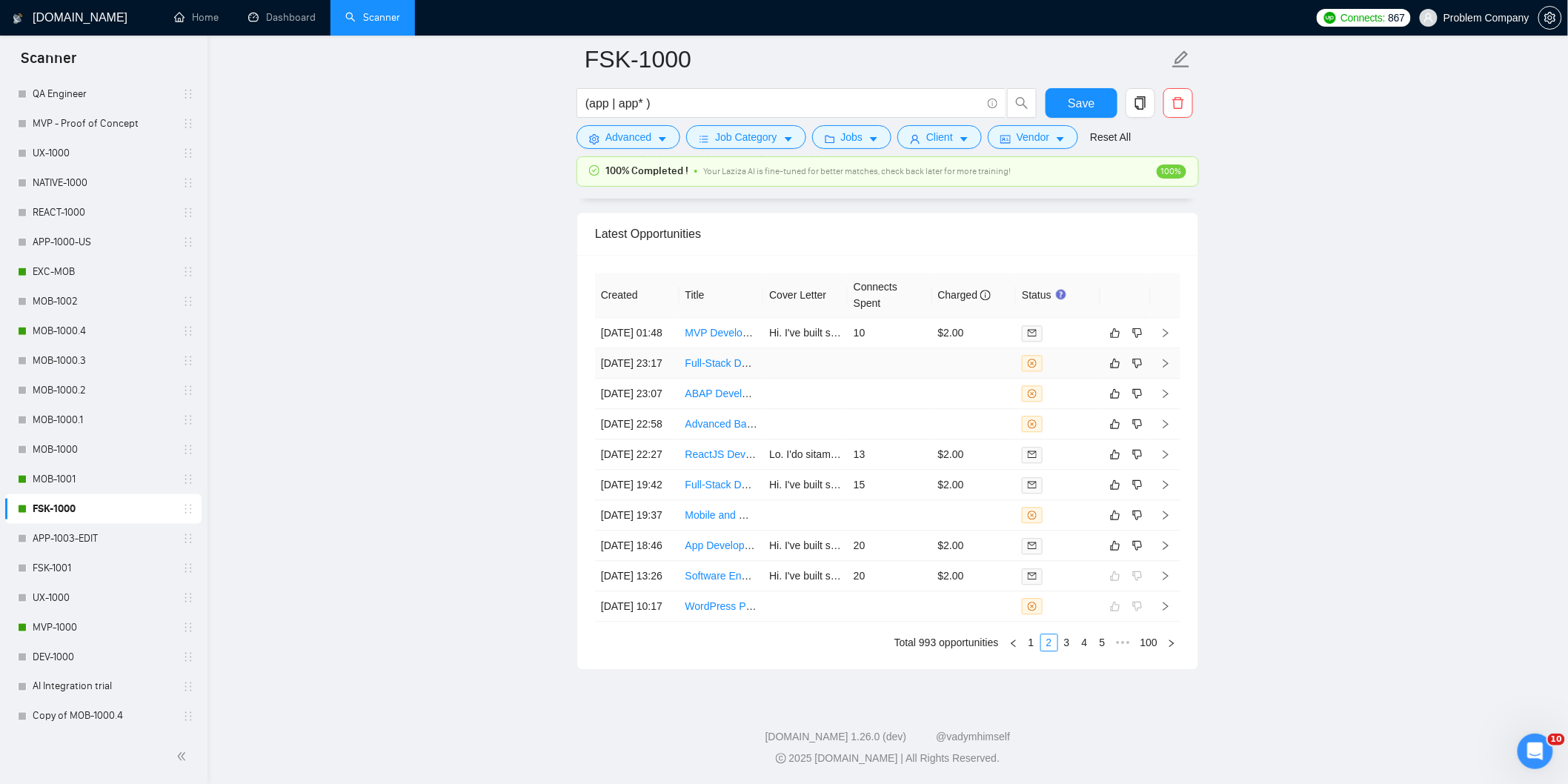
click at [654, 349] on td "[DATE] 23:17" at bounding box center [637, 364] width 84 height 30
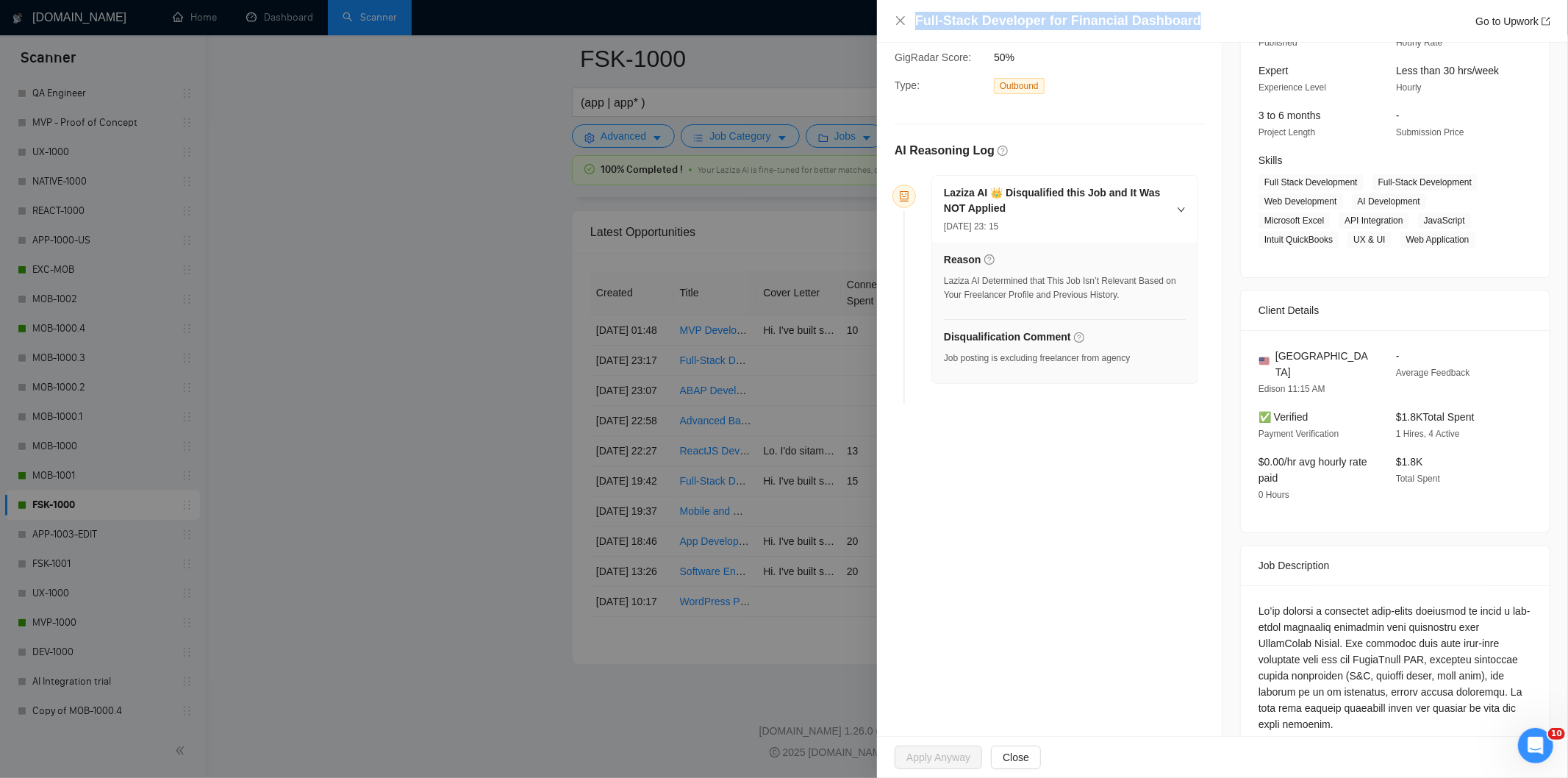
drag, startPoint x: 1196, startPoint y: 19, endPoint x: 901, endPoint y: 28, distance: 295.1
click at [901, 28] on div "Full-Stack Developer for Financial Dashboard Go to Upwork" at bounding box center [1222, 21] width 656 height 18
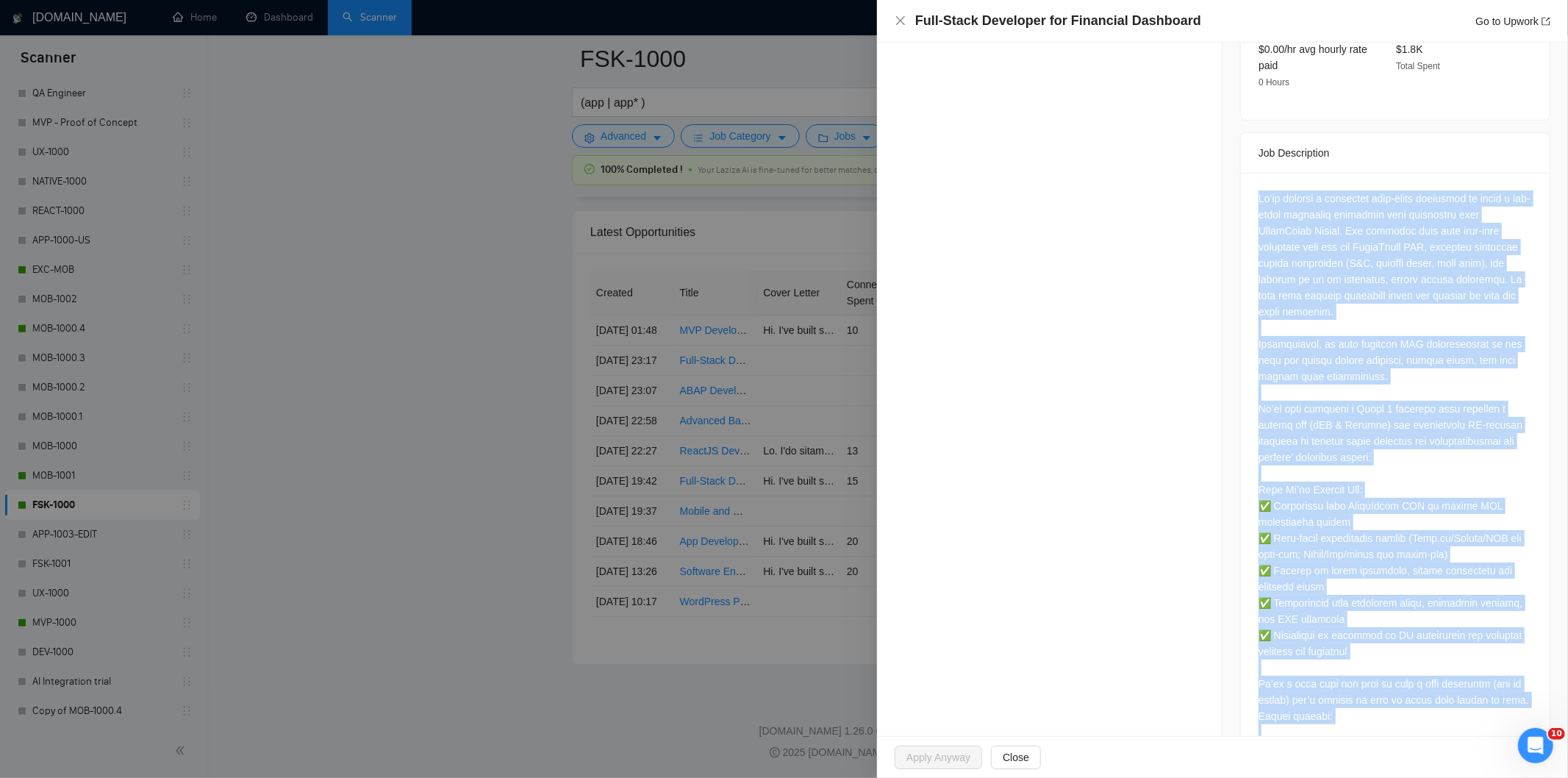
scroll to position [688, 0]
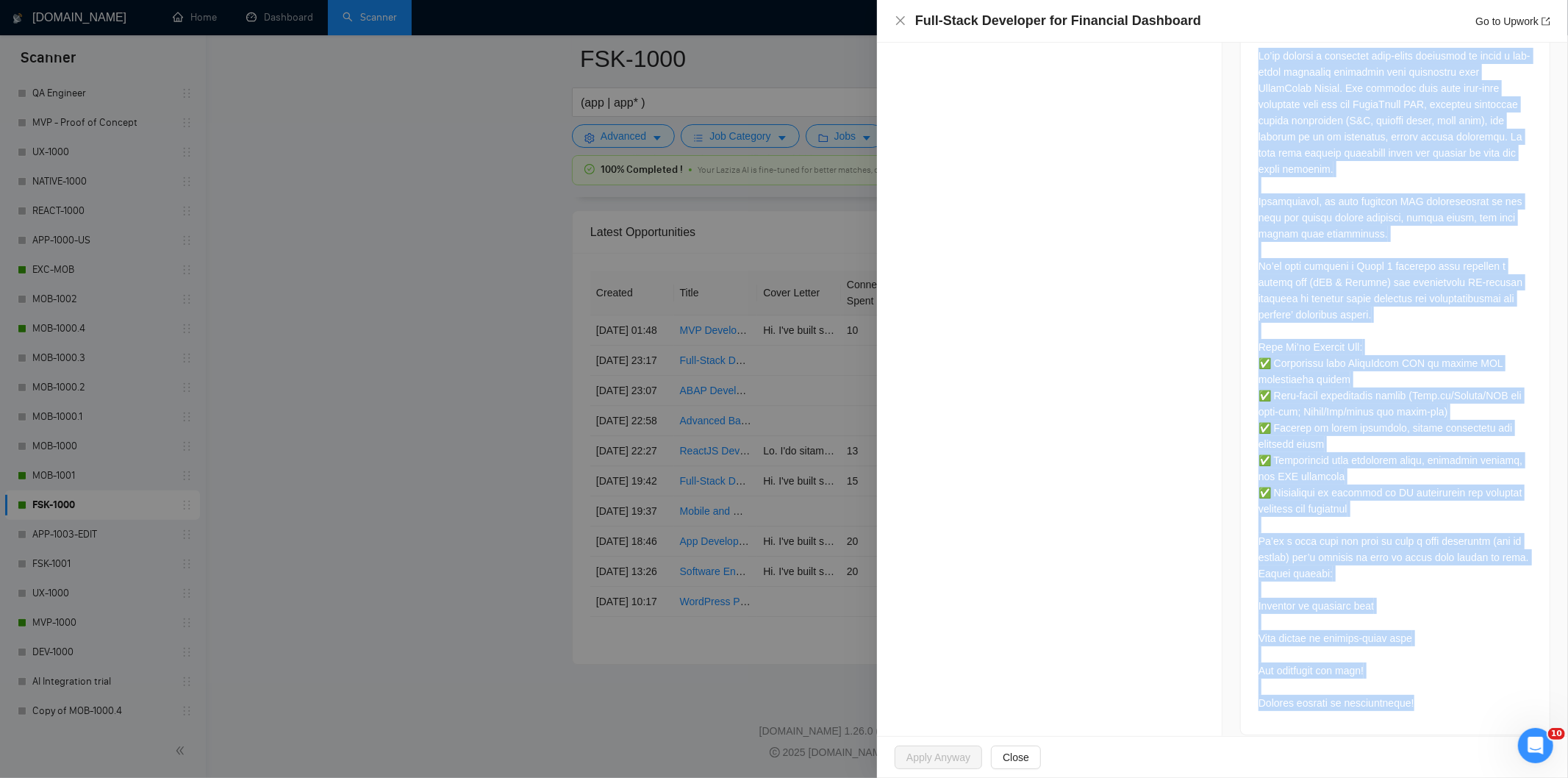
drag, startPoint x: 1254, startPoint y: 246, endPoint x: 1424, endPoint y: 709, distance: 493.2
click at [1424, 709] on div at bounding box center [1395, 382] width 308 height 704
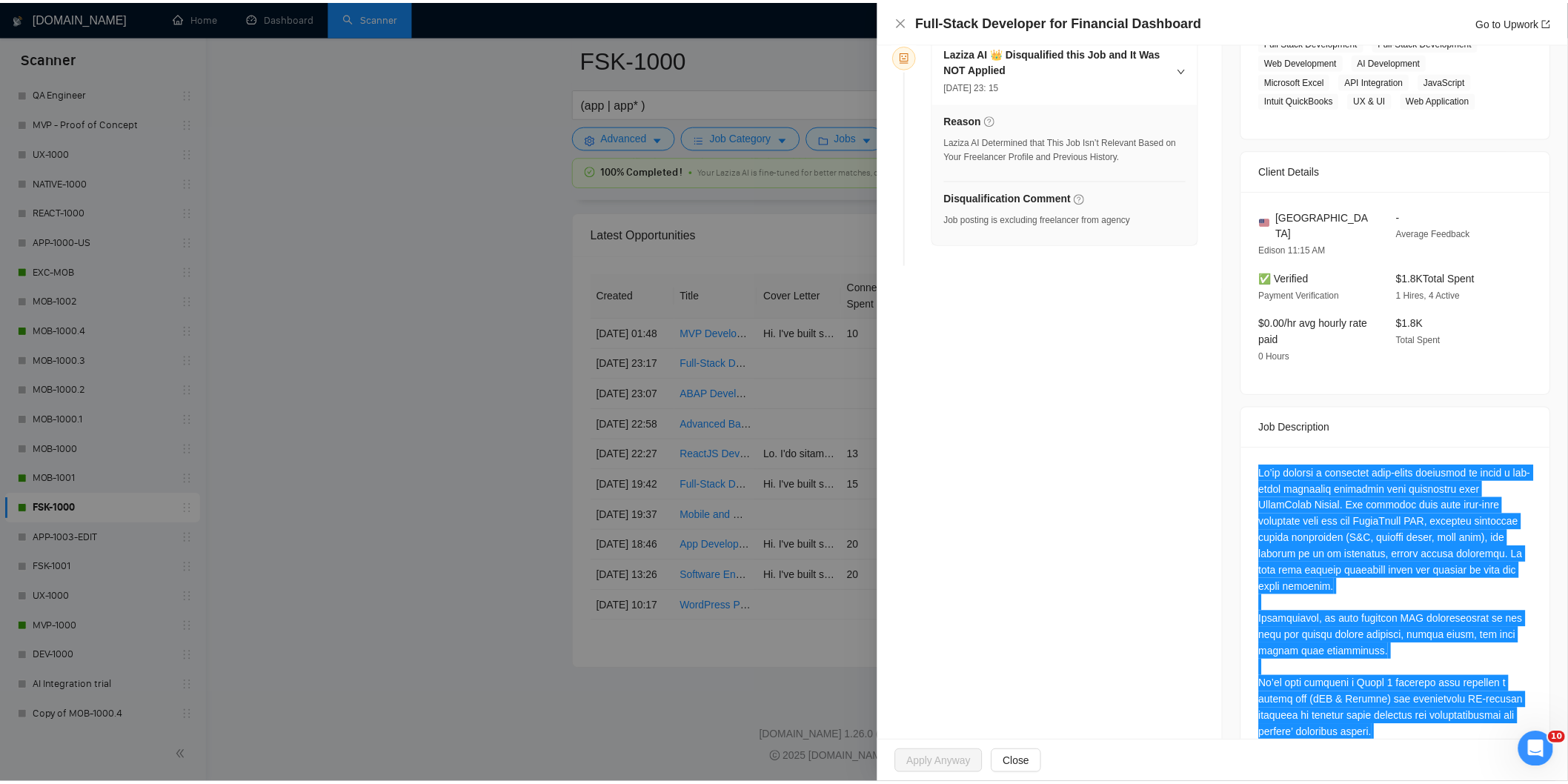
scroll to position [181, 0]
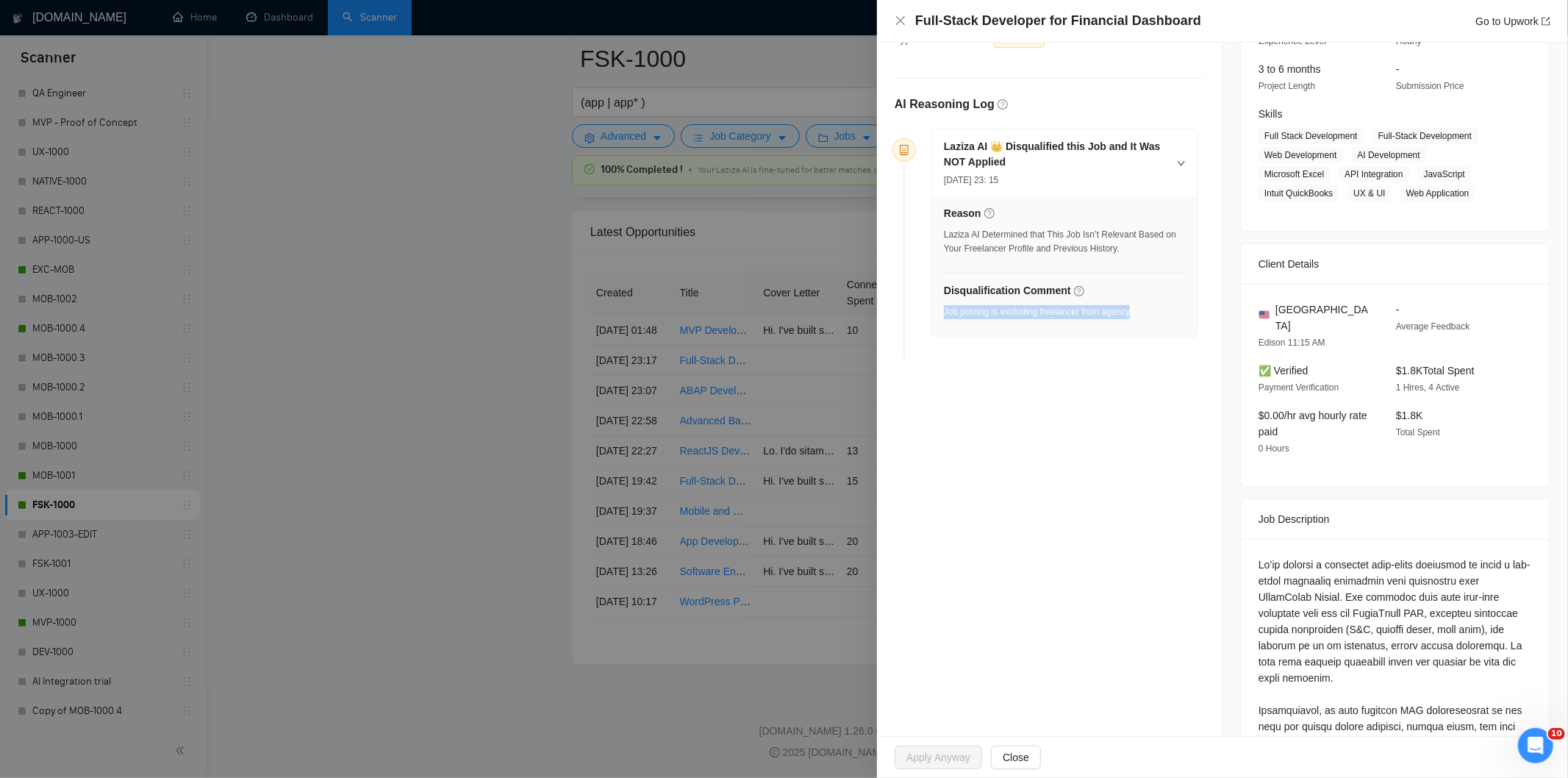
drag, startPoint x: 1133, startPoint y: 309, endPoint x: 943, endPoint y: 314, distance: 190.1
click at [944, 314] on div "Disqualification Comment Job posting is excluding freelancer from agency" at bounding box center [1065, 304] width 242 height 45
click at [895, 17] on icon "close" at bounding box center [901, 21] width 12 height 12
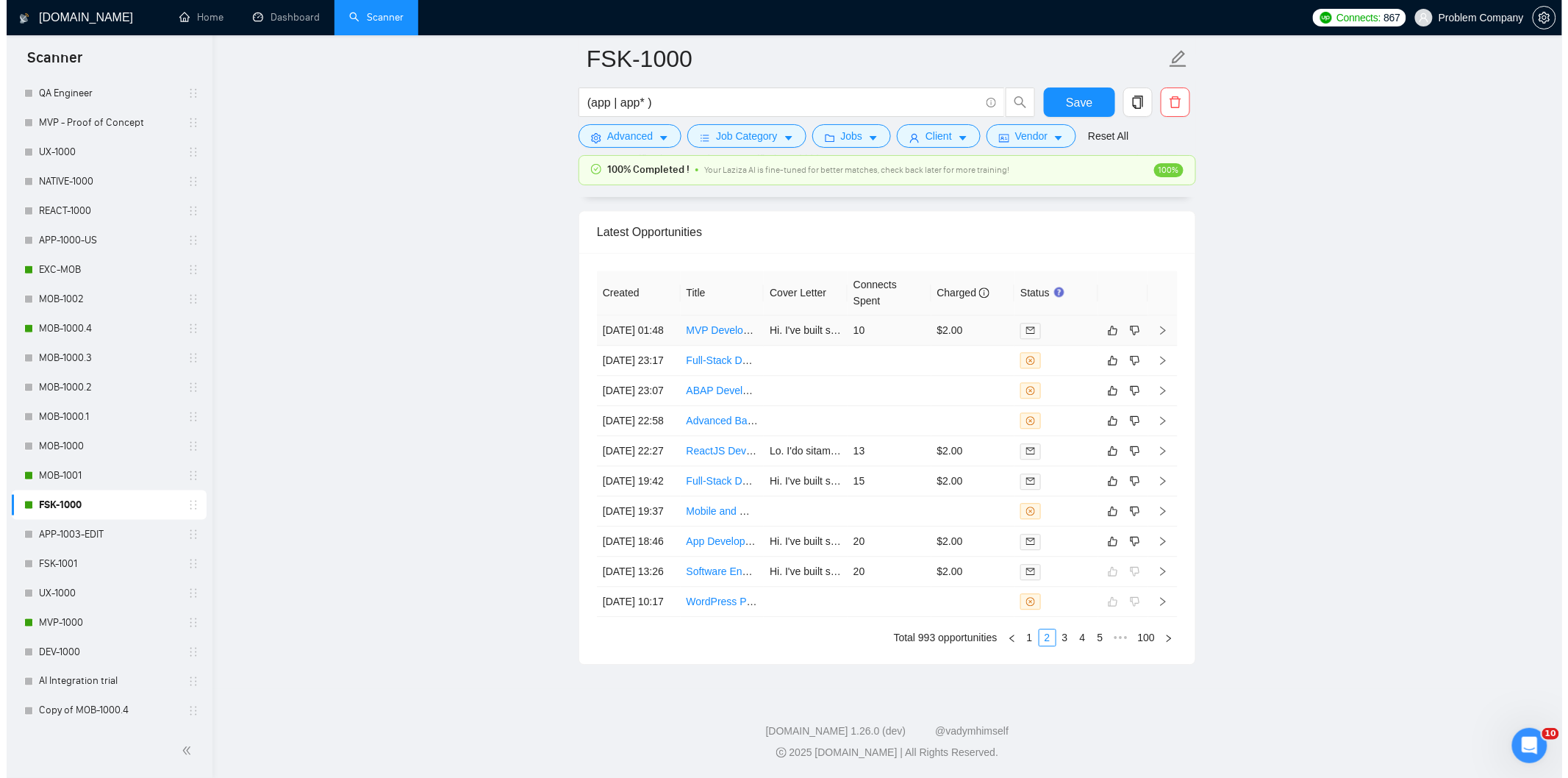
scroll to position [3596, 0]
click at [648, 346] on td "[DATE] 01:48" at bounding box center [632, 330] width 84 height 30
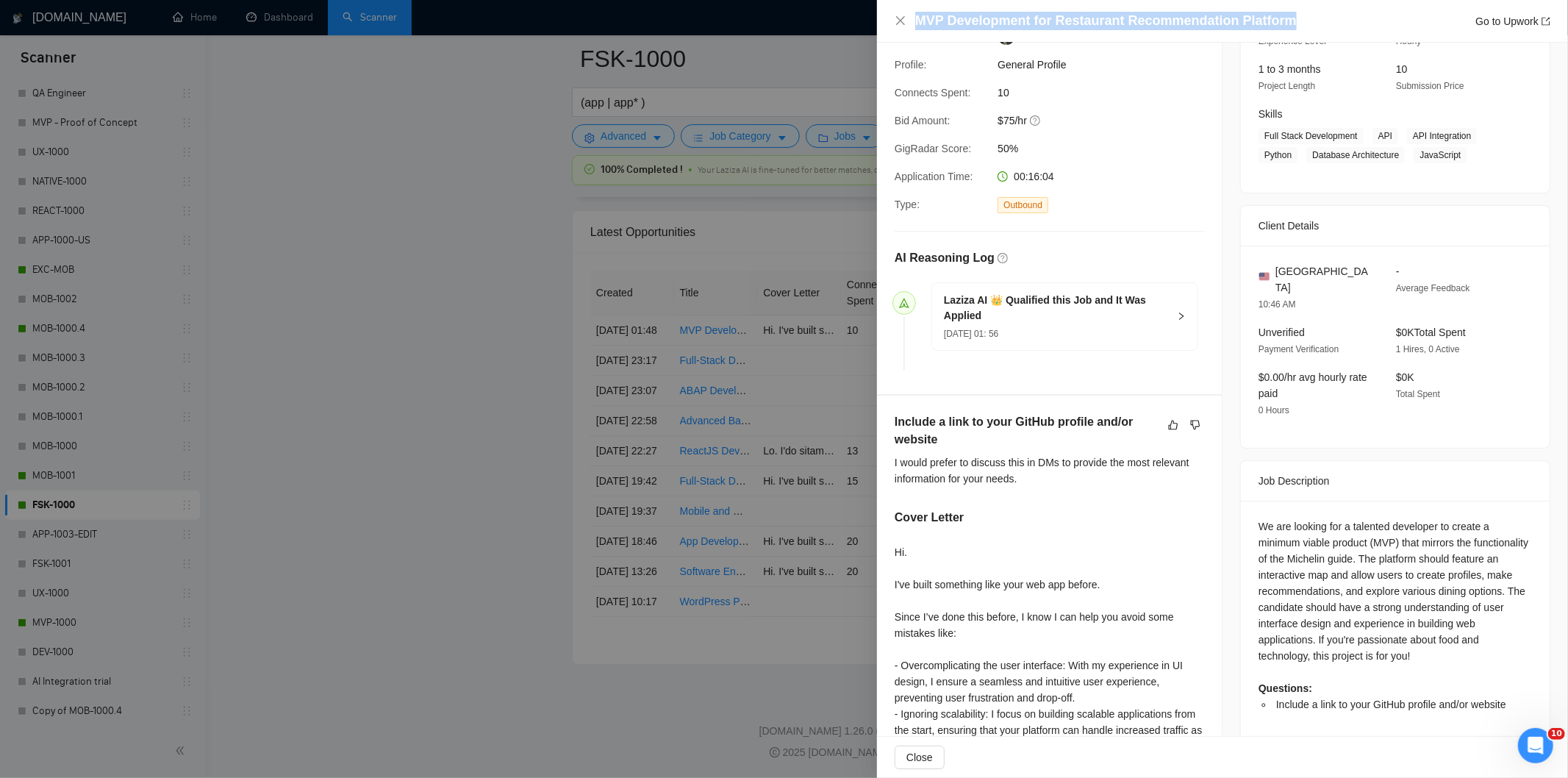
drag, startPoint x: 1295, startPoint y: 18, endPoint x: 915, endPoint y: 27, distance: 380.1
click at [915, 27] on div "MVP Development for Restaurant Recommendation Platform Go to Upwork" at bounding box center [1233, 21] width 635 height 18
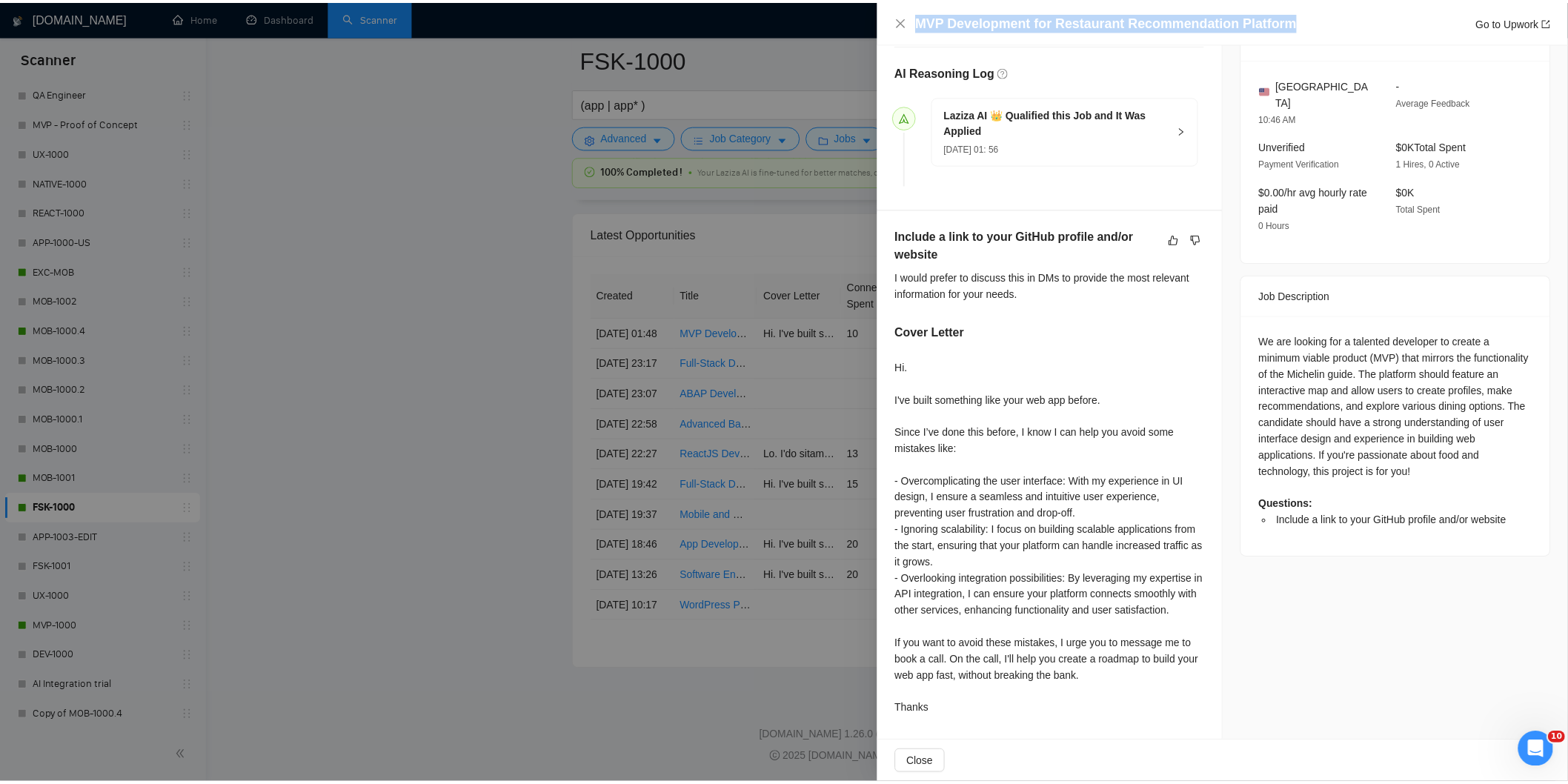
scroll to position [369, 0]
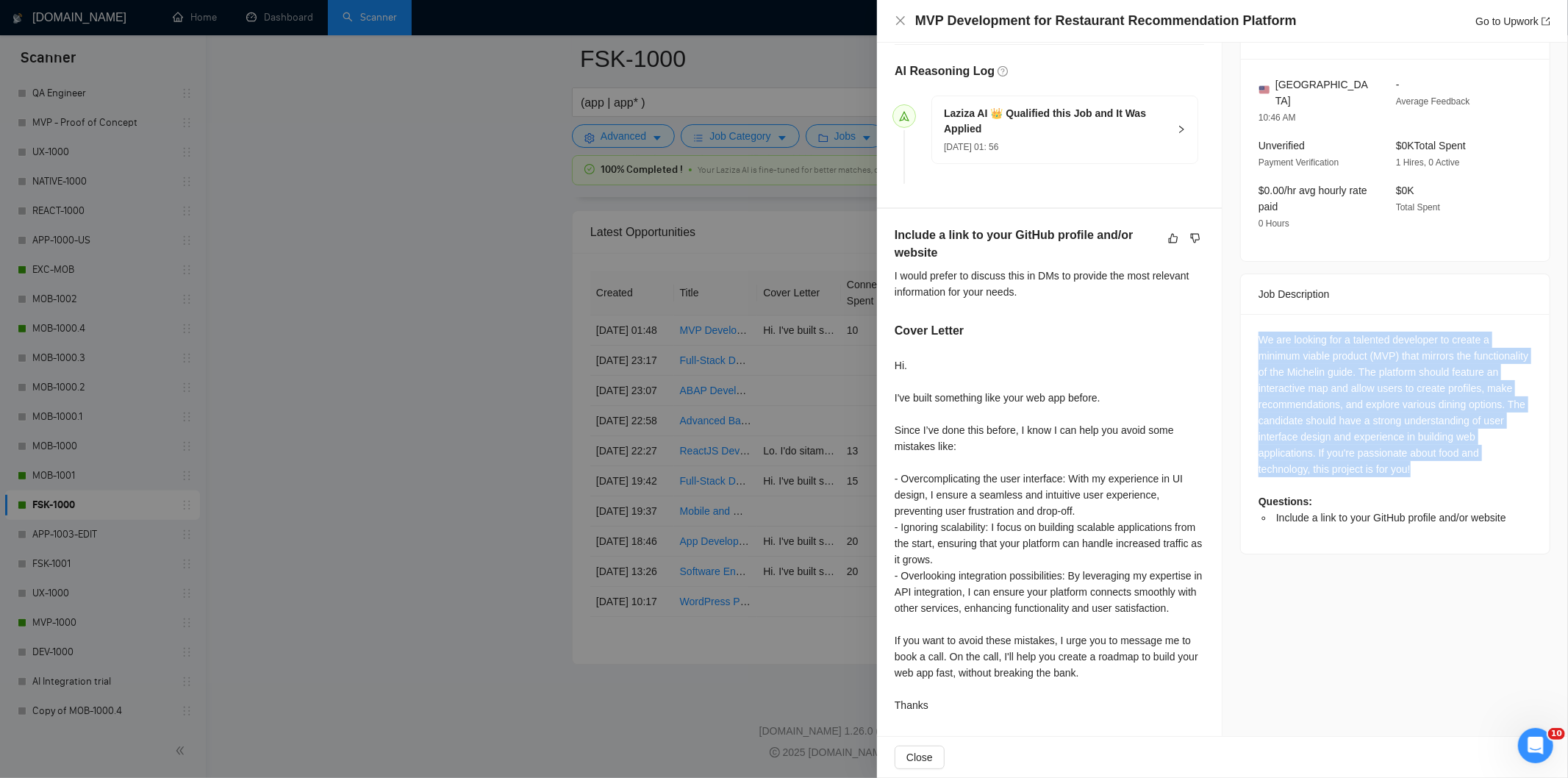
drag, startPoint x: 1246, startPoint y: 319, endPoint x: 1445, endPoint y: 454, distance: 240.5
click at [1445, 454] on div "We are looking for a talented developer to create a minimum viable product (MVP…" at bounding box center [1395, 434] width 308 height 240
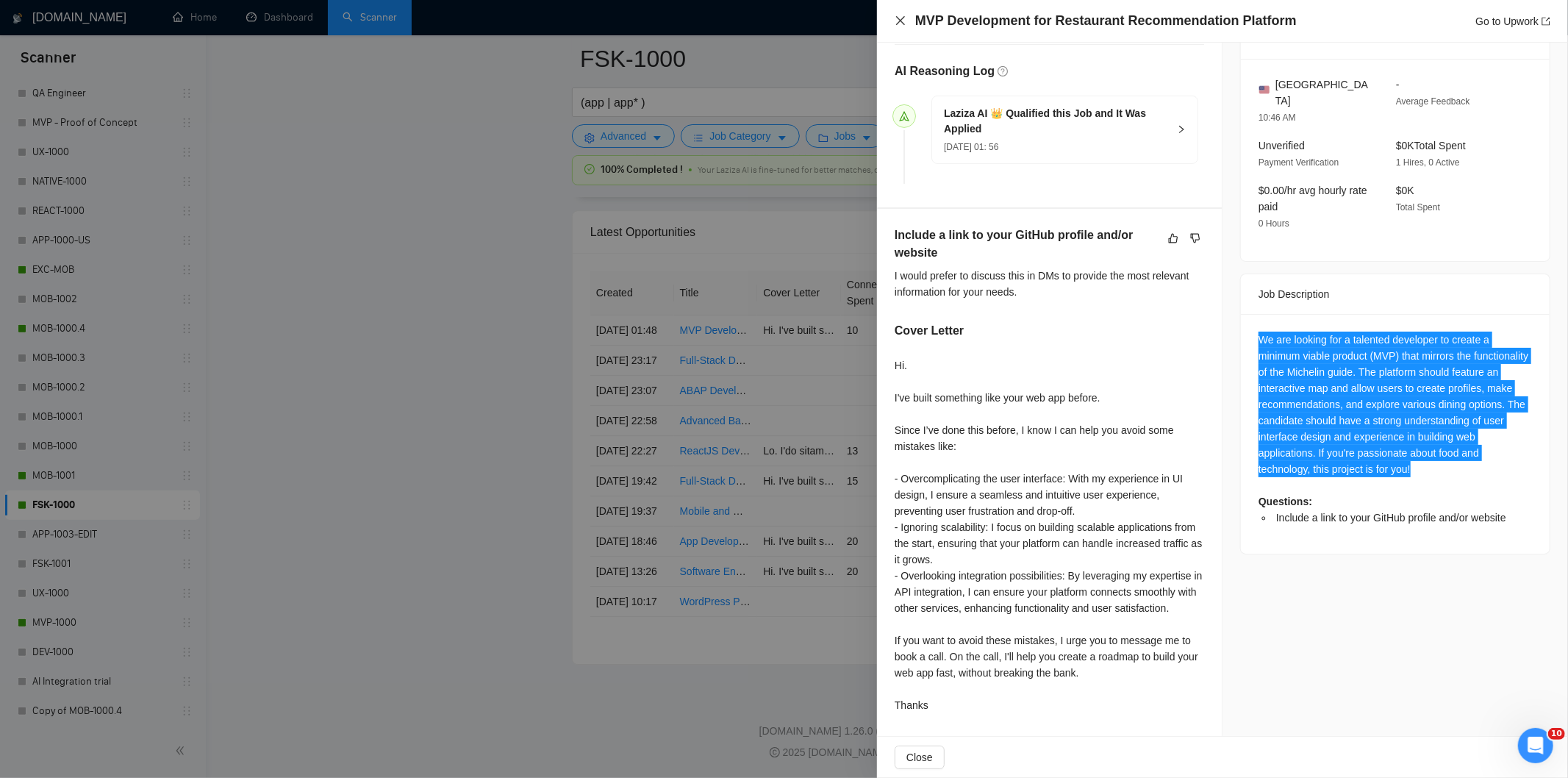
click at [895, 19] on icon "close" at bounding box center [901, 21] width 12 height 12
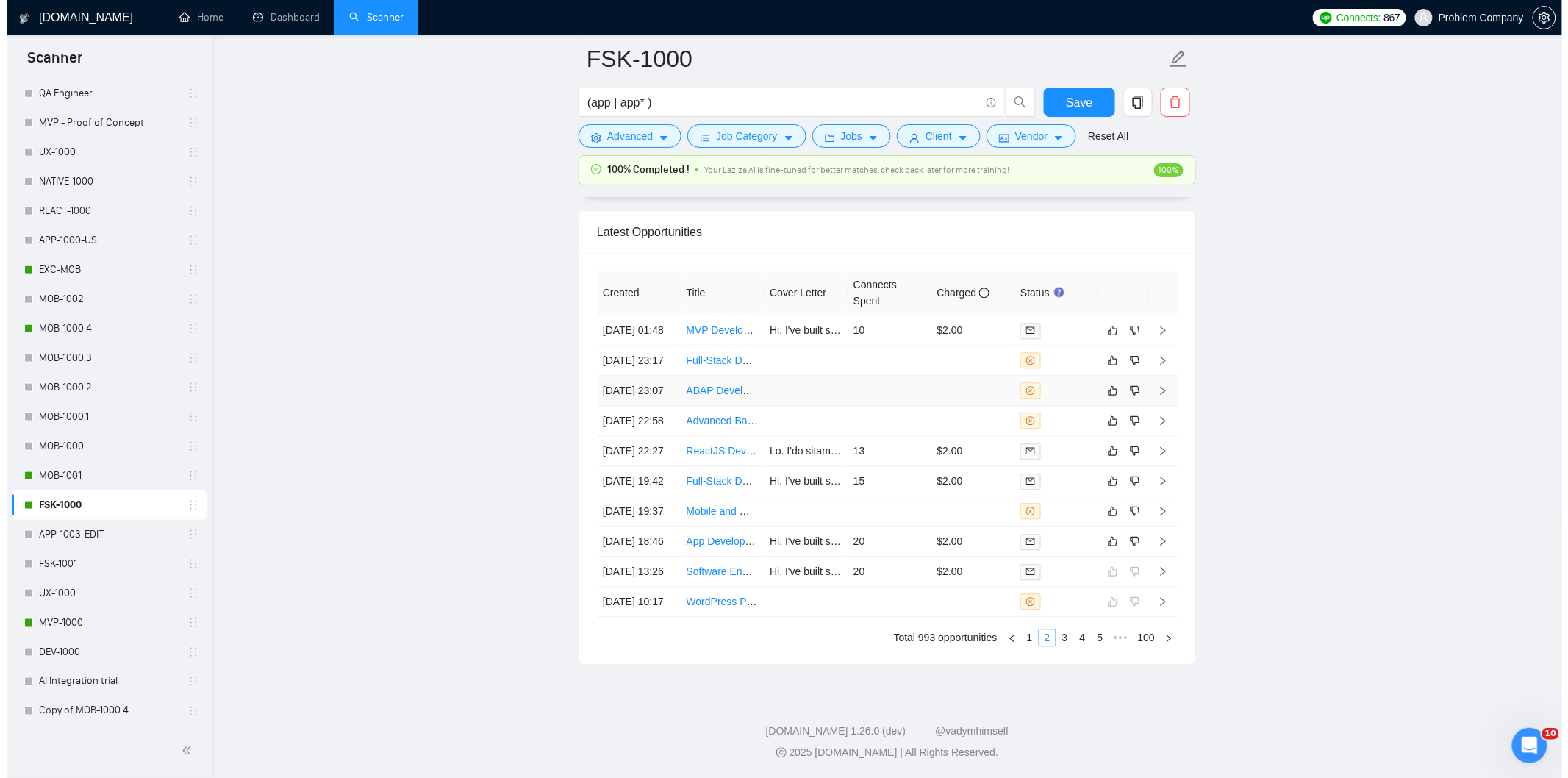
scroll to position [3744, 0]
click at [1025, 643] on link "1" at bounding box center [1023, 638] width 17 height 17
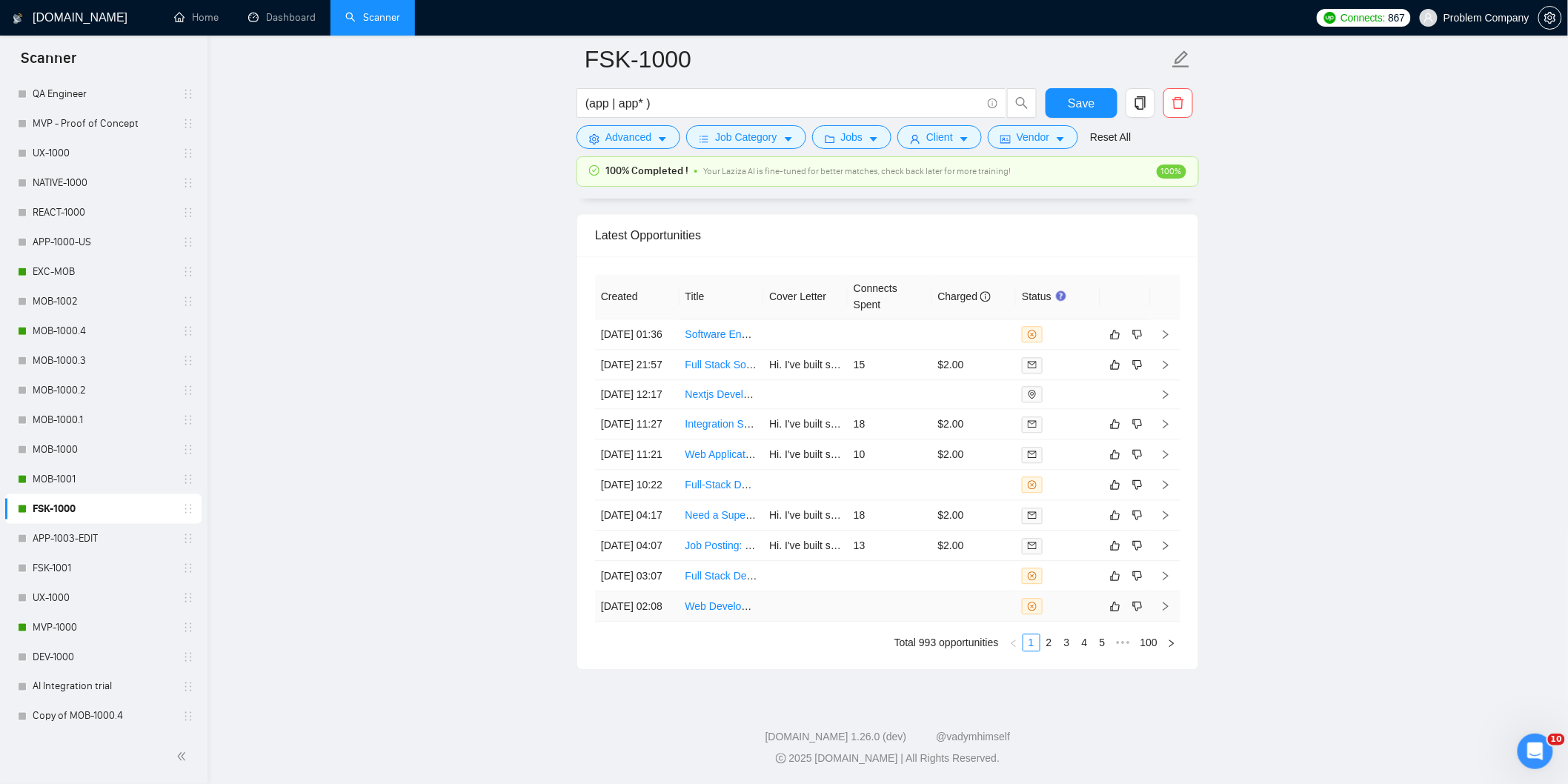
click at [645, 611] on td "[DATE] 02:08" at bounding box center [637, 606] width 84 height 30
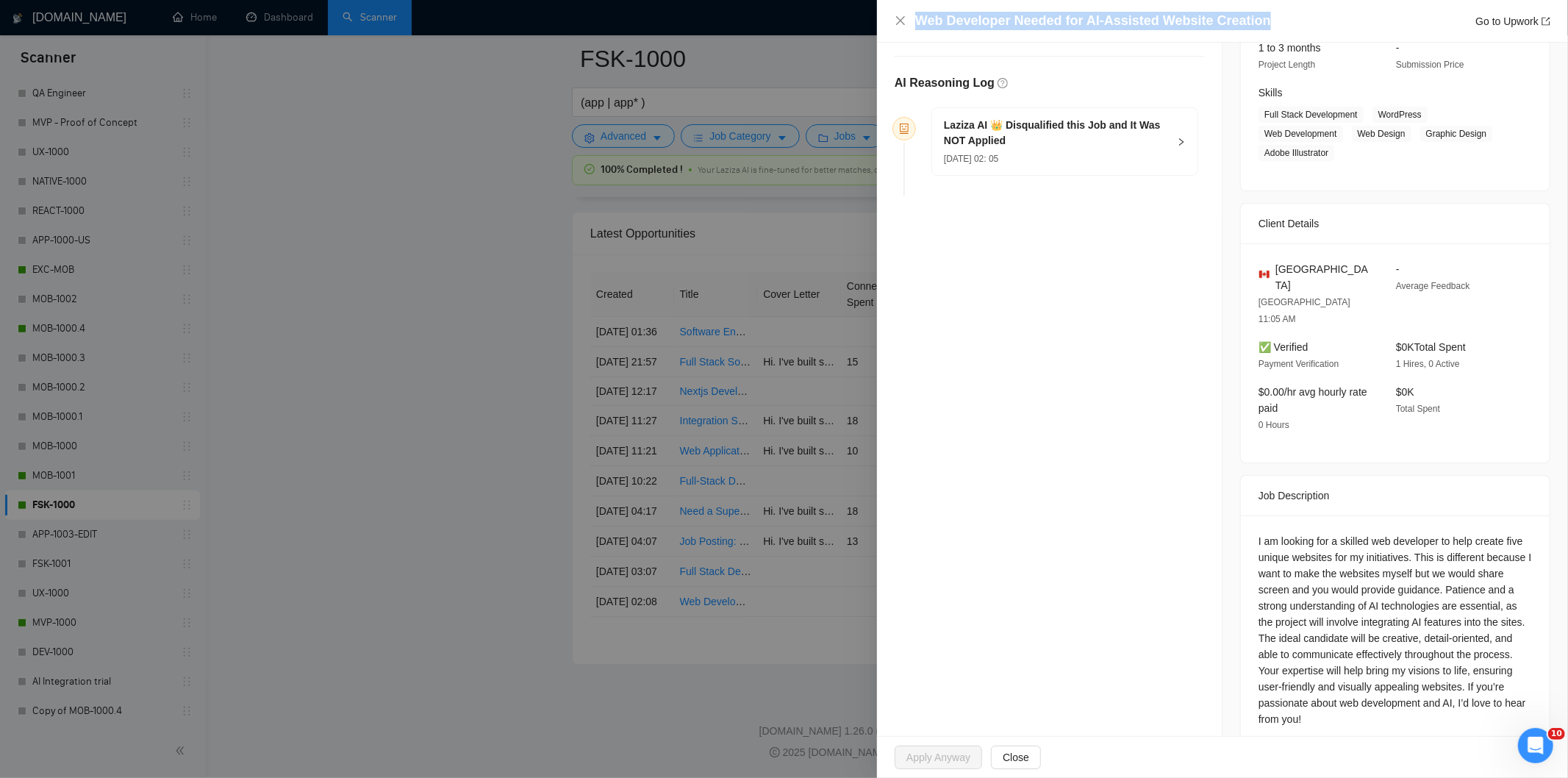
drag, startPoint x: 1269, startPoint y: 24, endPoint x: 908, endPoint y: 27, distance: 361.0
click at [908, 27] on div "Web Developer Needed for AI-Assisted Website Creation Go to Upwork" at bounding box center [1222, 21] width 656 height 18
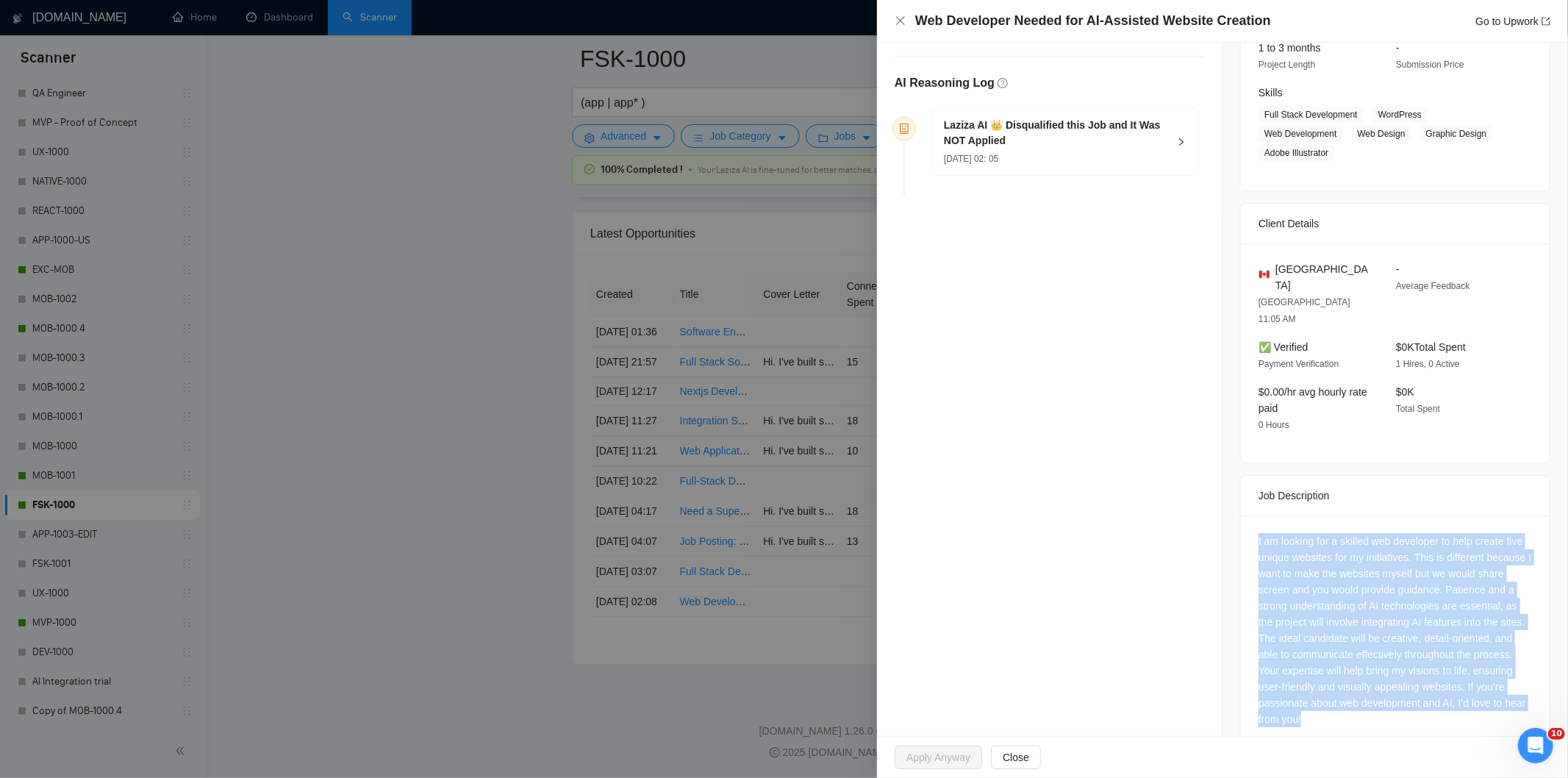
drag, startPoint x: 1247, startPoint y: 508, endPoint x: 1357, endPoint y: 700, distance: 221.3
click at [1357, 700] on div "I am looking for a skilled web developer to help create five unique websites fo…" at bounding box center [1395, 633] width 308 height 236
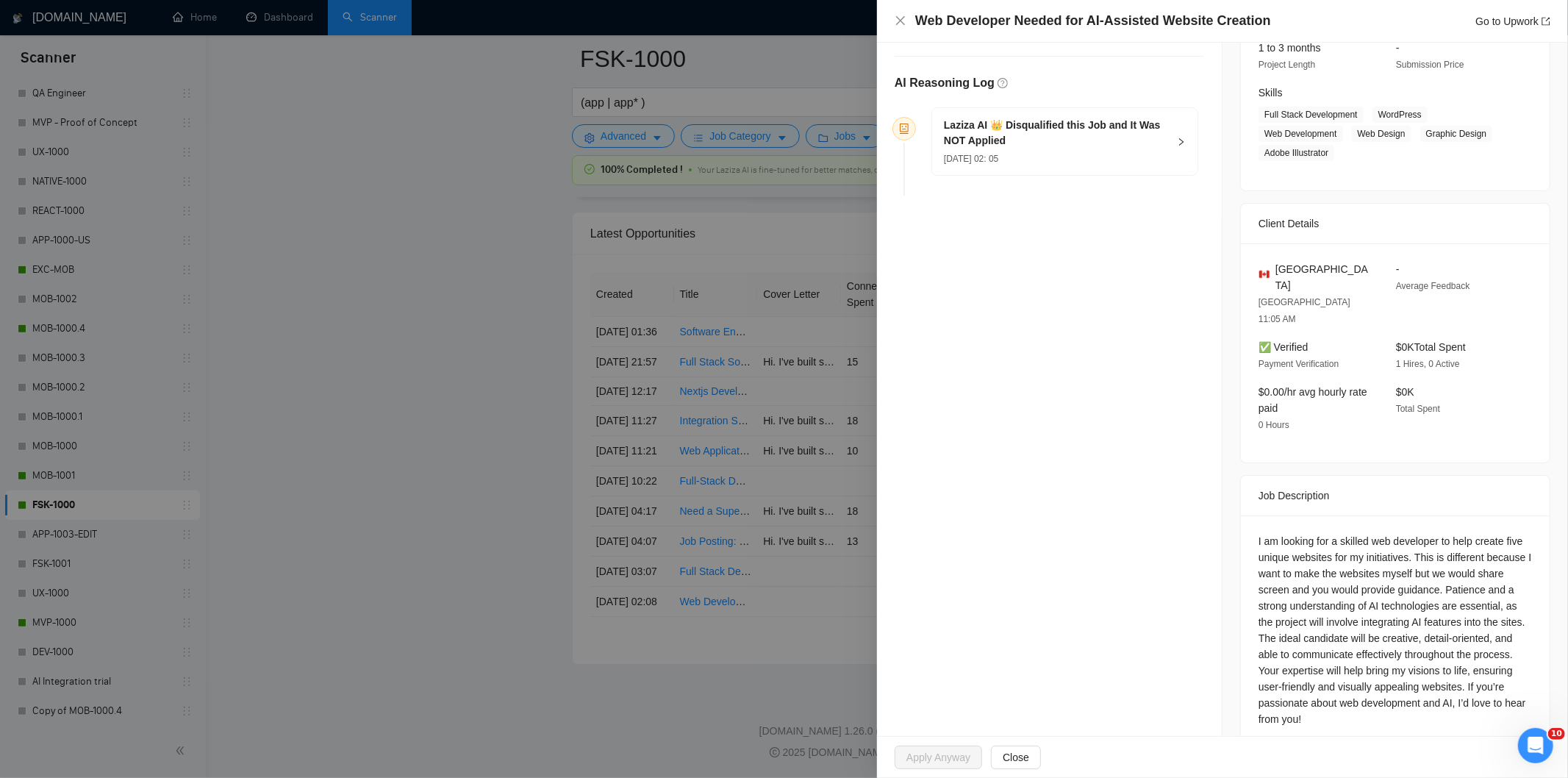
click at [1061, 143] on h5 "Laziza AI 👑 Disqualified this Job and It Was NOT Applied" at bounding box center [1056, 133] width 224 height 31
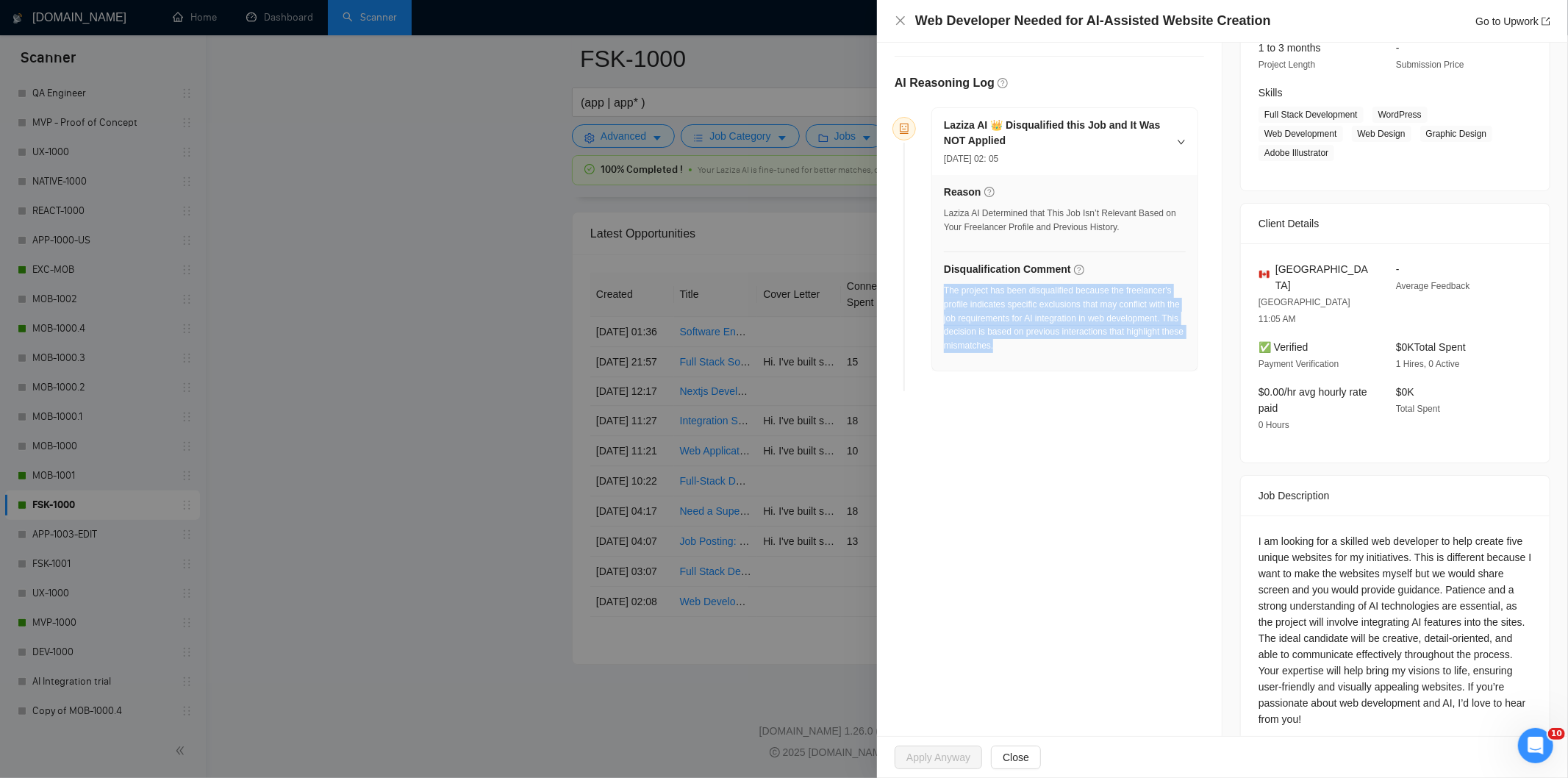
drag, startPoint x: 1022, startPoint y: 353, endPoint x: 944, endPoint y: 295, distance: 97.2
click at [944, 295] on div "The project has been disqualified because the freelancer's profile indicates sp…" at bounding box center [1065, 323] width 242 height 78
click at [900, 19] on icon "close" at bounding box center [901, 21] width 12 height 12
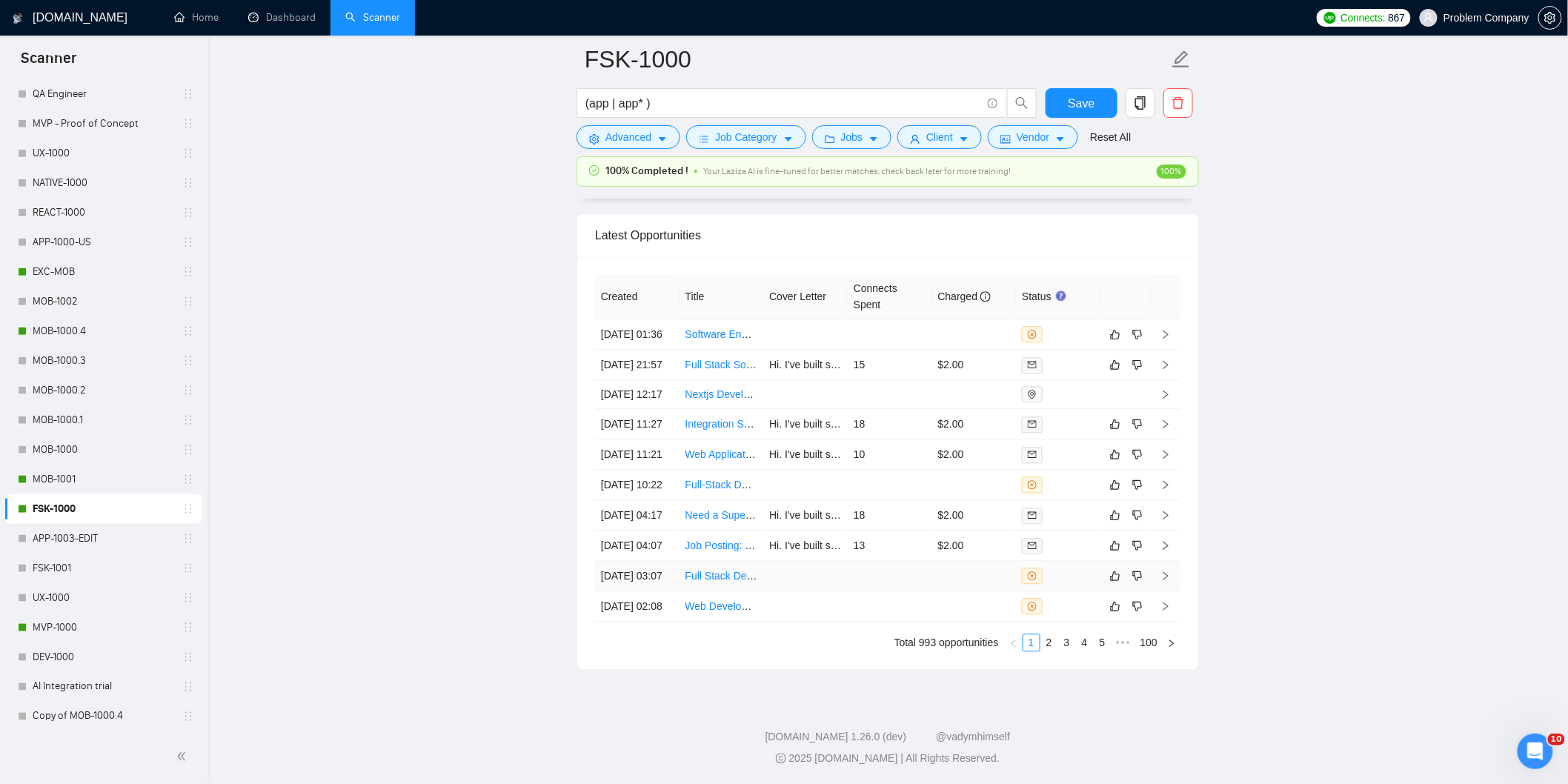
click at [656, 563] on td "[DATE] 03:07" at bounding box center [637, 576] width 84 height 30
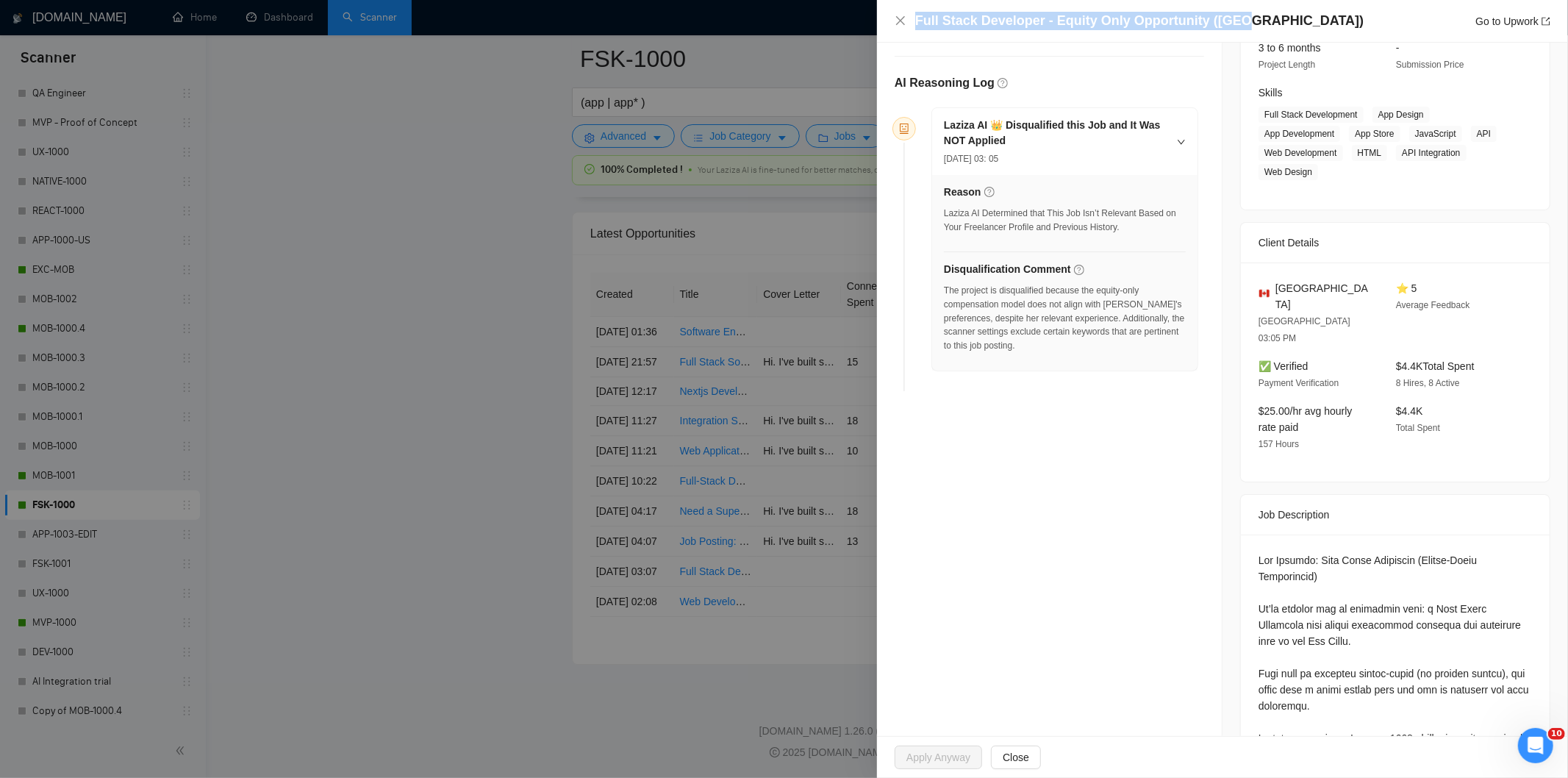
drag, startPoint x: 1242, startPoint y: 24, endPoint x: 915, endPoint y: 20, distance: 327.0
click at [915, 20] on div "Full Stack Developer - Equity Only Opportunity ([GEOGRAPHIC_DATA]) Go to Upwork" at bounding box center [1233, 21] width 635 height 18
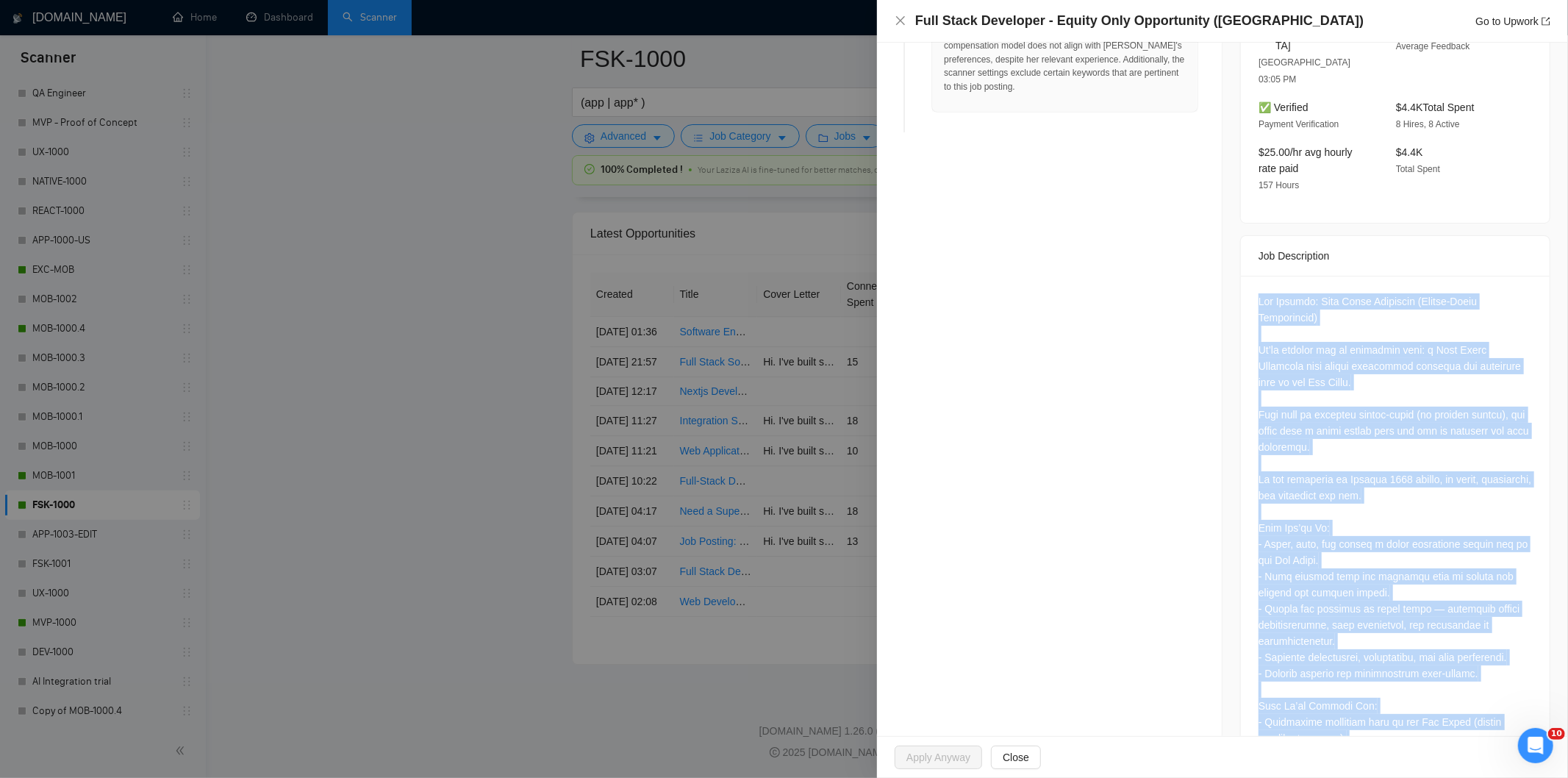
scroll to position [753, 0]
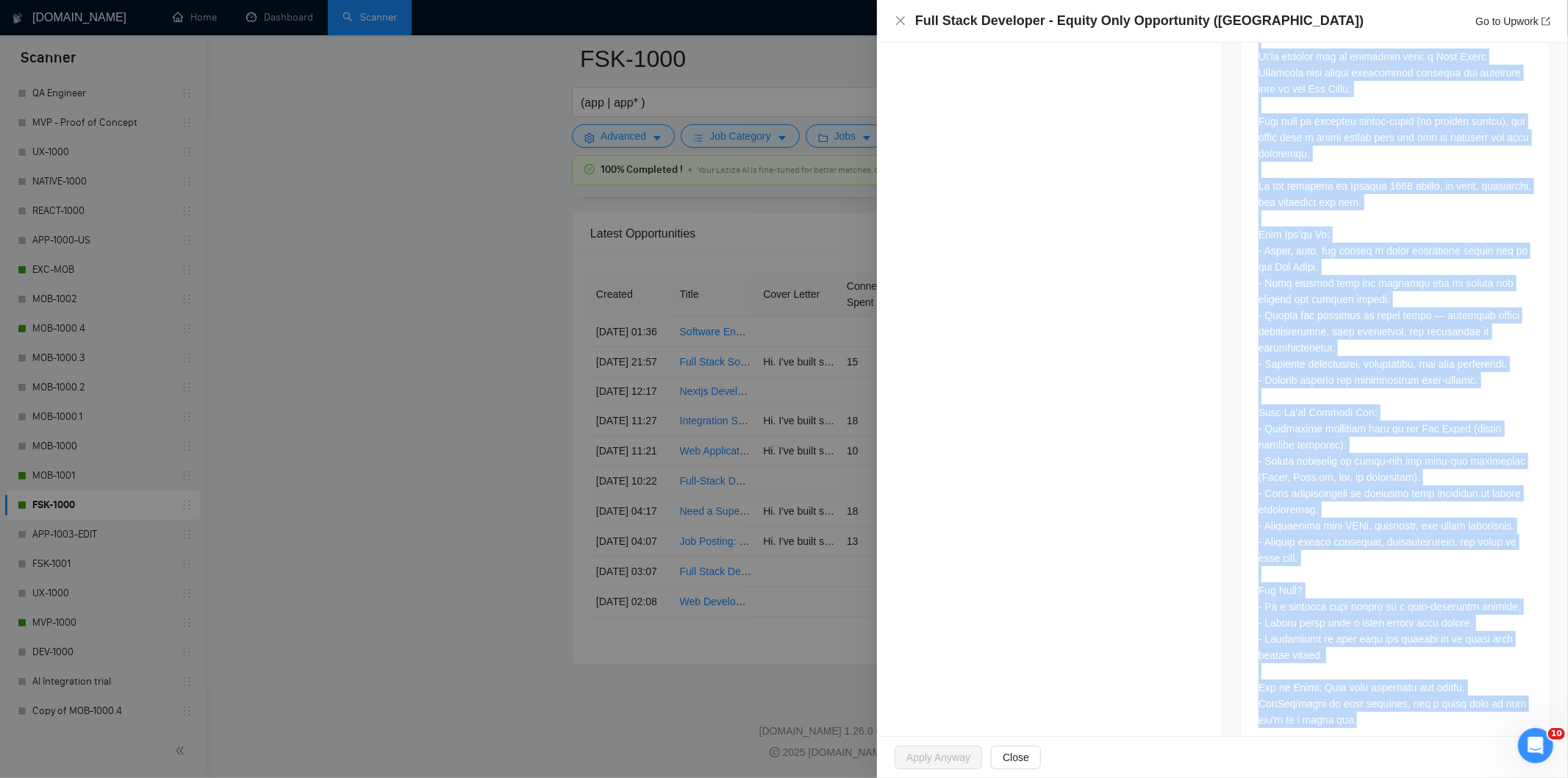
drag, startPoint x: 1248, startPoint y: 273, endPoint x: 1435, endPoint y: 717, distance: 481.8
click at [1435, 717] on div at bounding box center [1395, 367] width 308 height 769
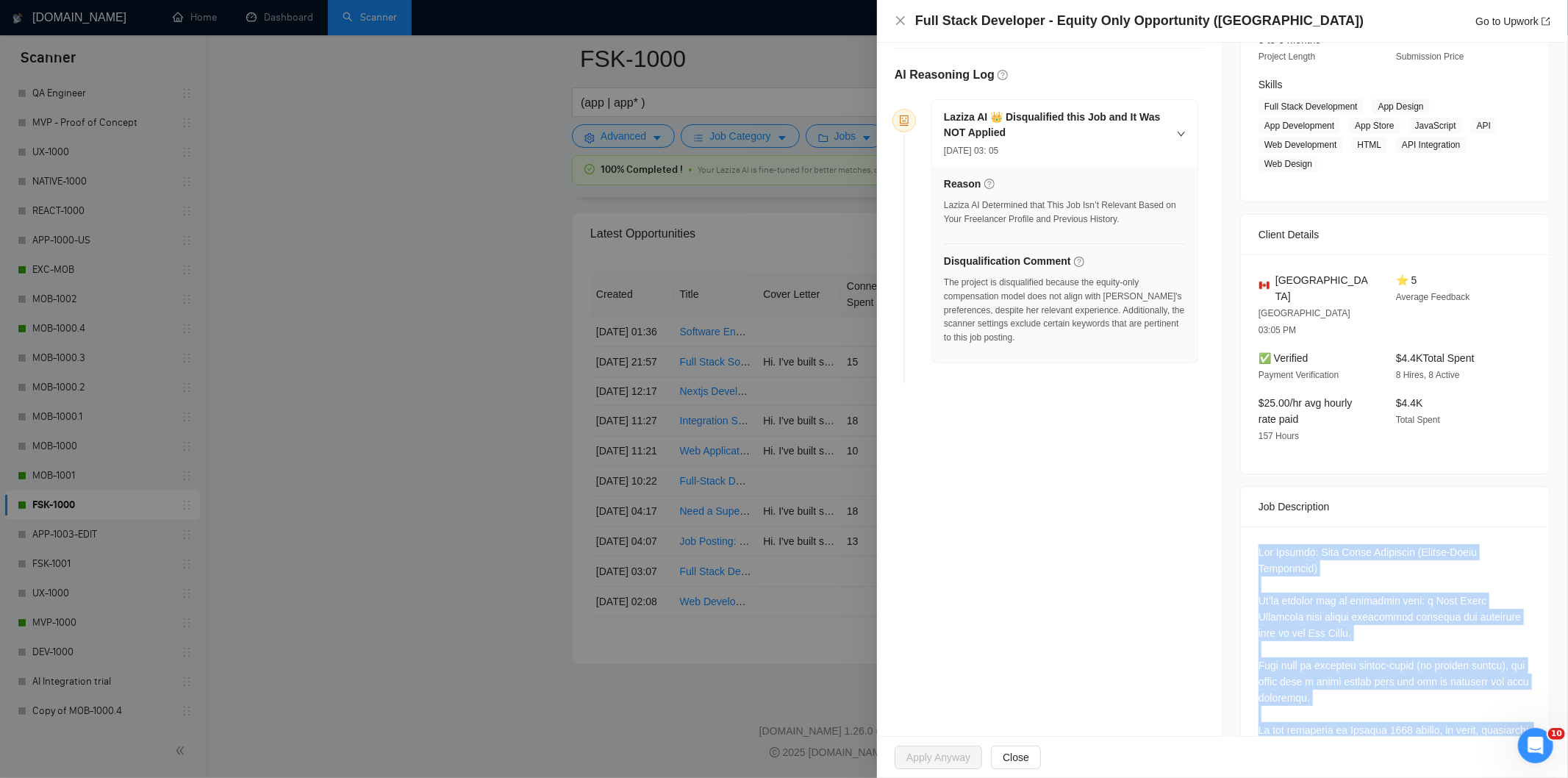
scroll to position [208, 0]
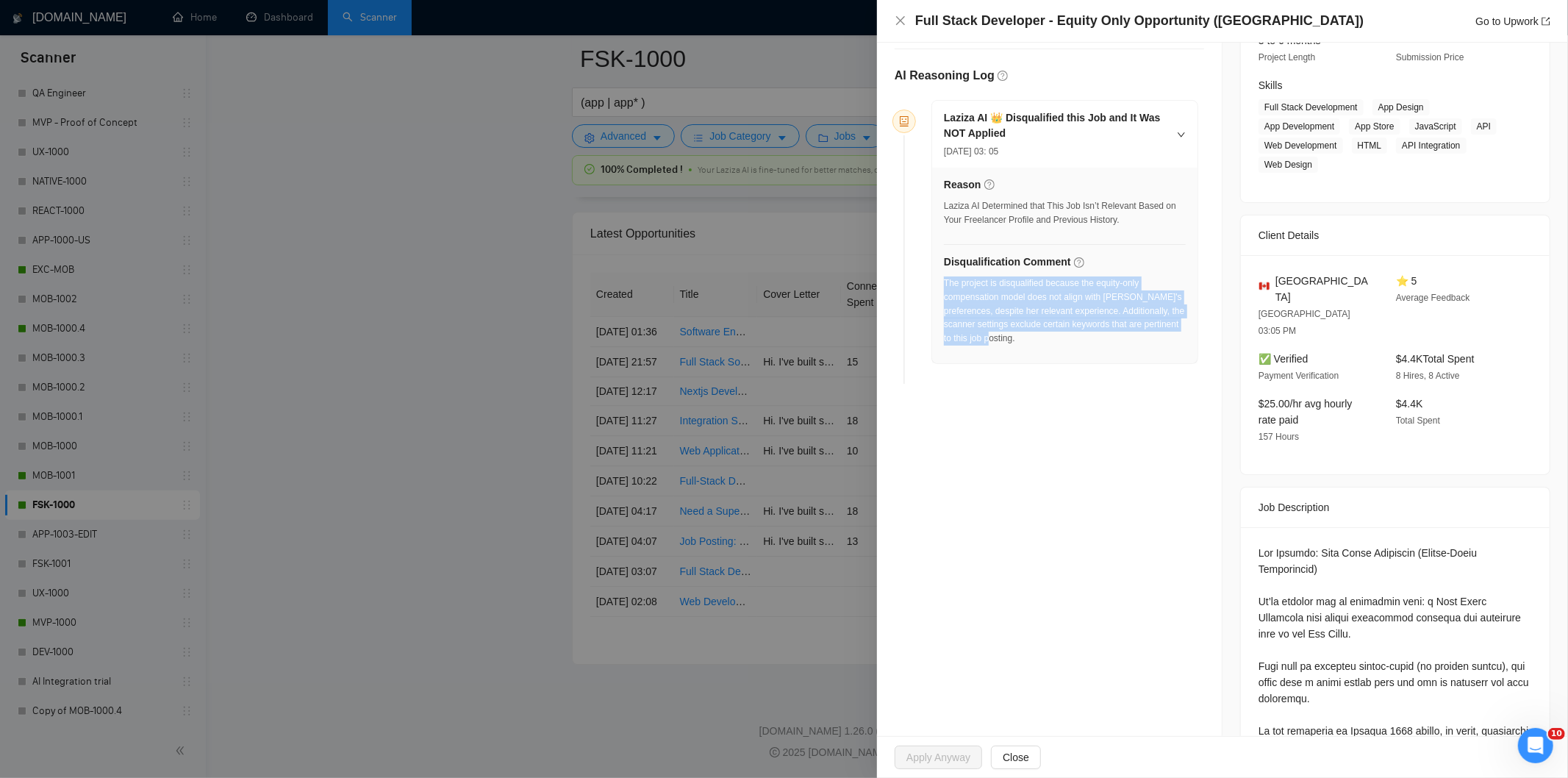
drag, startPoint x: 1074, startPoint y: 347, endPoint x: 944, endPoint y: 288, distance: 142.8
click at [944, 288] on div "The project is disqualified because the equity-only compensation model does not…" at bounding box center [1065, 315] width 242 height 78
click at [901, 21] on icon "close" at bounding box center [901, 21] width 9 height 9
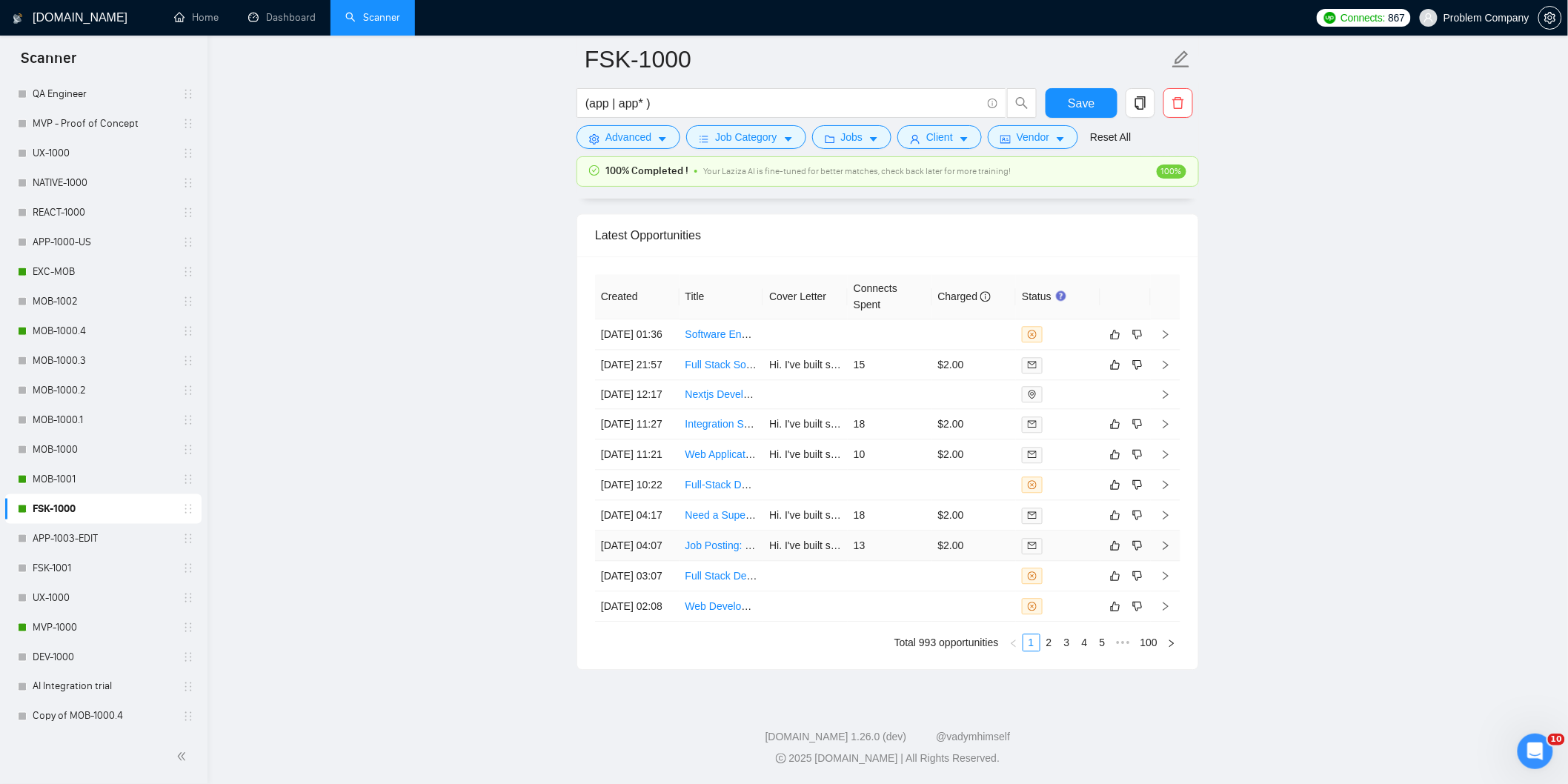
click at [663, 531] on td "[DATE] 04:07" at bounding box center [637, 546] width 84 height 30
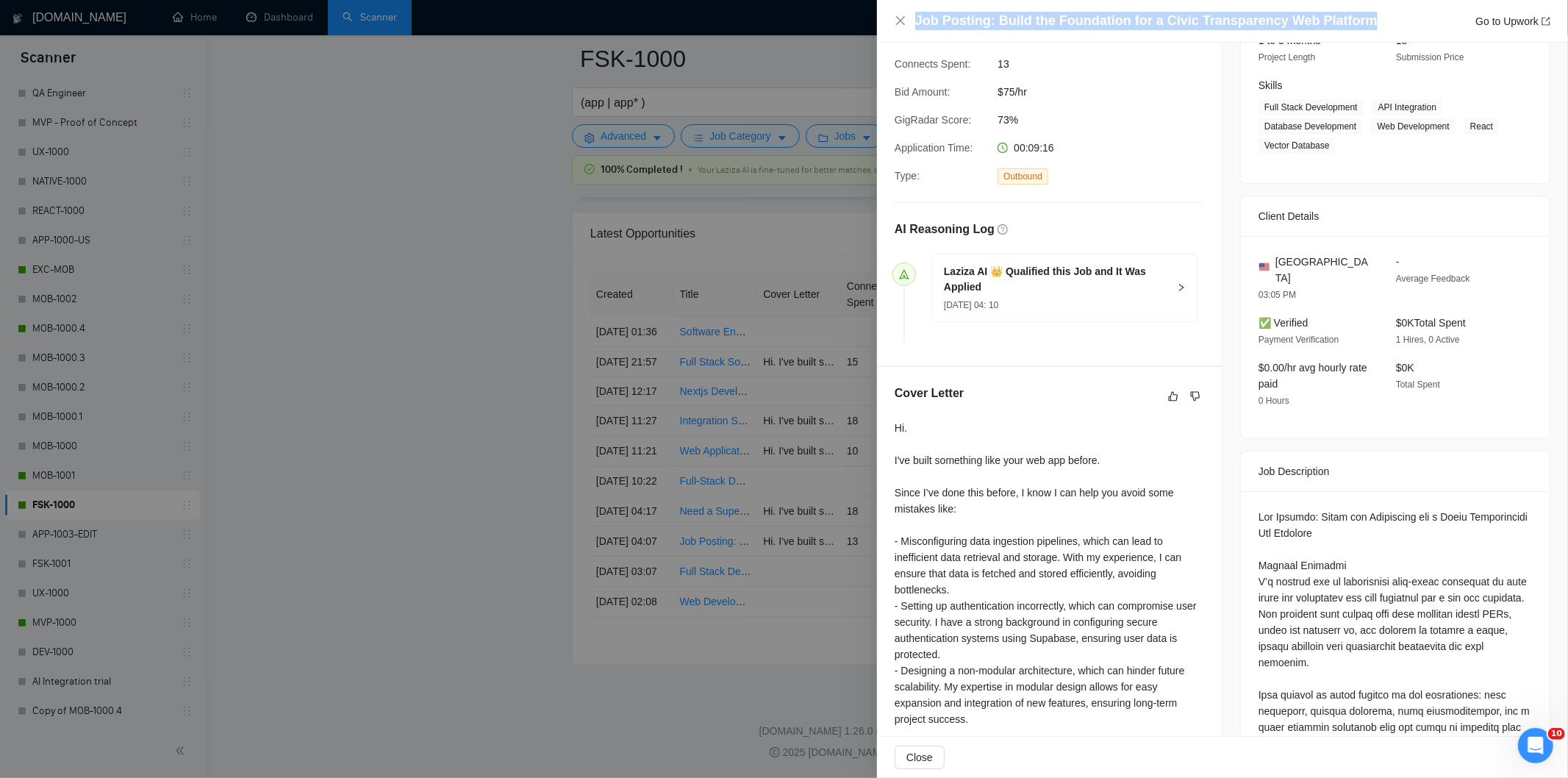
drag, startPoint x: 1357, startPoint y: 24, endPoint x: 915, endPoint y: 20, distance: 442.0
click at [915, 20] on div "Job Posting: Build the Foundation for a Civic Transparency Web Platform Go to U…" at bounding box center [1233, 21] width 635 height 18
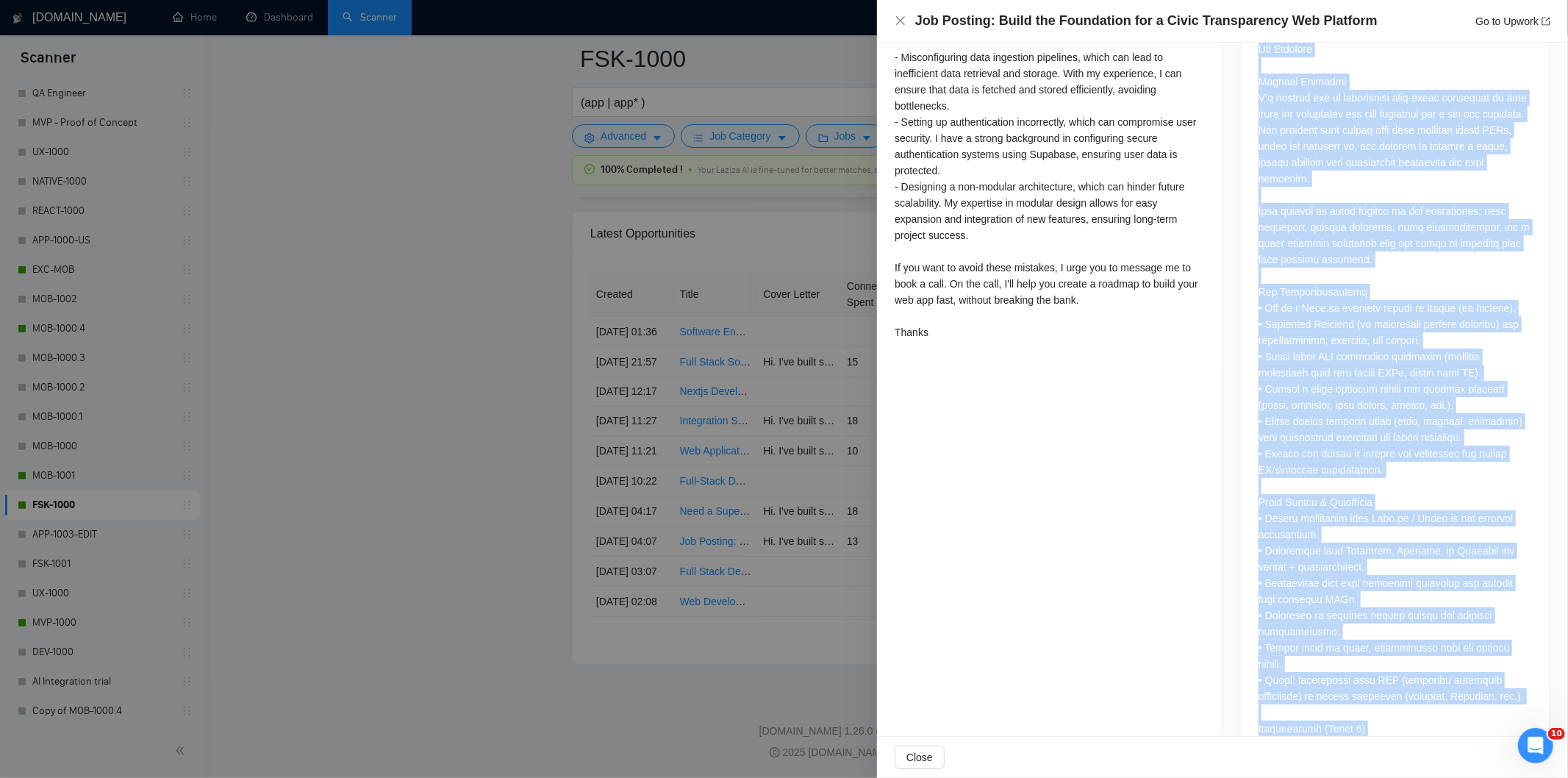
scroll to position [1025, 0]
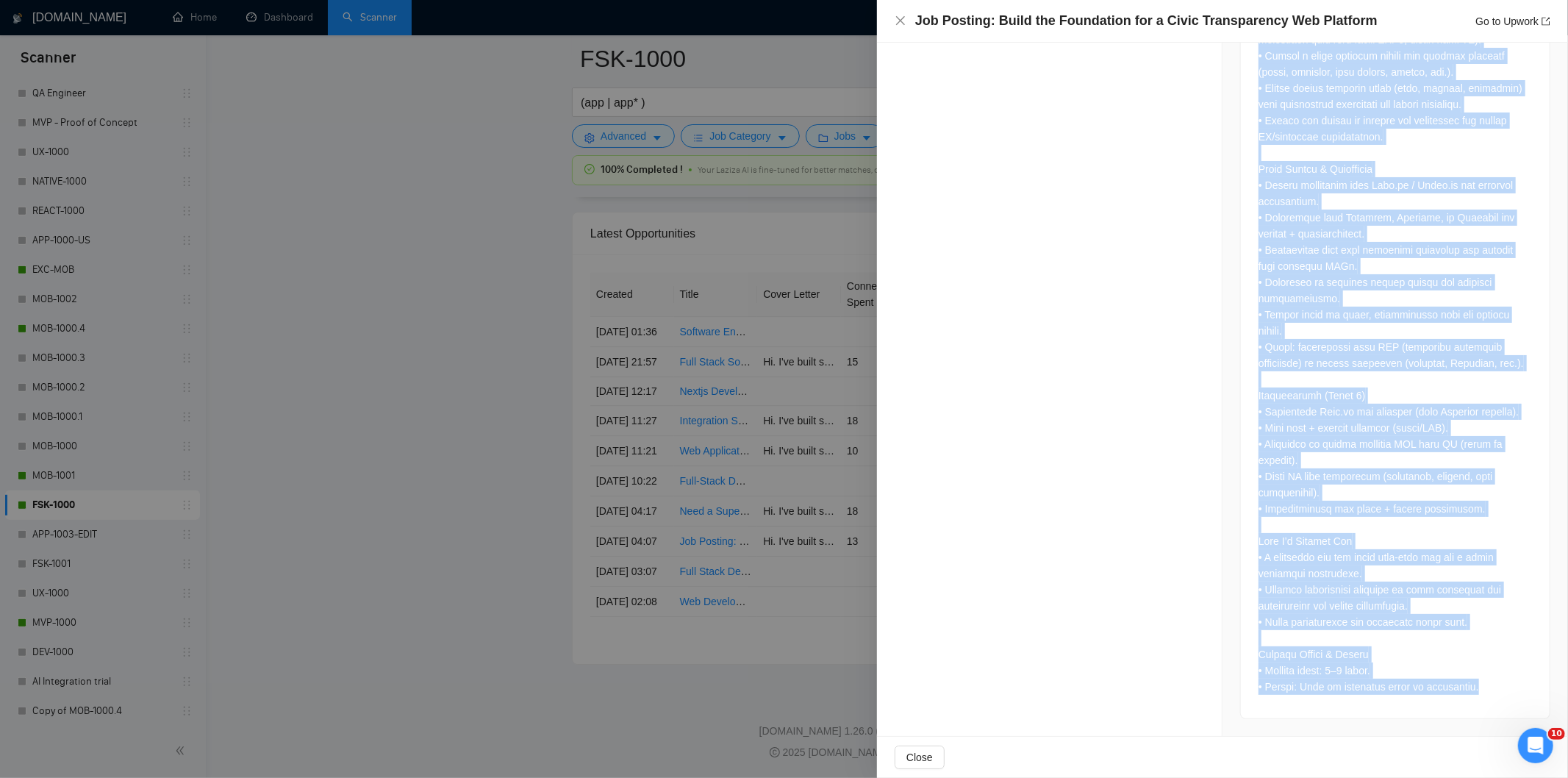
drag, startPoint x: 1250, startPoint y: 78, endPoint x: 1490, endPoint y: 696, distance: 663.0
click at [1490, 696] on div at bounding box center [1395, 196] width 308 height 1044
click at [900, 17] on icon "close" at bounding box center [901, 21] width 12 height 12
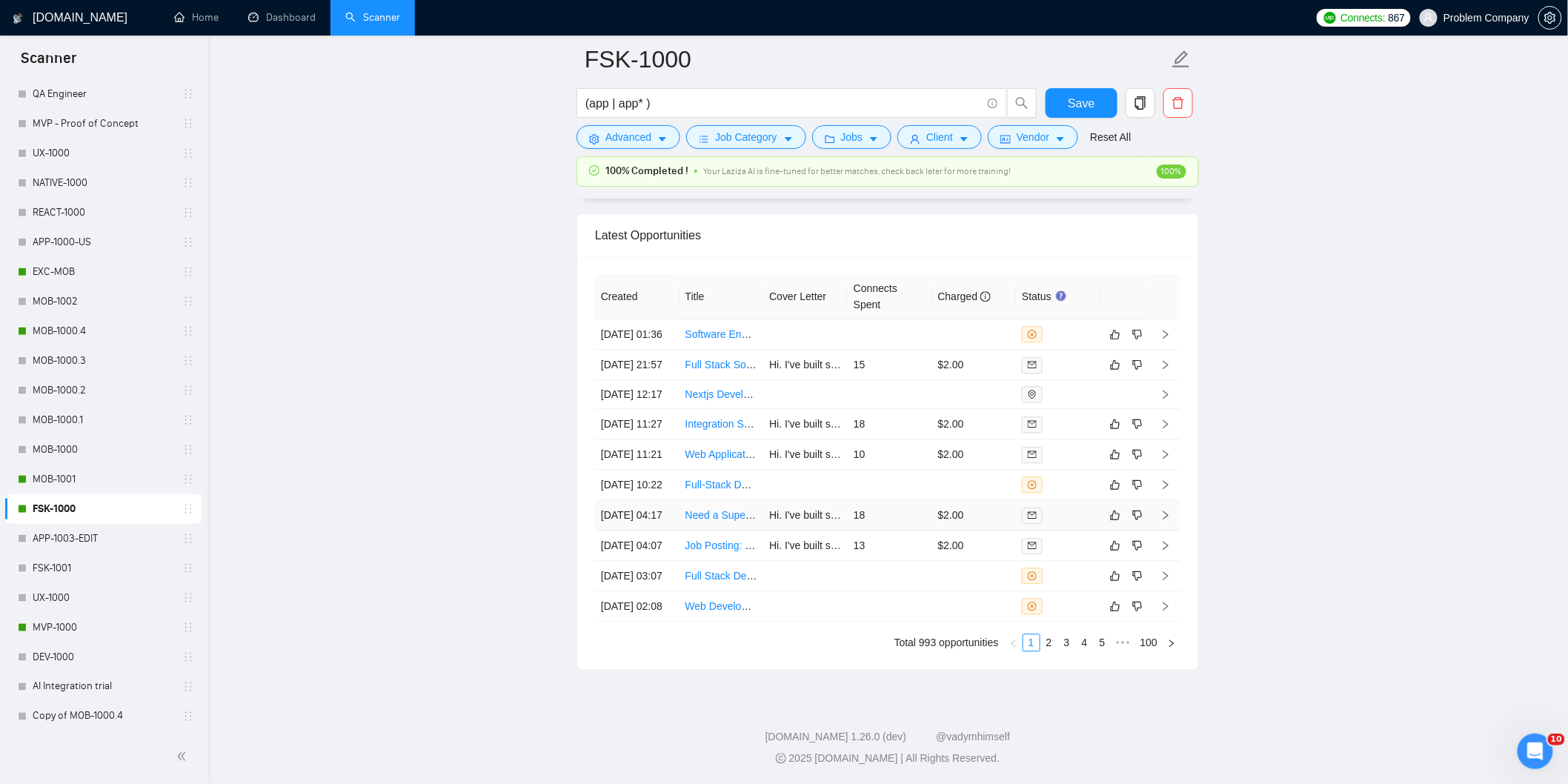
click at [663, 500] on td "[DATE] 04:17" at bounding box center [637, 515] width 84 height 30
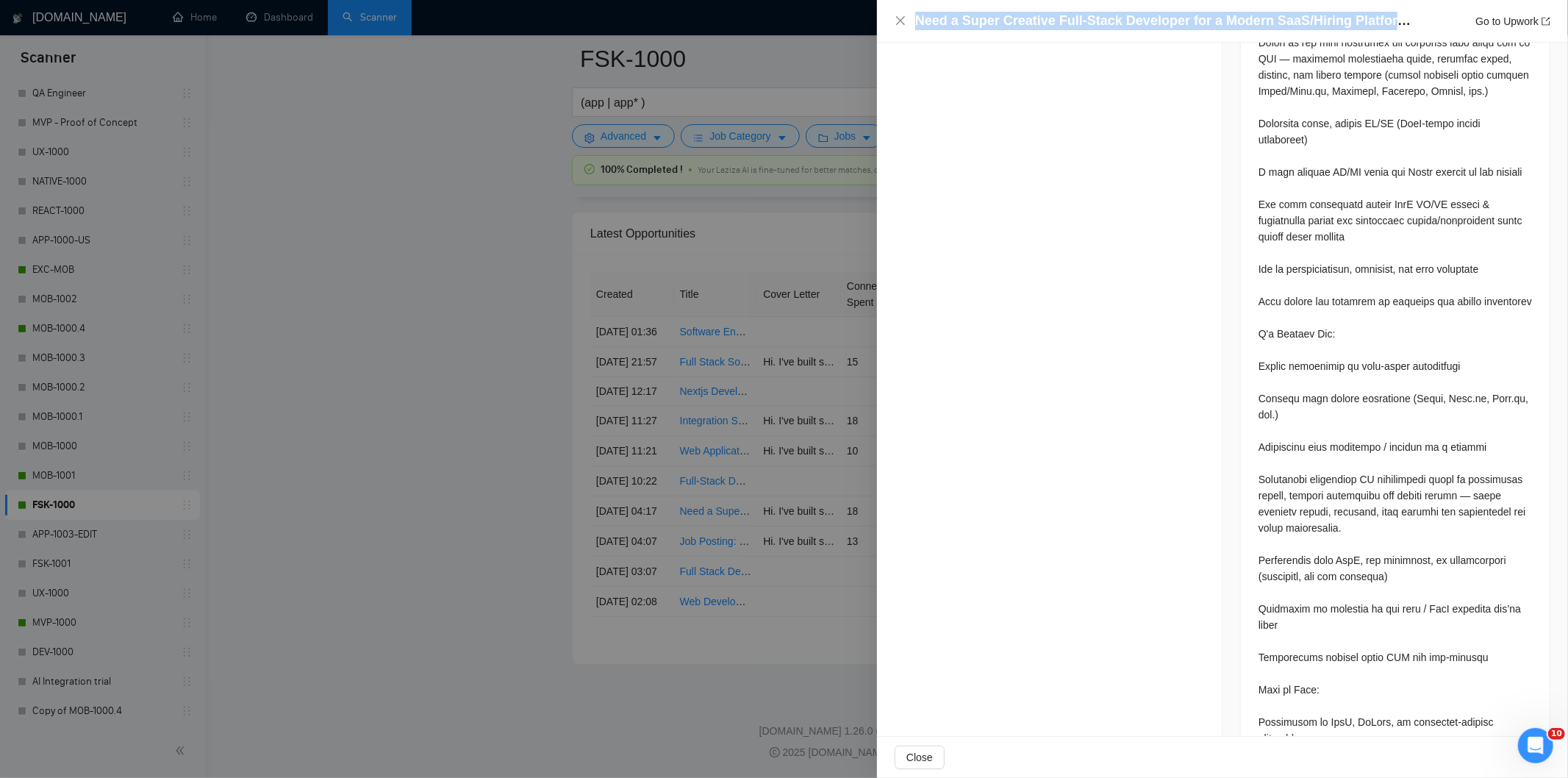
drag, startPoint x: 1386, startPoint y: 24, endPoint x: 871, endPoint y: 8, distance: 515.2
click at [871, 8] on div "Need a Super Creative Full-Stack Developer for a Modern SaaS/Hiring Platform (M…" at bounding box center [784, 389] width 1568 height 778
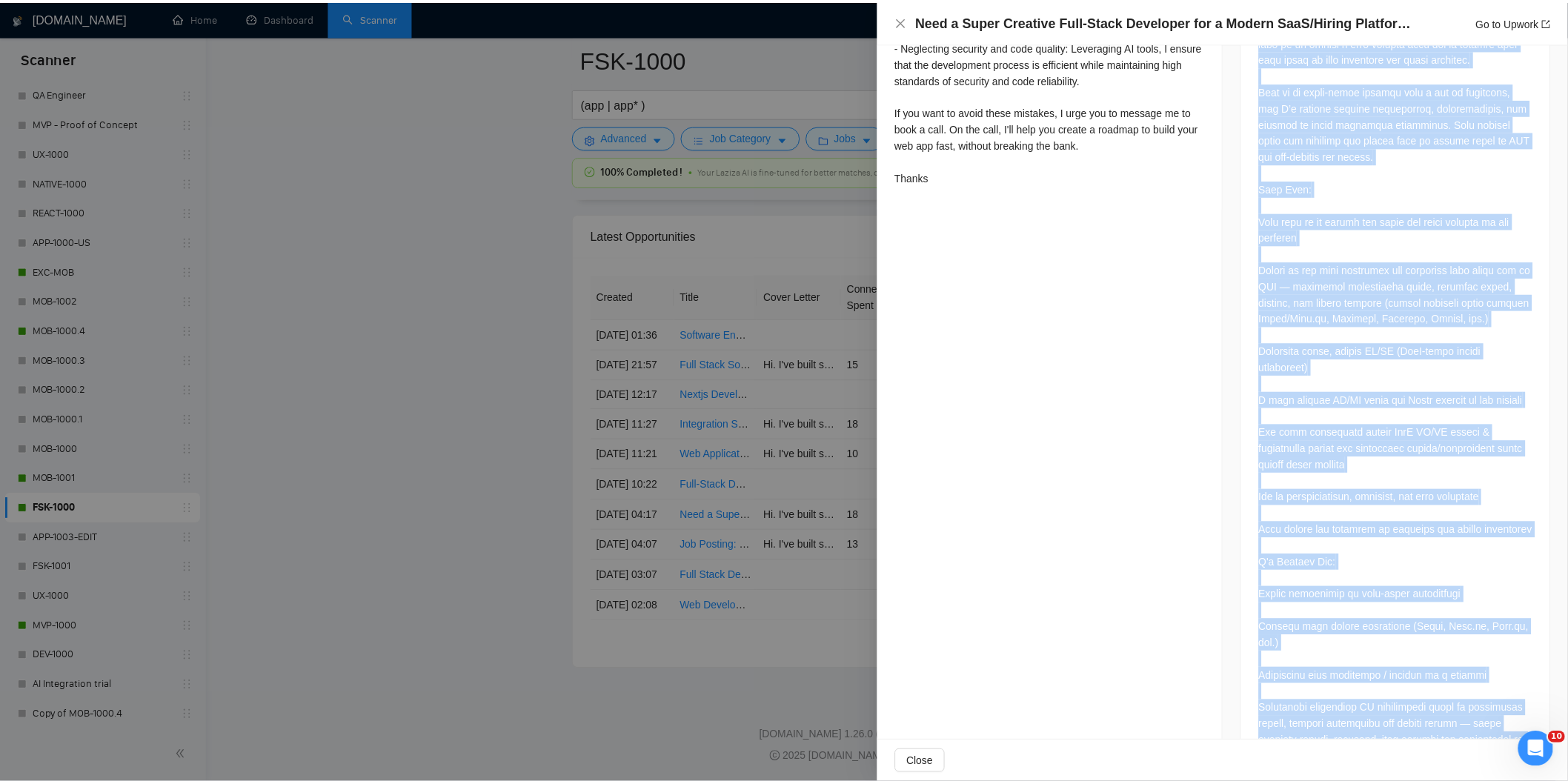
scroll to position [1280, 0]
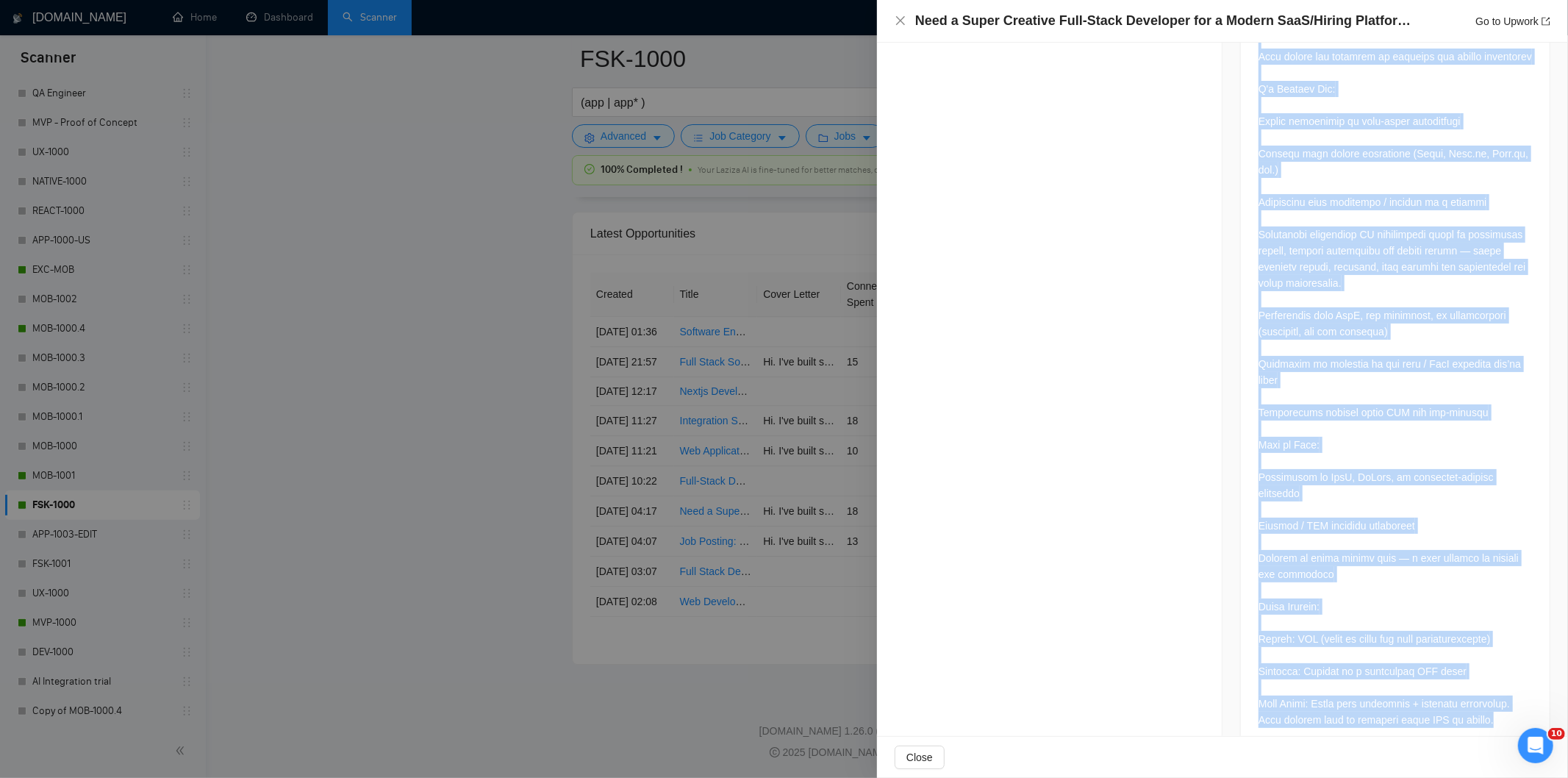
drag, startPoint x: 1246, startPoint y: 119, endPoint x: 1491, endPoint y: 683, distance: 614.9
click at [1491, 683] on div at bounding box center [1395, 100] width 308 height 1303
click at [904, 22] on icon "close" at bounding box center [901, 21] width 12 height 12
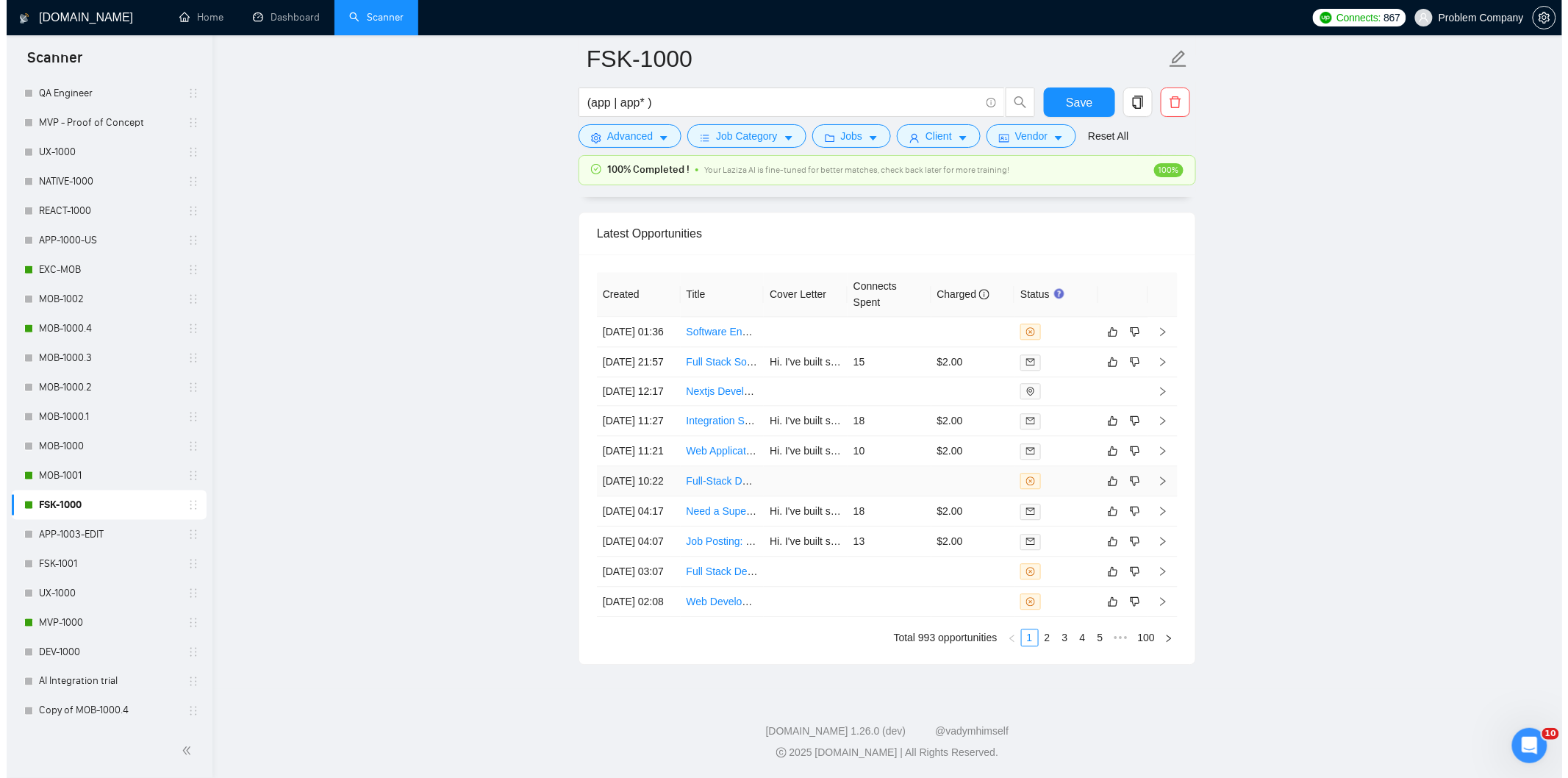
scroll to position [3659, 0]
click at [649, 496] on td "[DATE] 10:22" at bounding box center [632, 481] width 84 height 30
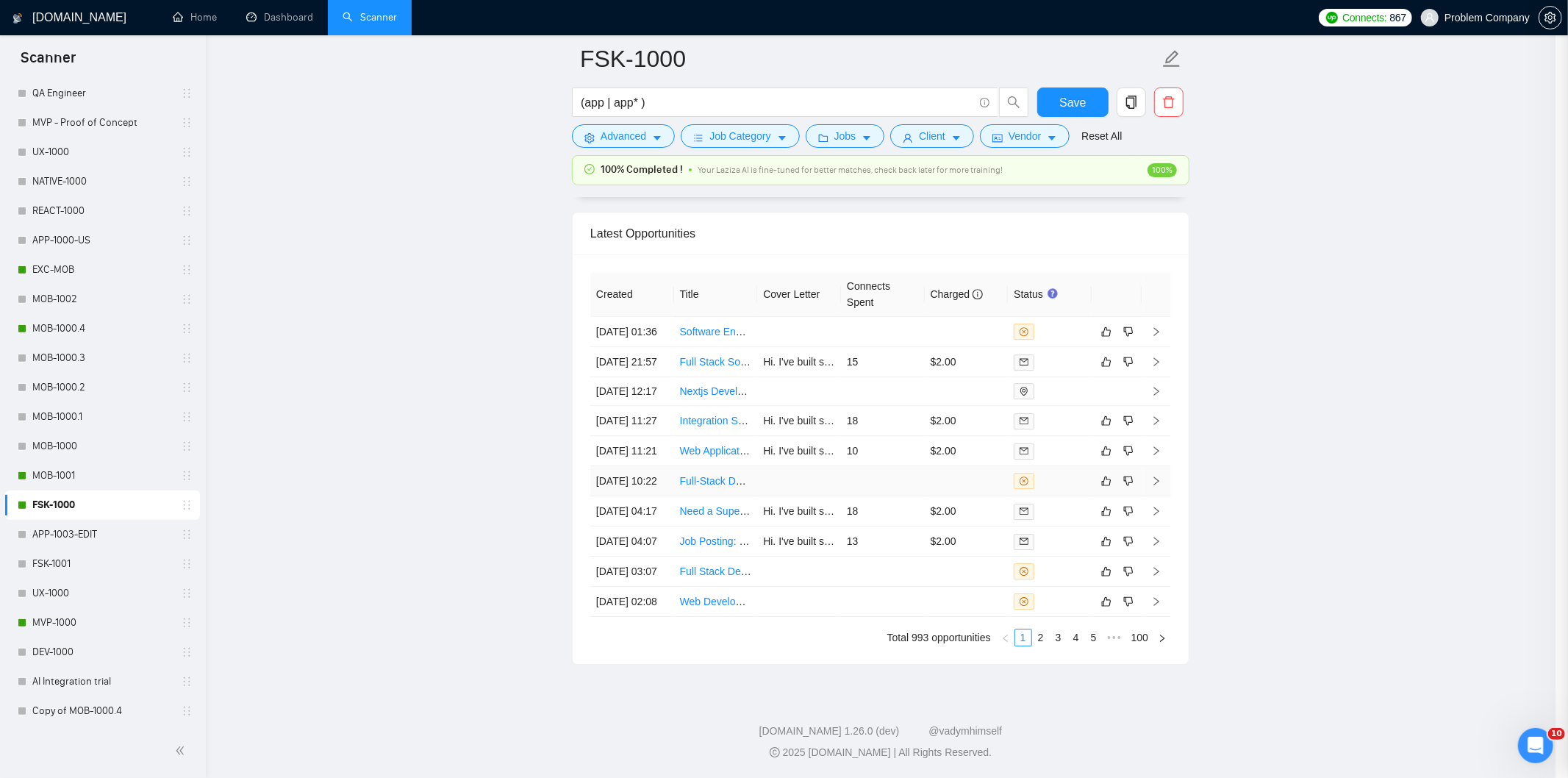
scroll to position [928, 0]
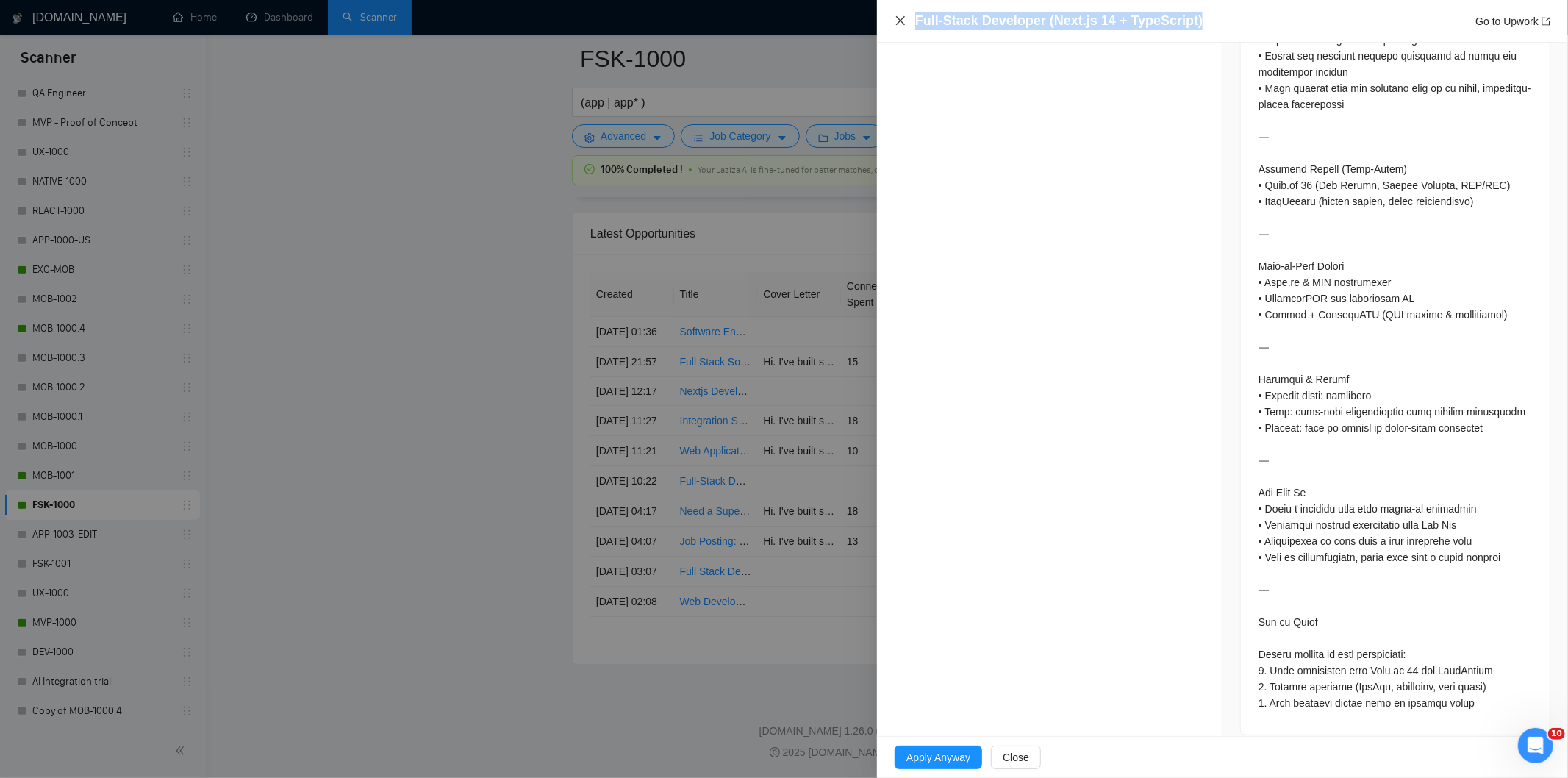
drag, startPoint x: 1206, startPoint y: 22, endPoint x: 901, endPoint y: 26, distance: 305.0
click at [901, 26] on div "Full-Stack Developer (Next.js 14 + TypeScript) Go to Upwork" at bounding box center [1222, 21] width 656 height 18
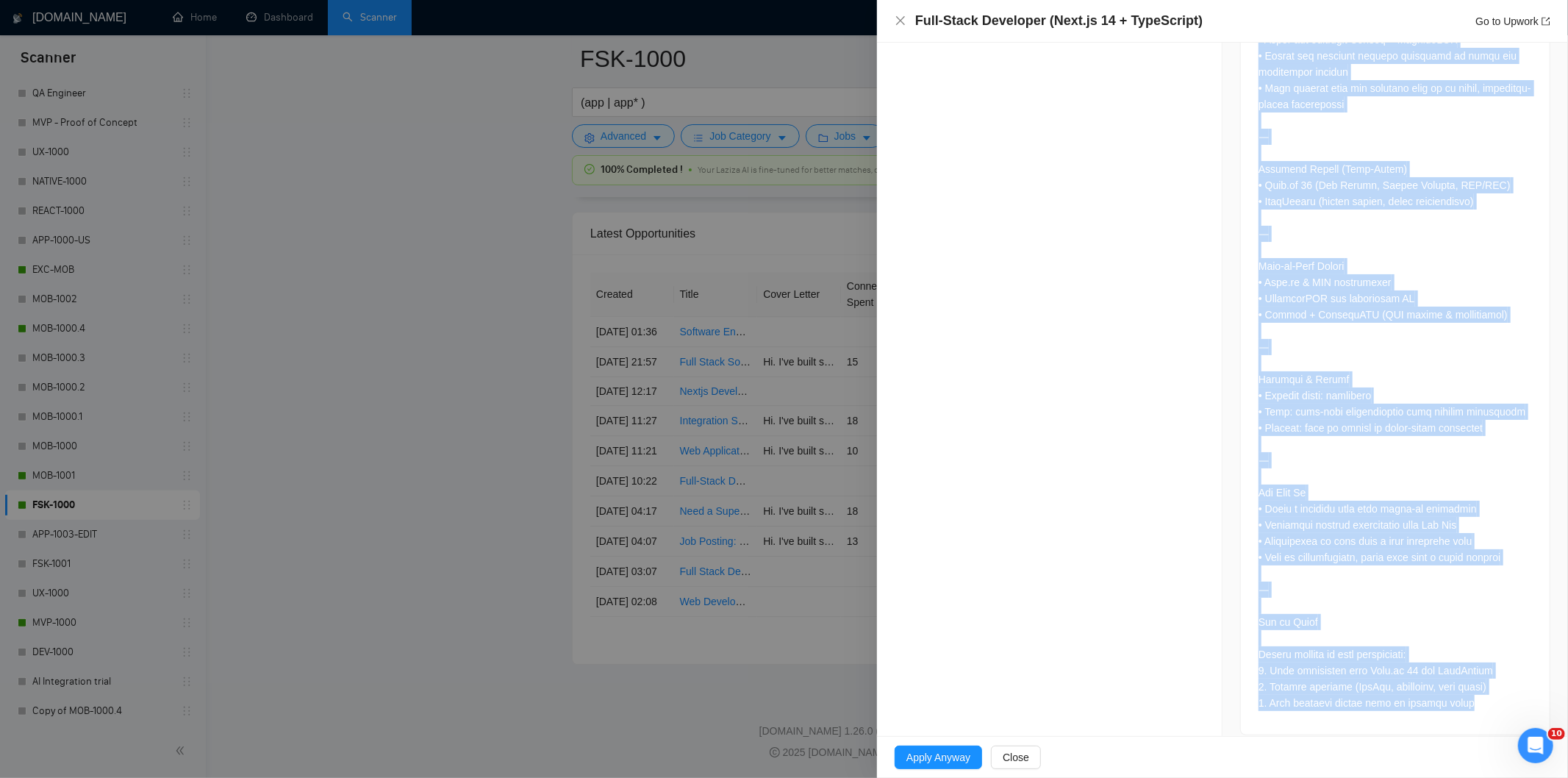
drag, startPoint x: 1252, startPoint y: 192, endPoint x: 1479, endPoint y: 691, distance: 548.2
click at [1479, 691] on div at bounding box center [1396, 250] width 274 height 922
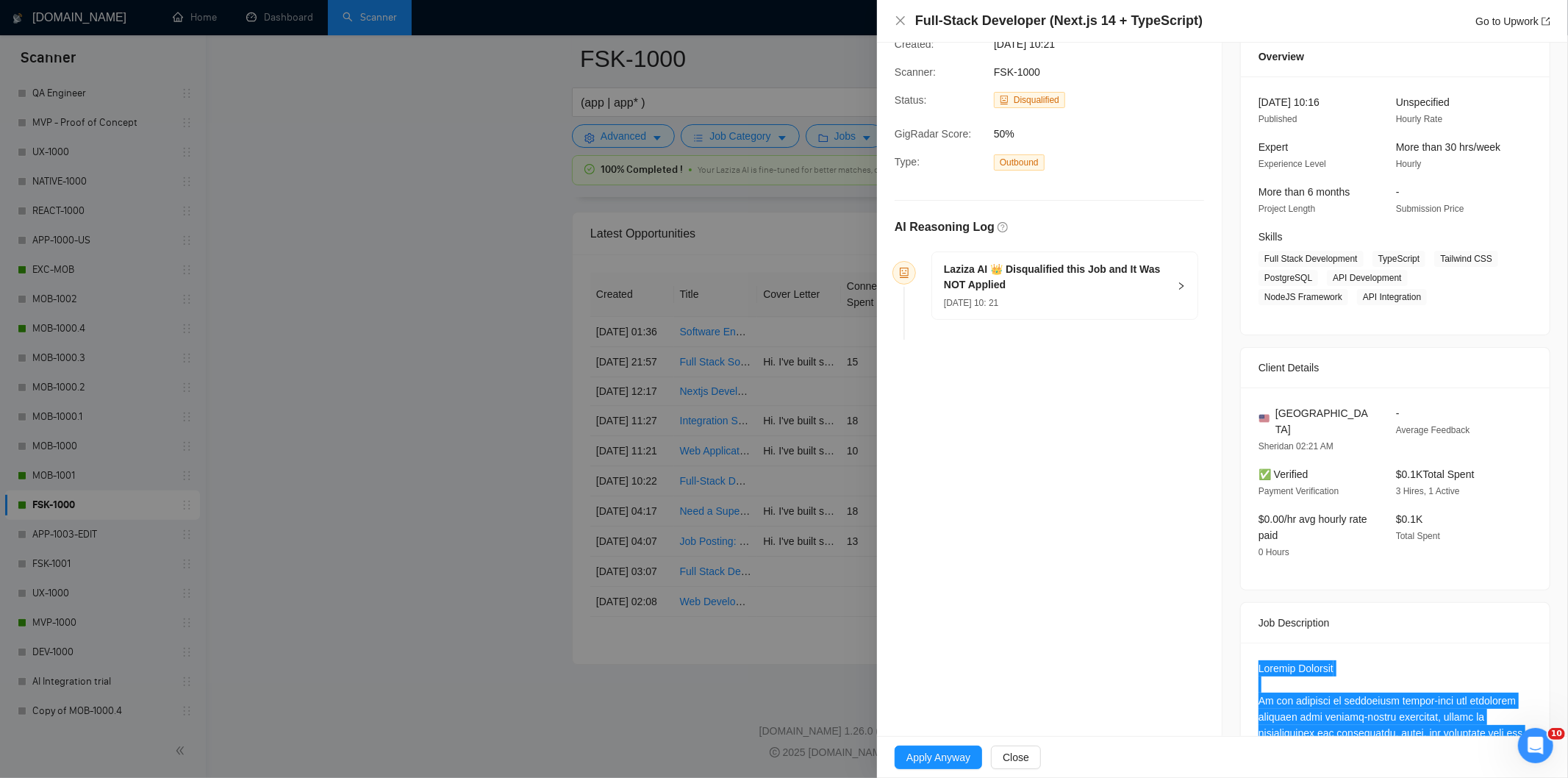
scroll to position [0, 0]
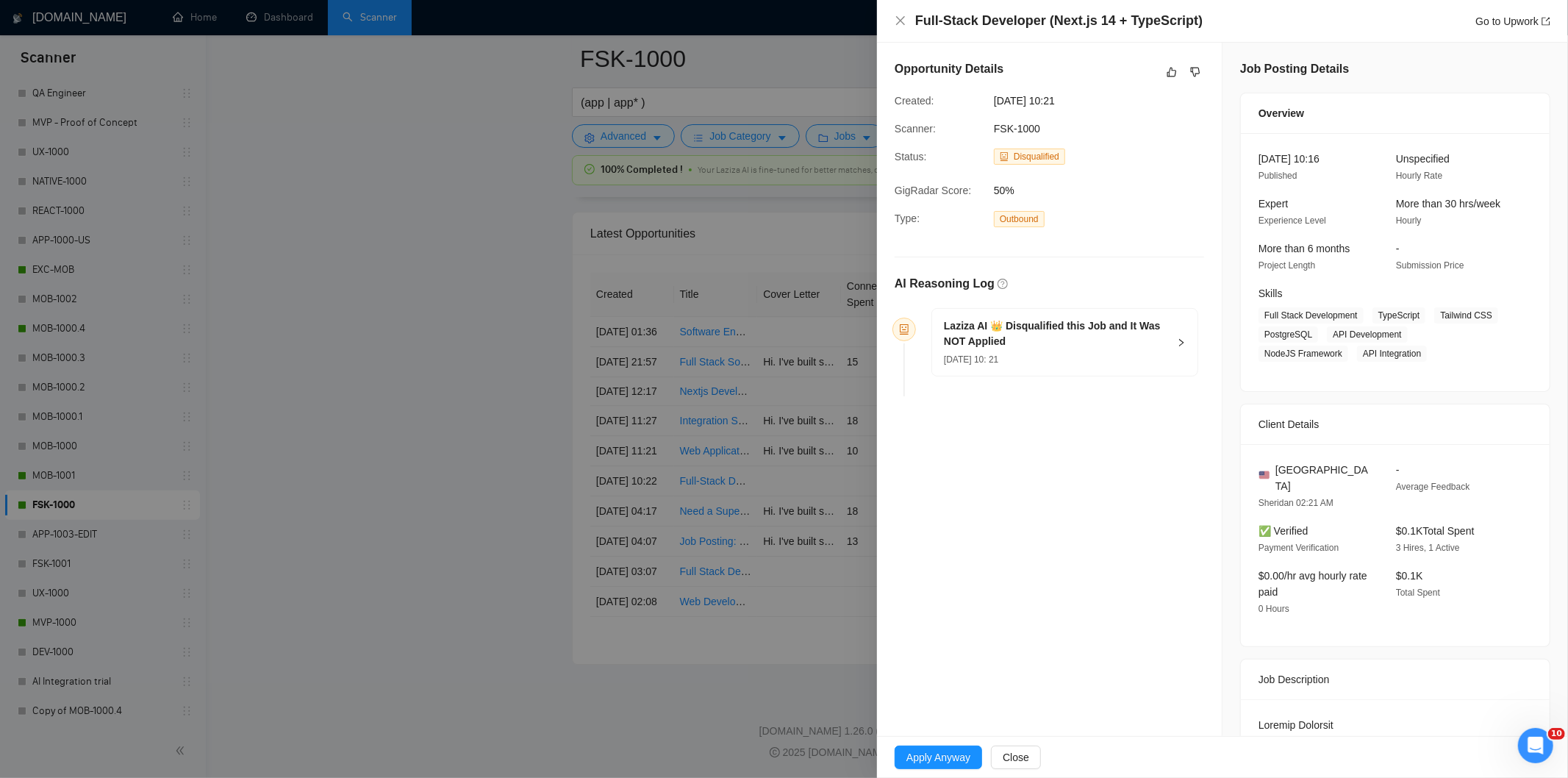
click at [1129, 353] on div "[DATE] 10: 21" at bounding box center [1056, 359] width 224 height 17
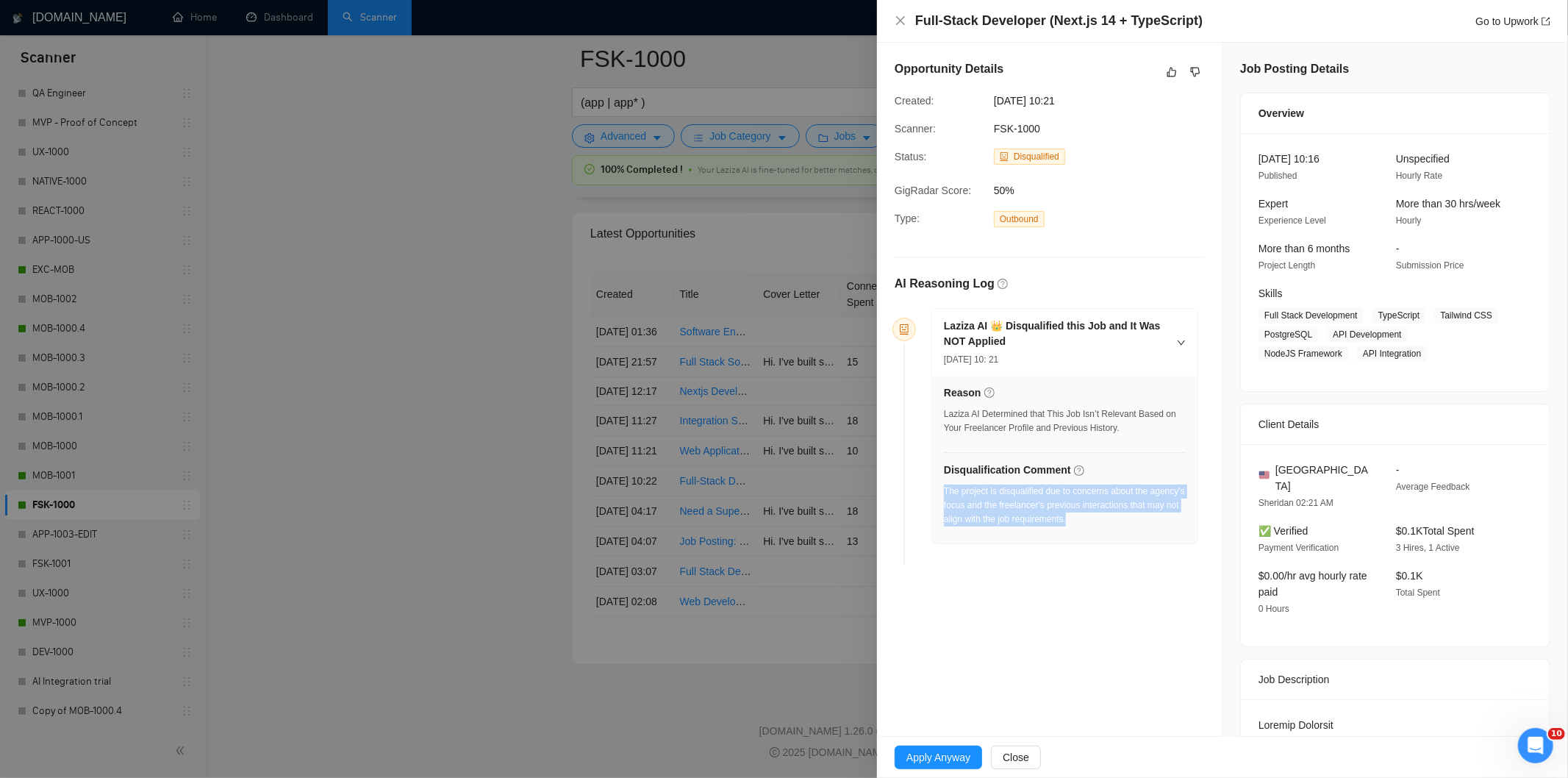
drag, startPoint x: 1137, startPoint y: 522, endPoint x: 943, endPoint y: 496, distance: 195.7
click at [944, 496] on div "The project is disqualified due to concerns about the agency's focus and the fr…" at bounding box center [1065, 505] width 242 height 42
click at [896, 16] on icon "close" at bounding box center [901, 21] width 12 height 12
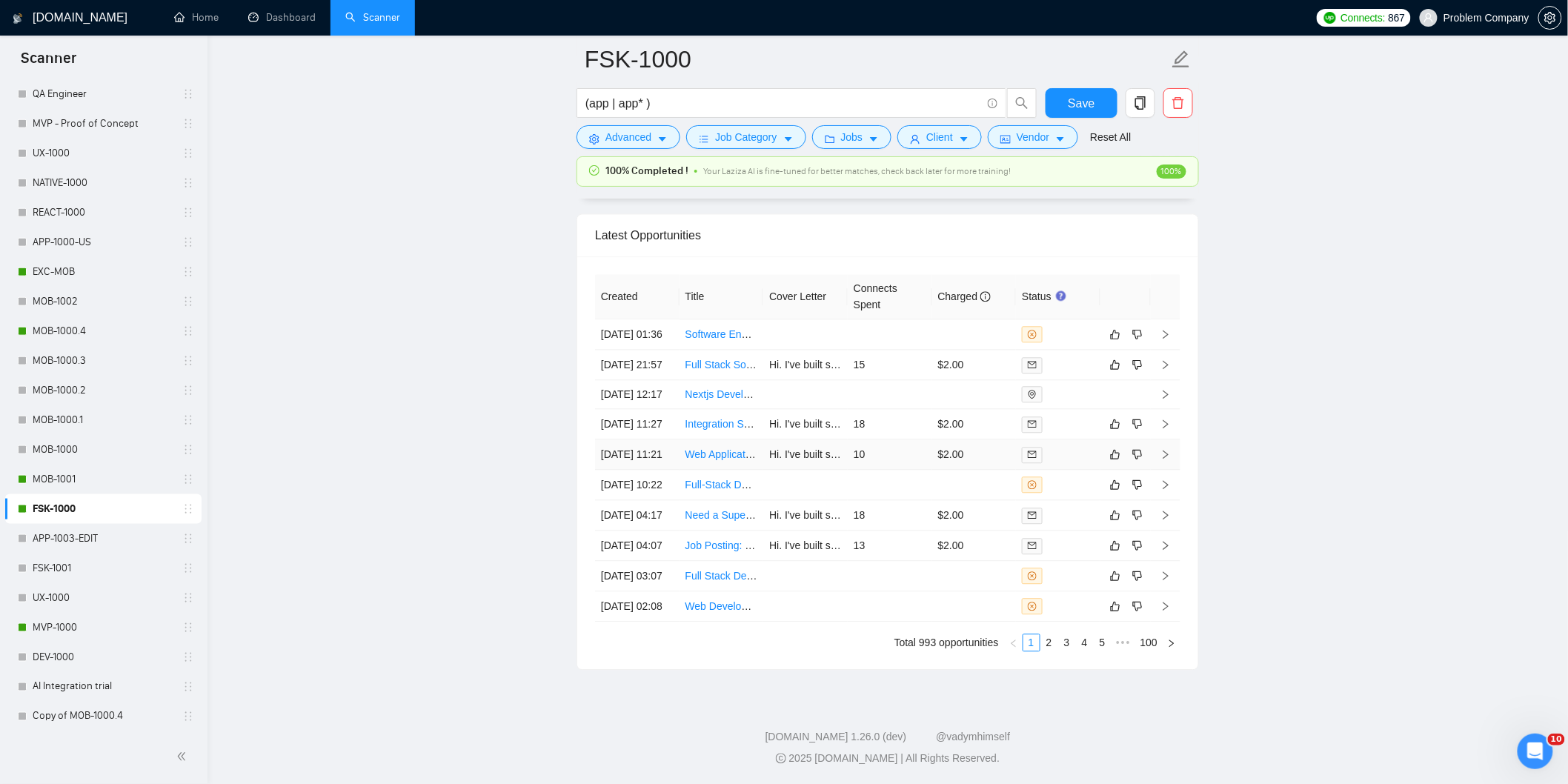
click at [653, 470] on td "[DATE] 11:21" at bounding box center [637, 455] width 84 height 30
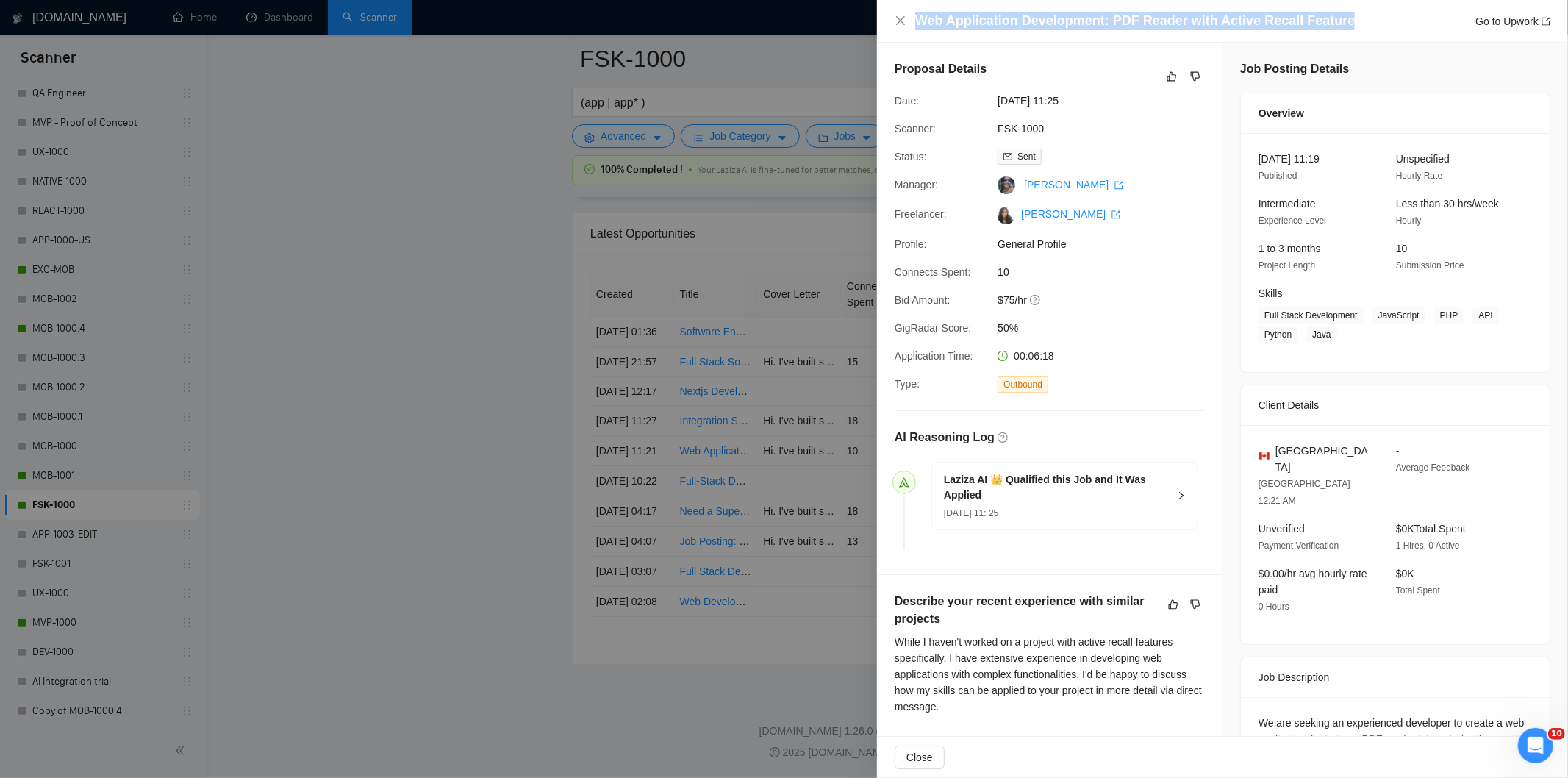
drag, startPoint x: 1342, startPoint y: 20, endPoint x: 903, endPoint y: 33, distance: 439.2
click at [903, 33] on div "Web Application Development: PDF Reader with Active Recall Feature Go to Upwork" at bounding box center [1222, 21] width 691 height 42
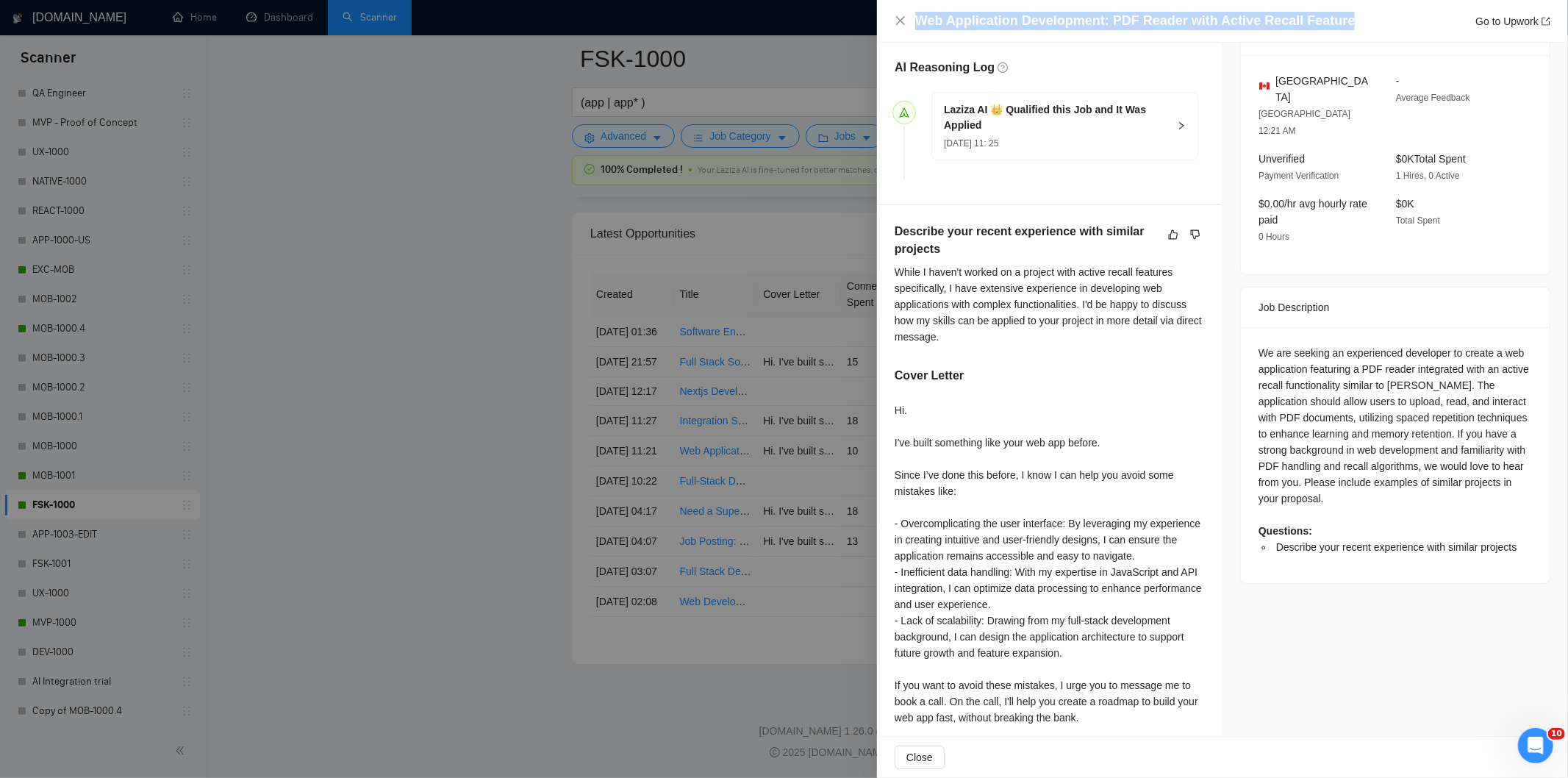
scroll to position [402, 0]
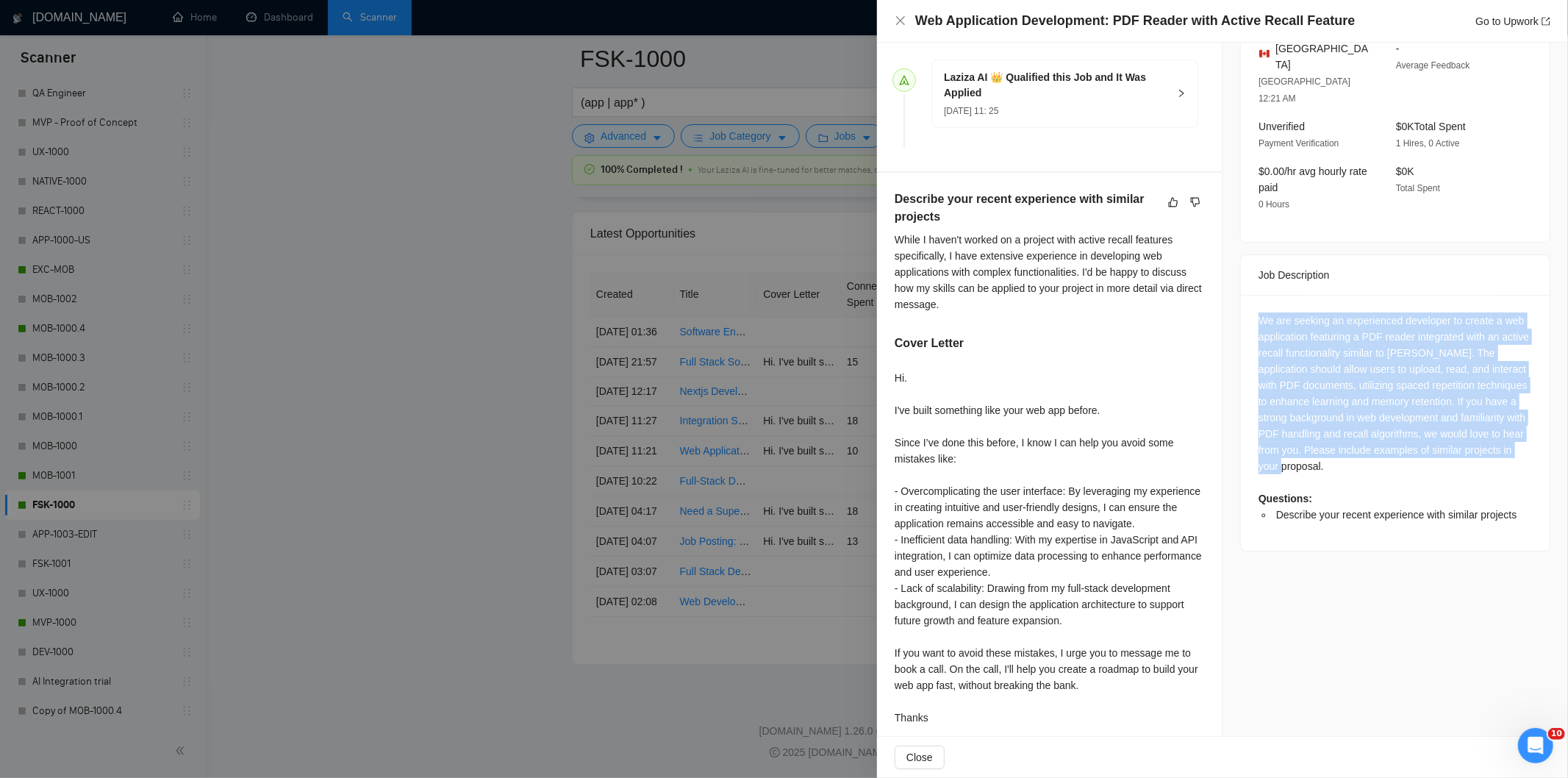
drag, startPoint x: 1248, startPoint y: 281, endPoint x: 1352, endPoint y: 439, distance: 189.2
click at [1352, 439] on div "We are seeking an experienced developer to create a web application featuring a…" at bounding box center [1395, 423] width 308 height 256
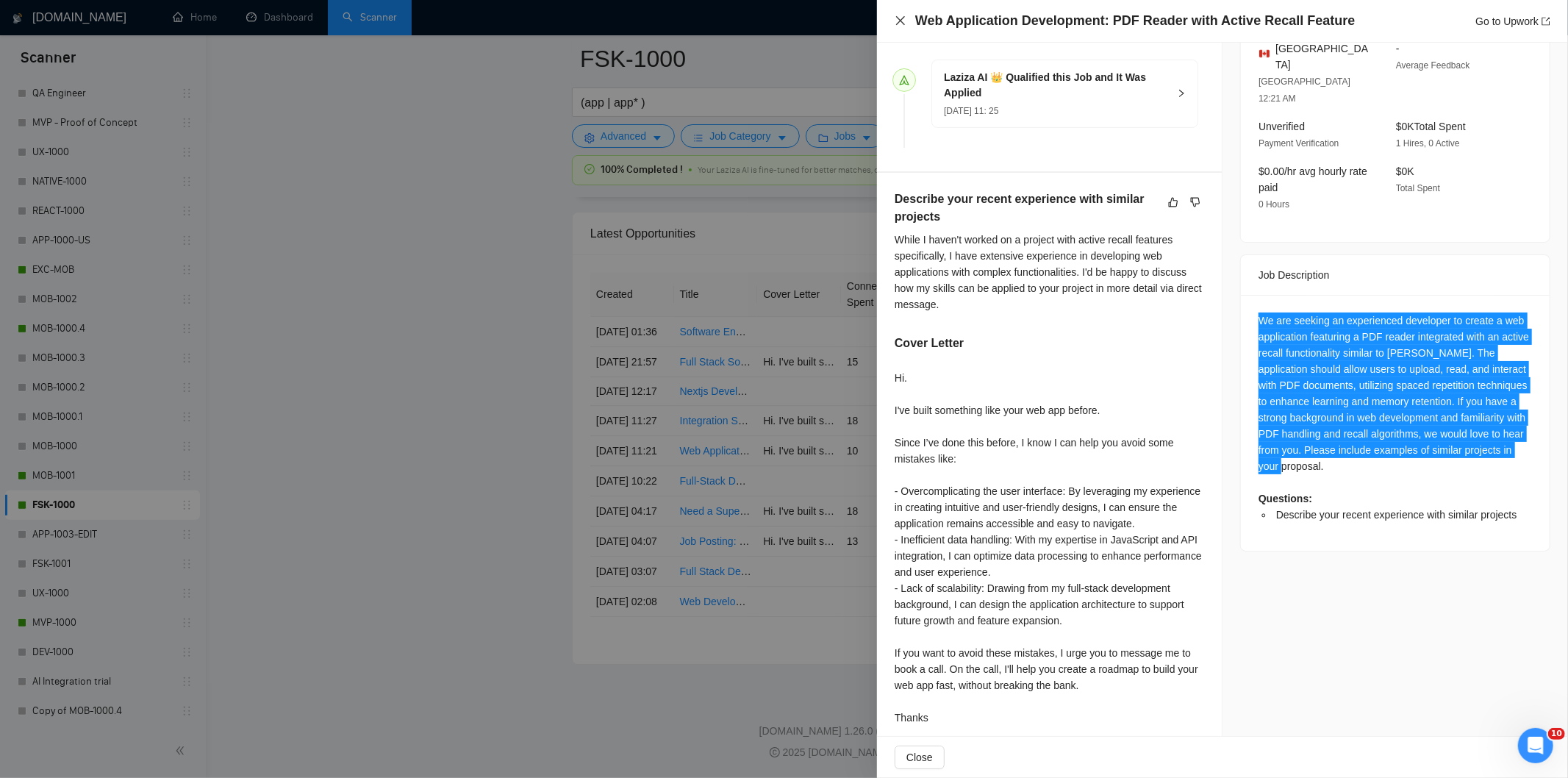
click at [900, 22] on icon "close" at bounding box center [901, 21] width 9 height 9
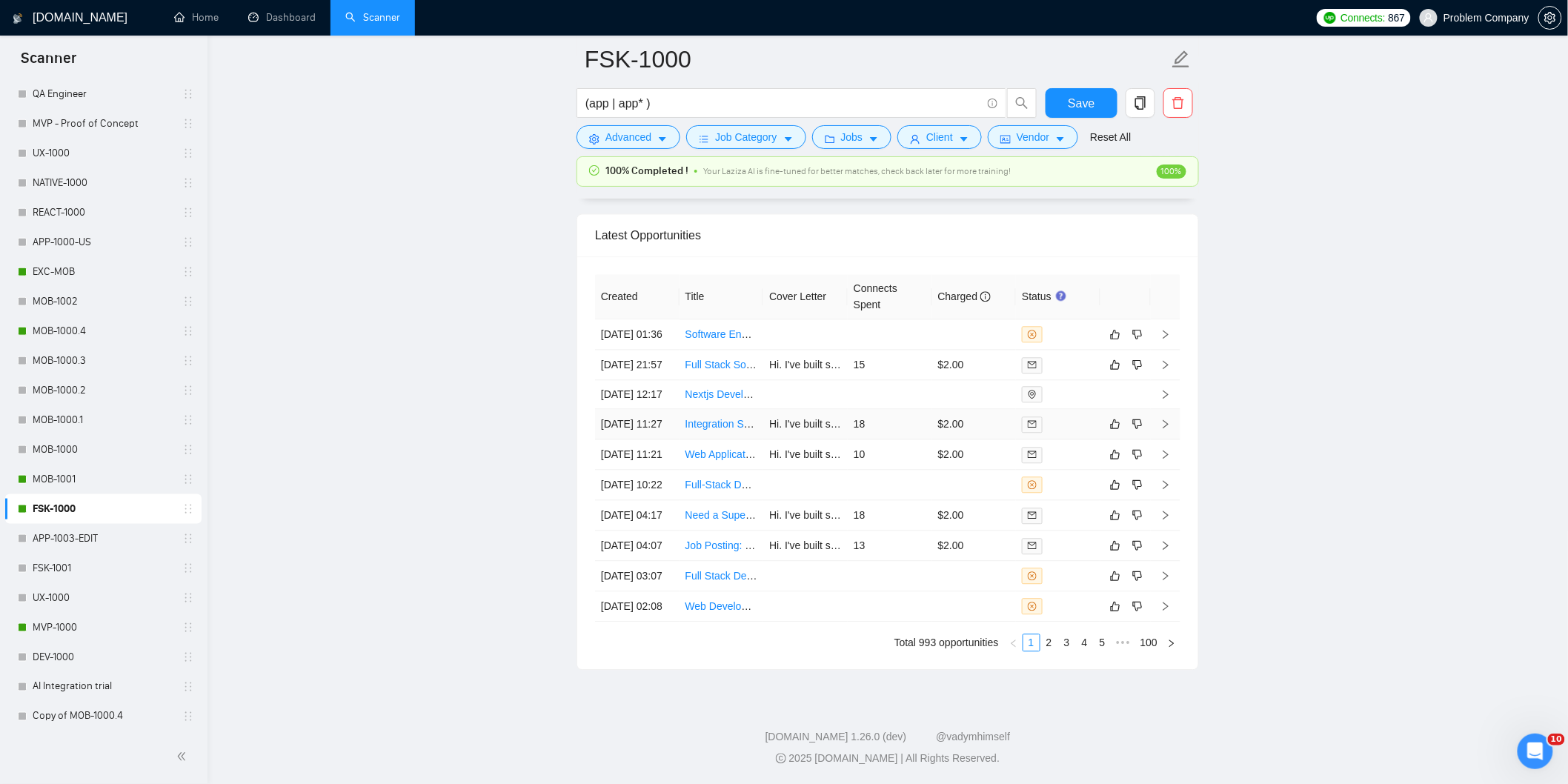
click at [654, 428] on td "[DATE] 11:27" at bounding box center [637, 424] width 84 height 30
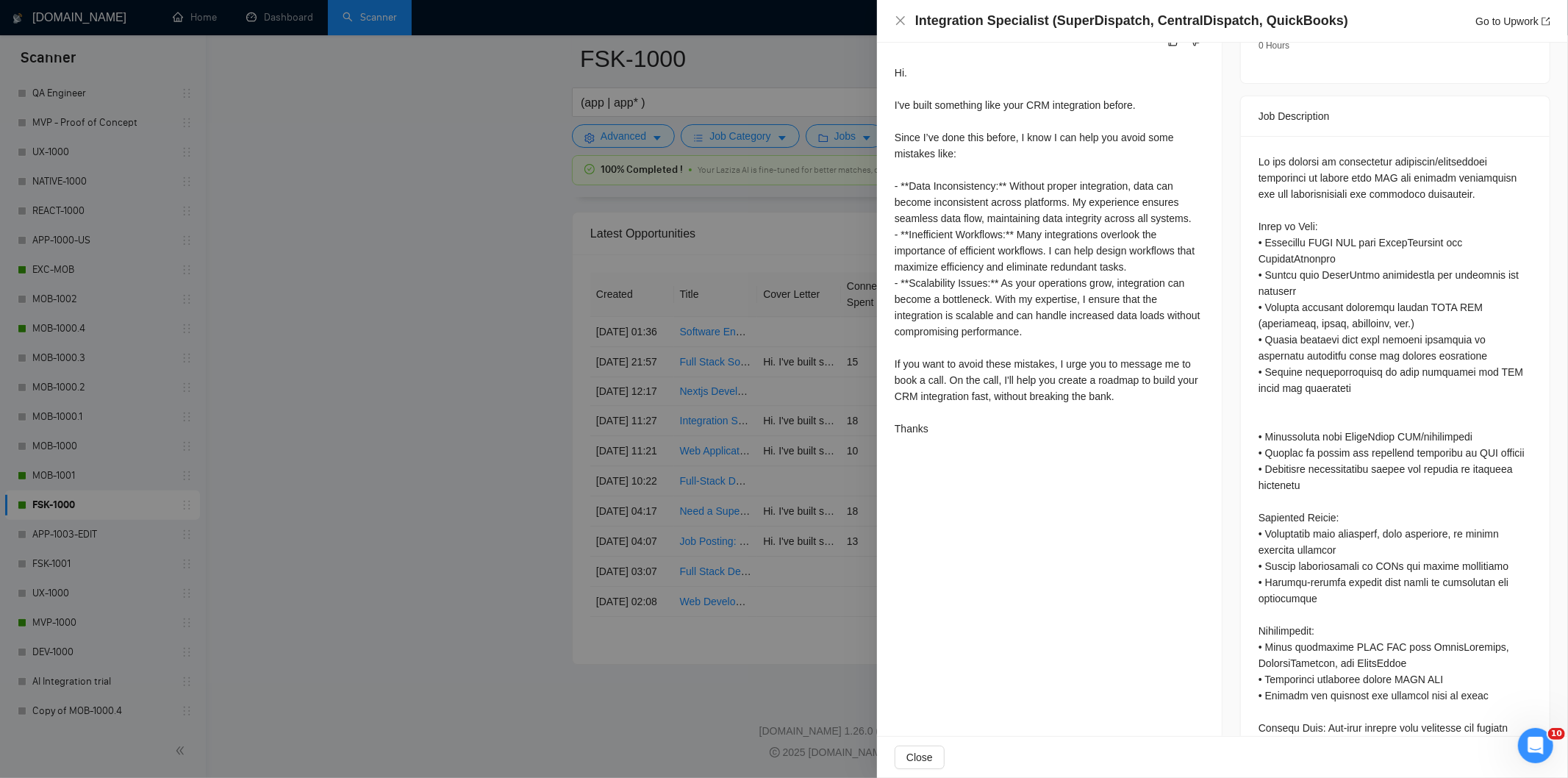
scroll to position [566, 0]
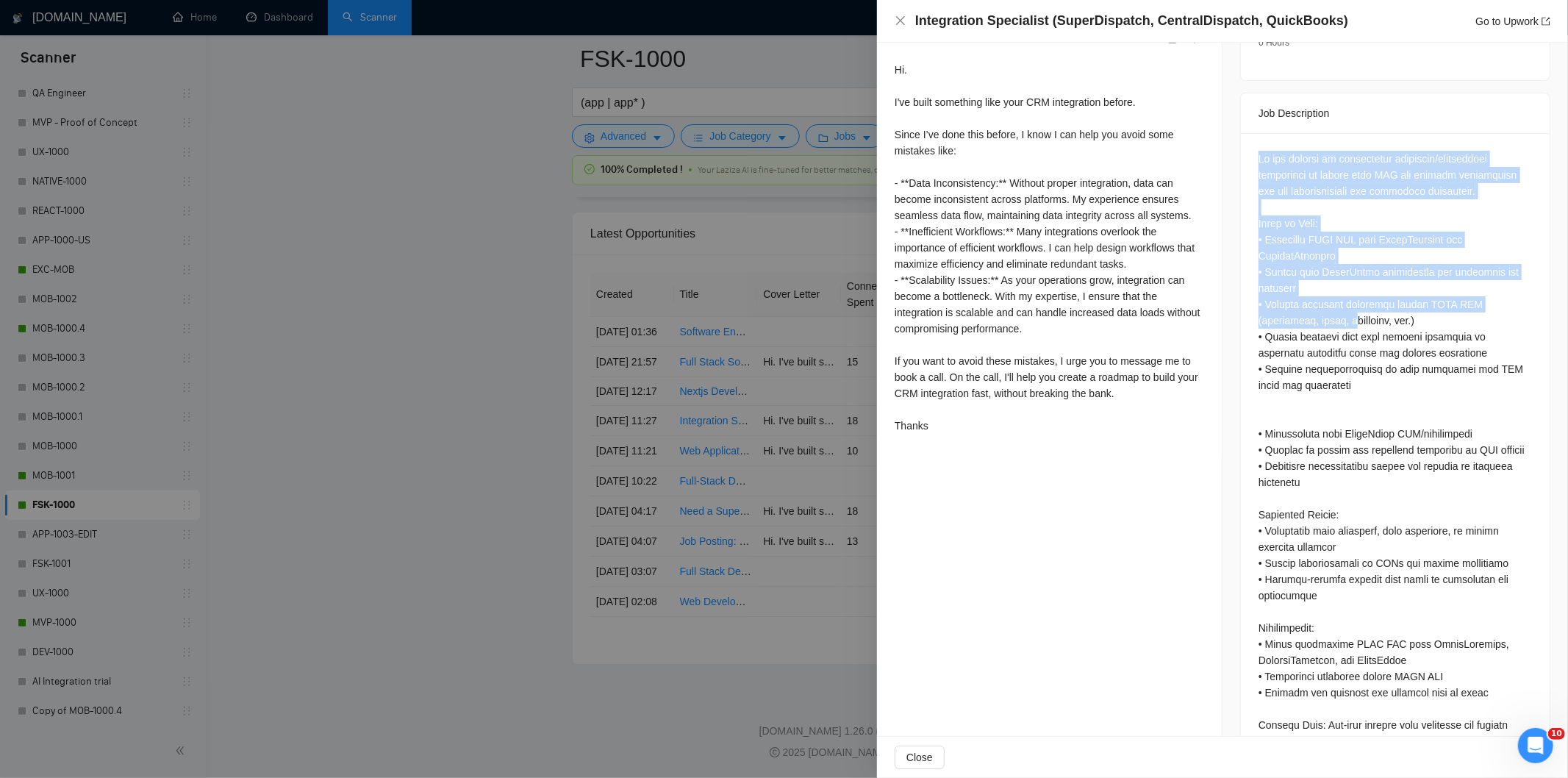
drag, startPoint x: 1251, startPoint y: 145, endPoint x: 1343, endPoint y: 301, distance: 181.1
click at [1343, 301] on div at bounding box center [1395, 501] width 308 height 737
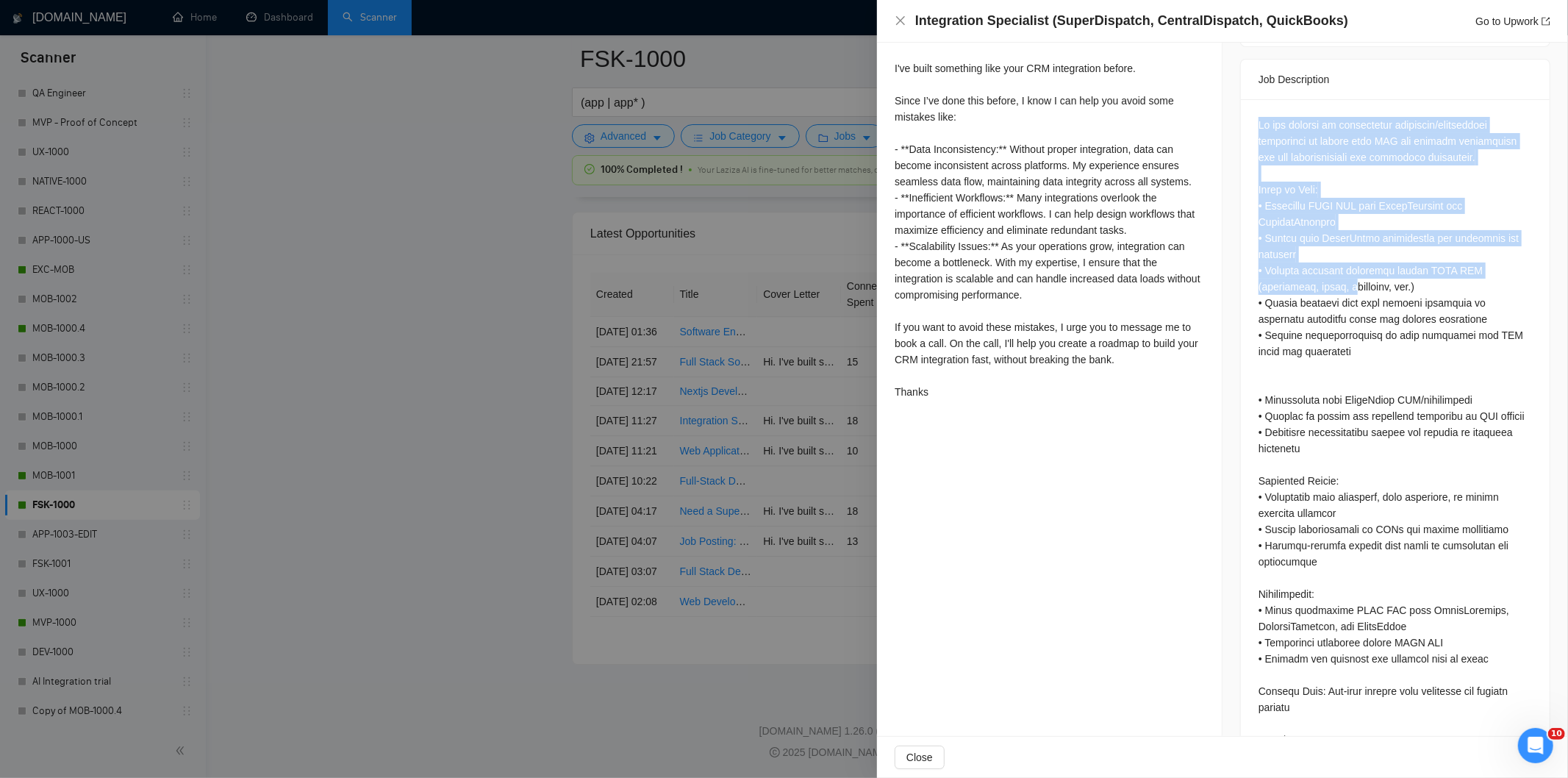
scroll to position [600, 0]
click at [1313, 230] on div at bounding box center [1396, 465] width 274 height 696
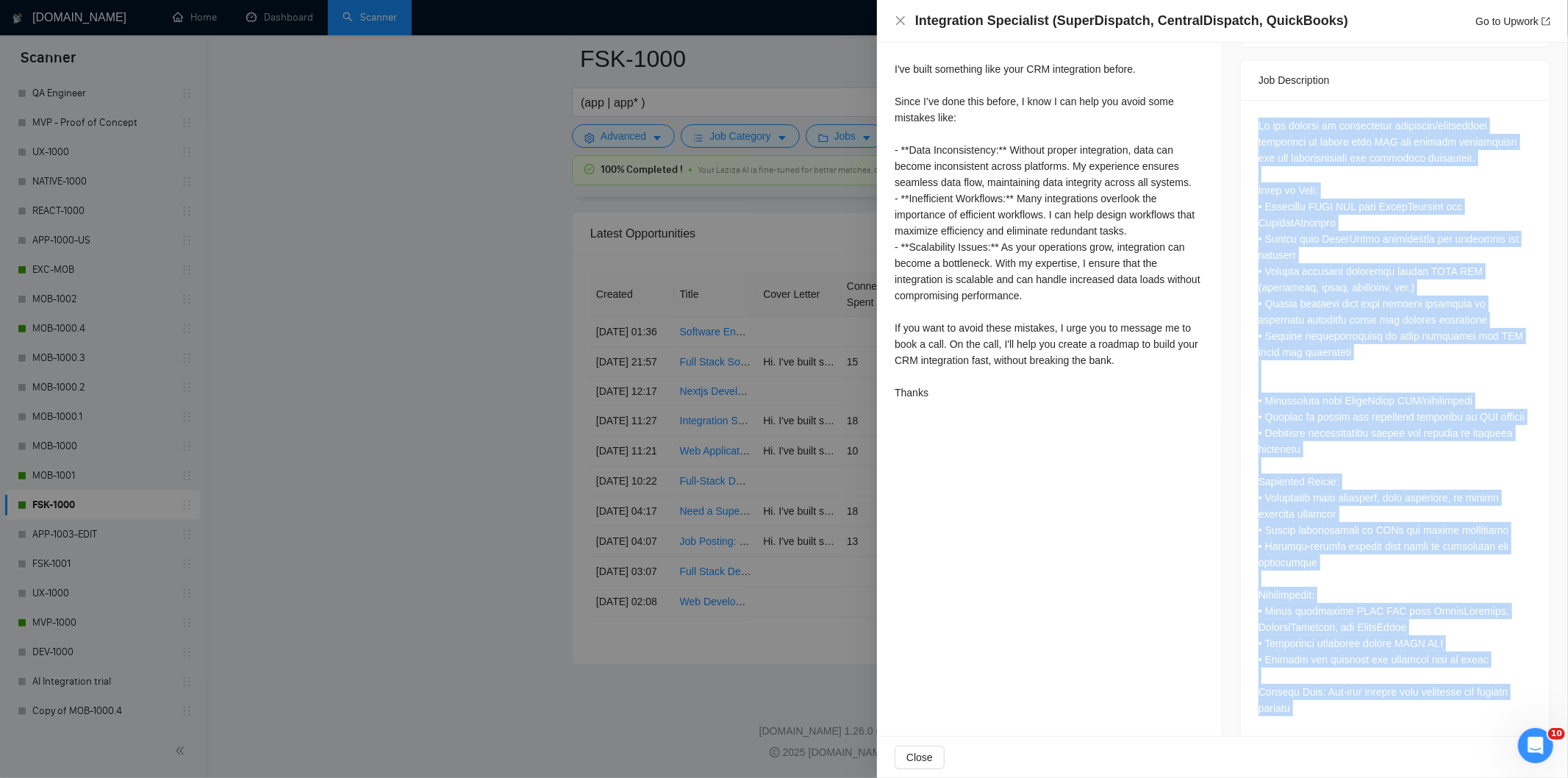
scroll to position [734, 0]
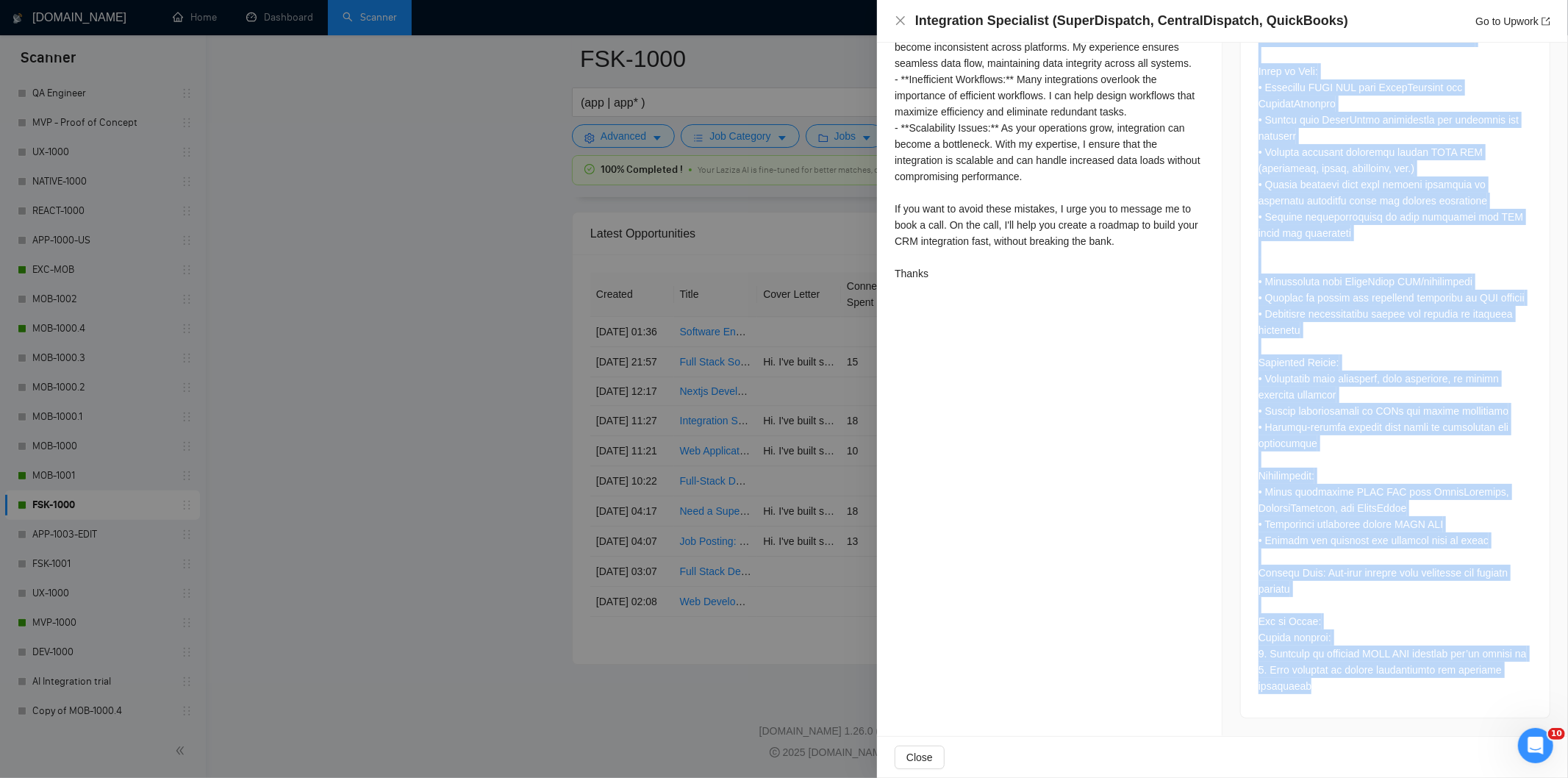
drag, startPoint x: 1248, startPoint y: 113, endPoint x: 1398, endPoint y: 706, distance: 611.7
click at [1398, 706] on div at bounding box center [1395, 349] width 308 height 737
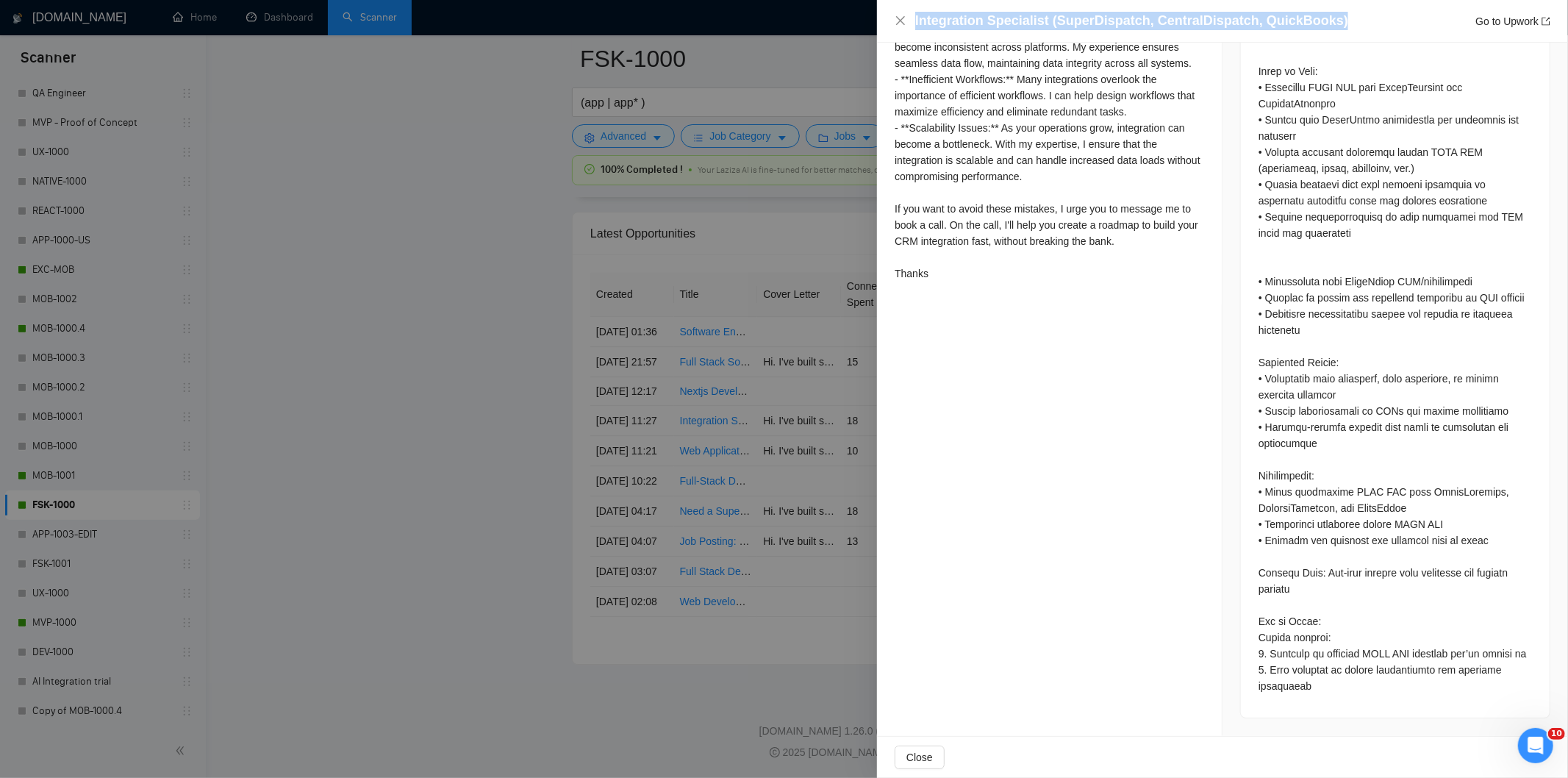
drag, startPoint x: 1331, startPoint y: 21, endPoint x: 910, endPoint y: 22, distance: 421.0
click at [910, 22] on div "Integration Specialist (SuperDispatch, CentralDispatch, QuickBooks) Go to Upwork" at bounding box center [1222, 21] width 656 height 18
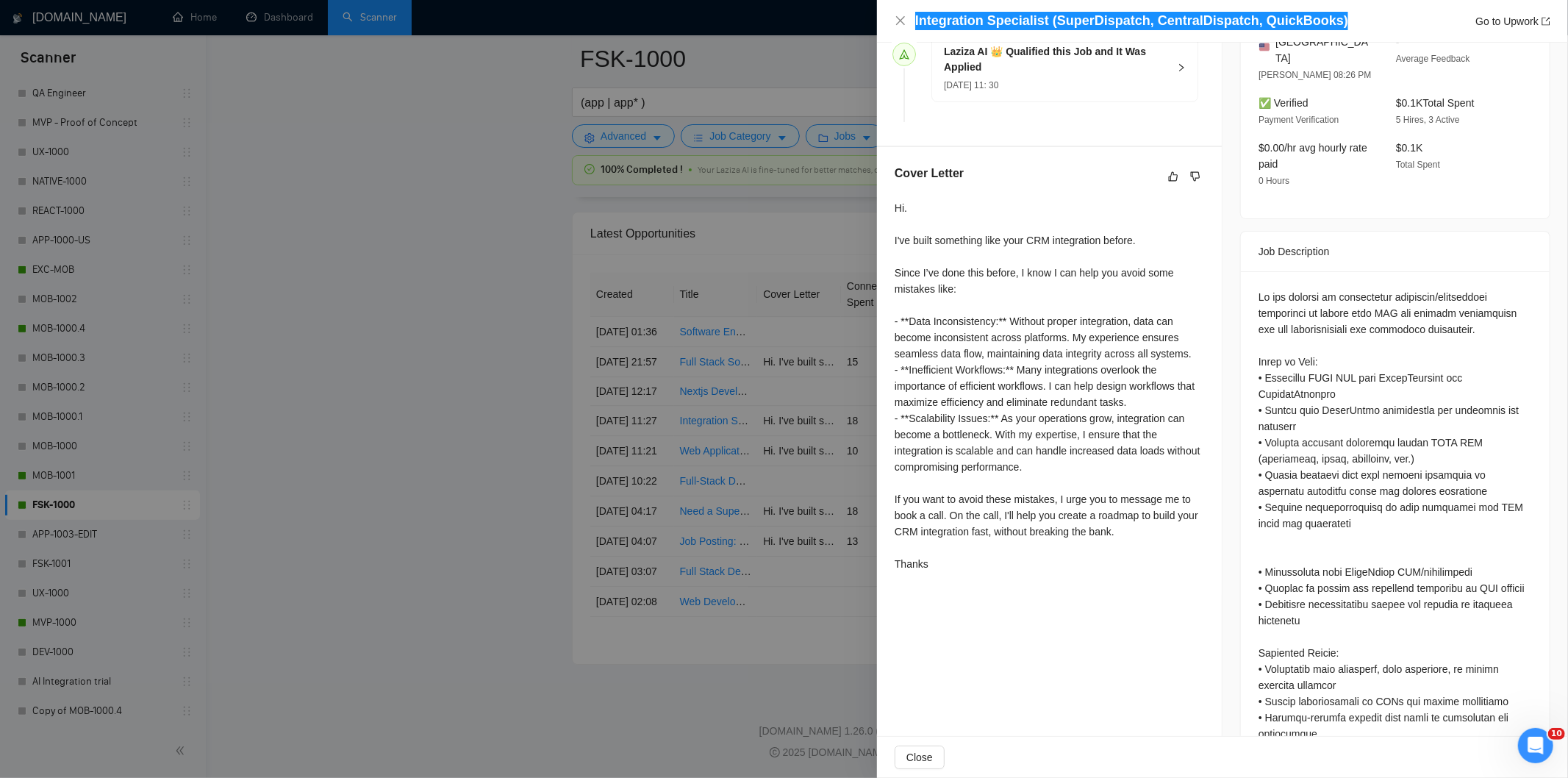
scroll to position [430, 0]
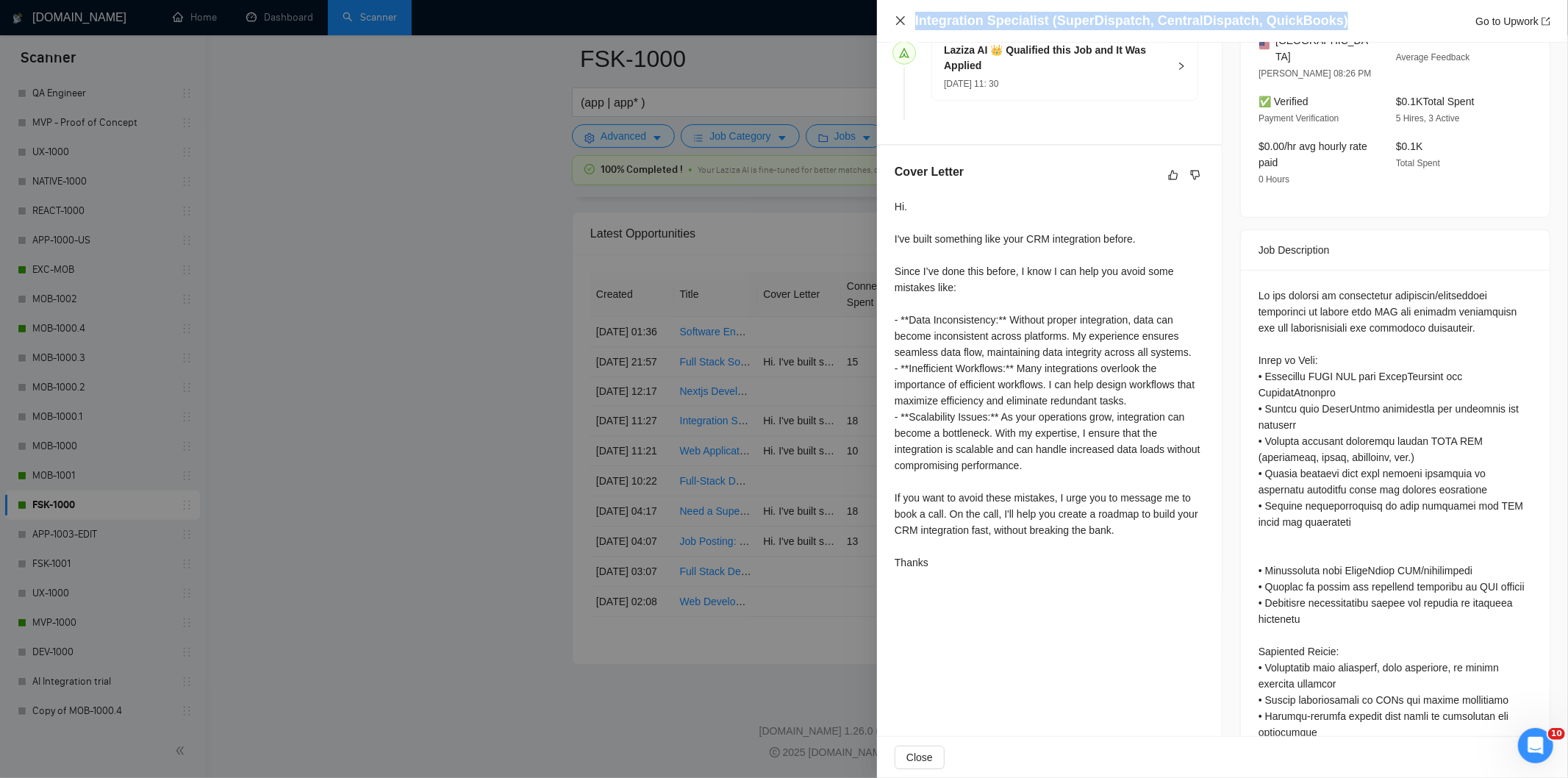
click at [902, 19] on icon "close" at bounding box center [901, 21] width 9 height 9
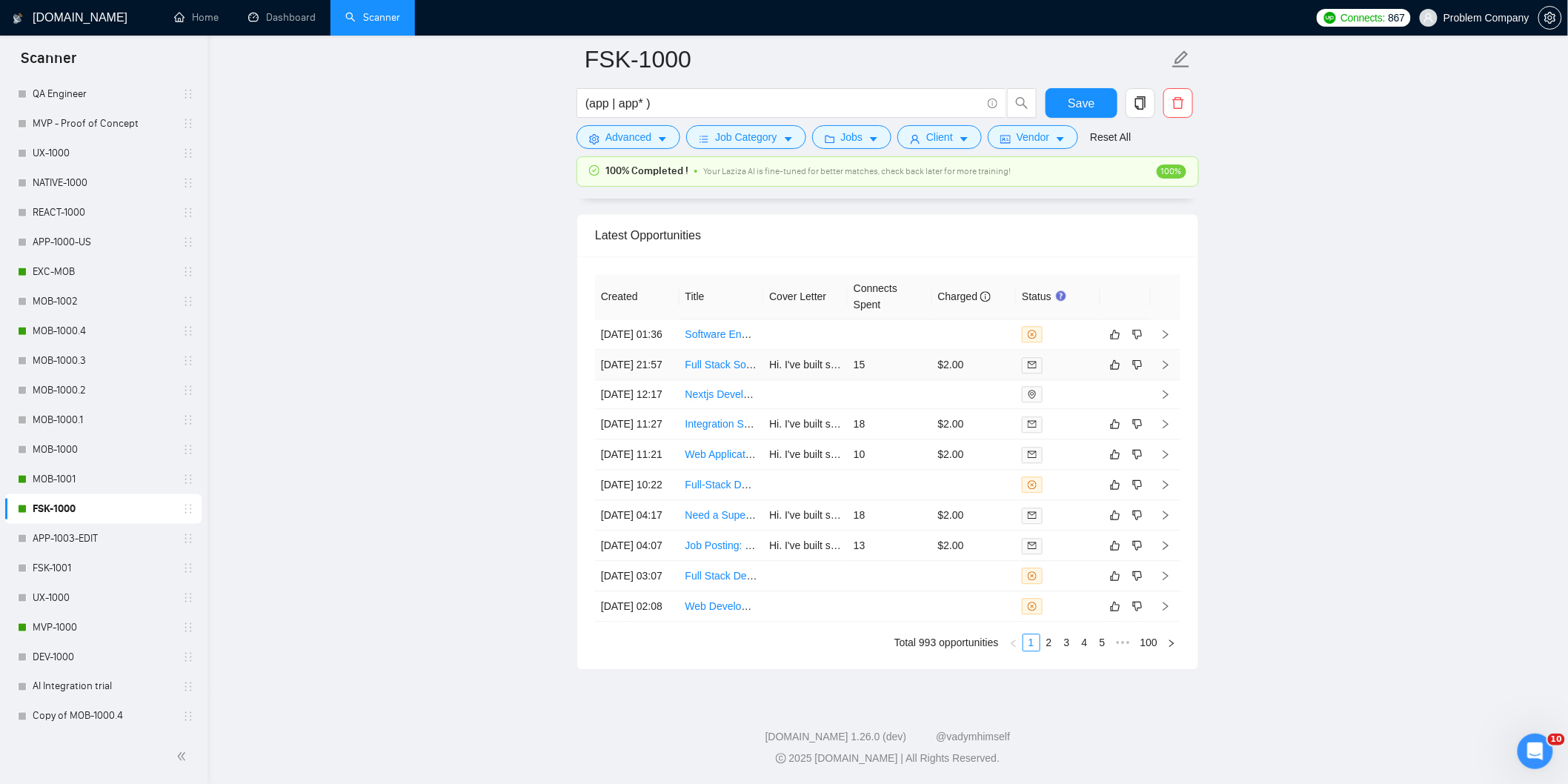
click at [646, 349] on td "[DATE] 21:57" at bounding box center [637, 364] width 84 height 30
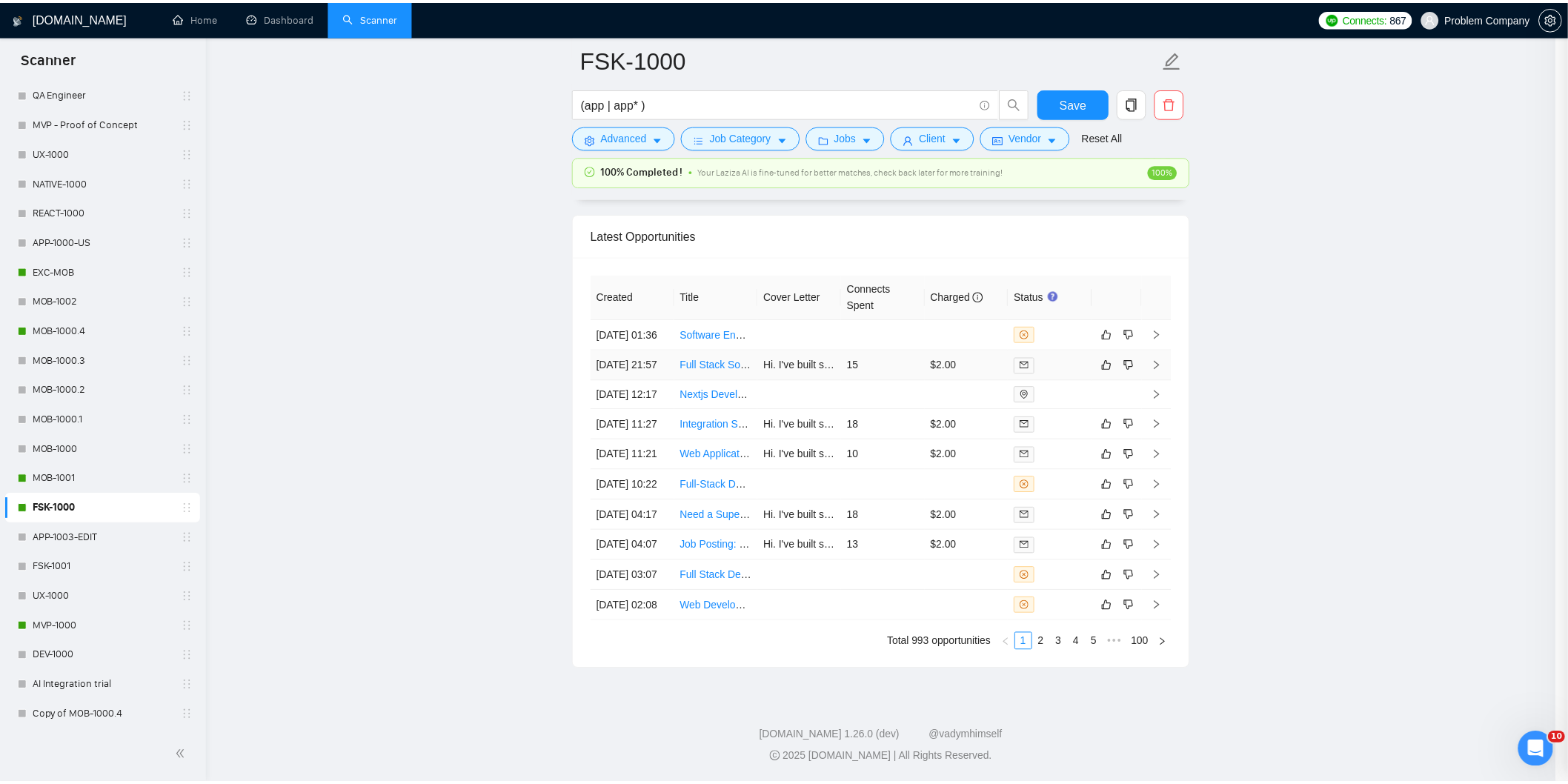
scroll to position [405, 0]
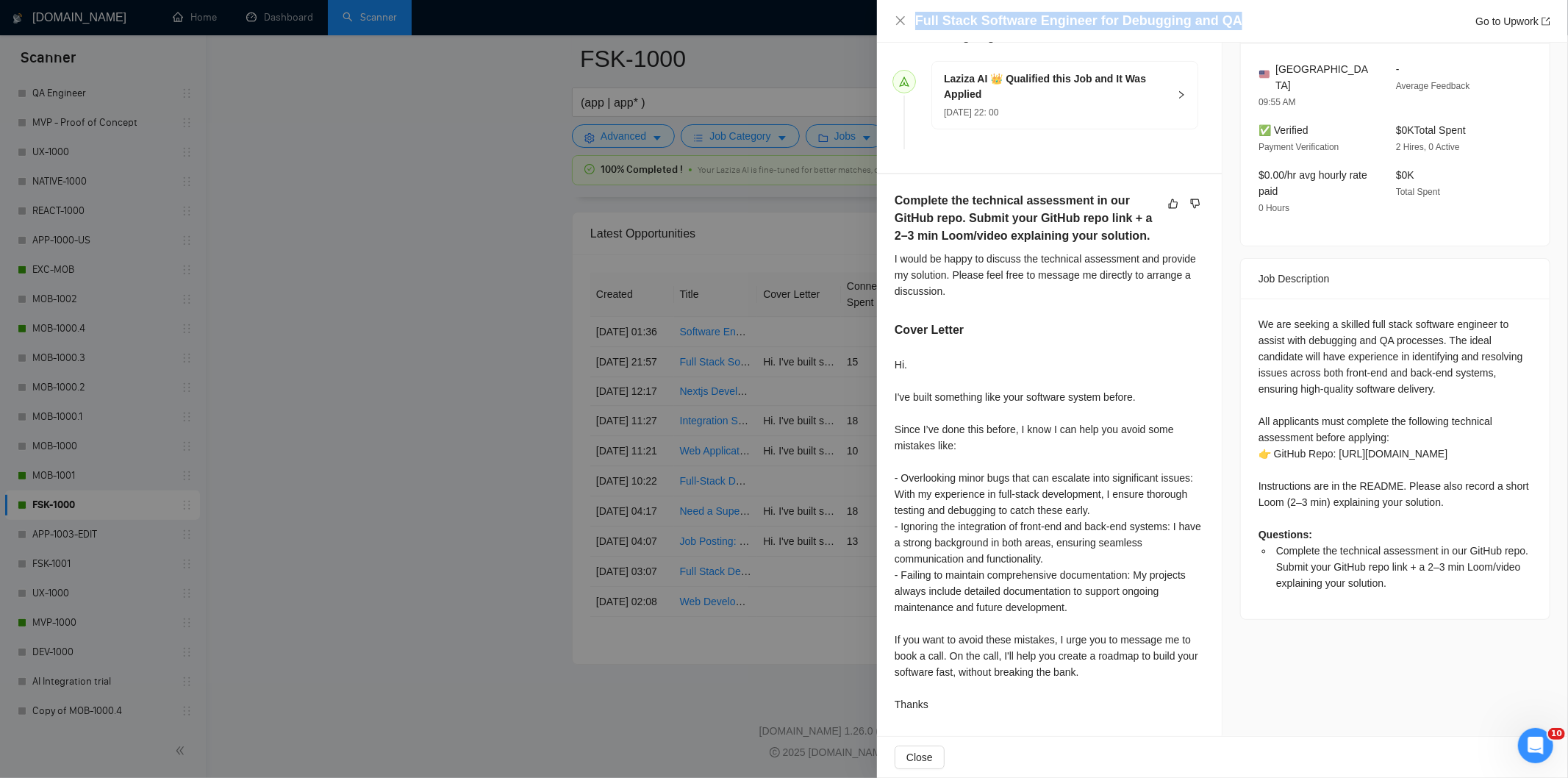
drag, startPoint x: 1240, startPoint y: 17, endPoint x: 916, endPoint y: 15, distance: 324.0
click at [916, 15] on div "Full Stack Software Engineer for Debugging and QA Go to Upwork" at bounding box center [1233, 21] width 635 height 18
drag, startPoint x: 1251, startPoint y: 304, endPoint x: 1444, endPoint y: 504, distance: 277.9
click at [1444, 504] on div "We are seeking a skilled full stack software engineer to assist with debugging …" at bounding box center [1395, 459] width 308 height 321
click at [1342, 353] on div "We are seeking a skilled full stack software engineer to assist with debugging …" at bounding box center [1396, 454] width 274 height 275
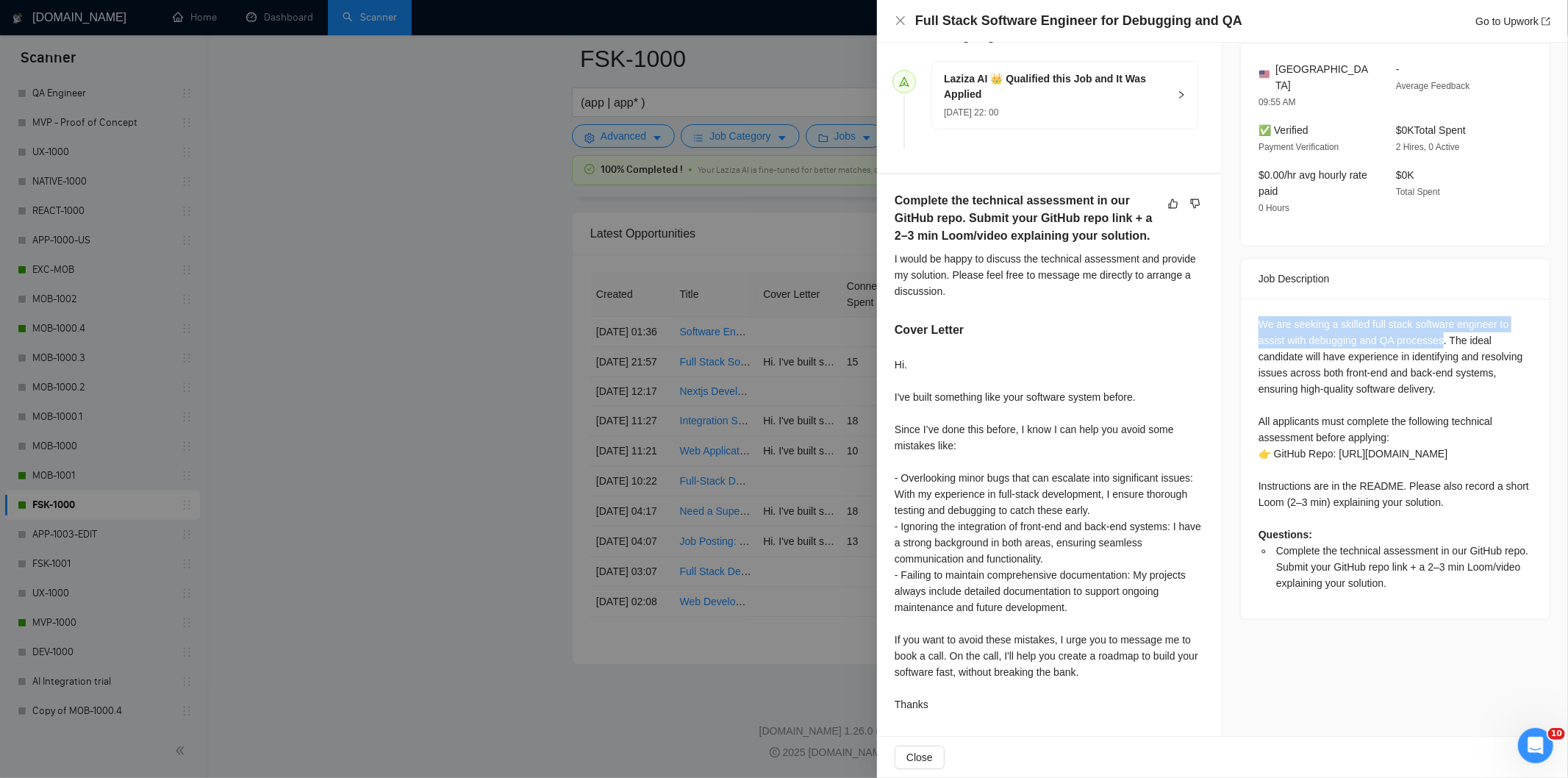
drag, startPoint x: 1435, startPoint y: 327, endPoint x: 1230, endPoint y: 307, distance: 206.0
click at [1230, 307] on div "Job Posting Details Overview [DATE] 21:54 Published $50 - $100 Hourly Rate Inte…" at bounding box center [1395, 188] width 346 height 1094
click at [901, 24] on icon "close" at bounding box center [901, 21] width 12 height 12
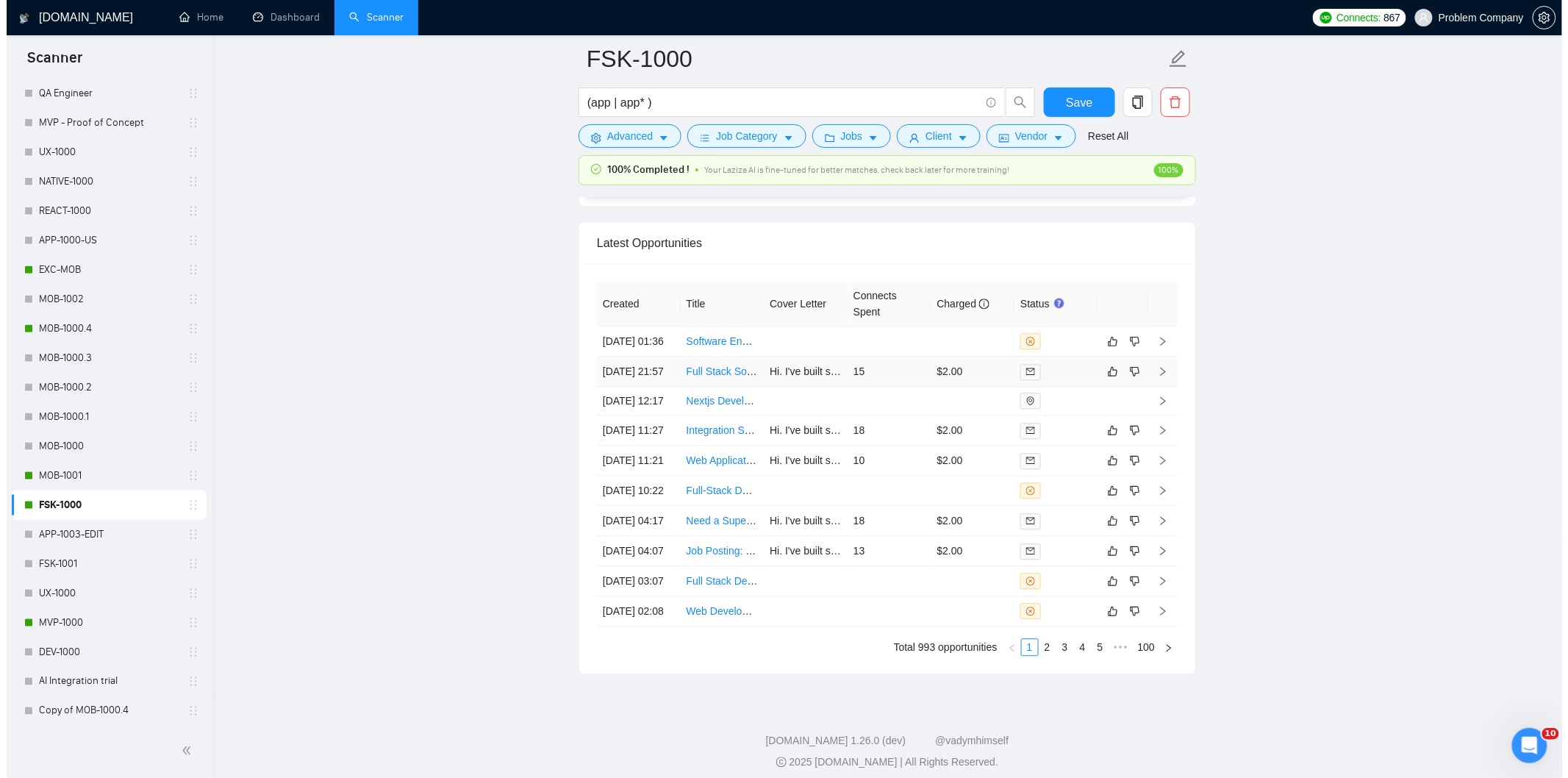
scroll to position [3574, 0]
click at [651, 357] on td "[DATE] 01:36" at bounding box center [632, 343] width 84 height 30
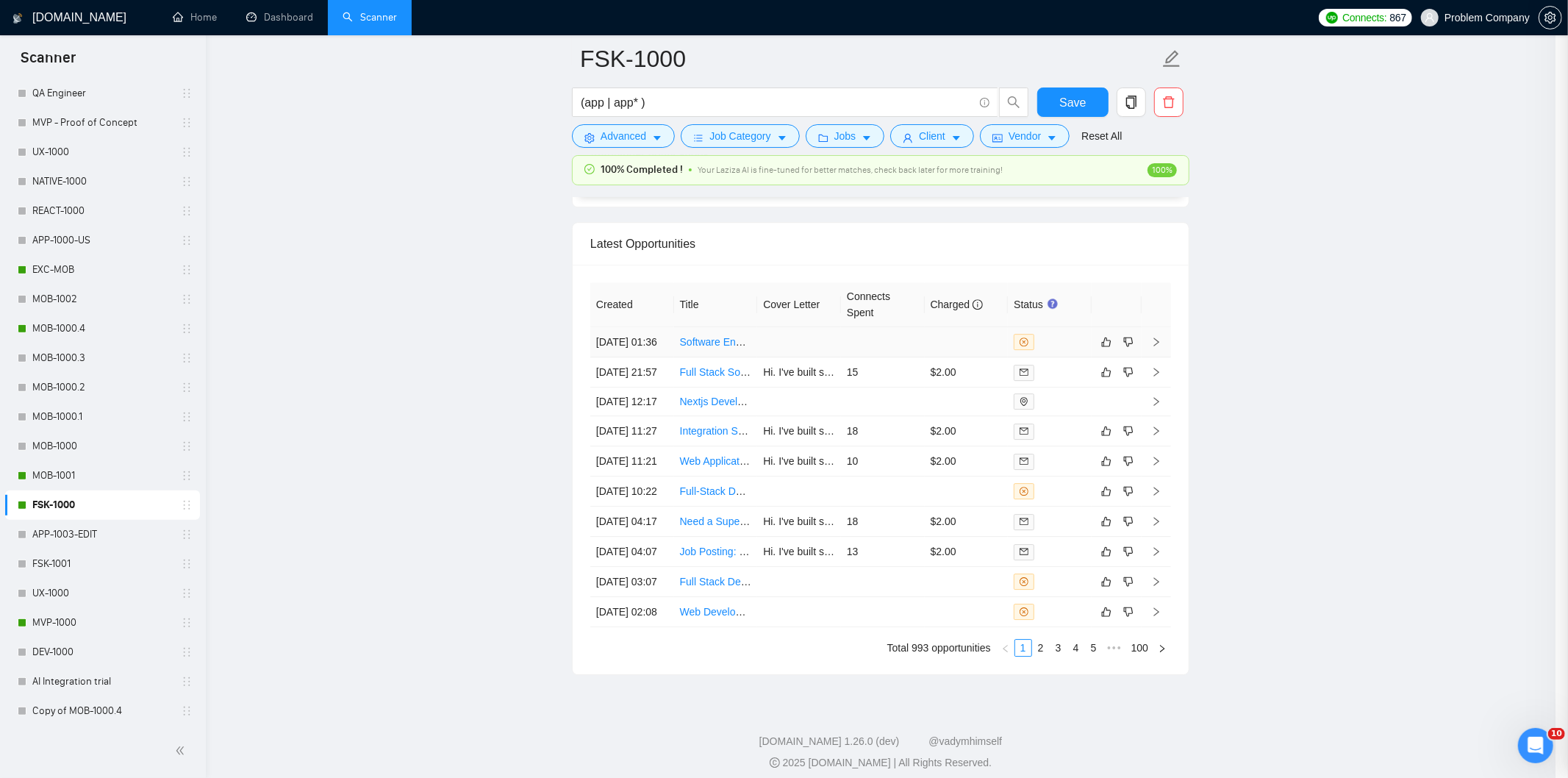
scroll to position [136, 0]
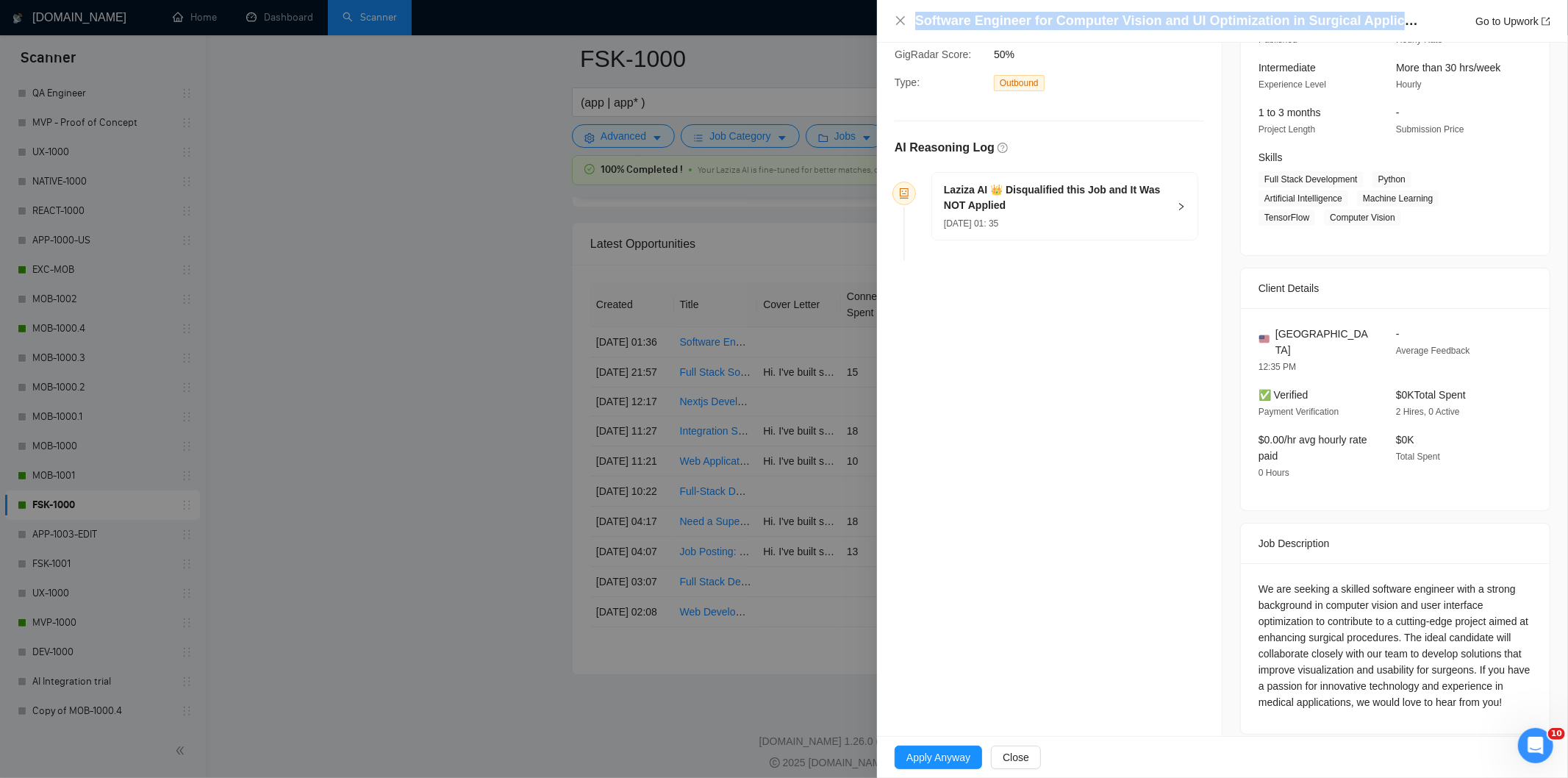
drag, startPoint x: 1420, startPoint y: 17, endPoint x: 915, endPoint y: 18, distance: 505.0
click at [915, 18] on div "Software Engineer for Computer Vision and UI Optimization in Surgical Applicati…" at bounding box center [1233, 21] width 635 height 18
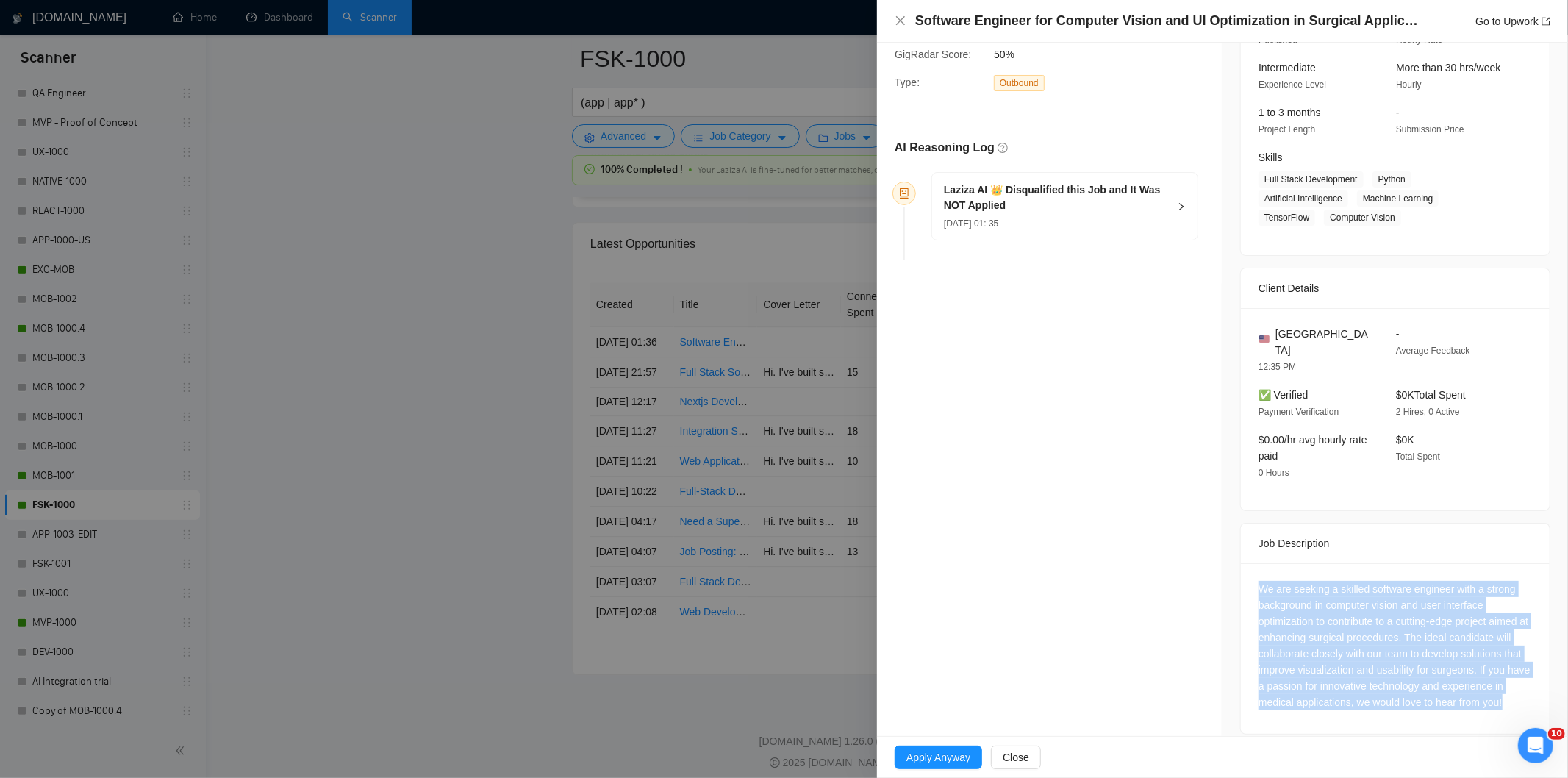
drag, startPoint x: 1514, startPoint y: 690, endPoint x: 1250, endPoint y: 577, distance: 287.2
click at [1250, 577] on div "We are seeking a skilled software engineer with a strong background in computer…" at bounding box center [1395, 649] width 308 height 171
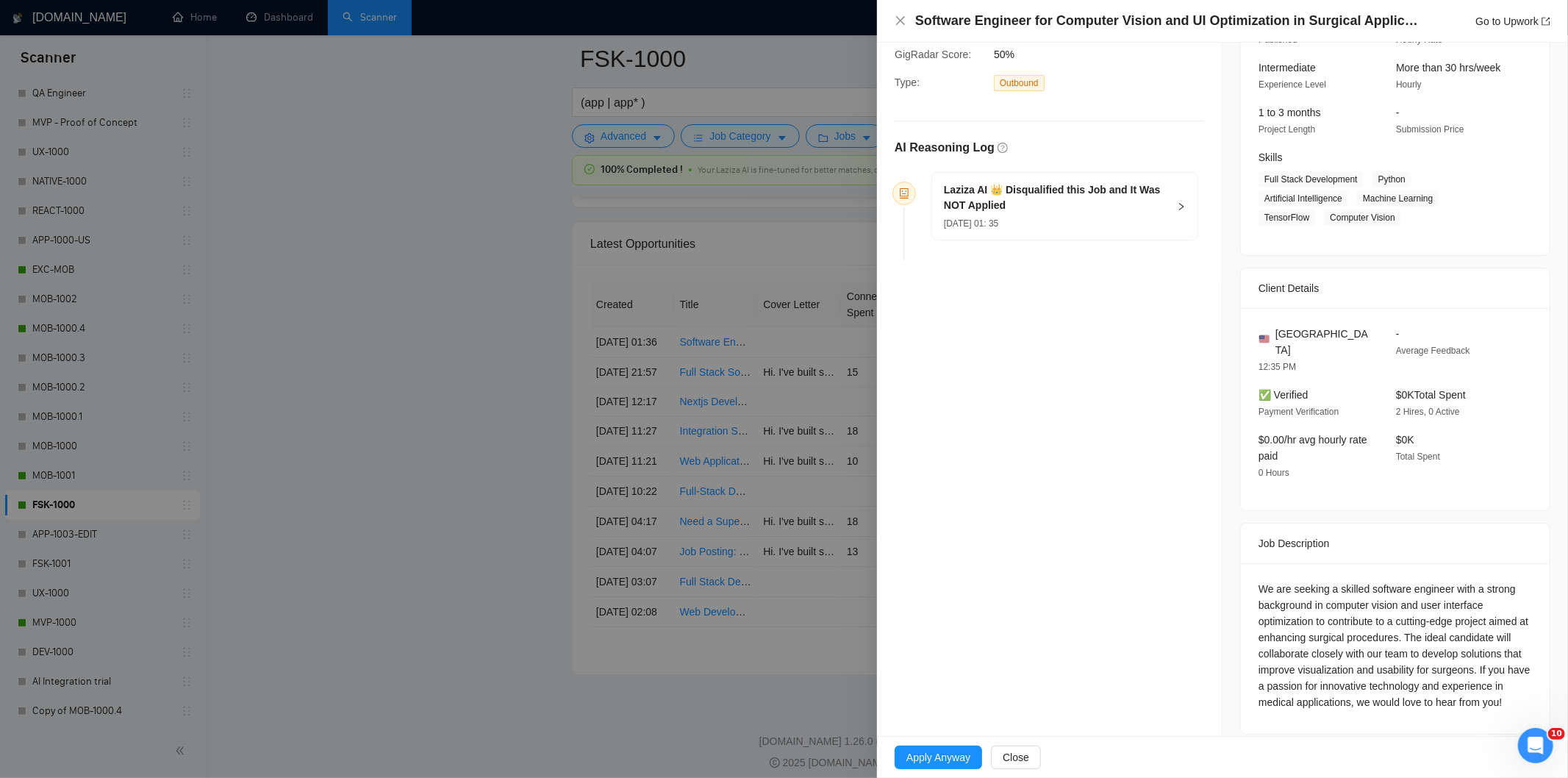
click at [1109, 216] on div "[DATE] 01: 35" at bounding box center [1056, 223] width 224 height 17
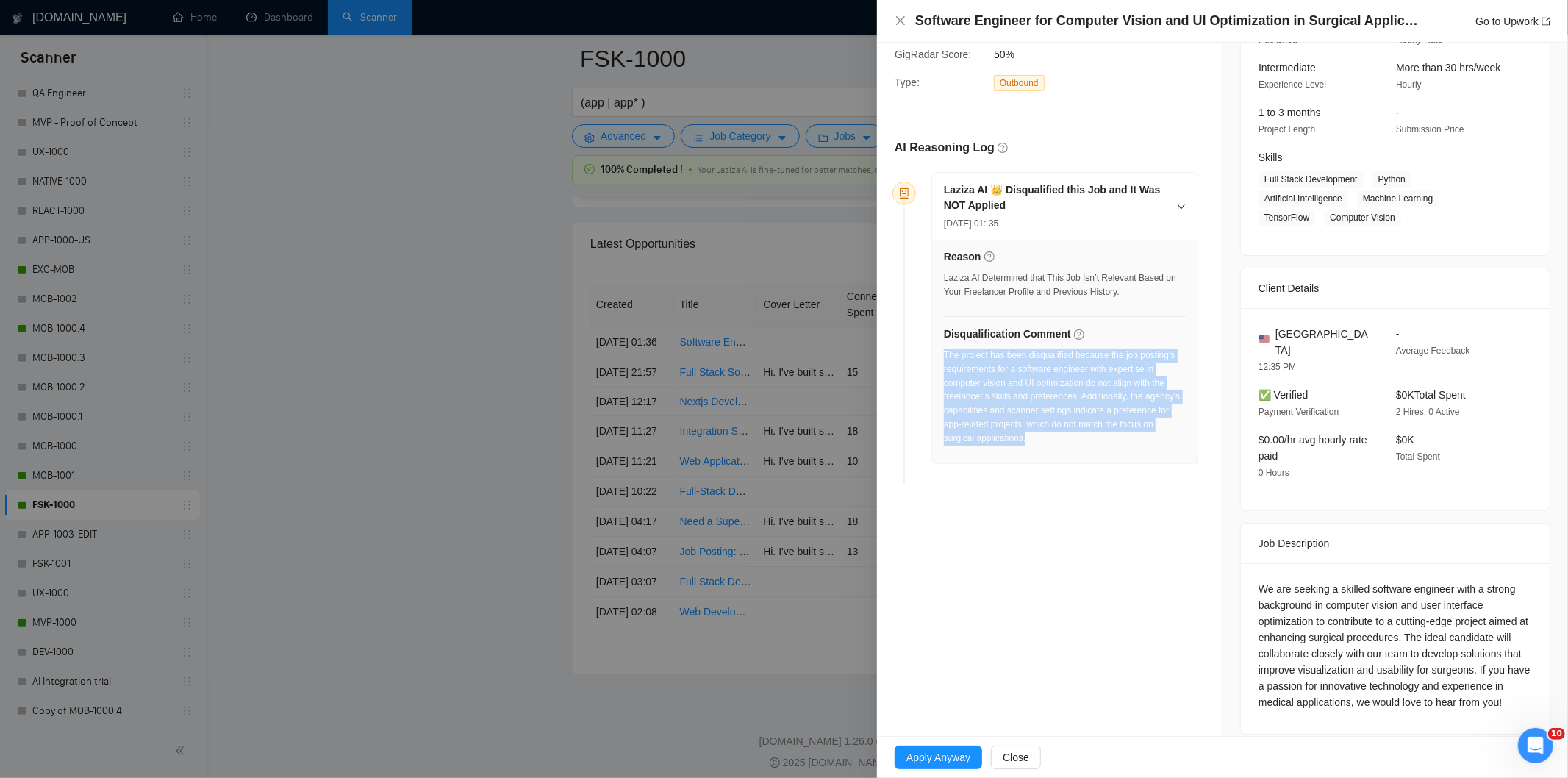
drag, startPoint x: 1035, startPoint y: 445, endPoint x: 943, endPoint y: 359, distance: 125.9
click at [944, 359] on div "The project has been disqualified because the job posting's requirements for a …" at bounding box center [1065, 401] width 242 height 106
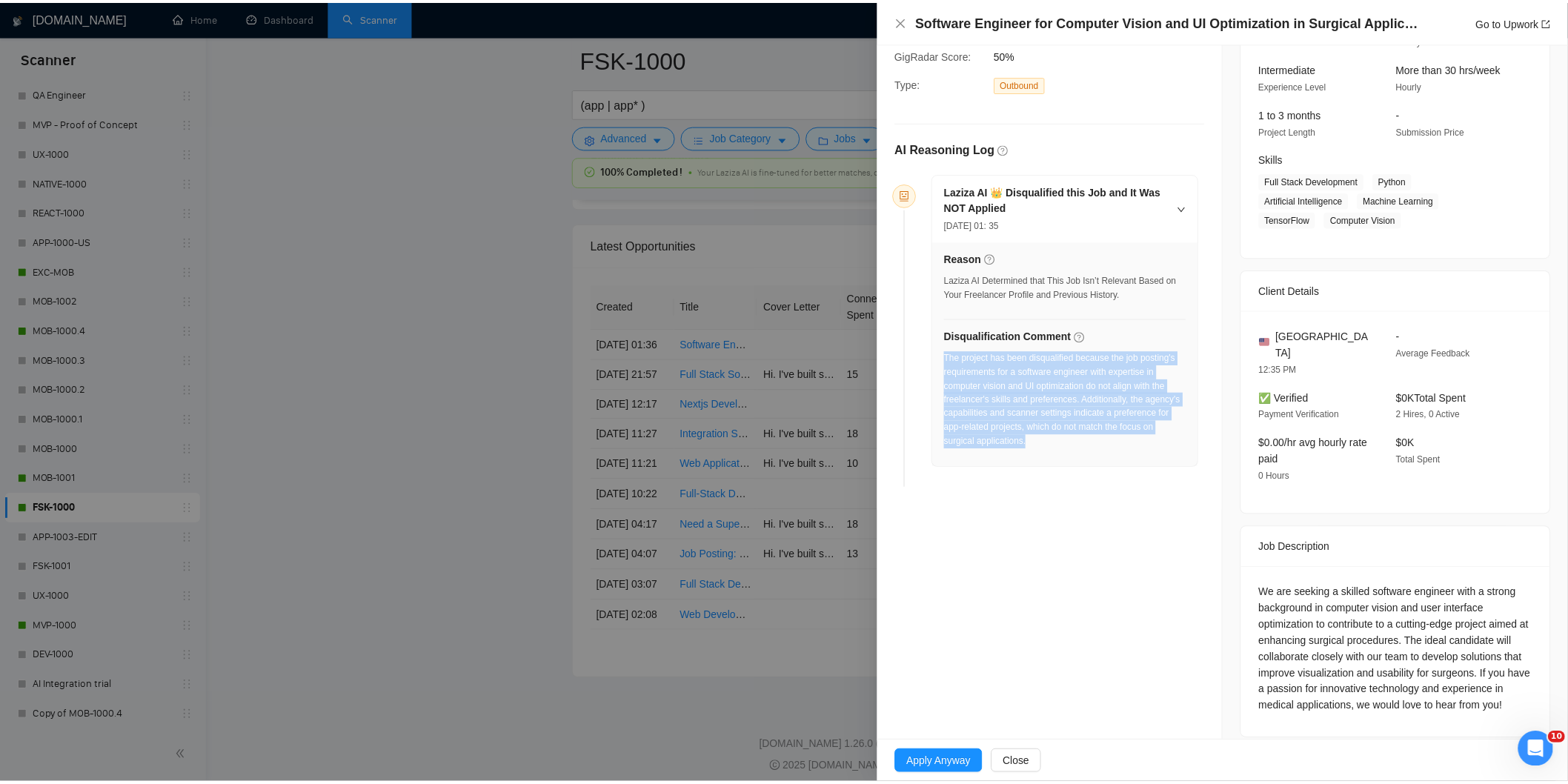
scroll to position [0, 0]
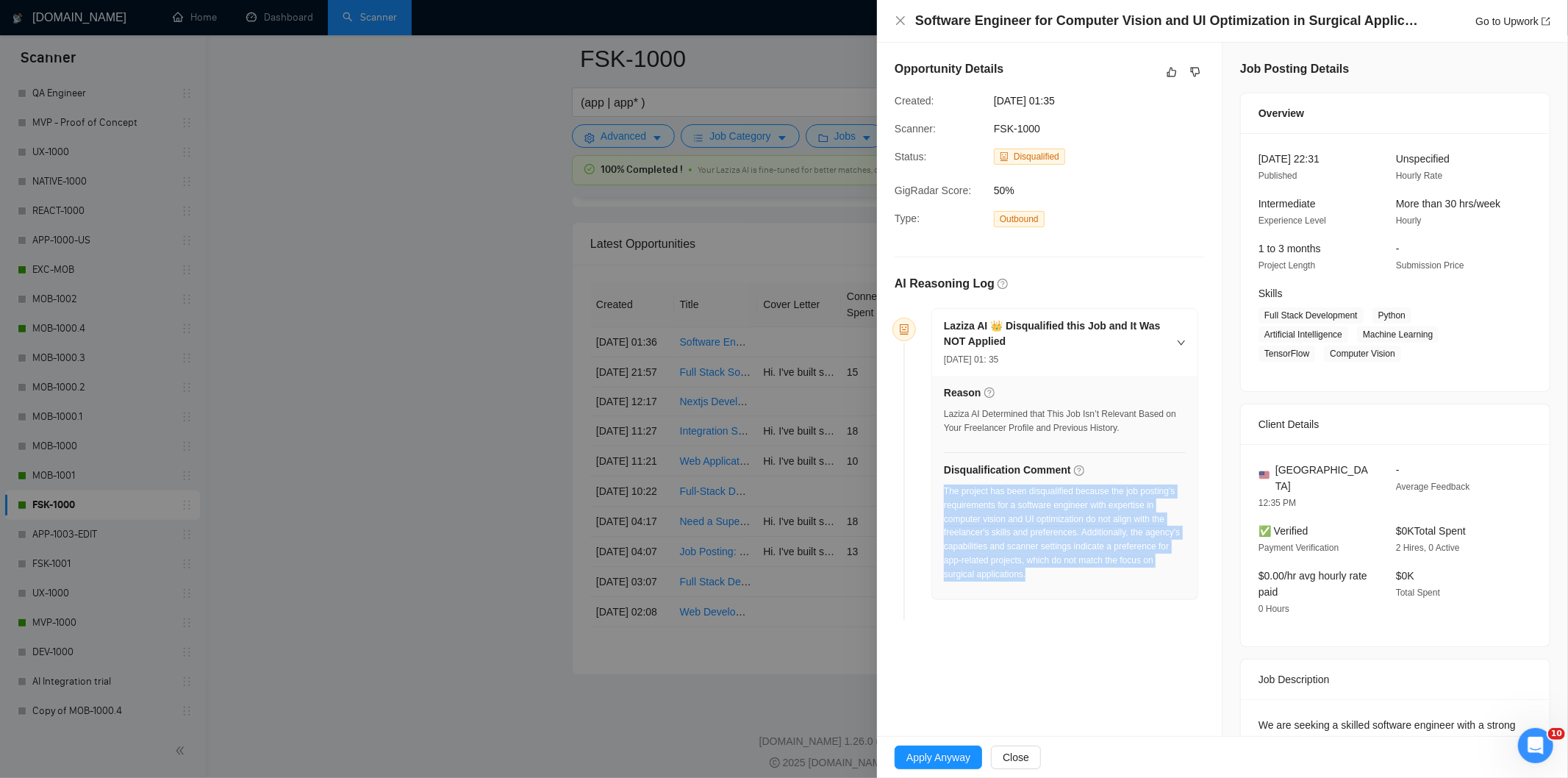
drag, startPoint x: 1091, startPoint y: 100, endPoint x: 991, endPoint y: 107, distance: 100.2
click at [991, 107] on div "[DATE] 01:35" at bounding box center [1063, 101] width 149 height 17
click at [901, 22] on icon "close" at bounding box center [901, 21] width 9 height 9
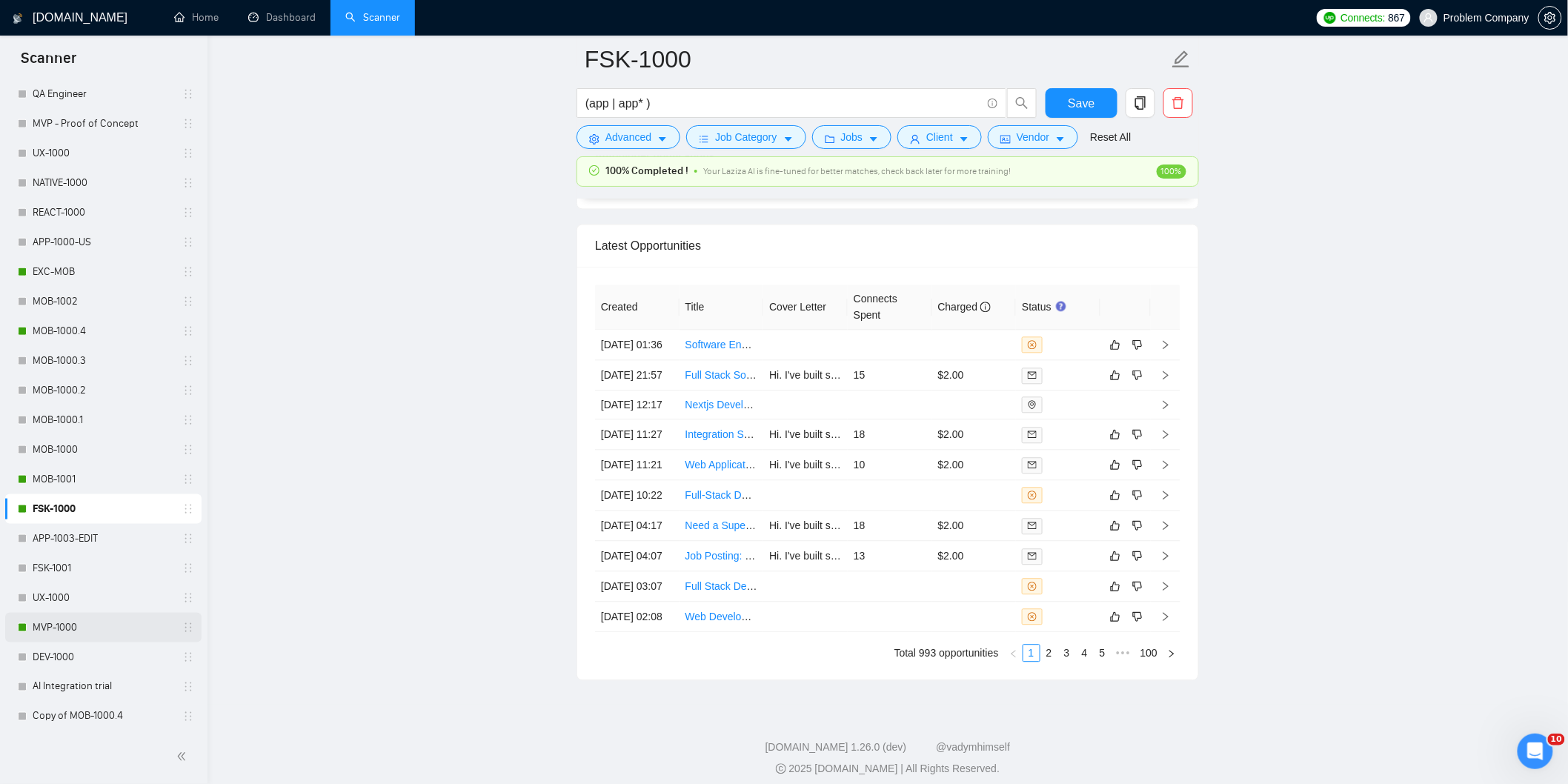
click at [52, 633] on link "MVP-1000" at bounding box center [103, 627] width 140 height 29
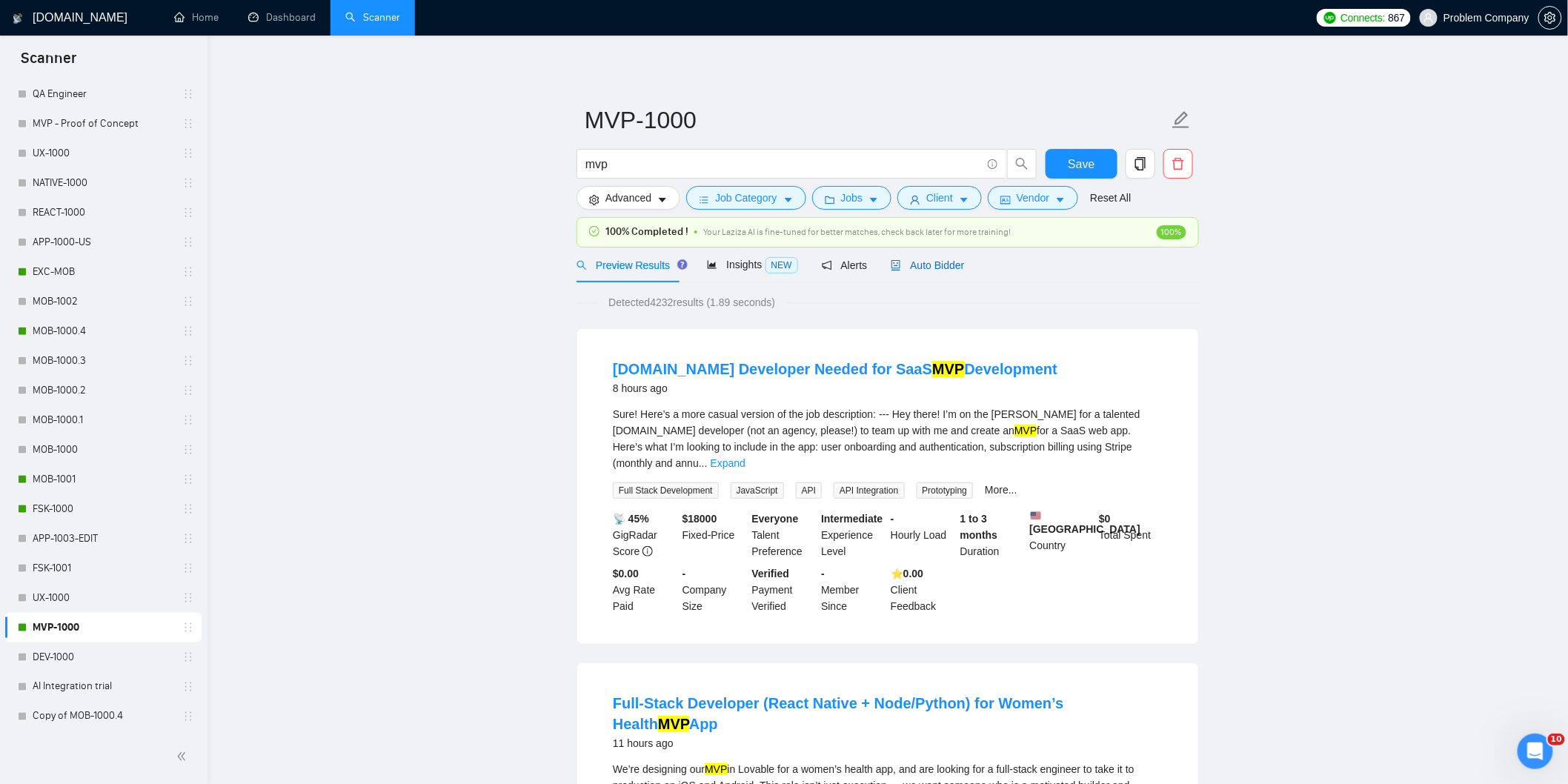
click at [921, 268] on span "Auto Bidder" at bounding box center [928, 265] width 74 height 12
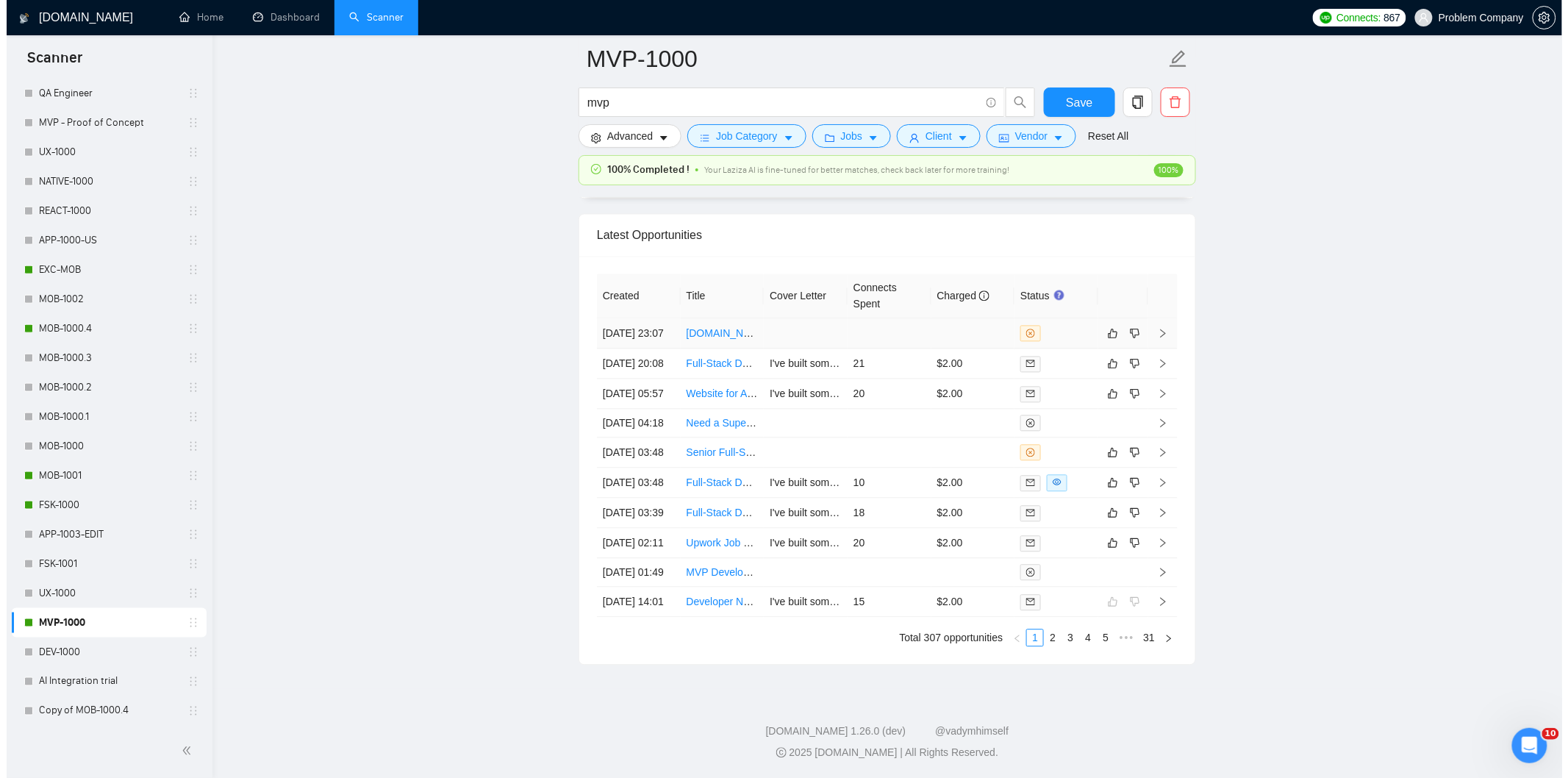
scroll to position [3689, 0]
click at [645, 528] on td "[DATE] 02:11" at bounding box center [632, 543] width 84 height 30
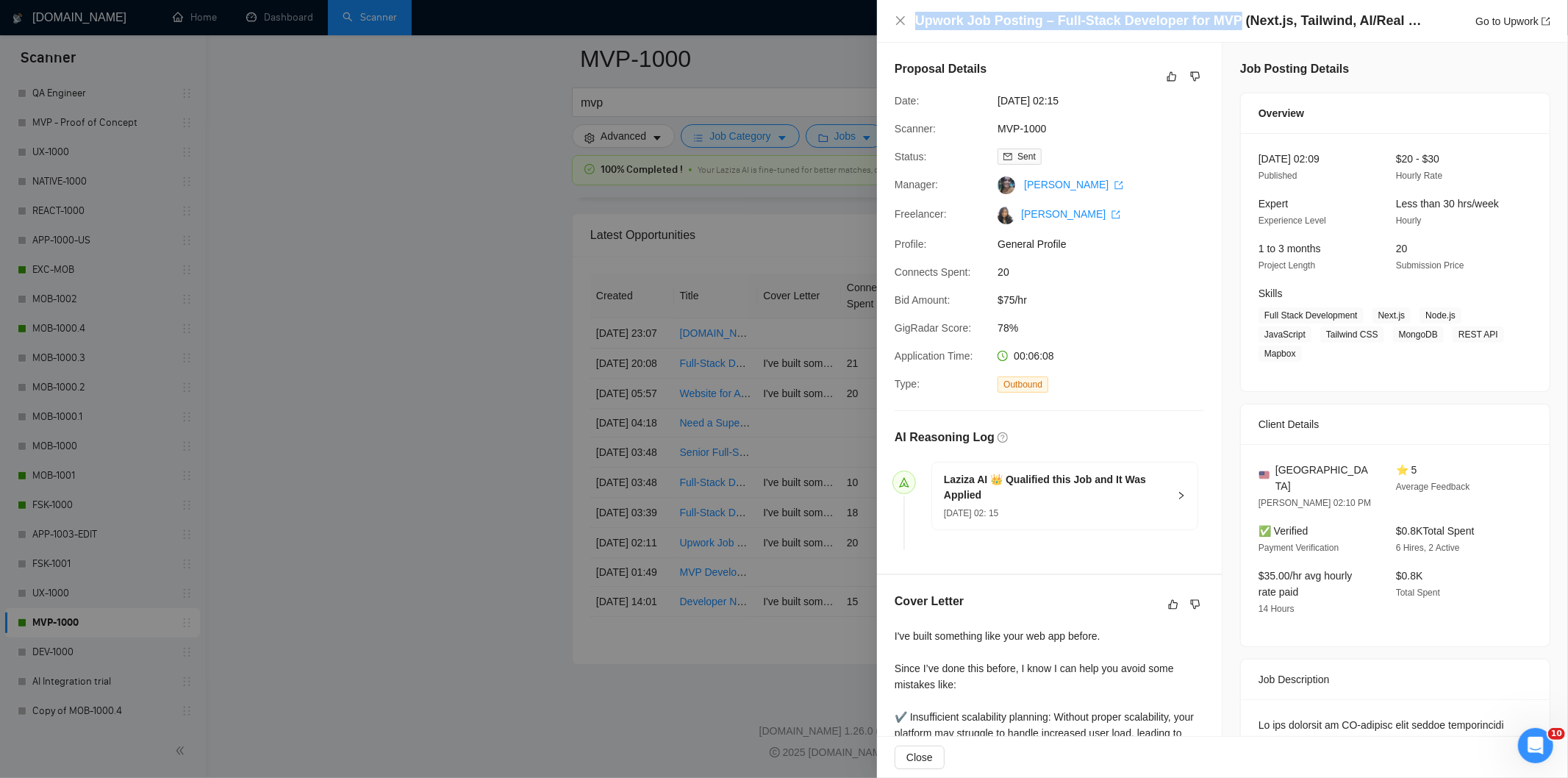
drag, startPoint x: 1223, startPoint y: 22, endPoint x: 920, endPoint y: 23, distance: 303.0
click at [920, 23] on h4 "Upwork Job Posting – Full-Stack Developer for MVP (Next.js, Tailwind, AI/Real E…" at bounding box center [1169, 21] width 507 height 18
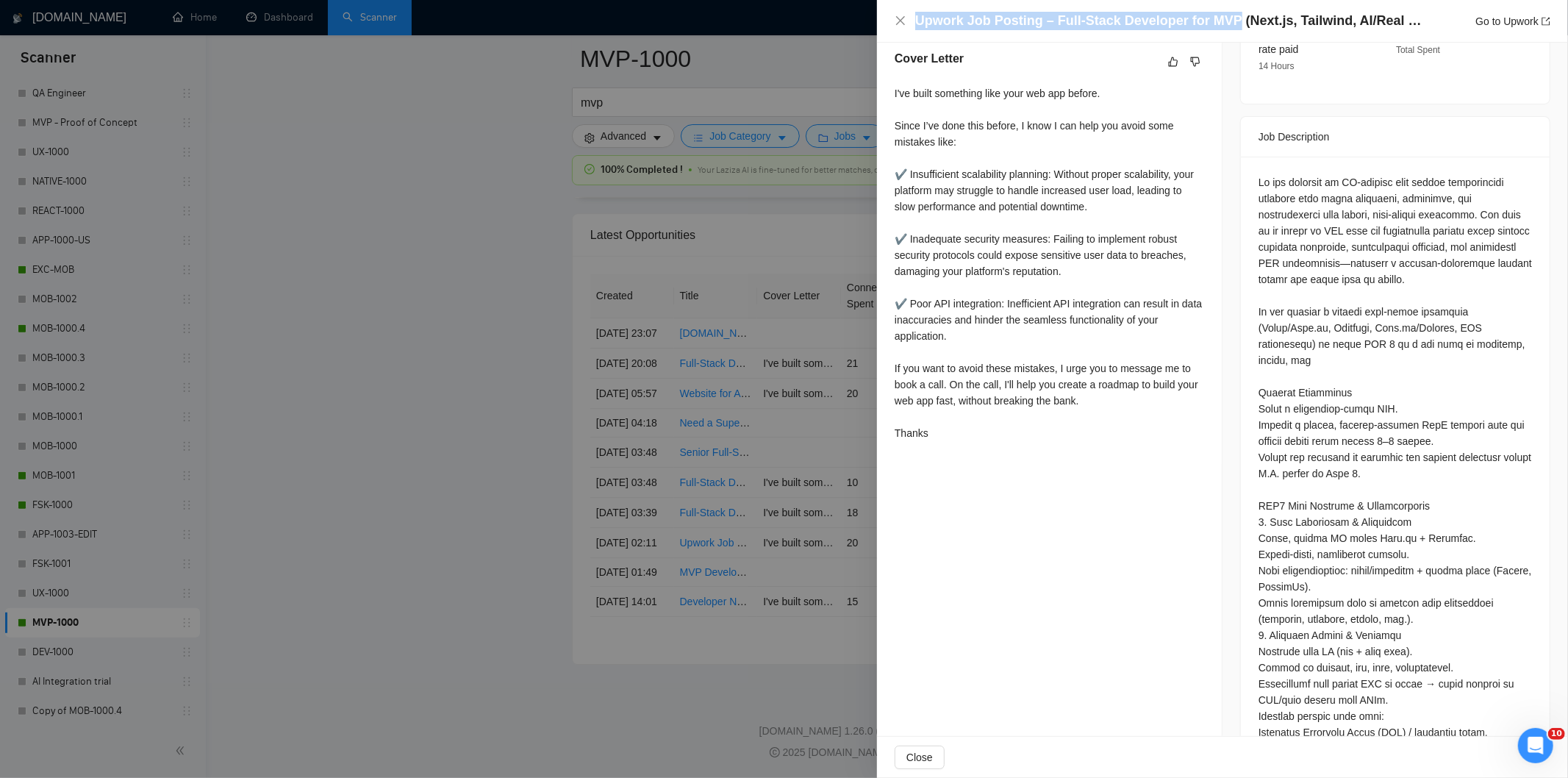
scroll to position [546, 0]
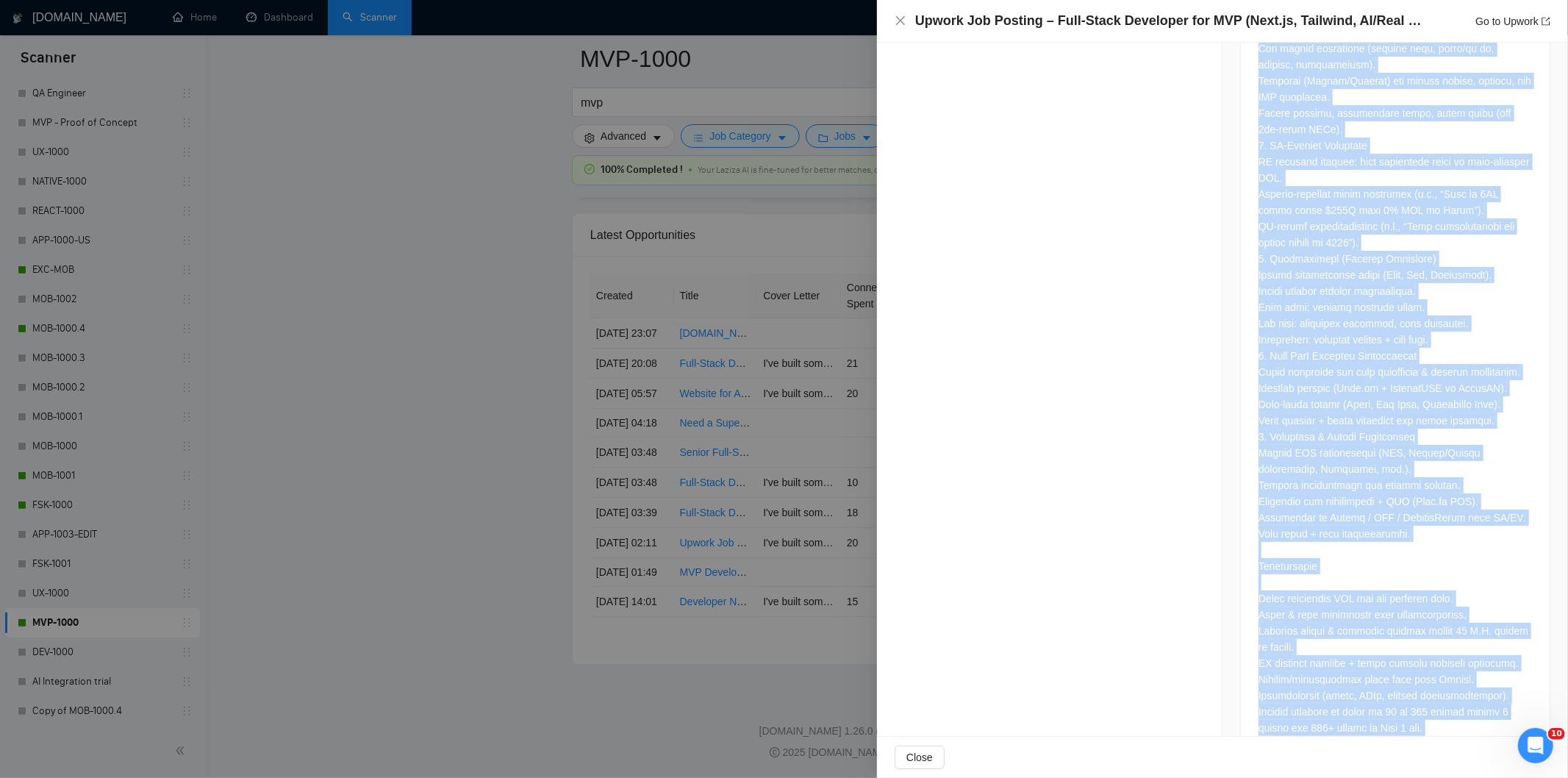
scroll to position [1802, 0]
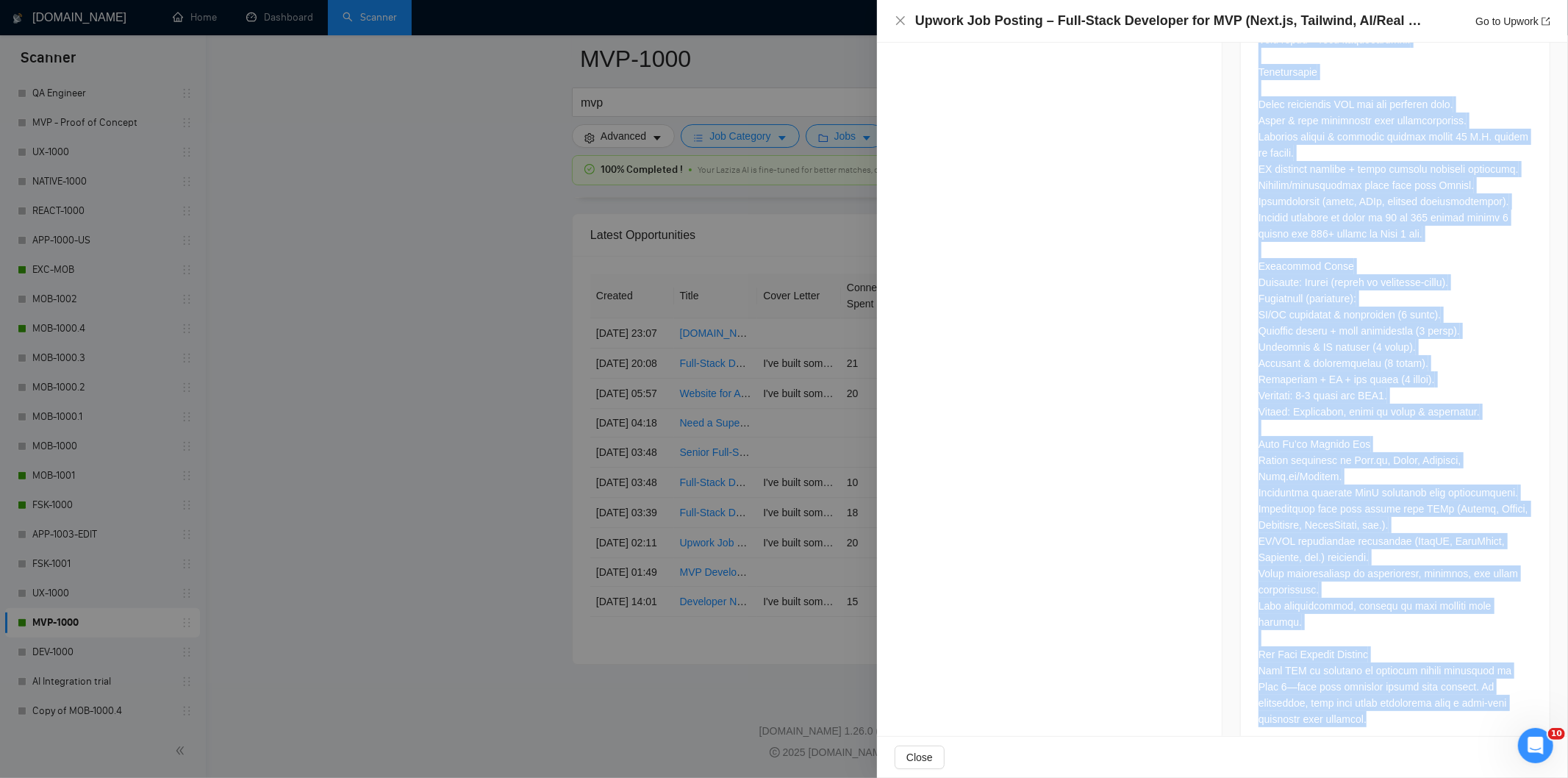
drag, startPoint x: 1253, startPoint y: 158, endPoint x: 1383, endPoint y: 707, distance: 564.2
click at [897, 16] on icon "close" at bounding box center [901, 21] width 12 height 12
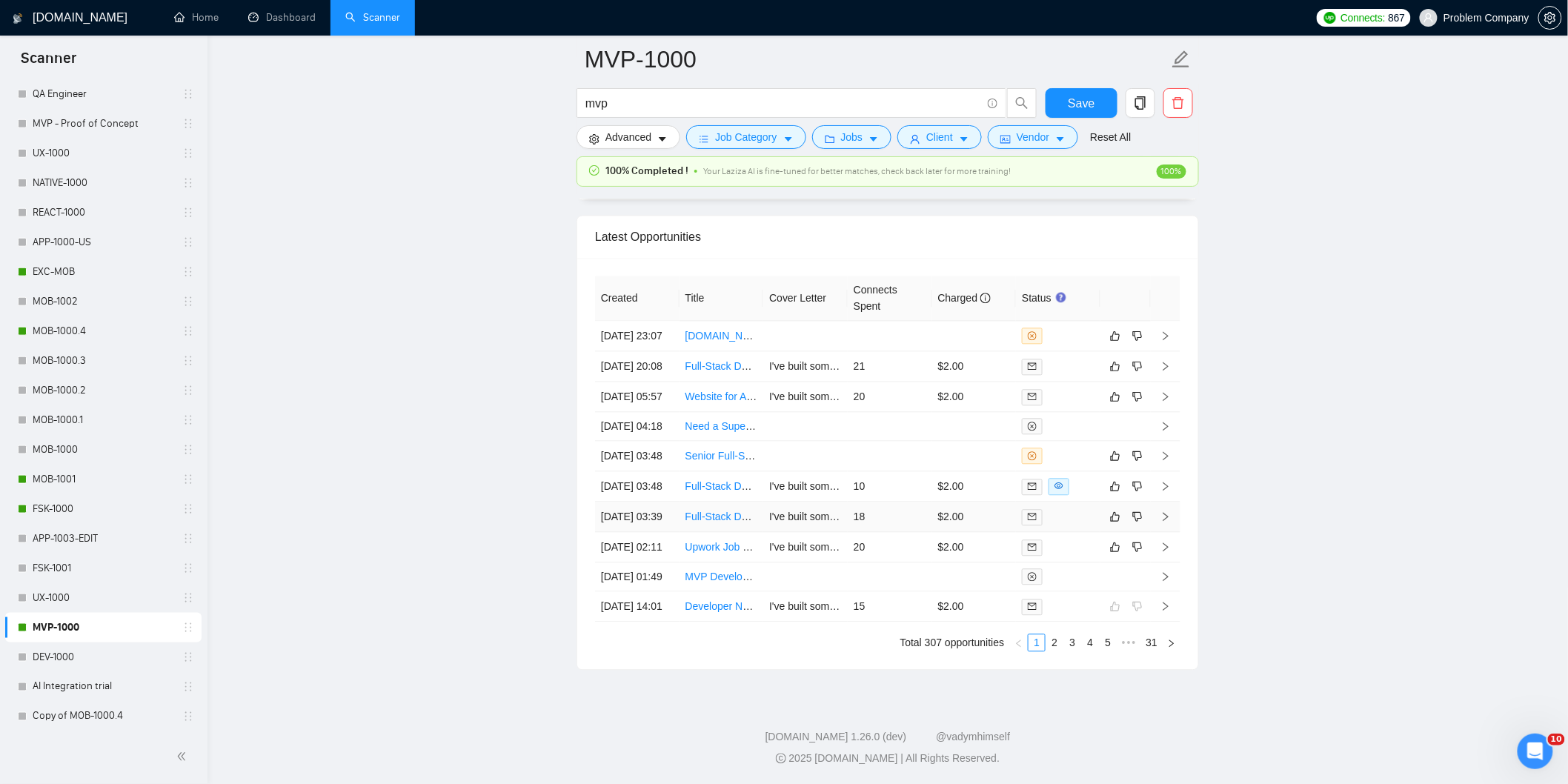
click at [654, 501] on td "[DATE] 03:39" at bounding box center [637, 517] width 84 height 30
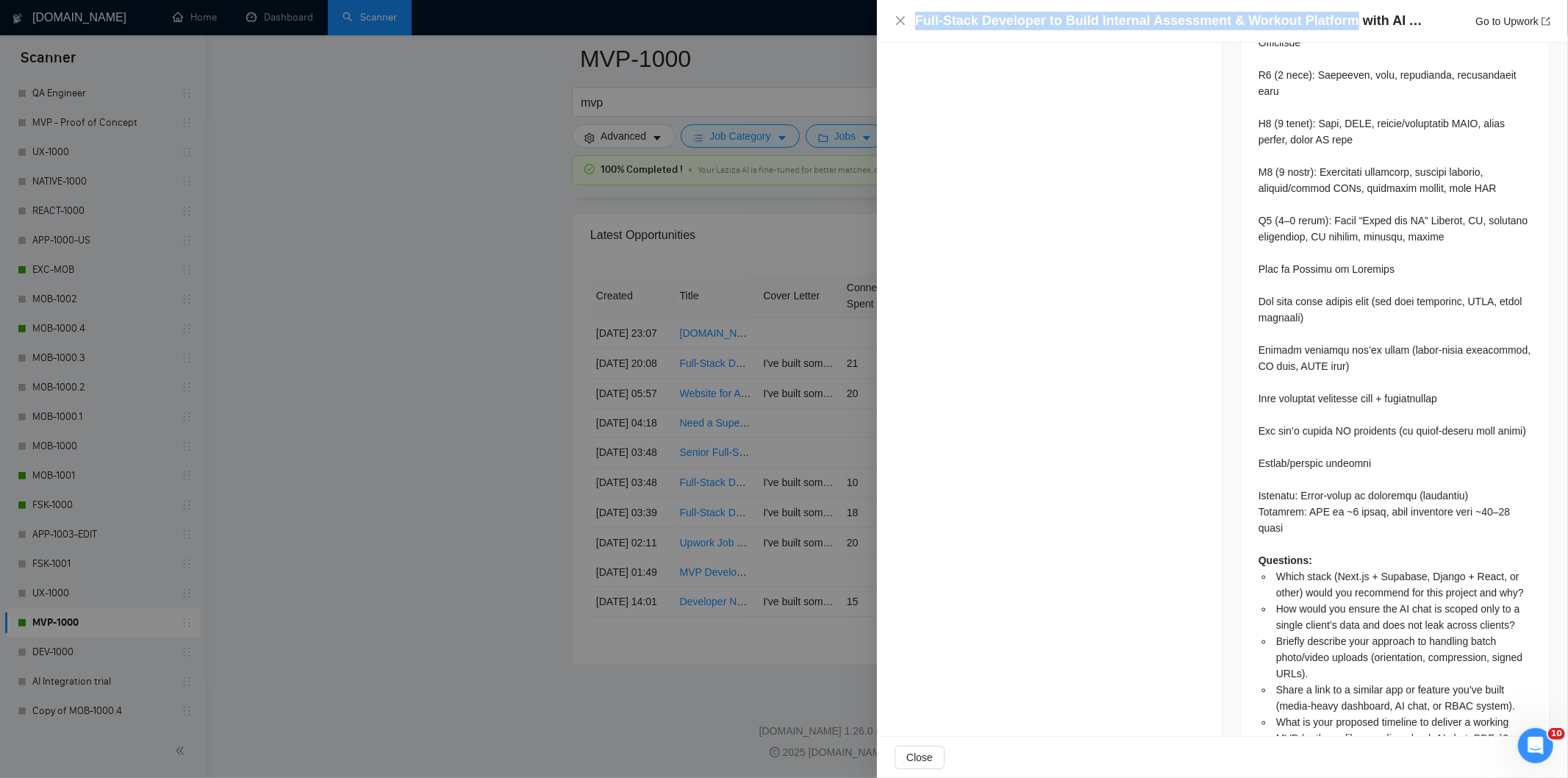
drag, startPoint x: 1335, startPoint y: 22, endPoint x: 913, endPoint y: 18, distance: 422.0
click at [913, 18] on div "Full-Stack Developer to Build Internal Assessment & Workout Platform with AI As…" at bounding box center [1222, 21] width 656 height 18
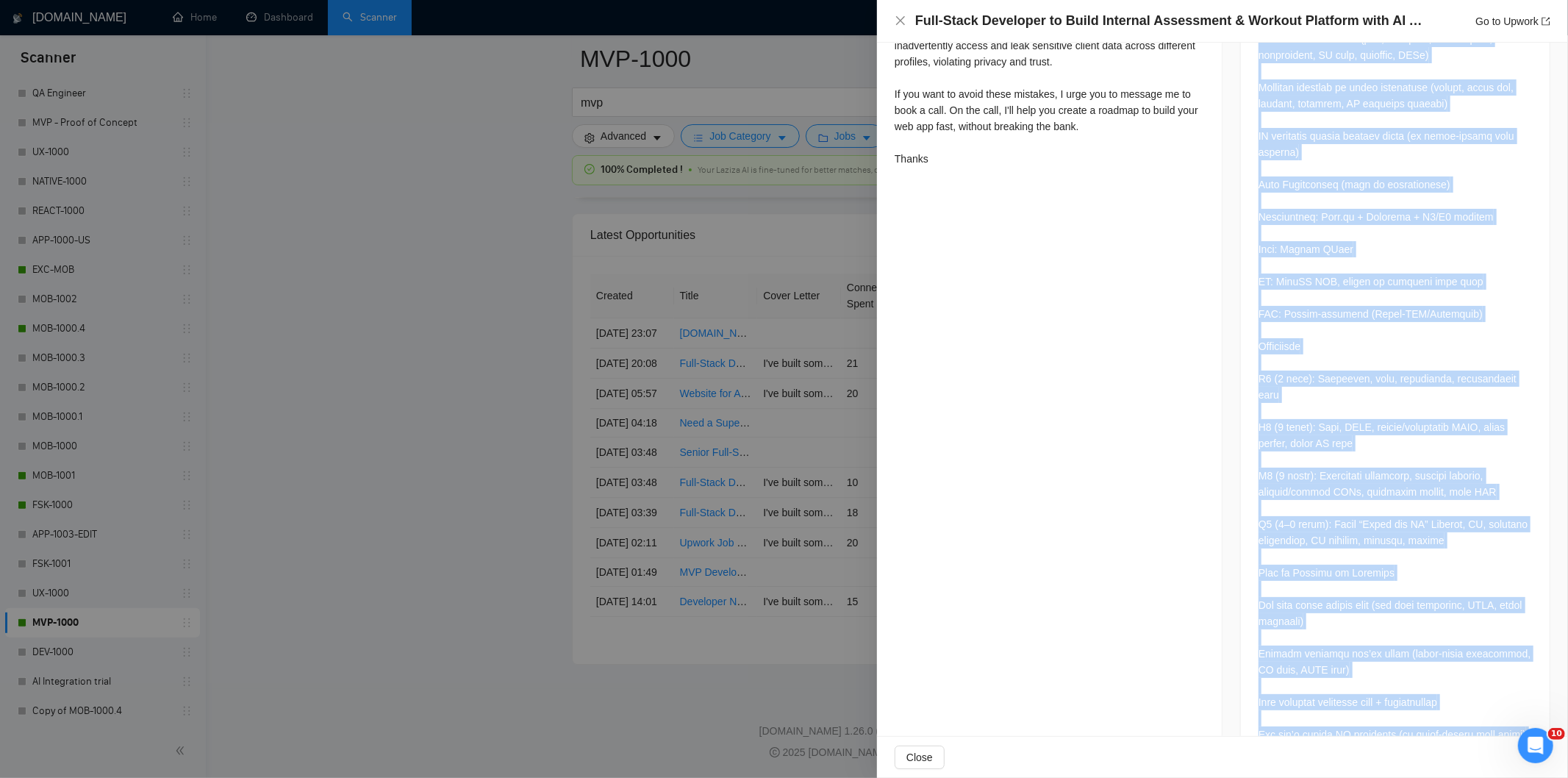
scroll to position [1857, 0]
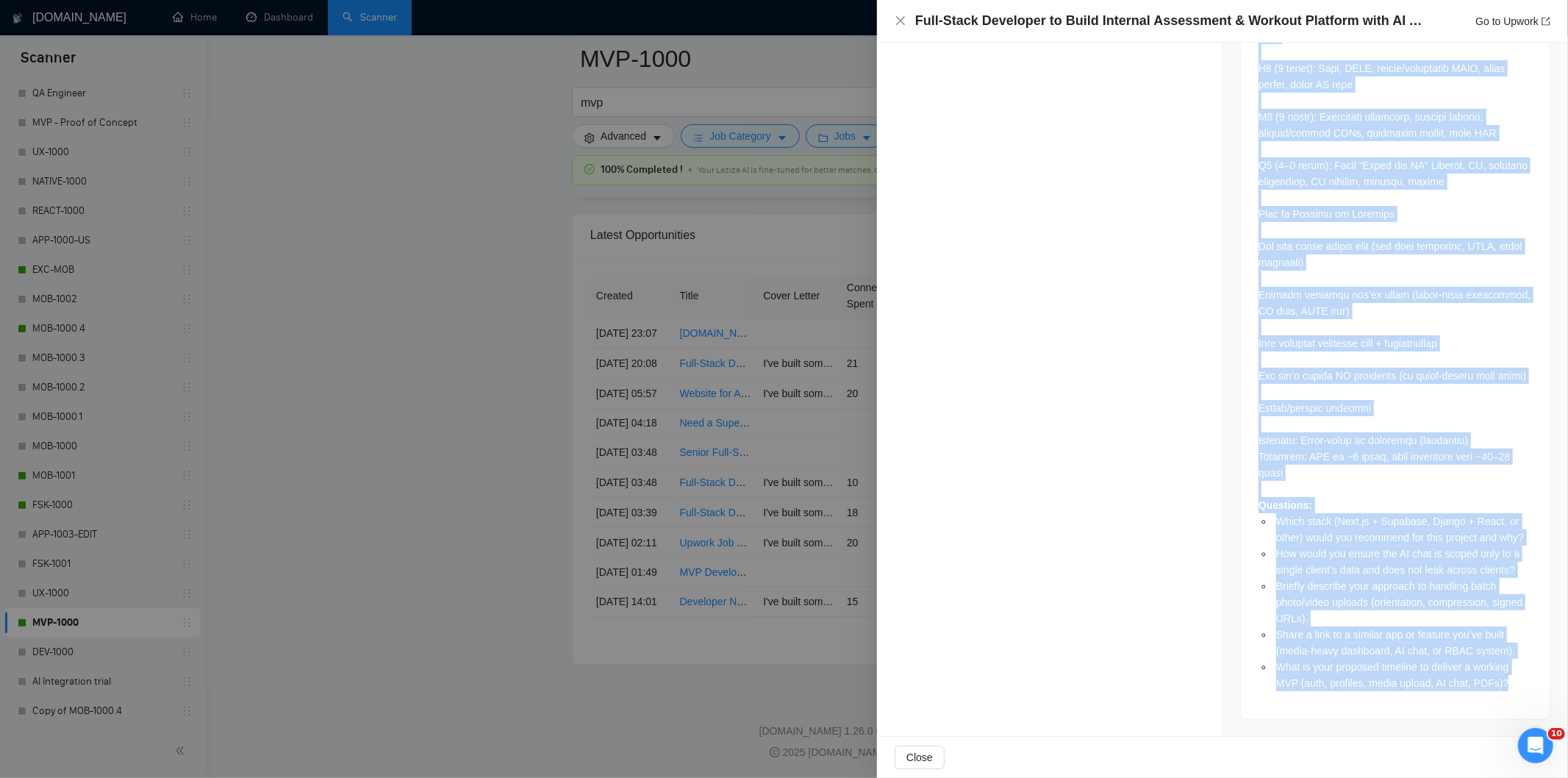
drag, startPoint x: 1247, startPoint y: 187, endPoint x: 1512, endPoint y: 674, distance: 554.4
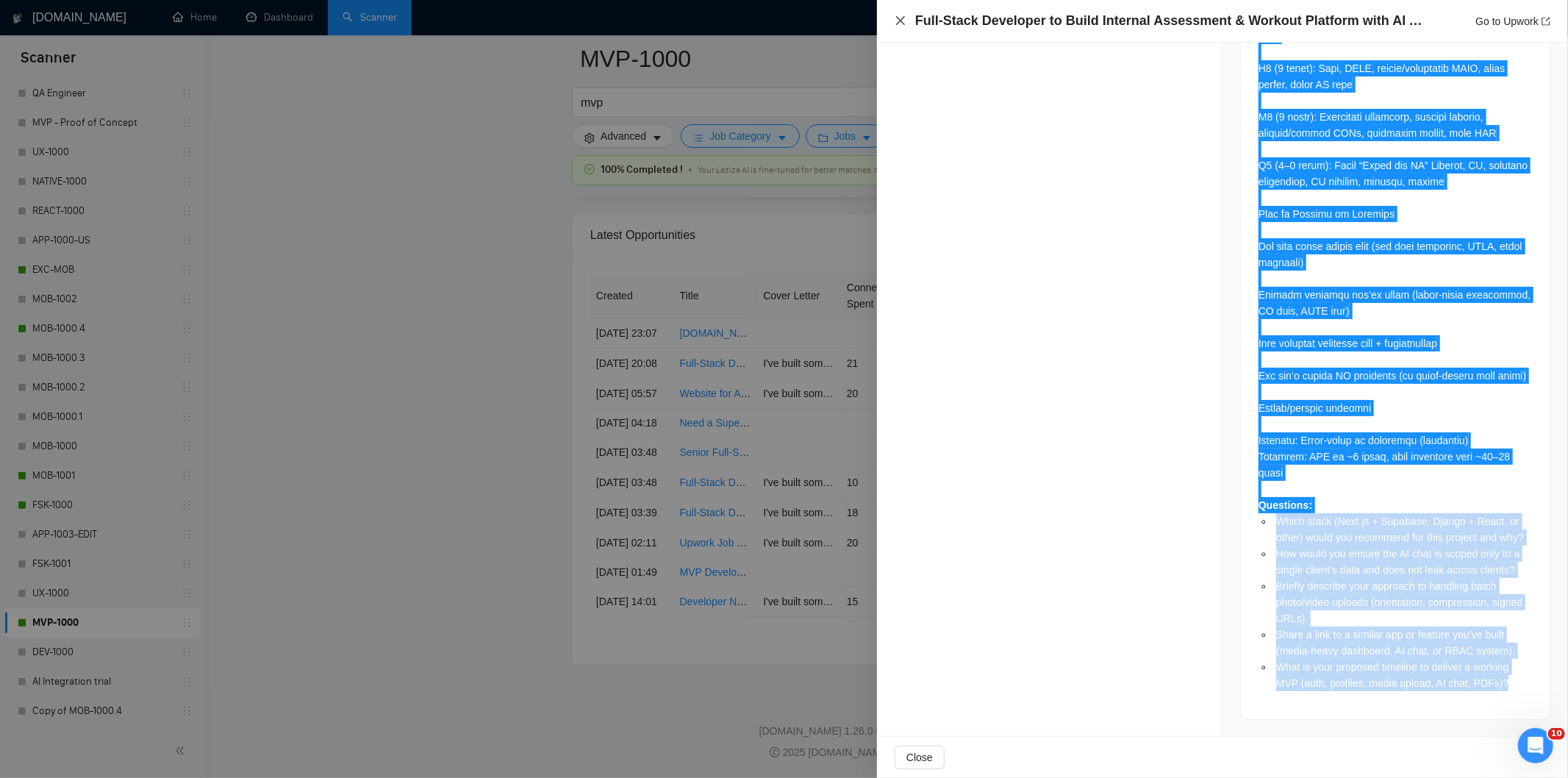
click at [901, 22] on icon "close" at bounding box center [901, 21] width 9 height 9
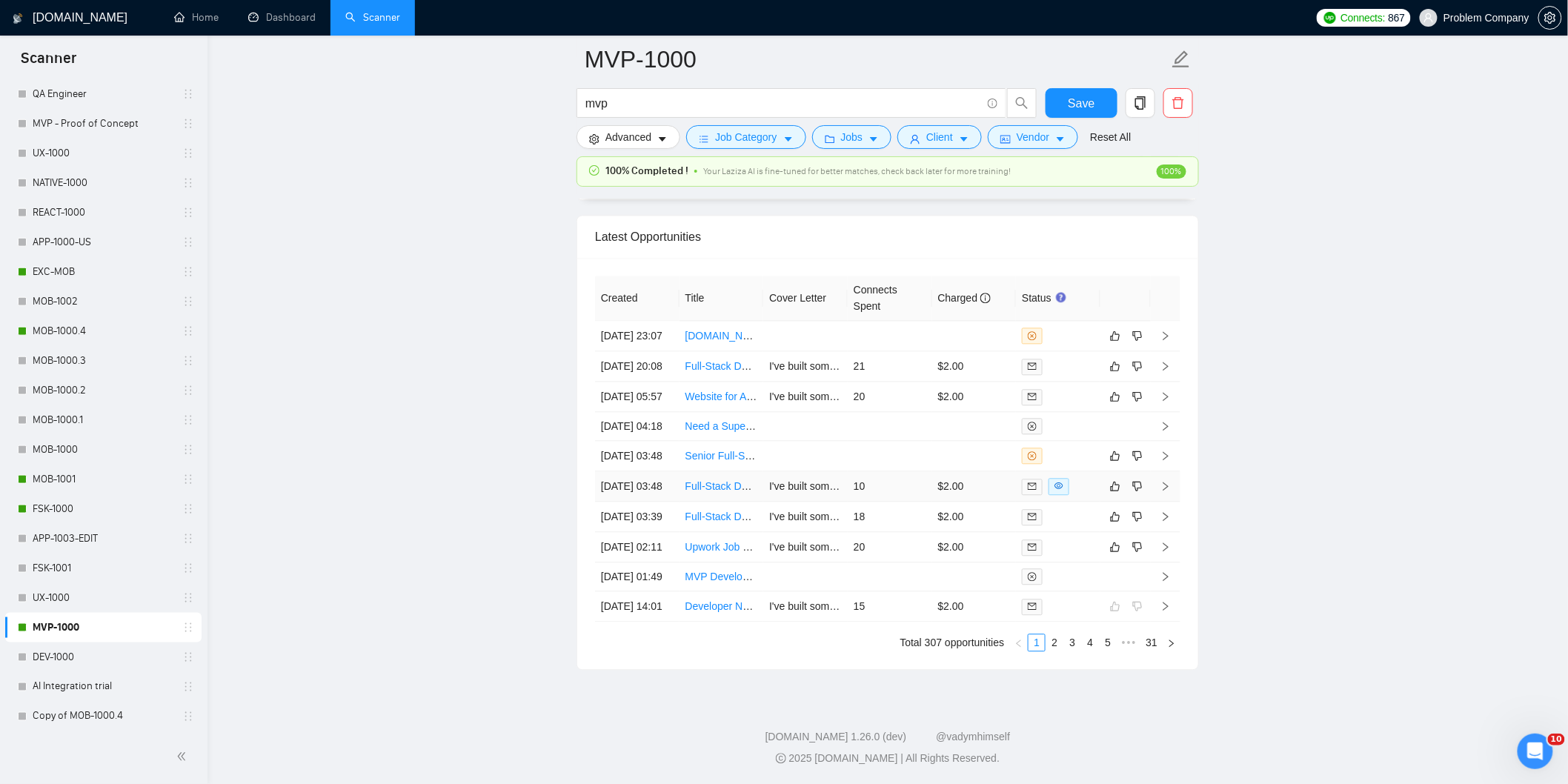
click at [662, 471] on td "[DATE] 03:48" at bounding box center [637, 486] width 84 height 30
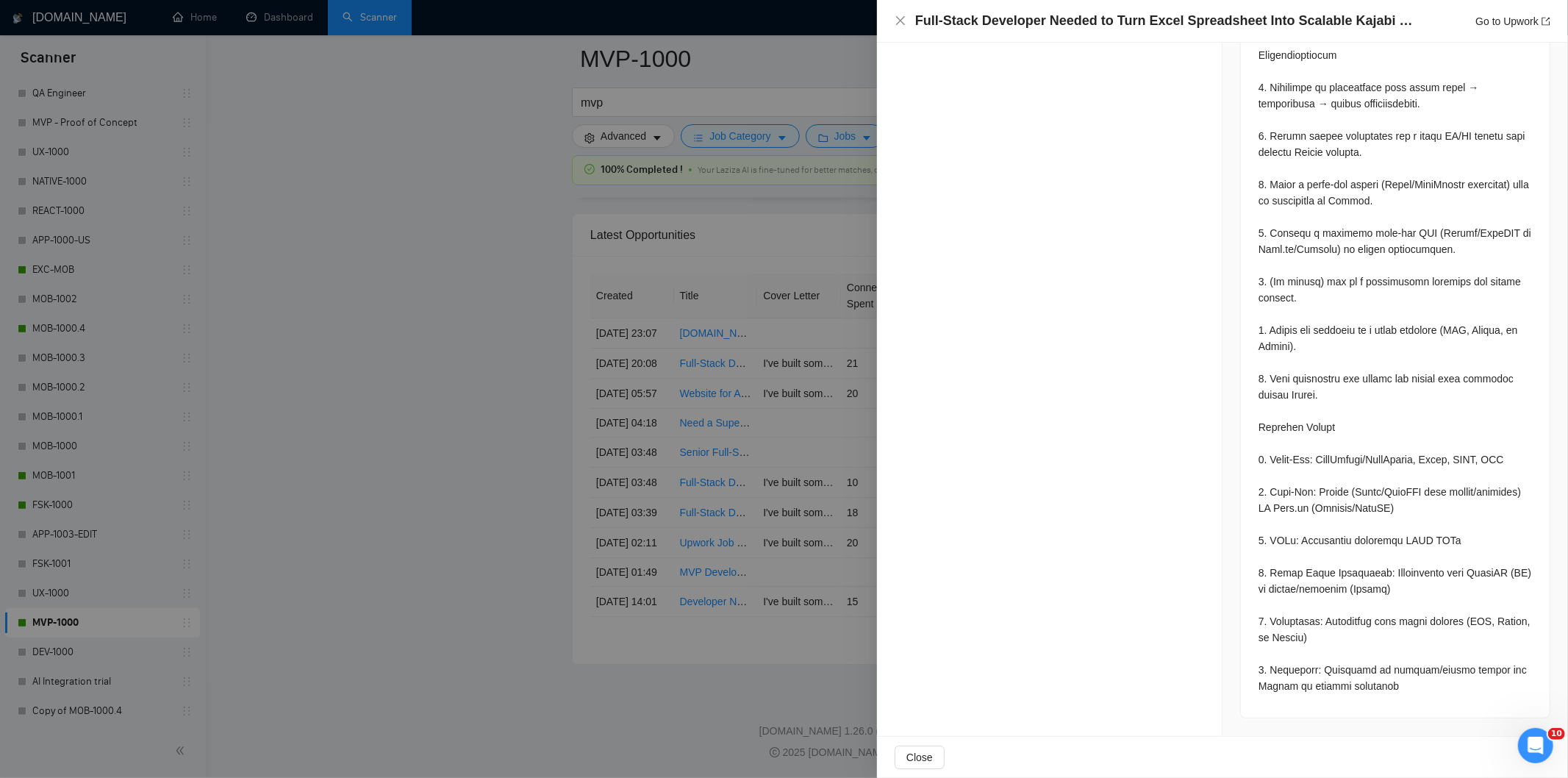
scroll to position [960, 0]
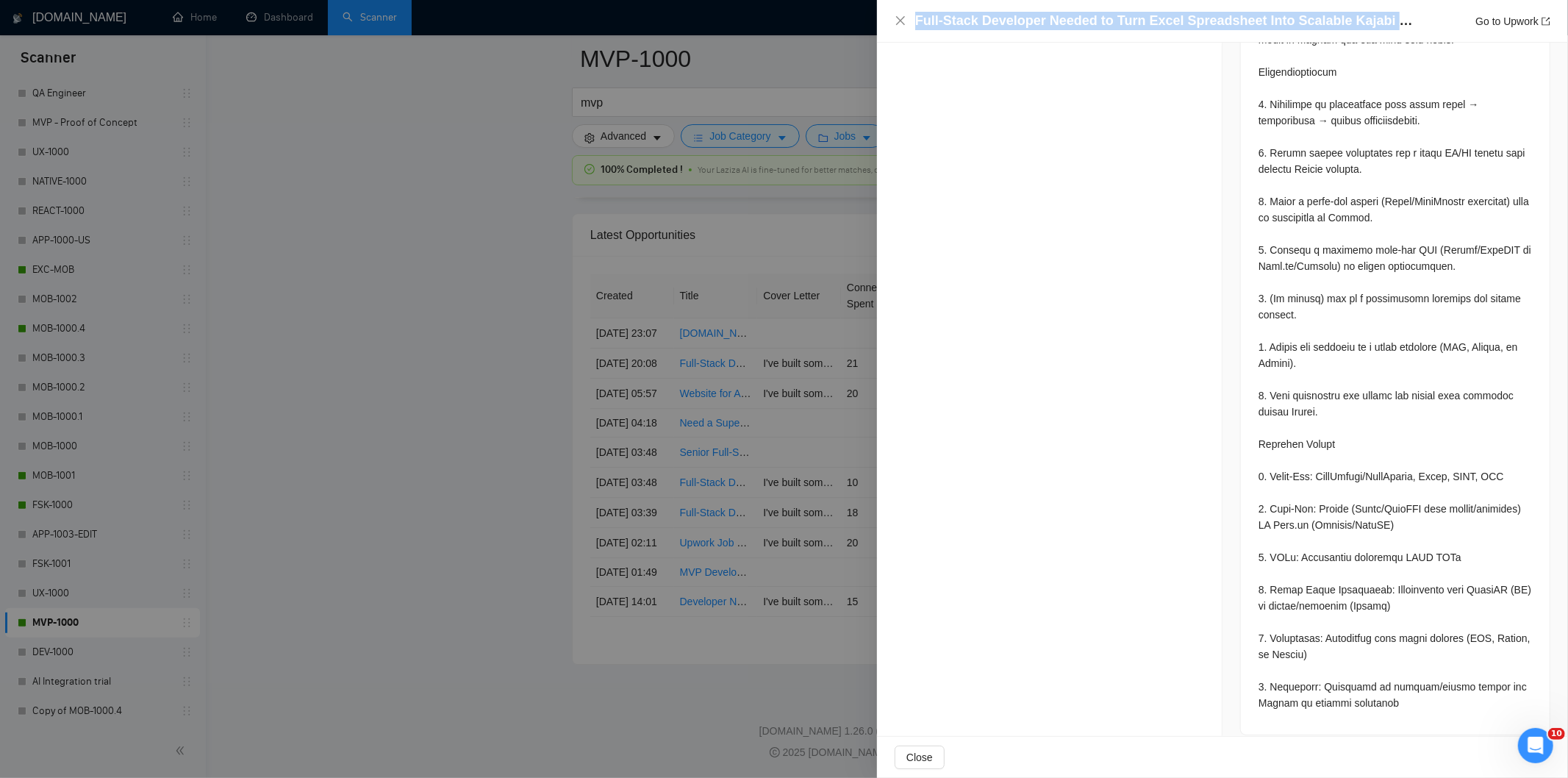
drag, startPoint x: 1426, startPoint y: 24, endPoint x: 917, endPoint y: 23, distance: 509.0
click at [917, 23] on div "Full-Stack Developer Needed to Turn Excel Spreadsheet Into Scalable Kajabi Widg…" at bounding box center [1233, 21] width 635 height 18
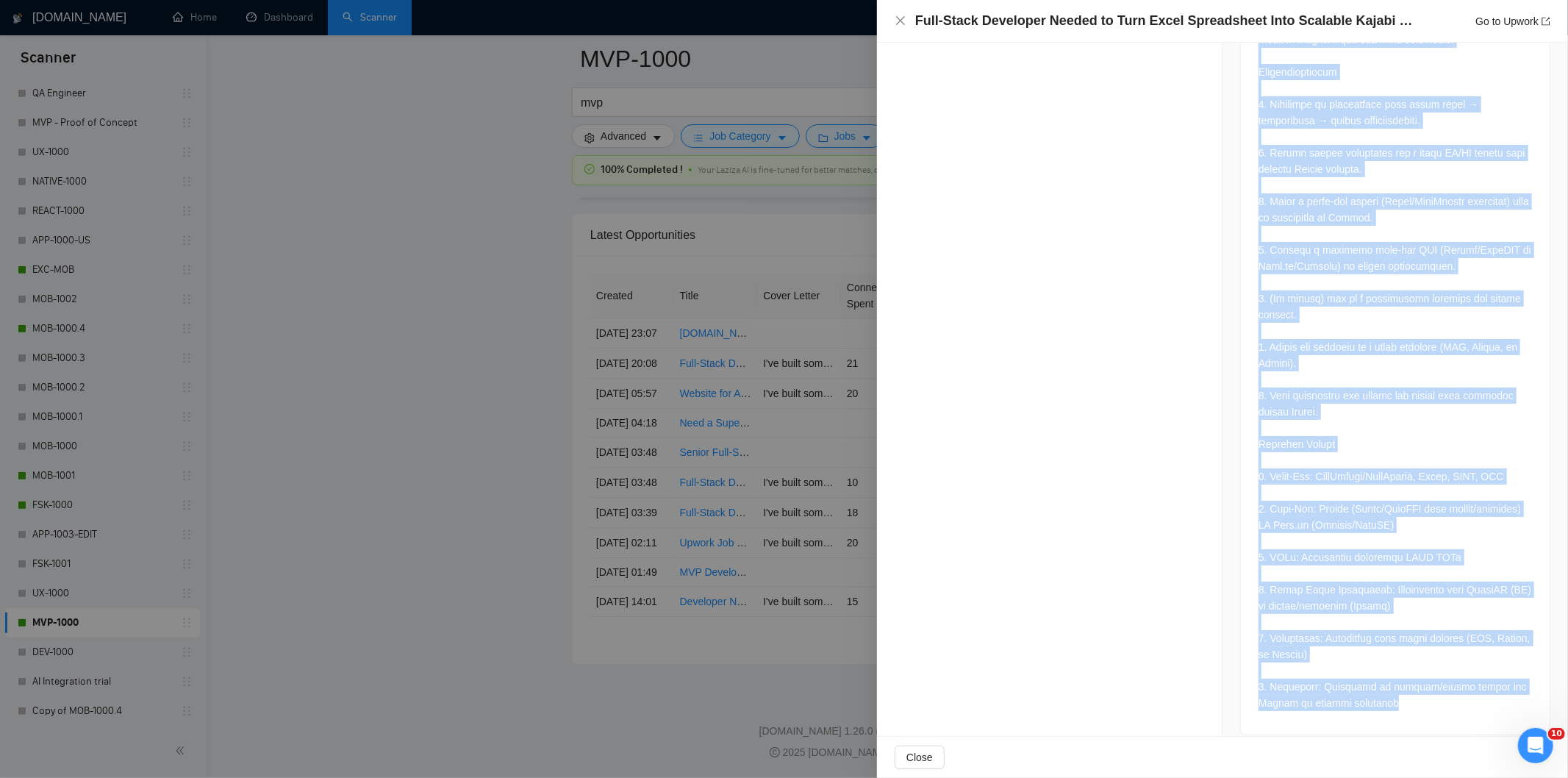
drag, startPoint x: 1253, startPoint y: 211, endPoint x: 1442, endPoint y: 697, distance: 521.5
click at [1442, 697] on div at bounding box center [1395, 236] width 308 height 995
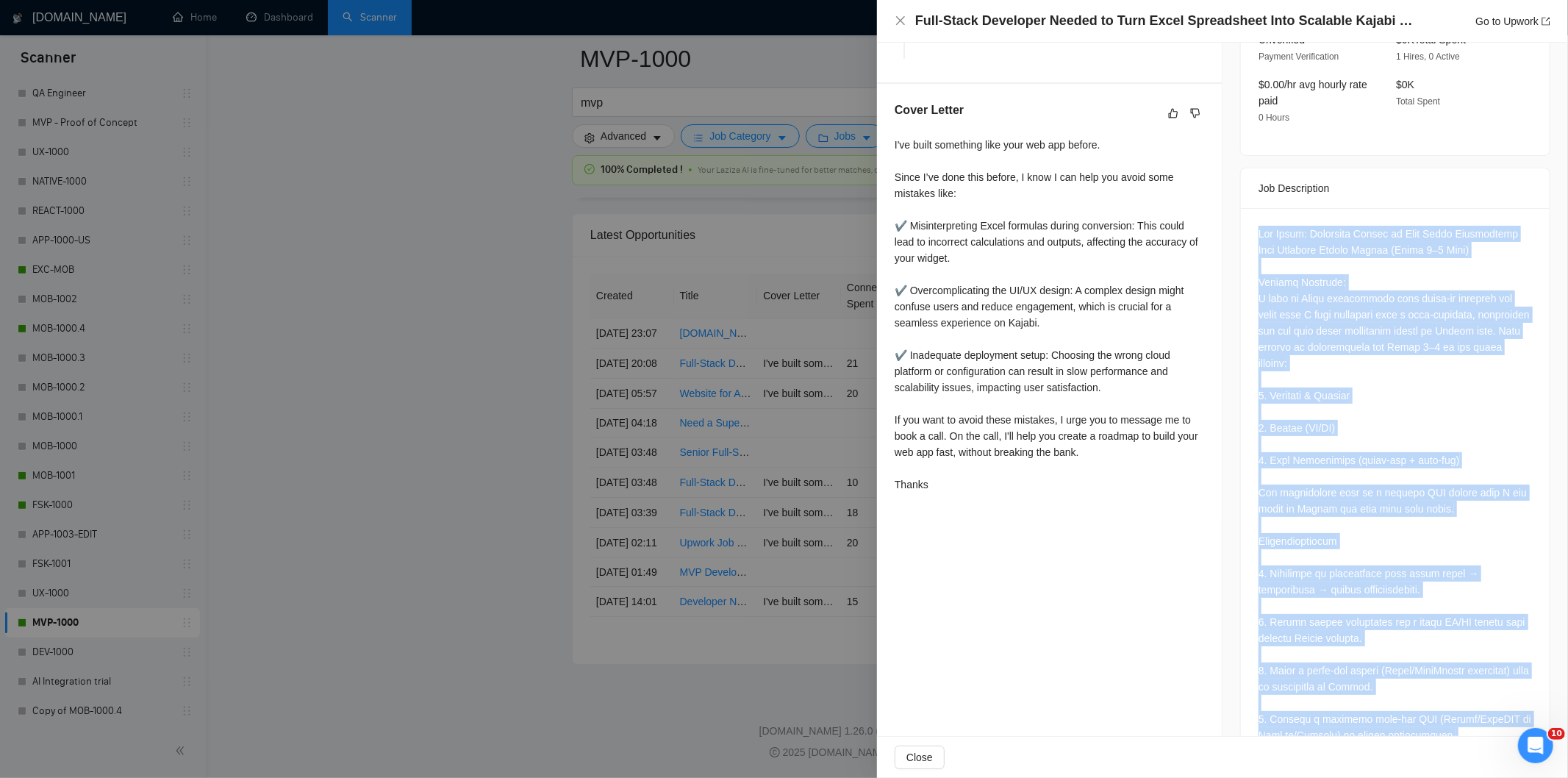
scroll to position [490, 0]
click at [1376, 353] on div at bounding box center [1396, 703] width 274 height 955
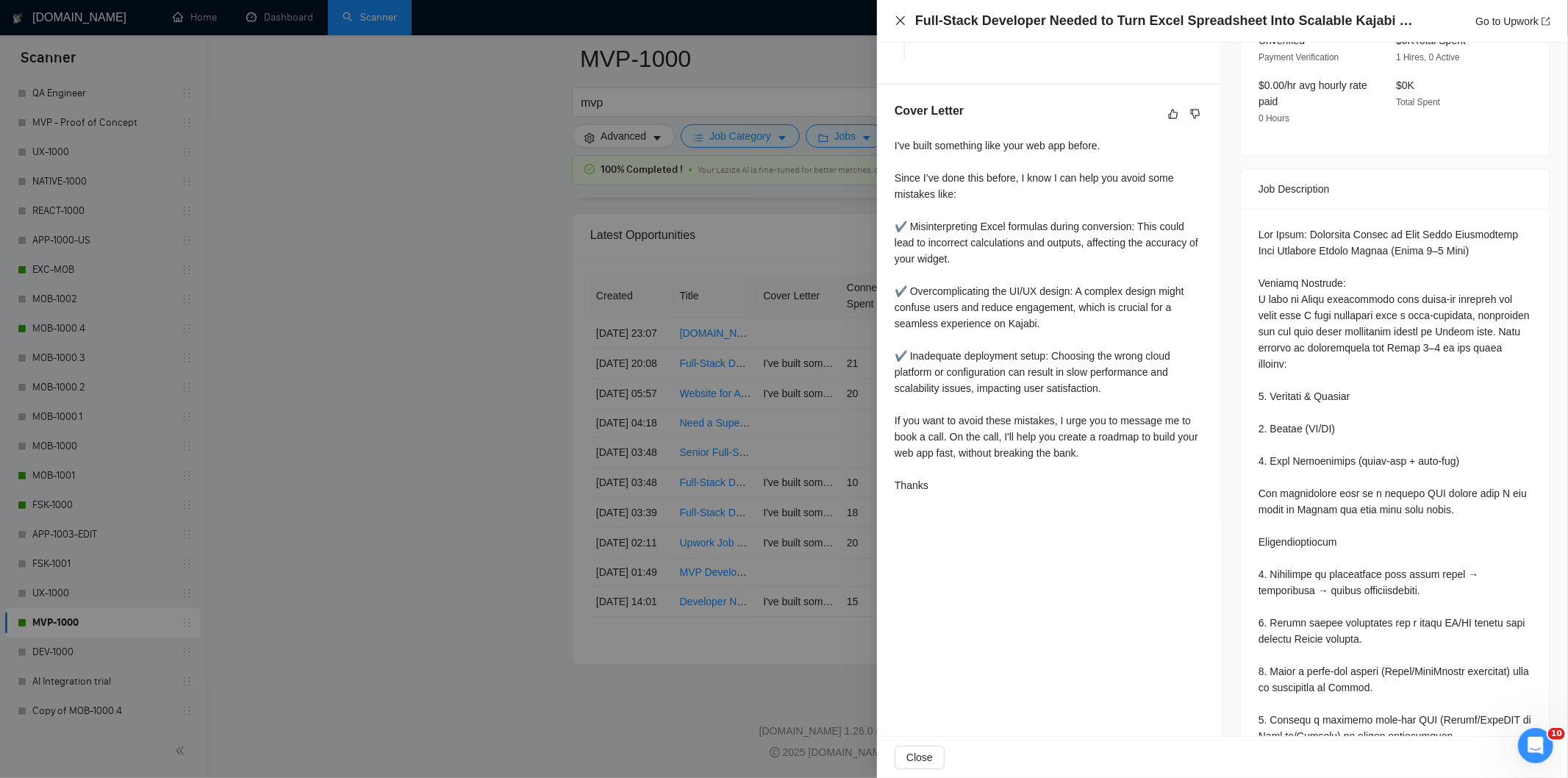
click at [901, 27] on icon "close" at bounding box center [901, 21] width 12 height 12
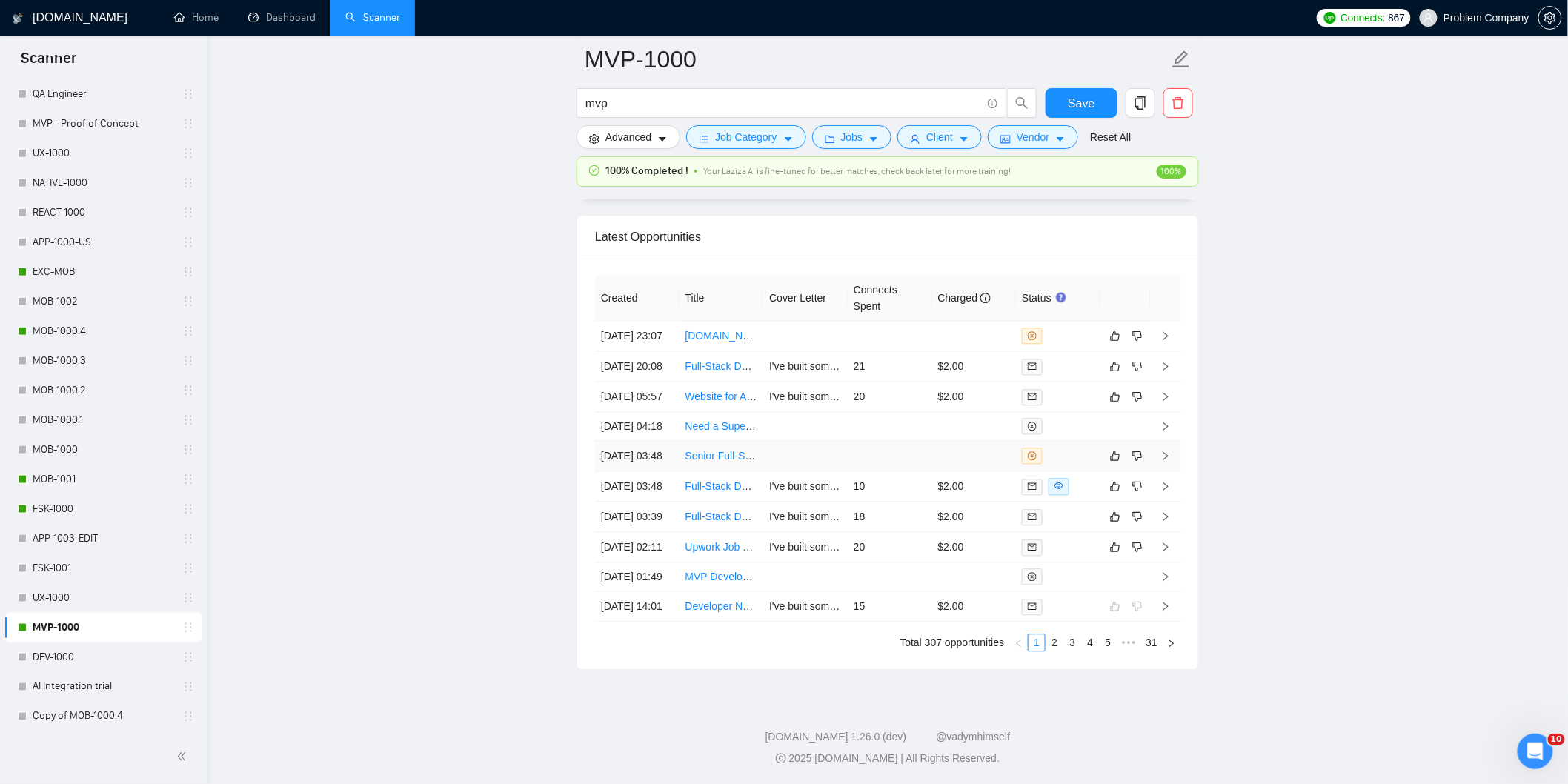
click at [645, 440] on td "[DATE] 03:48" at bounding box center [637, 456] width 84 height 30
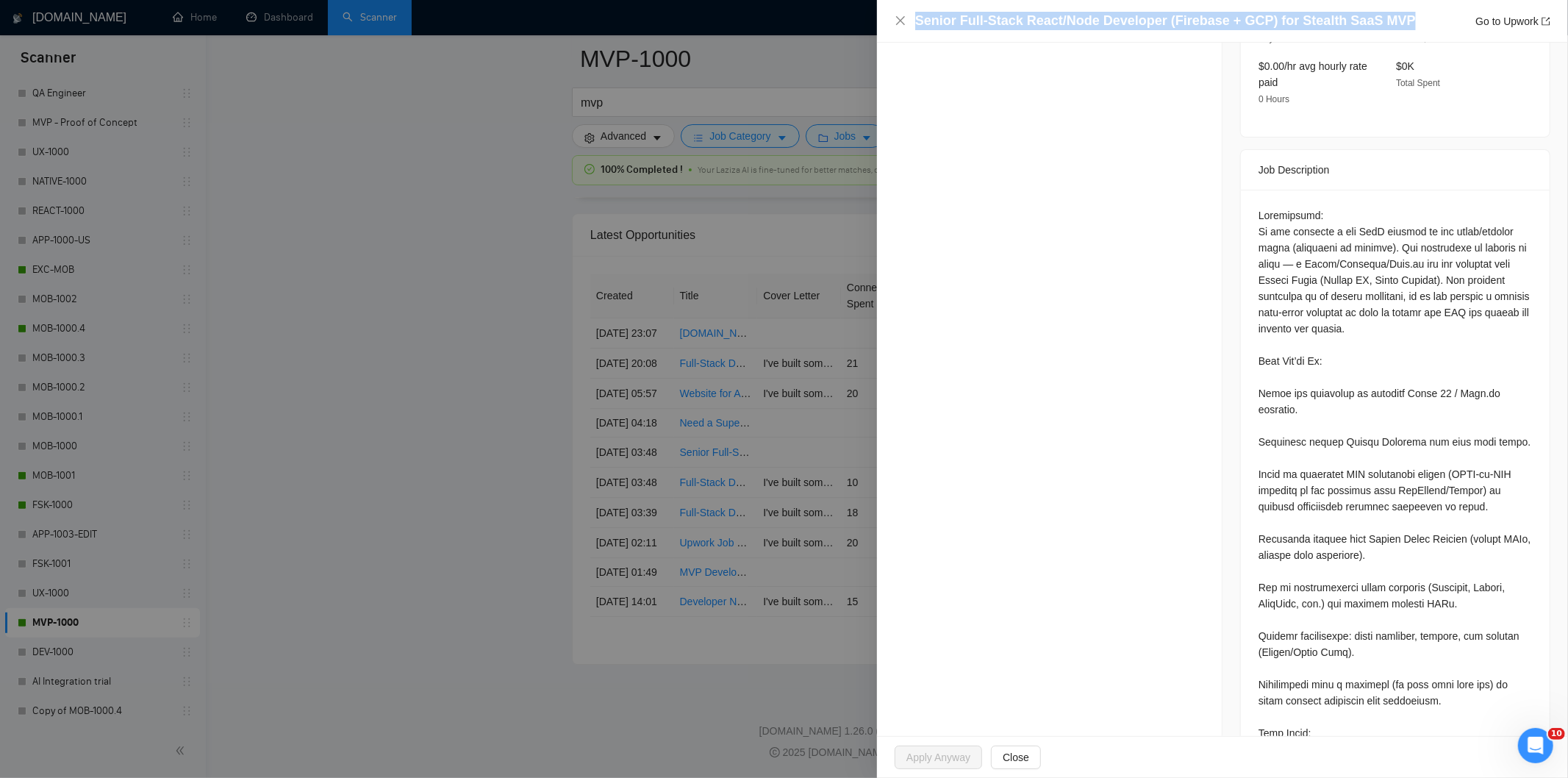
drag, startPoint x: 1395, startPoint y: 13, endPoint x: 909, endPoint y: 13, distance: 486.0
click at [909, 13] on div "Senior Full-Stack React/Node Developer (Firebase + GCP) for Stealth SaaS MVP Go…" at bounding box center [1222, 21] width 656 height 18
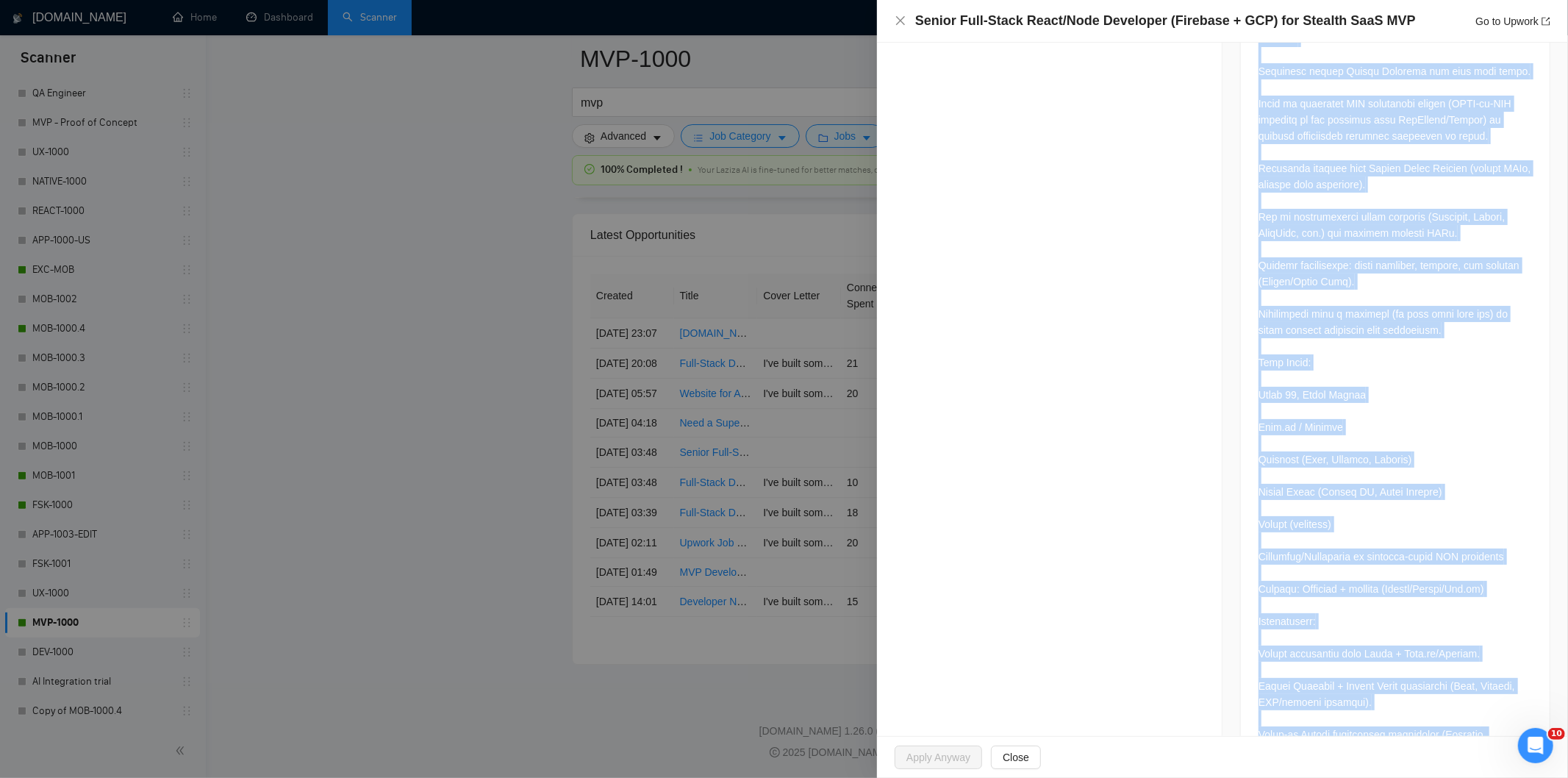
scroll to position [1362, 0]
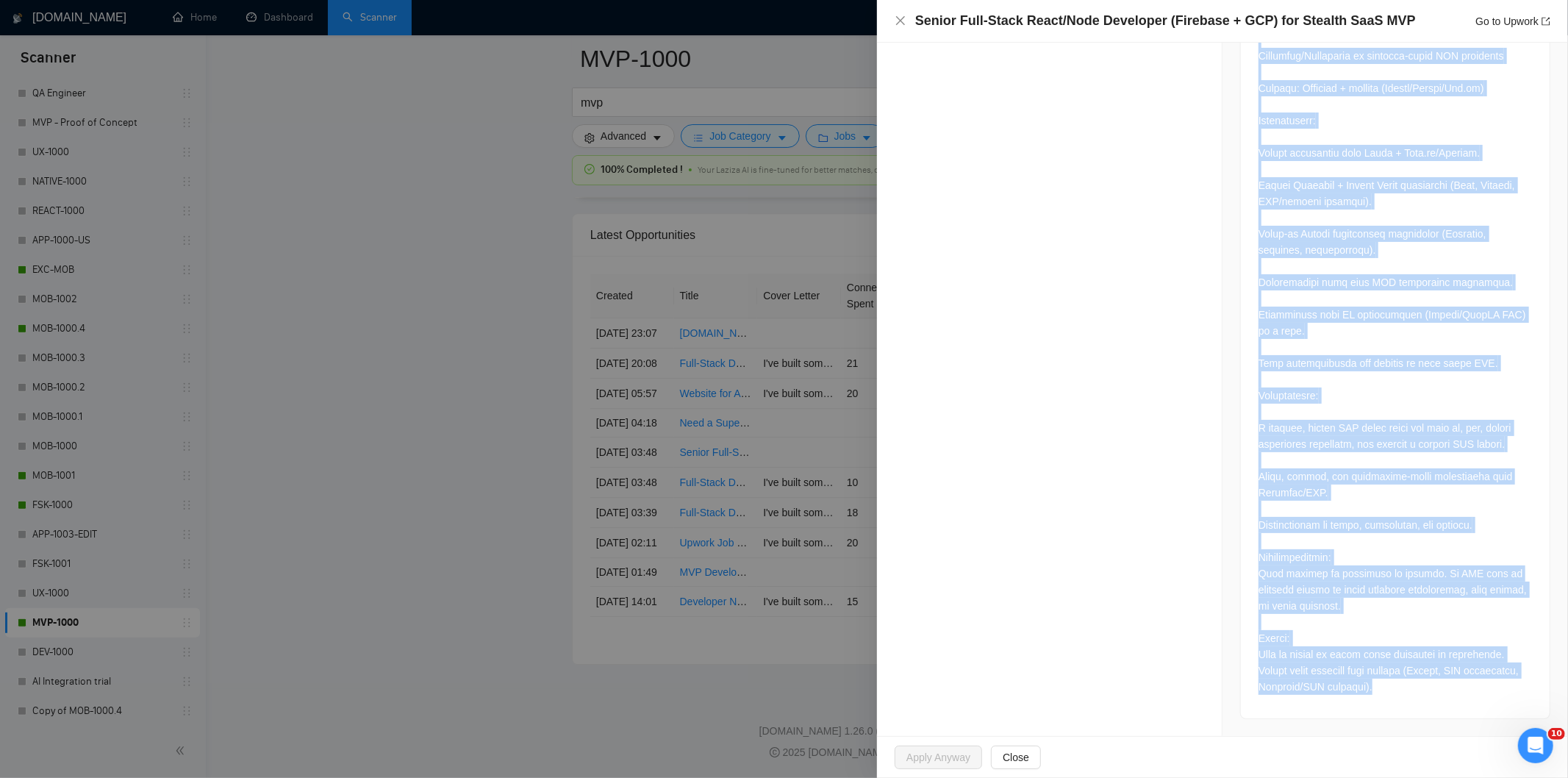
drag, startPoint x: 1250, startPoint y: 200, endPoint x: 1430, endPoint y: 710, distance: 540.8
click at [1430, 710] on div at bounding box center [1395, 18] width 308 height 1400
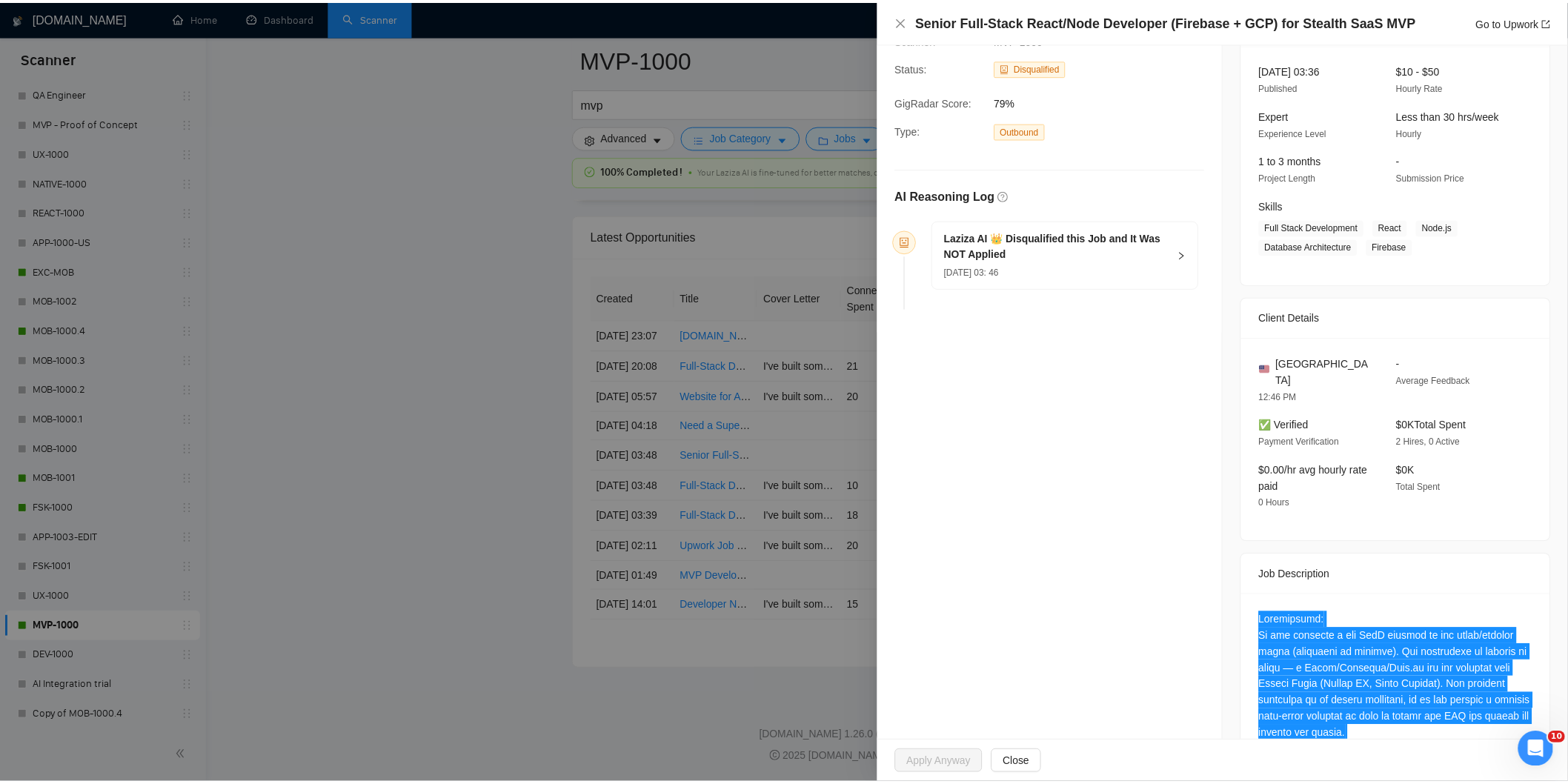
scroll to position [58, 0]
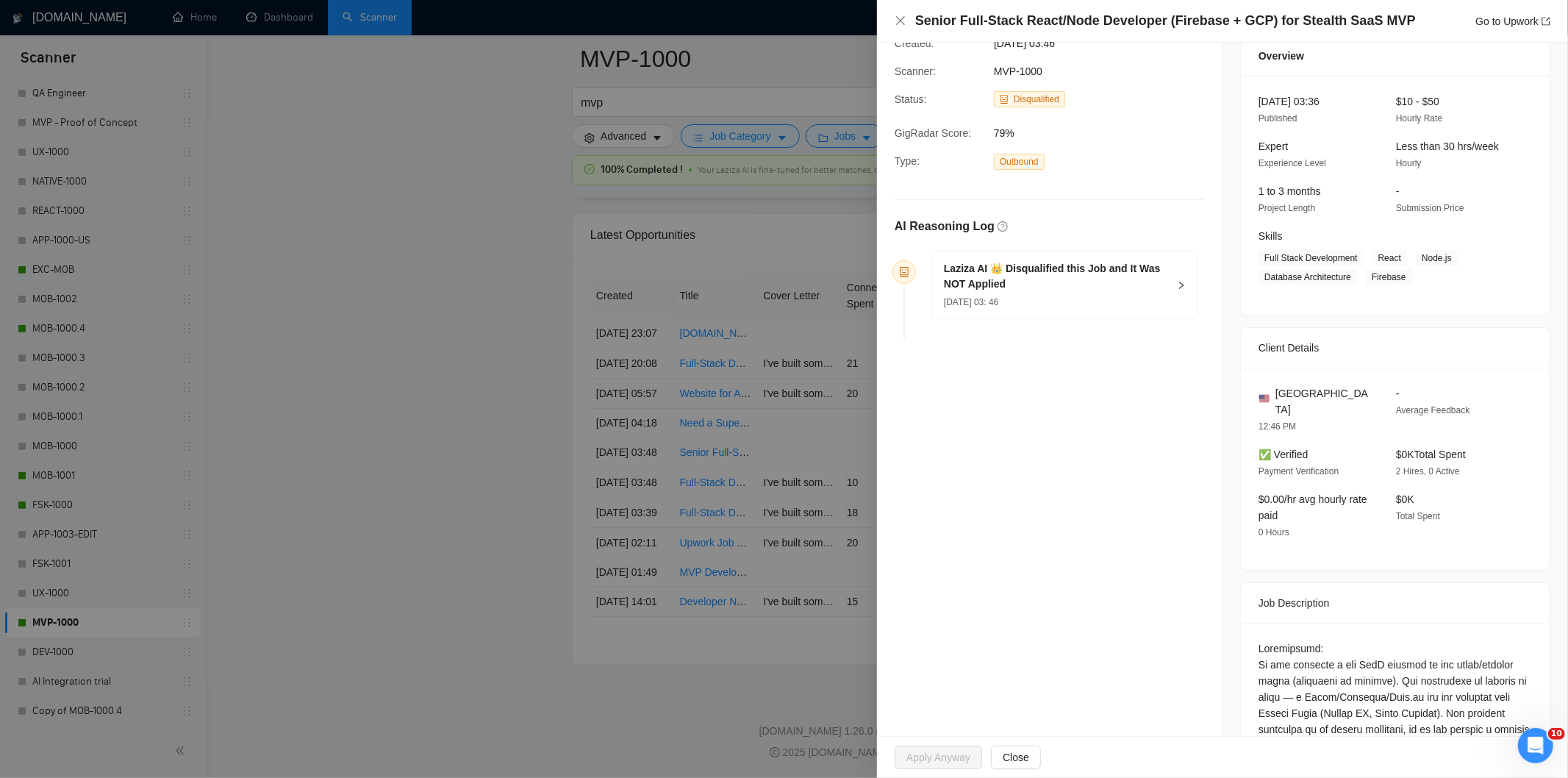
click at [1104, 296] on div "[DATE] 03: 46" at bounding box center [1056, 302] width 224 height 17
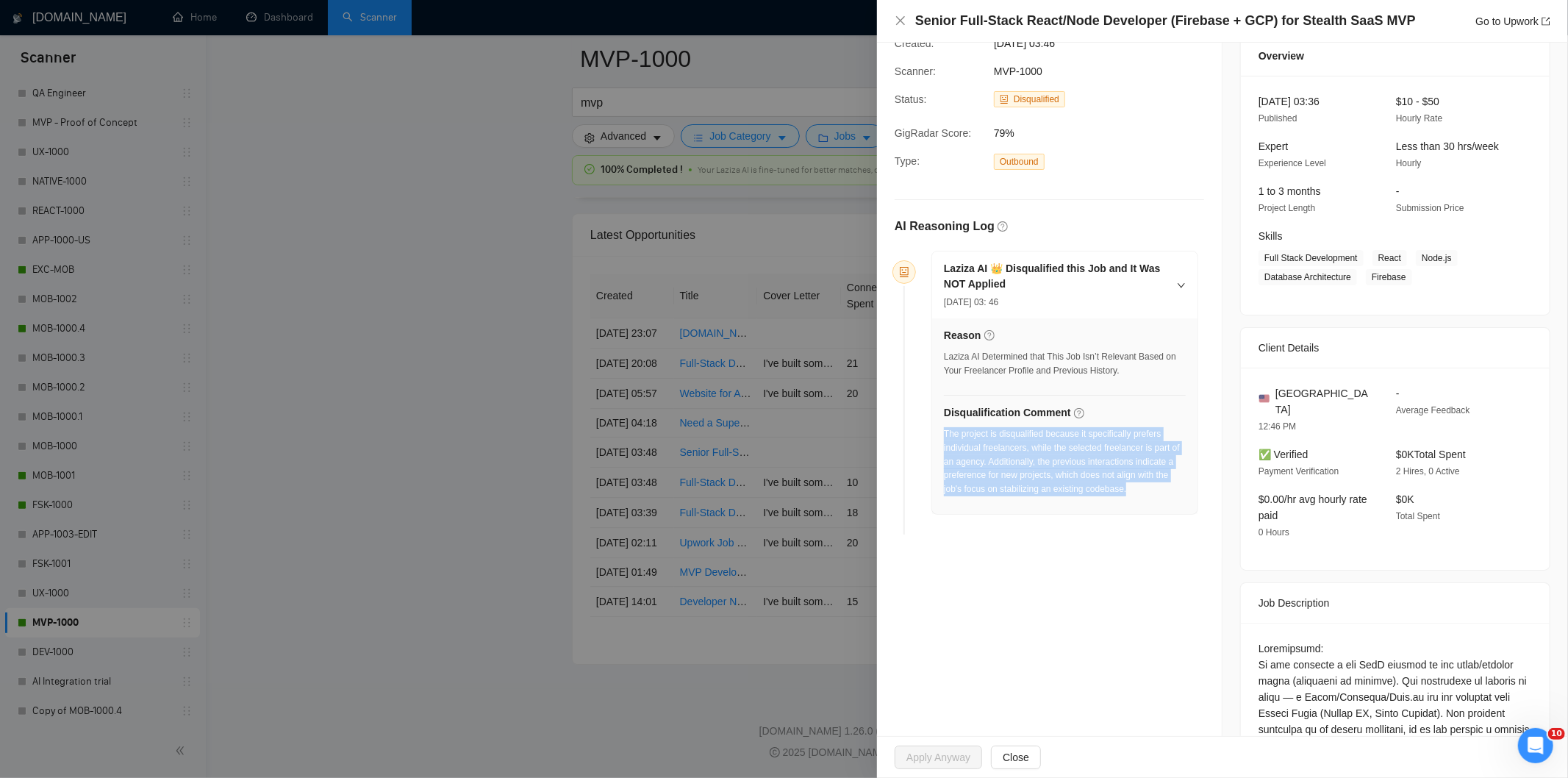
drag, startPoint x: 1140, startPoint y: 496, endPoint x: 945, endPoint y: 437, distance: 203.7
click at [945, 437] on div "The project is disqualified because it specifically prefers individual freelanc…" at bounding box center [1065, 461] width 242 height 69
click at [897, 27] on icon "close" at bounding box center [901, 21] width 12 height 12
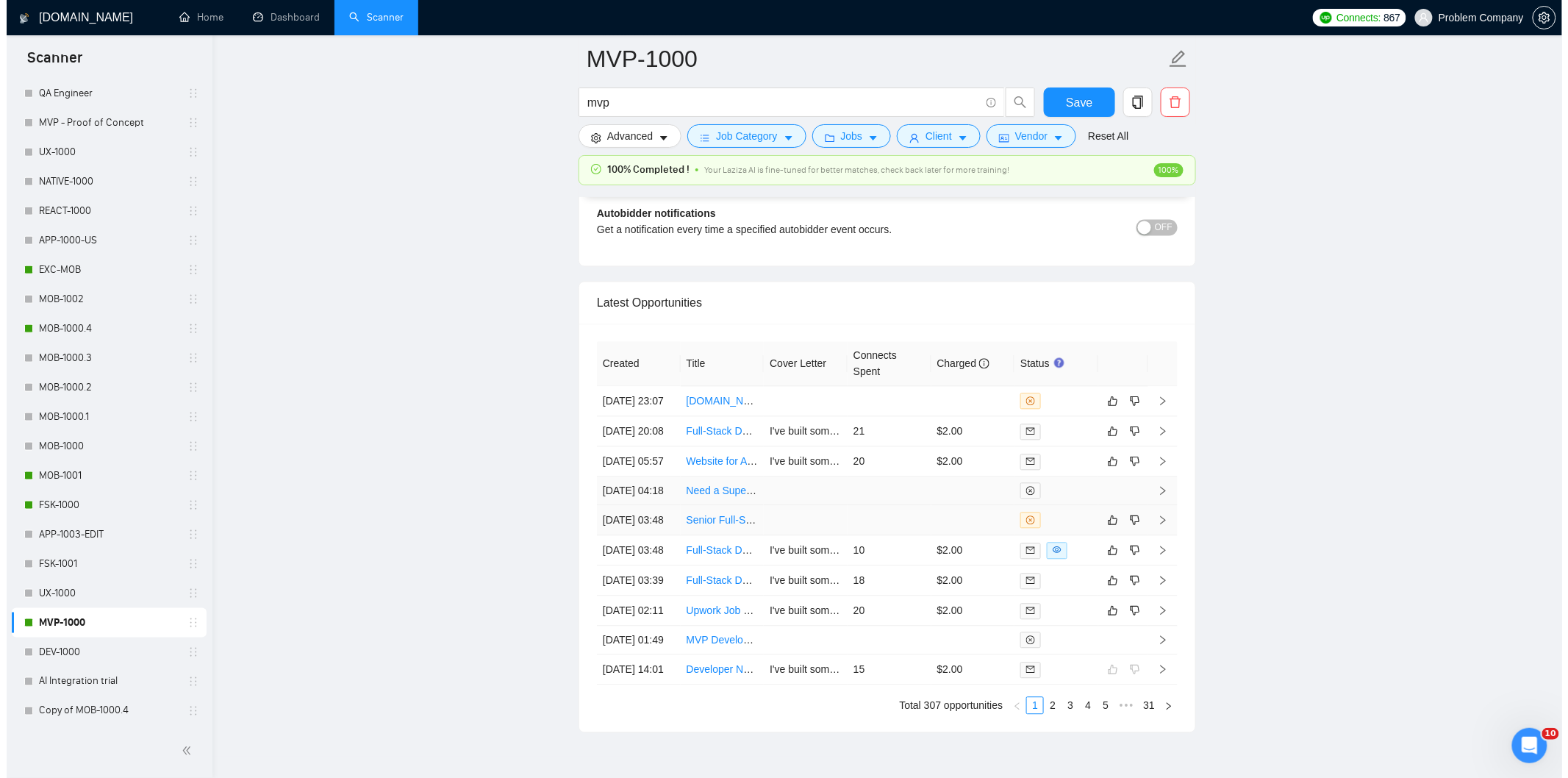
scroll to position [3459, 0]
click at [664, 478] on td "[DATE] 05:57" at bounding box center [632, 463] width 84 height 30
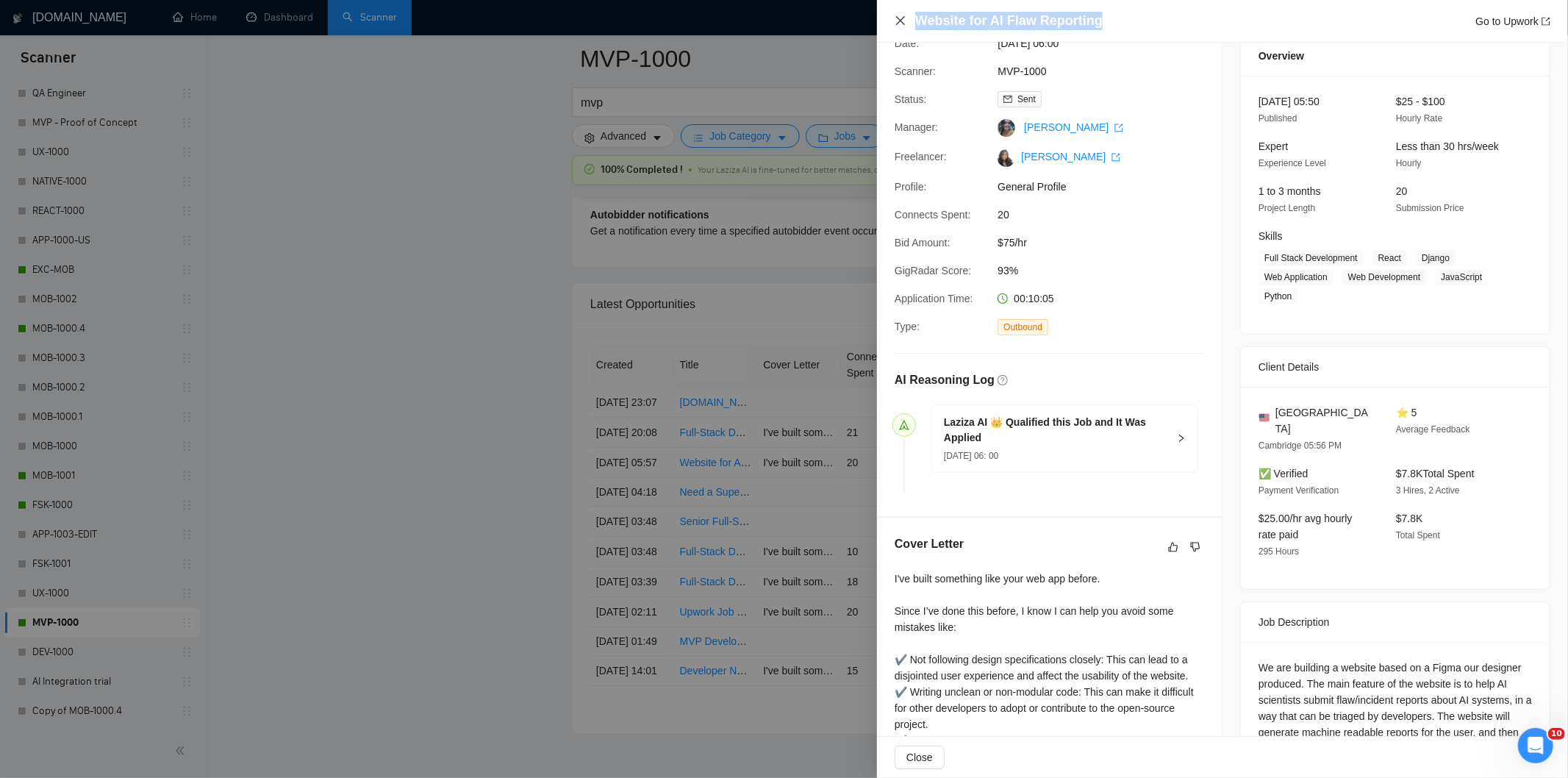
drag, startPoint x: 1112, startPoint y: 27, endPoint x: 905, endPoint y: 17, distance: 207.2
click at [905, 17] on div "Website for AI Flaw Reporting Go to Upwork" at bounding box center [1222, 21] width 656 height 18
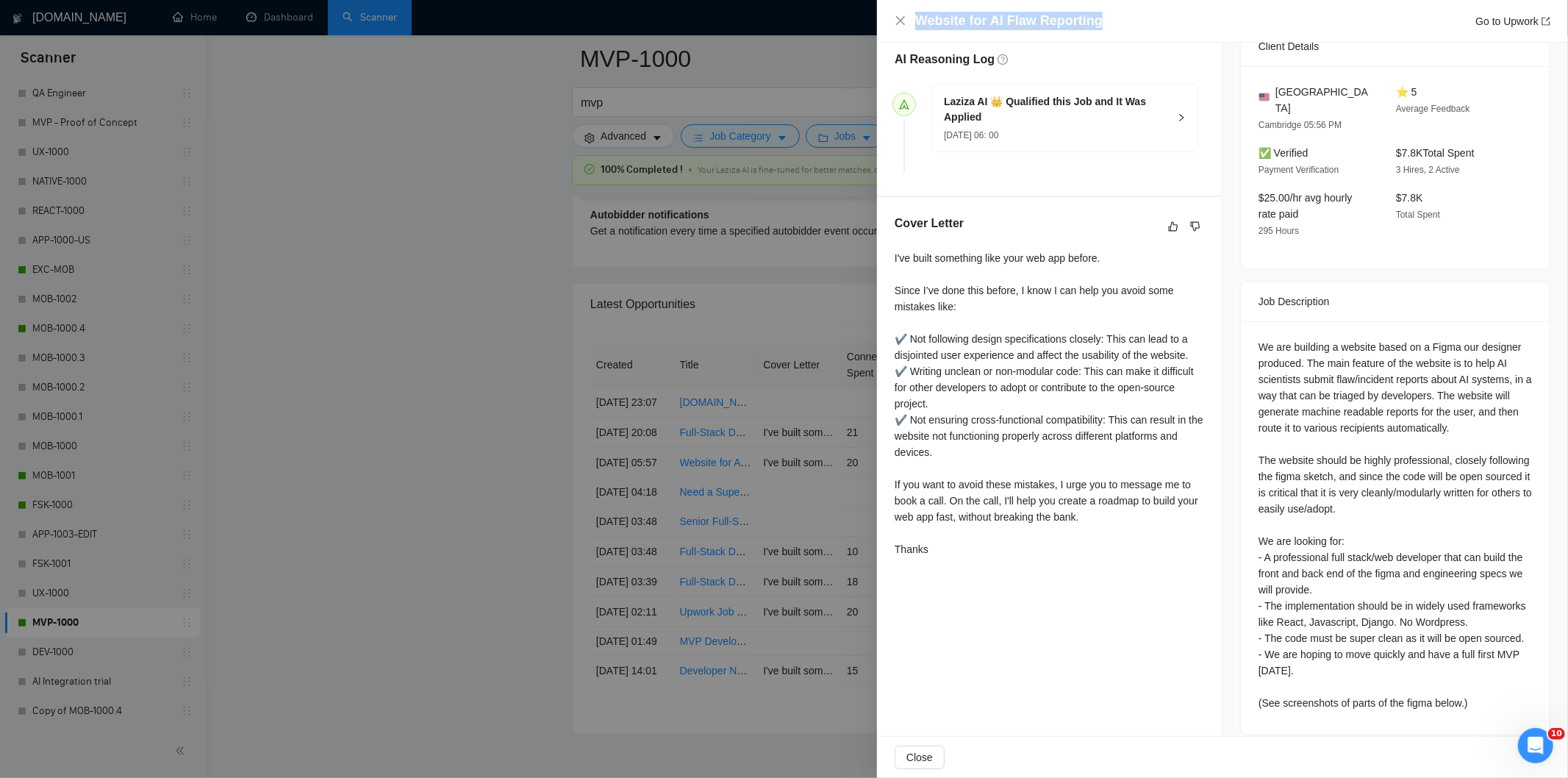
scroll to position [379, 0]
drag, startPoint x: 1253, startPoint y: 333, endPoint x: 1487, endPoint y: 704, distance: 438.6
click at [1487, 704] on div "We are building a website based on a Figma our designer produced. The main feat…" at bounding box center [1395, 528] width 308 height 413
click at [1285, 338] on div "We are building a website based on a Figma our designer produced. The main feat…" at bounding box center [1396, 524] width 274 height 372
drag, startPoint x: 1250, startPoint y: 328, endPoint x: 1297, endPoint y: 353, distance: 53.2
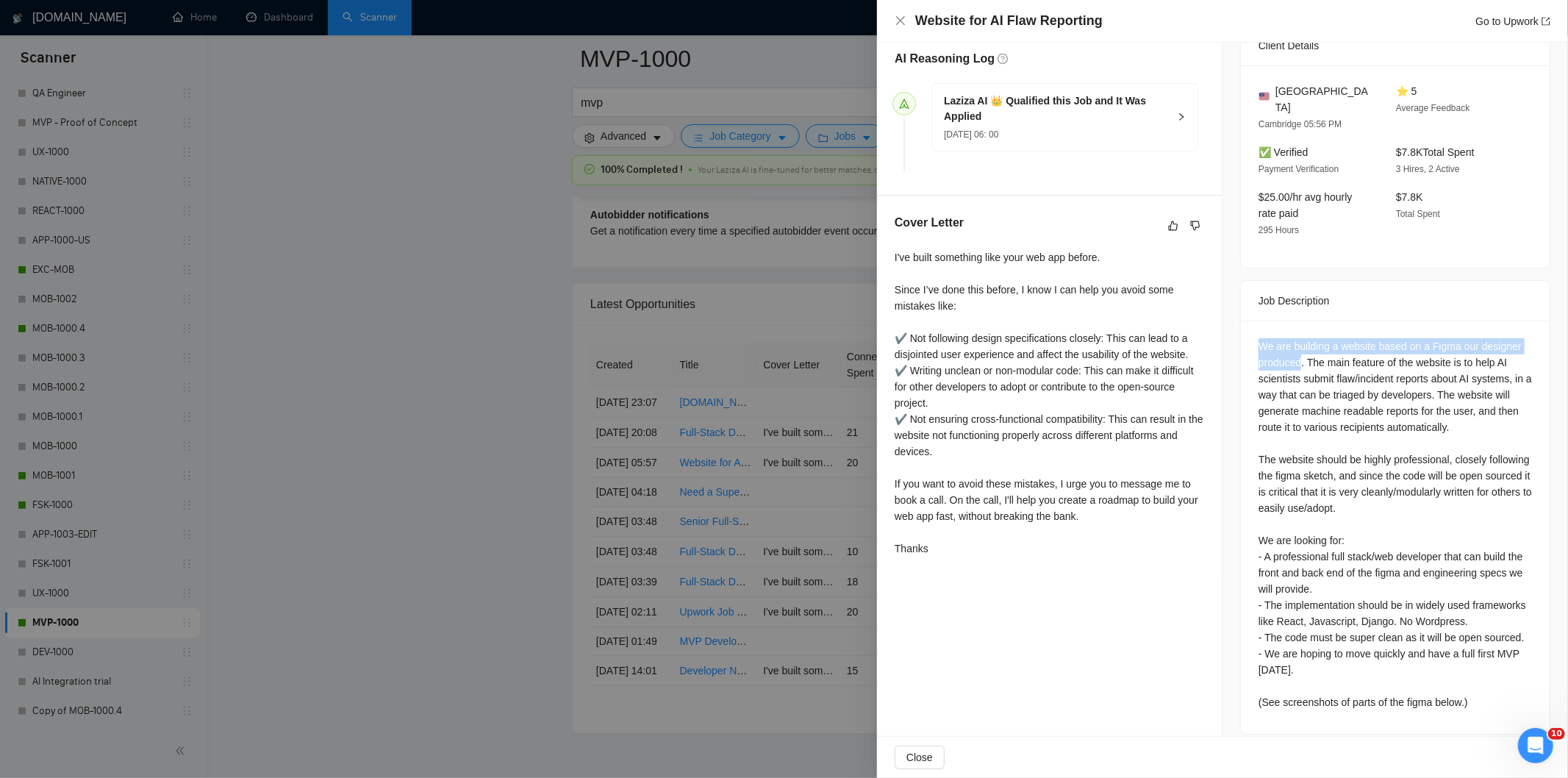
click at [1297, 353] on div "We are building a website based on a Figma our designer produced. The main feat…" at bounding box center [1395, 528] width 308 height 413
click at [897, 25] on icon "close" at bounding box center [901, 21] width 12 height 12
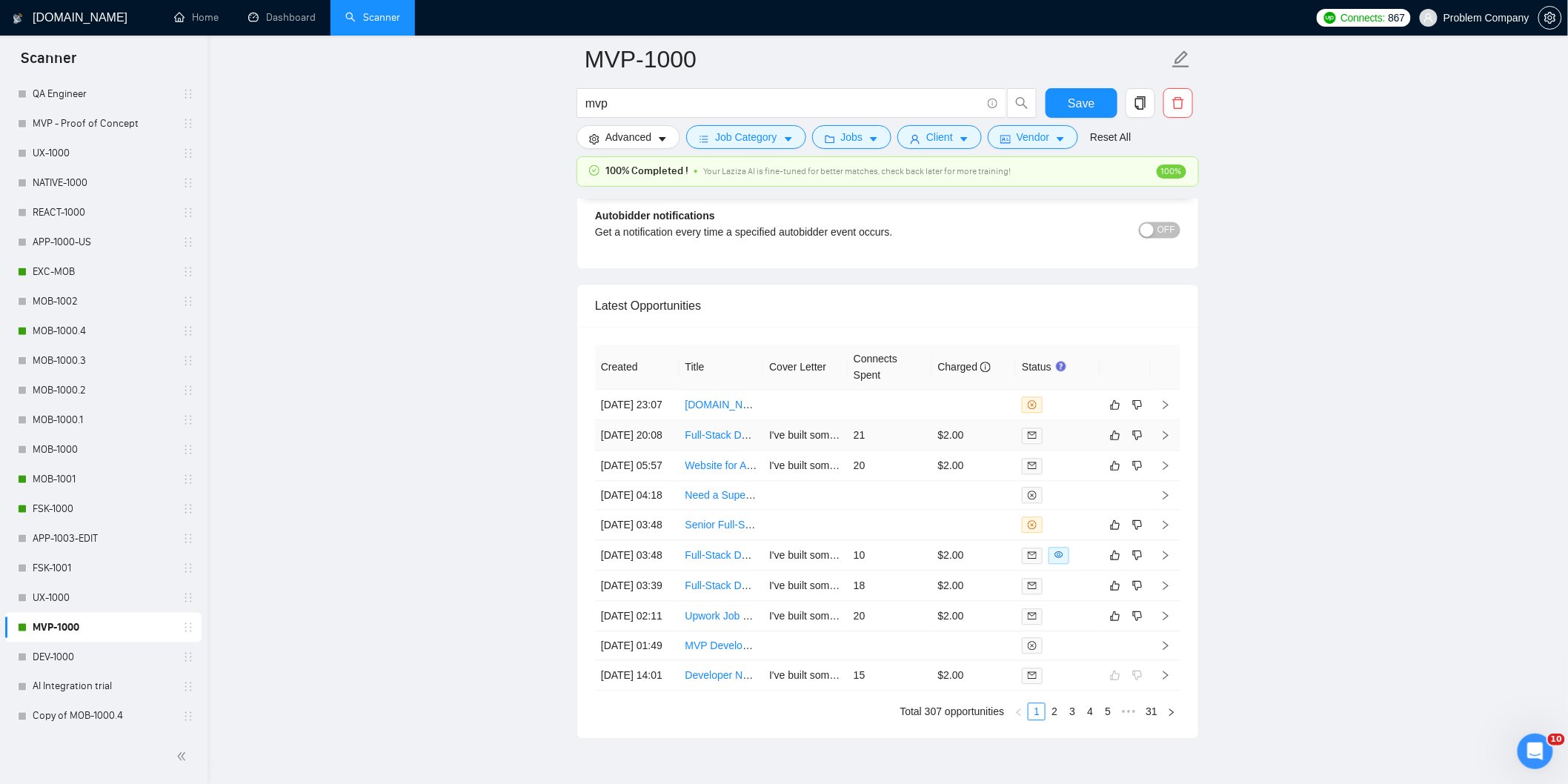
click at [641, 451] on td "[DATE] 20:08" at bounding box center [637, 436] width 84 height 30
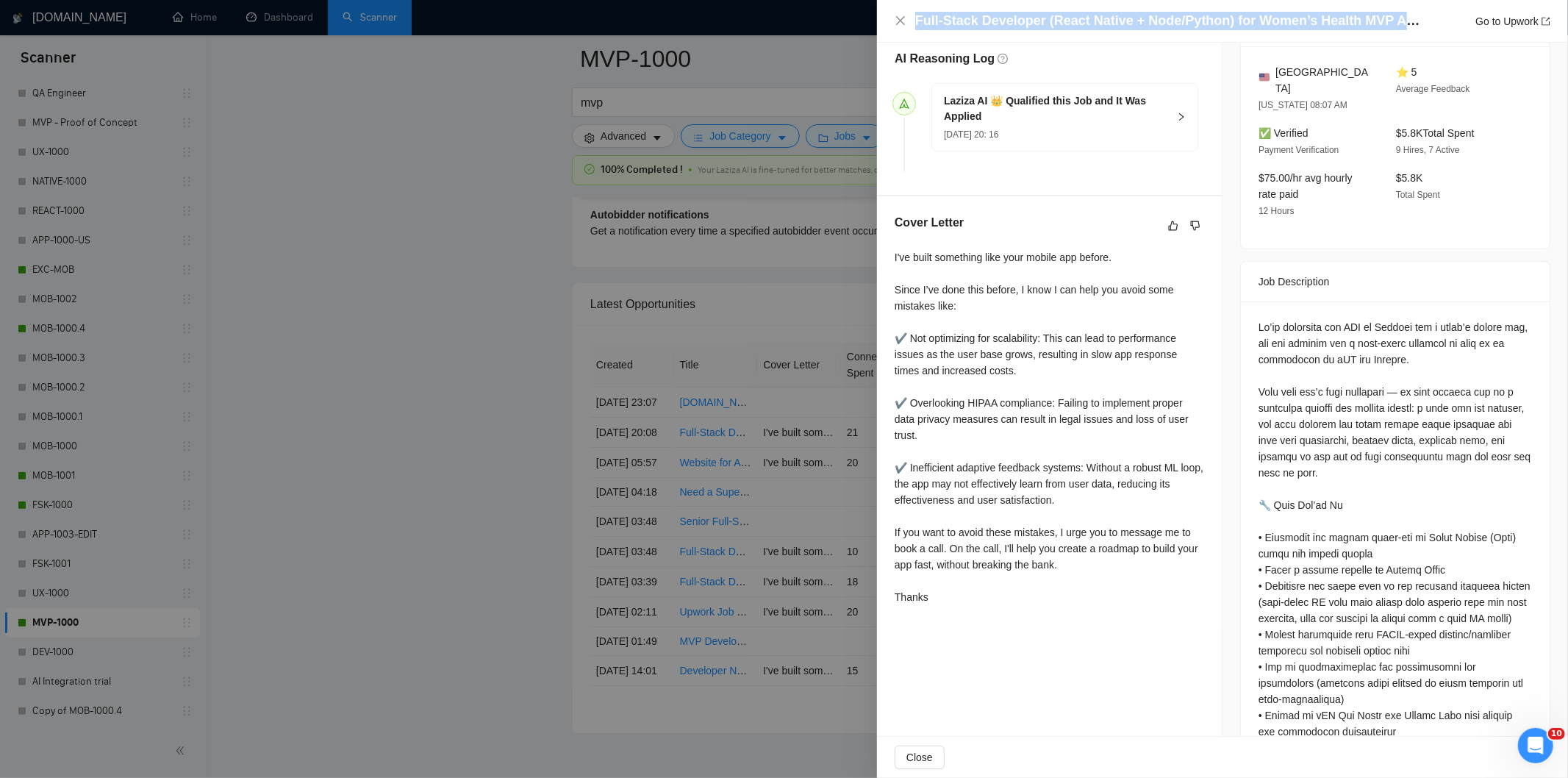
drag, startPoint x: 1422, startPoint y: 30, endPoint x: 873, endPoint y: 17, distance: 549.2
click at [873, 17] on div "Full-Stack Developer (React Native + Node/Python) for Women’s Health MVP App Go…" at bounding box center [784, 389] width 1568 height 778
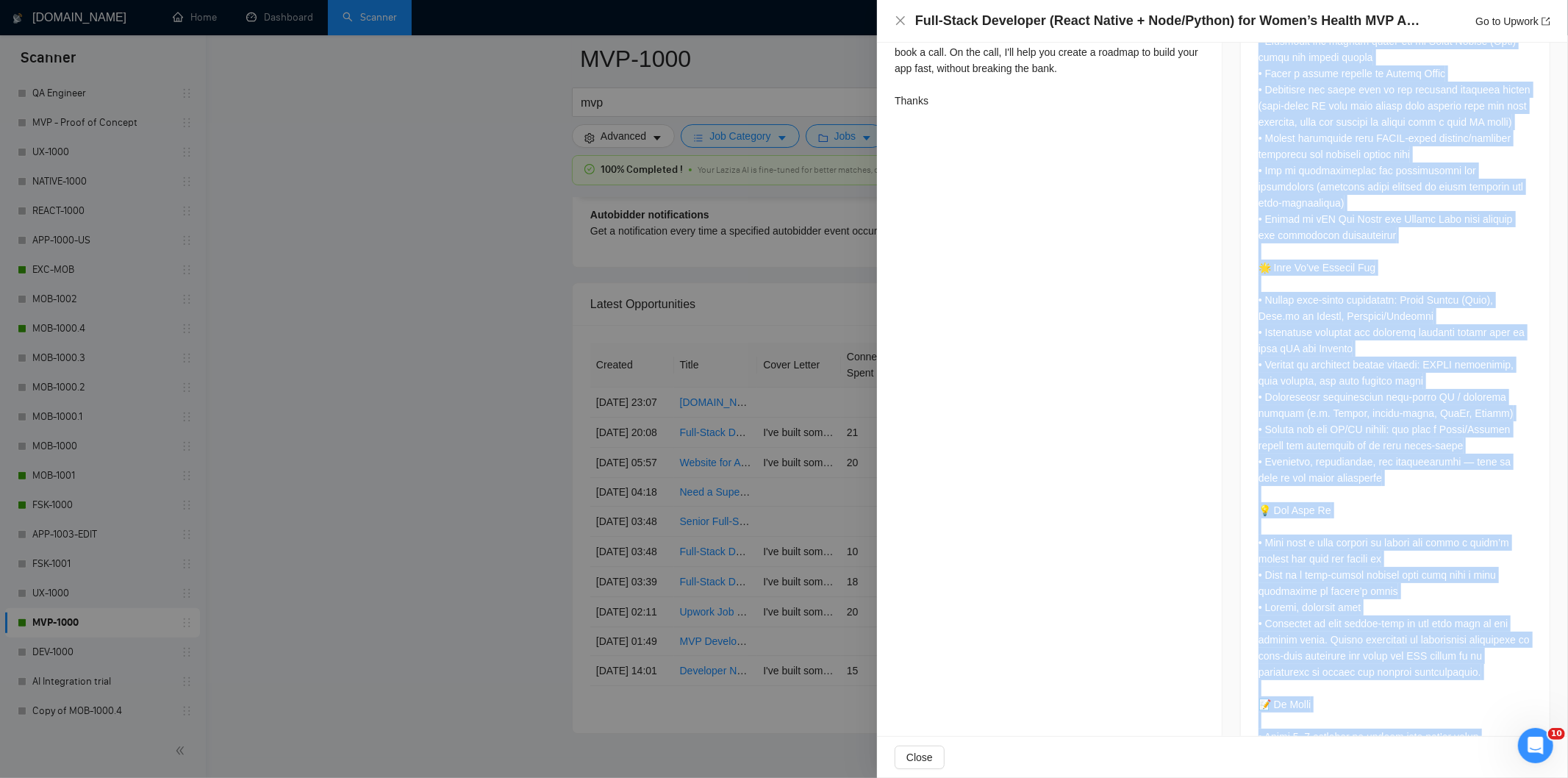
scroll to position [1038, 0]
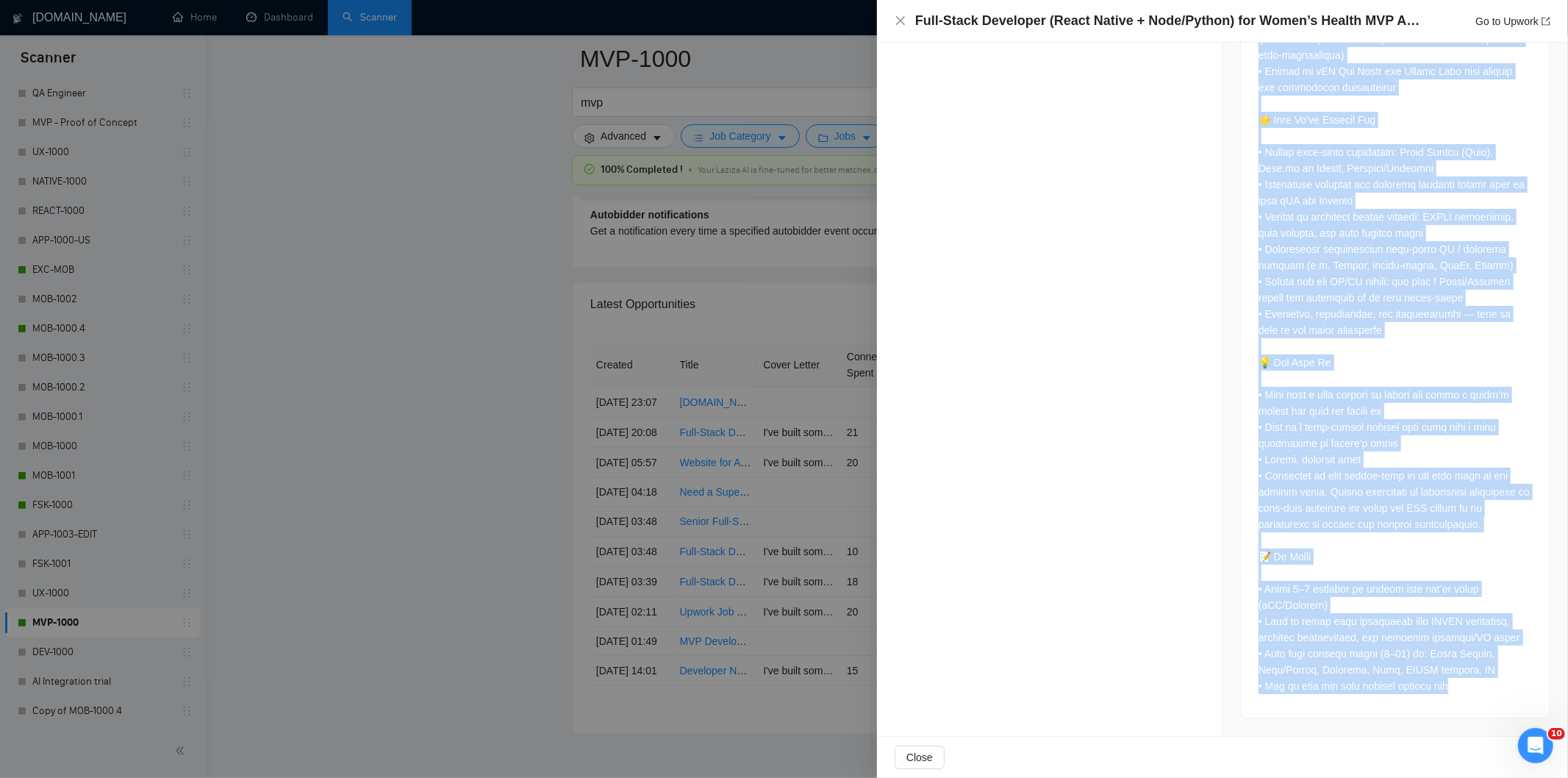
drag, startPoint x: 1250, startPoint y: 105, endPoint x: 1454, endPoint y: 684, distance: 613.9
click at [1454, 684] on div at bounding box center [1395, 187] width 308 height 1060
click at [902, 20] on icon "close" at bounding box center [901, 21] width 12 height 12
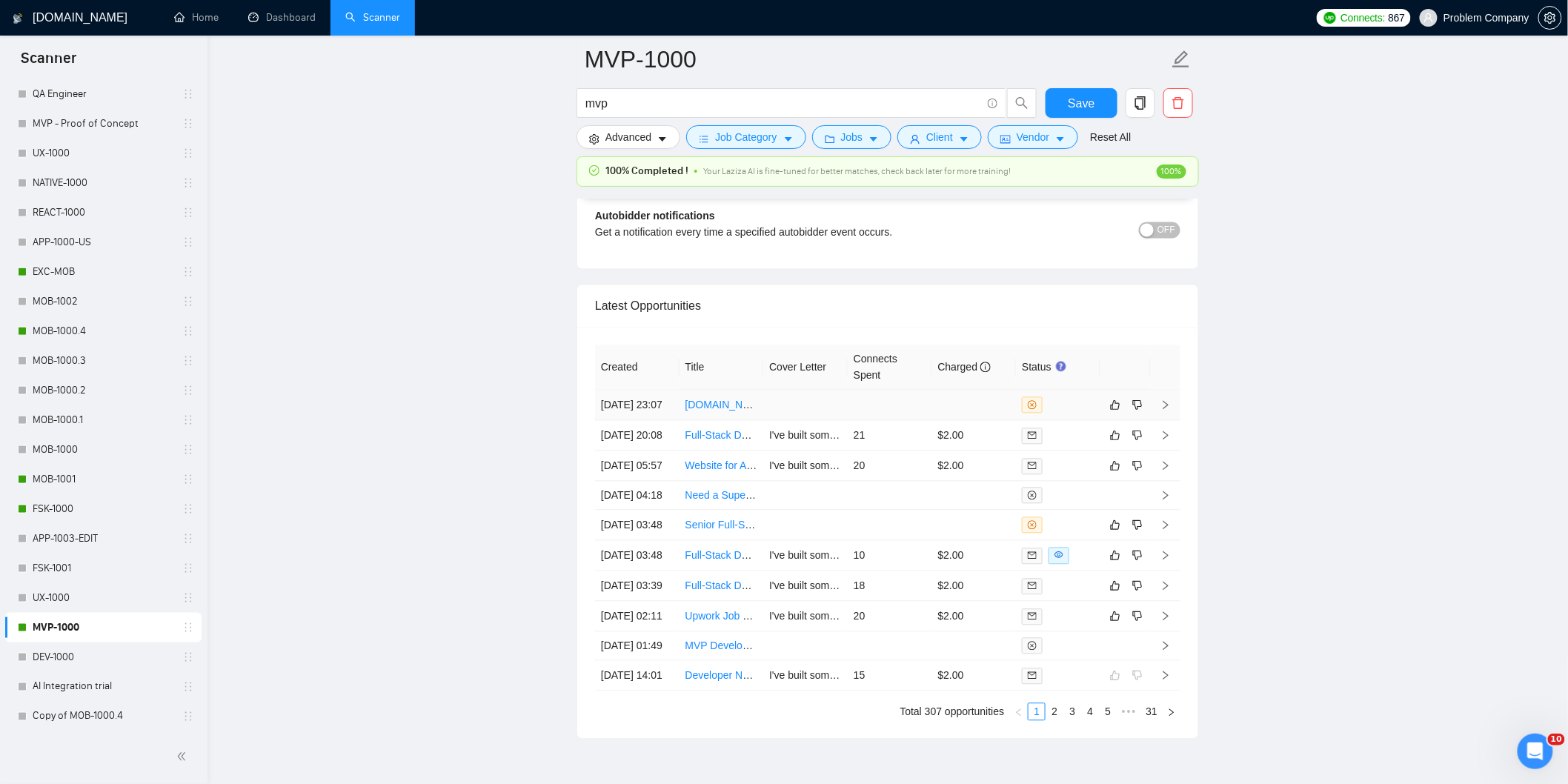
click at [652, 421] on td "[DATE] 23:07" at bounding box center [637, 405] width 84 height 30
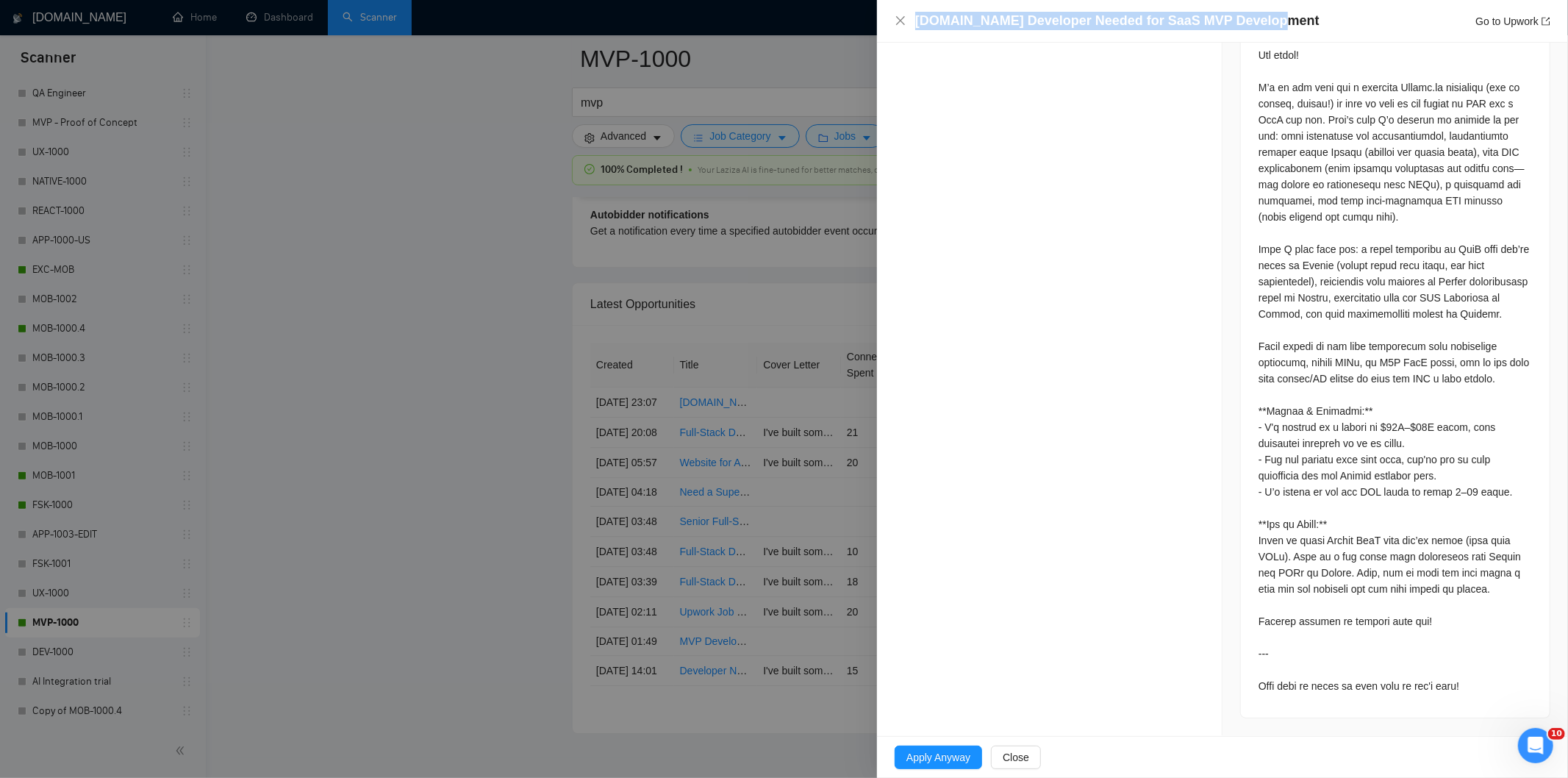
drag, startPoint x: 1269, startPoint y: 17, endPoint x: 862, endPoint y: 24, distance: 407.1
click at [862, 24] on div "[DOMAIN_NAME] Developer Needed for SaaS MVP Development Go to Upwork Opportunit…" at bounding box center [784, 389] width 1568 height 778
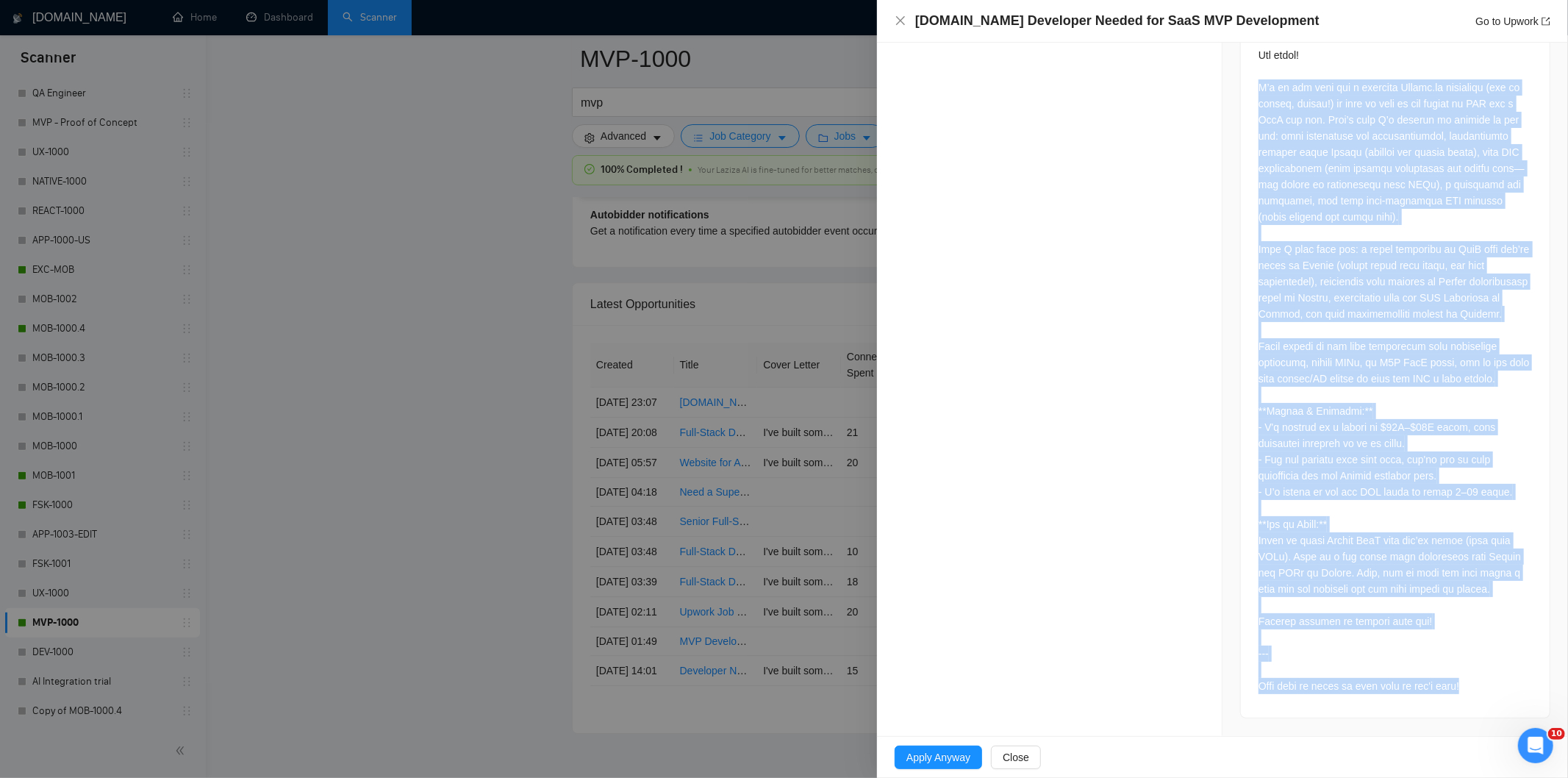
drag, startPoint x: 1247, startPoint y: 376, endPoint x: 1473, endPoint y: 687, distance: 384.4
click at [1473, 687] on div at bounding box center [1395, 341] width 308 height 753
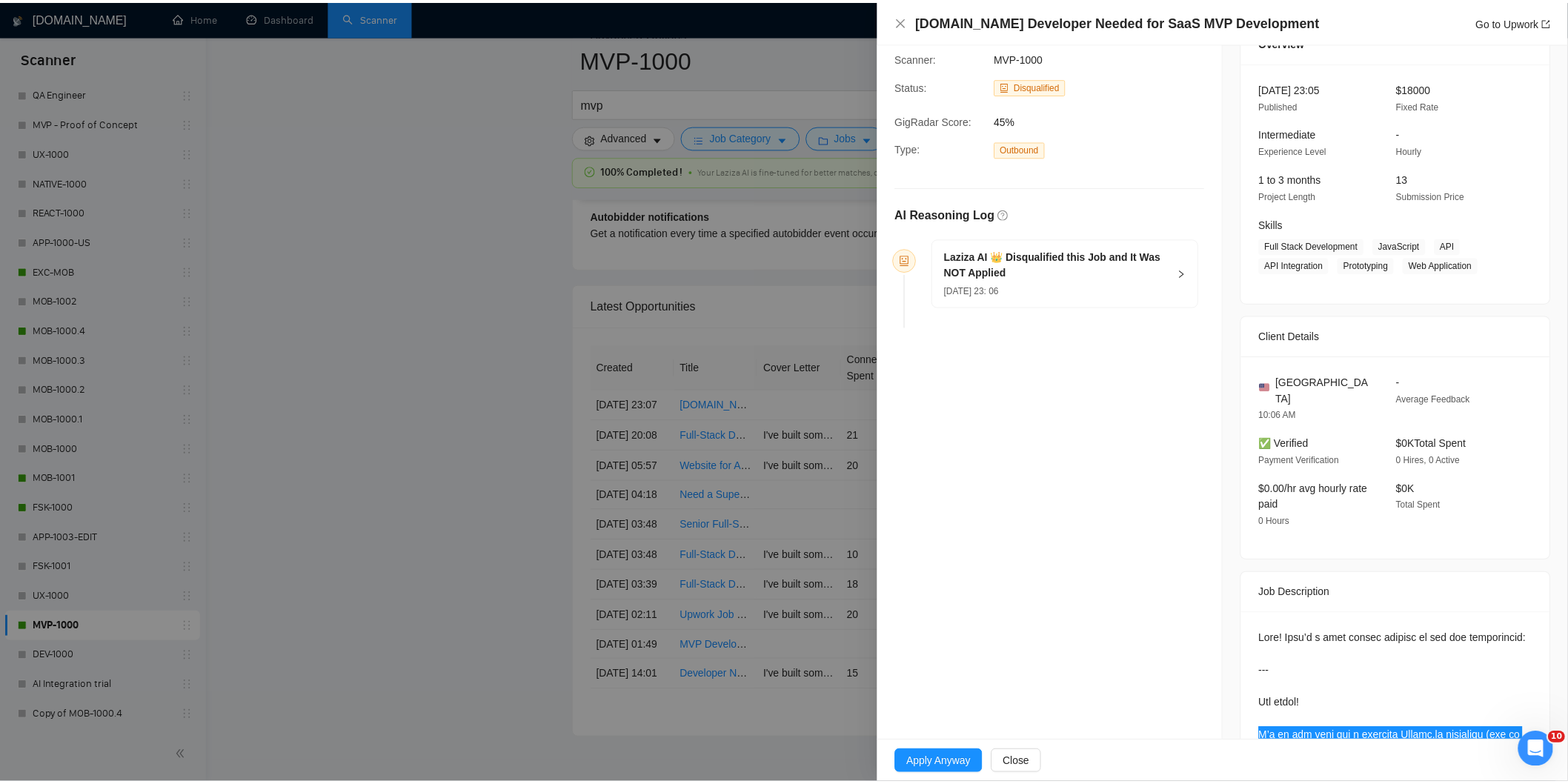
scroll to position [70, 0]
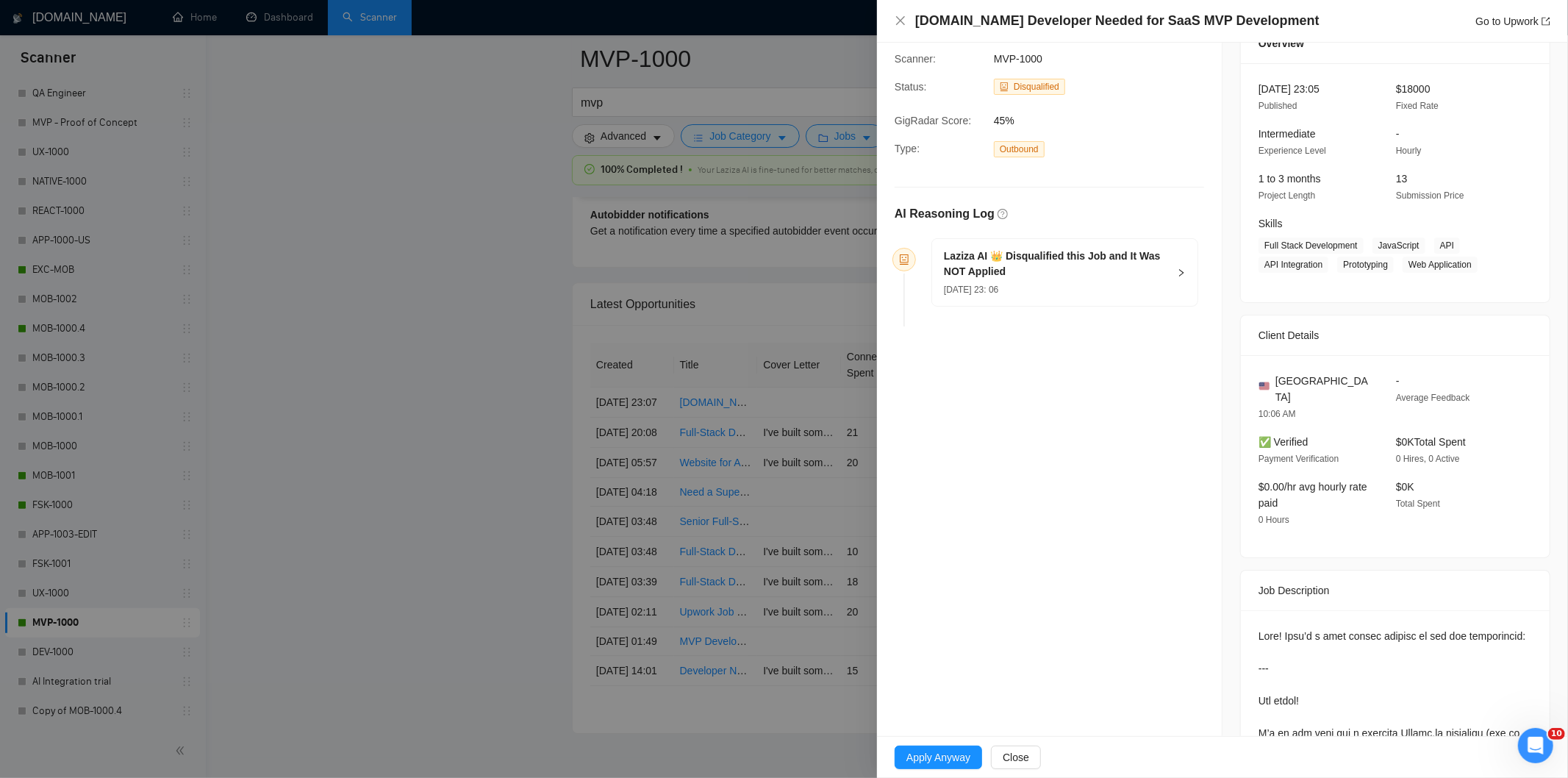
click at [1075, 285] on div "[DATE] 23: 06" at bounding box center [1056, 289] width 224 height 17
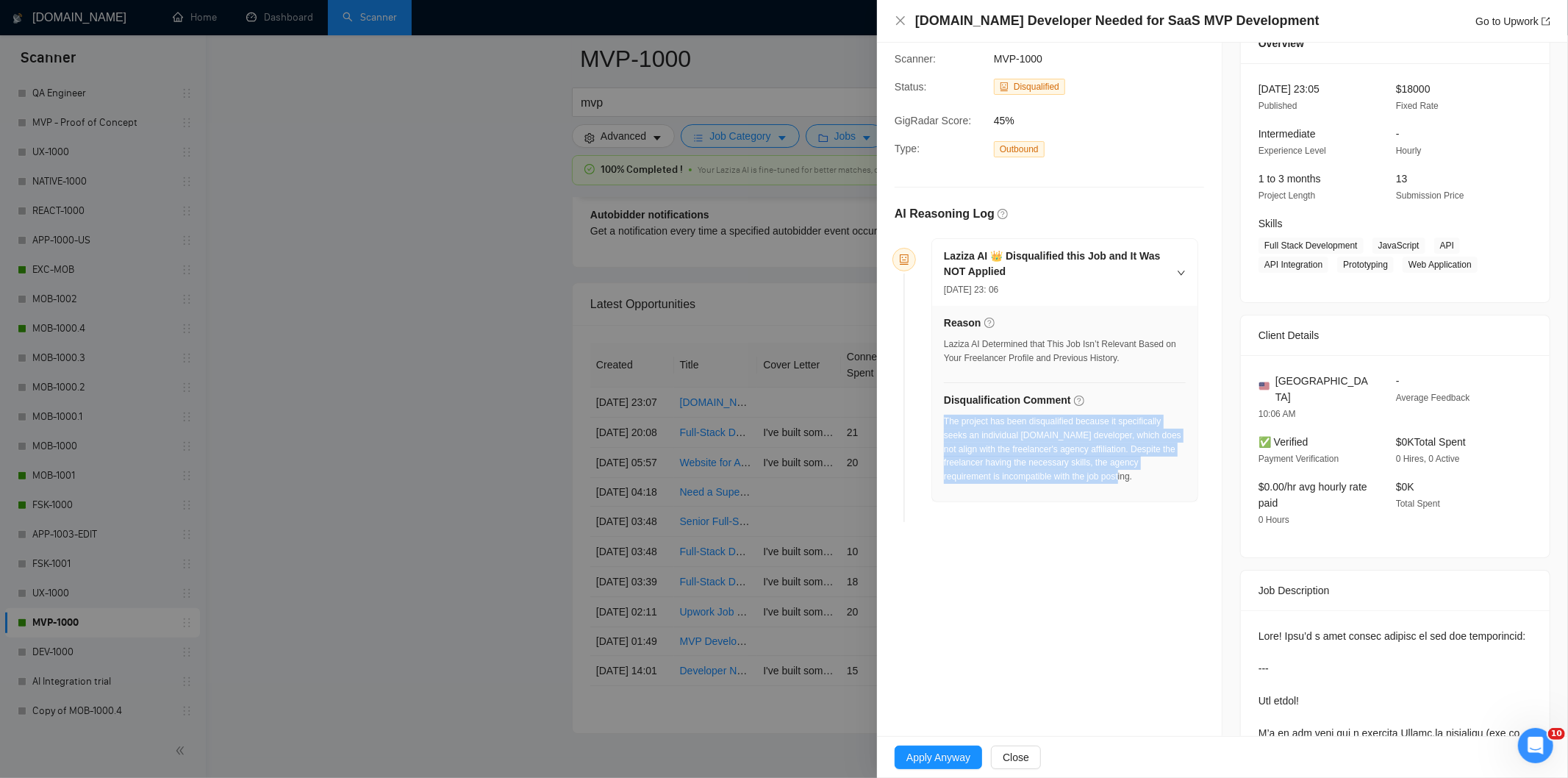
drag, startPoint x: 1142, startPoint y: 480, endPoint x: 944, endPoint y: 427, distance: 205.0
click at [944, 427] on div "The project has been disqualified because it specifically seeks an individual […" at bounding box center [1065, 449] width 242 height 69
click at [902, 21] on icon "close" at bounding box center [901, 21] width 12 height 12
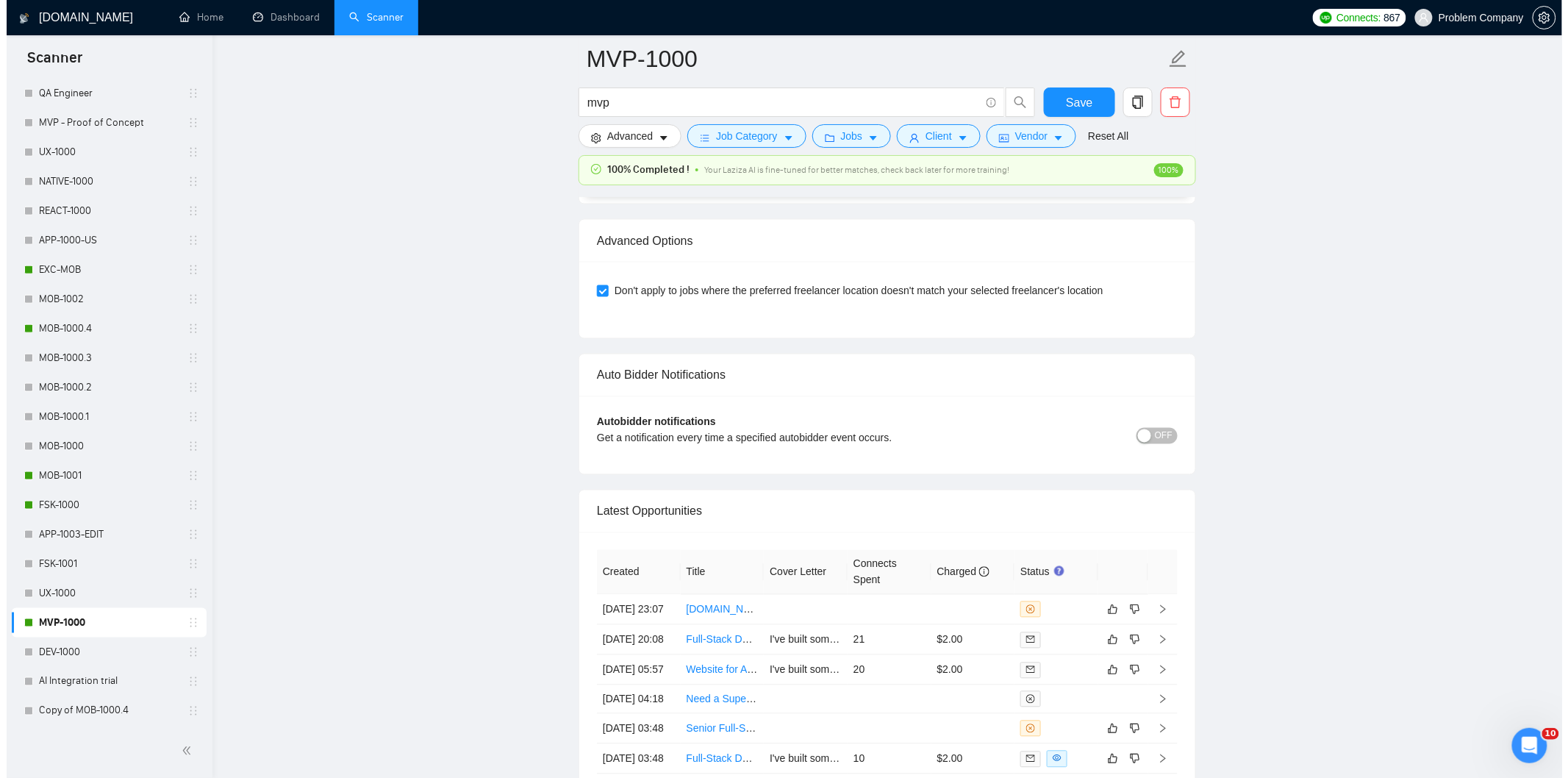
scroll to position [3261, 0]
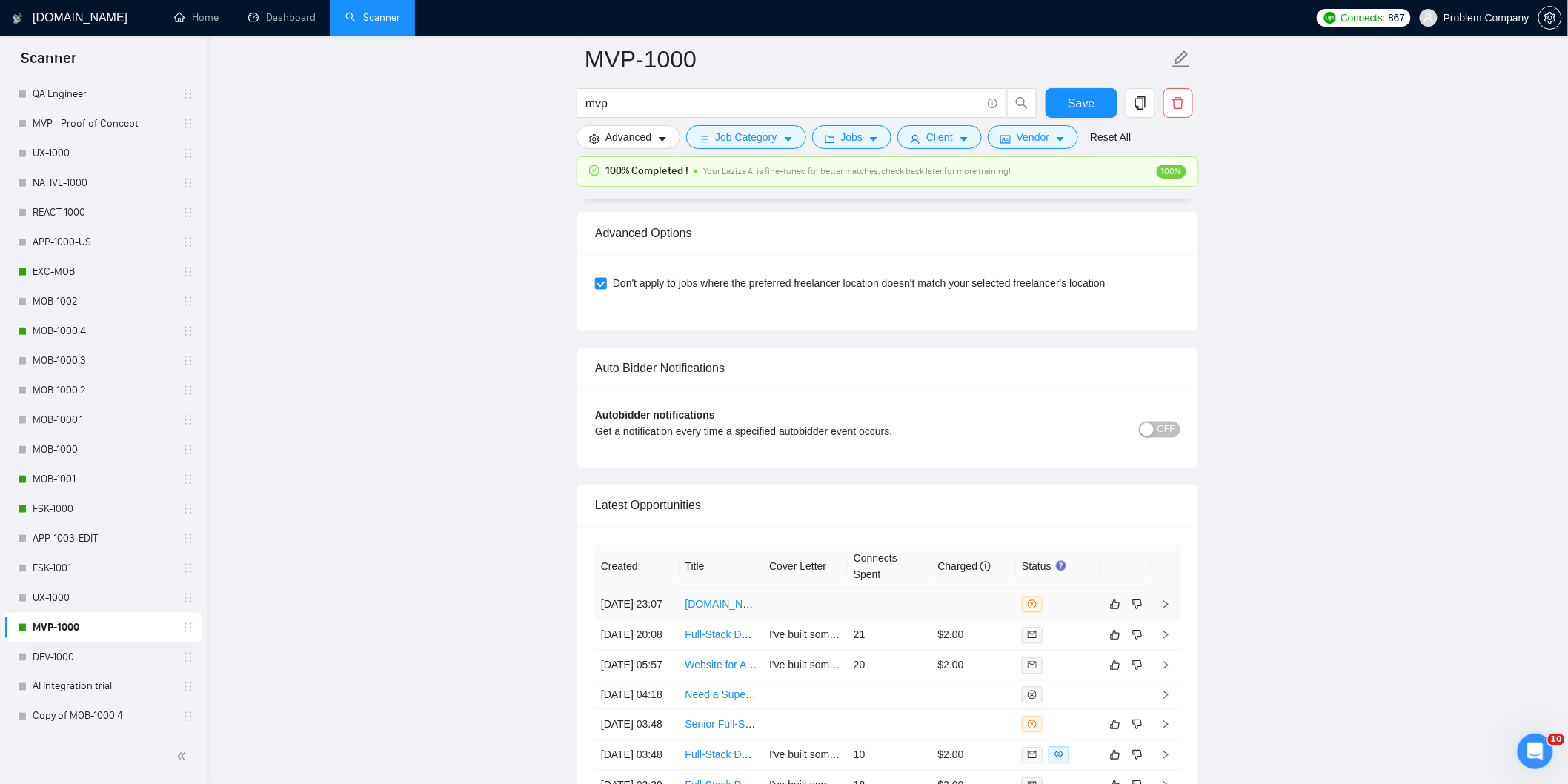
click at [644, 620] on td "[DATE] 23:07" at bounding box center [637, 605] width 84 height 30
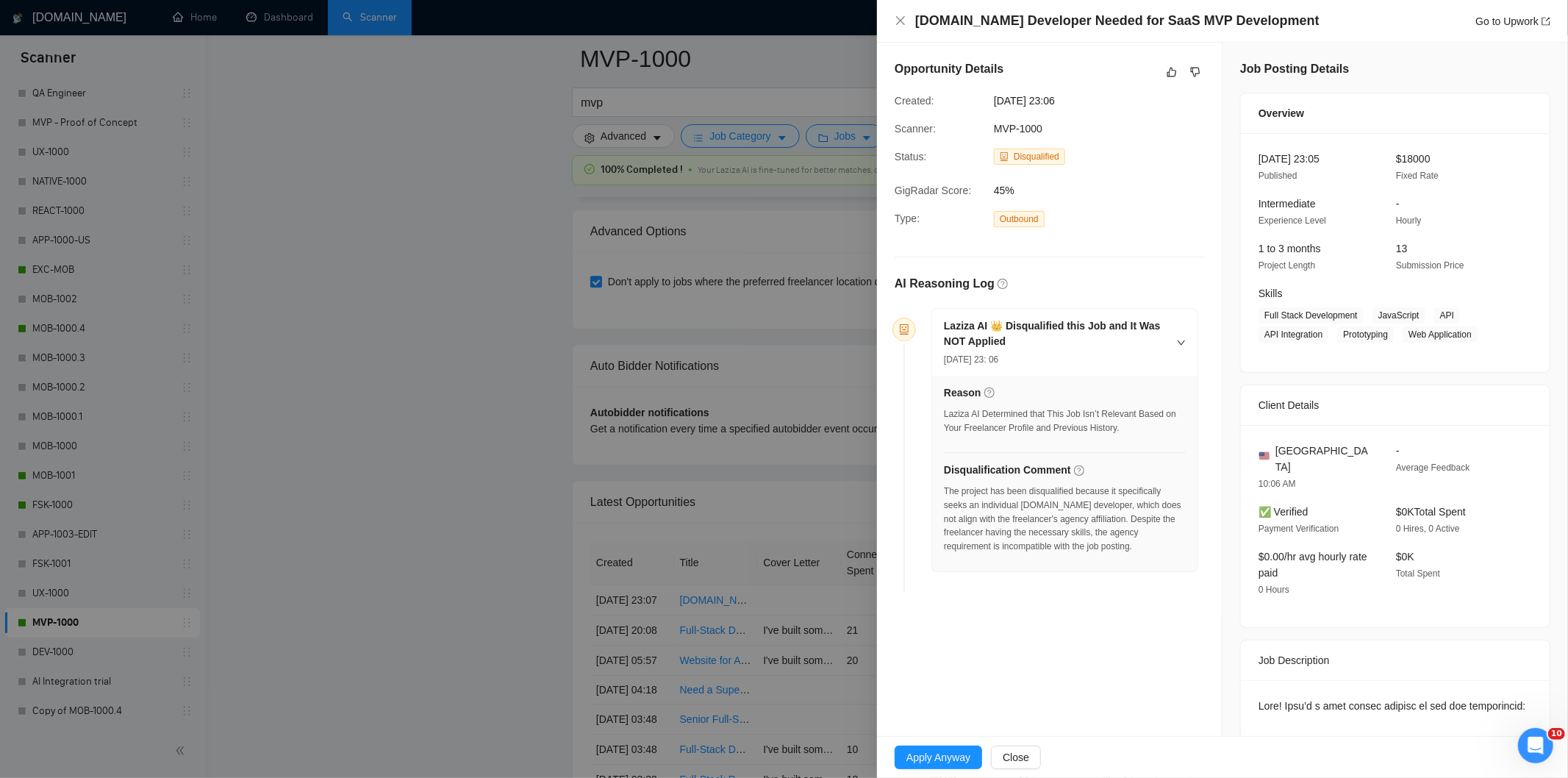
drag, startPoint x: 1092, startPoint y: 100, endPoint x: 993, endPoint y: 101, distance: 99.0
click at [993, 101] on div "[DATE] 23:06" at bounding box center [1063, 101] width 149 height 17
click at [903, 19] on icon "close" at bounding box center [901, 21] width 12 height 12
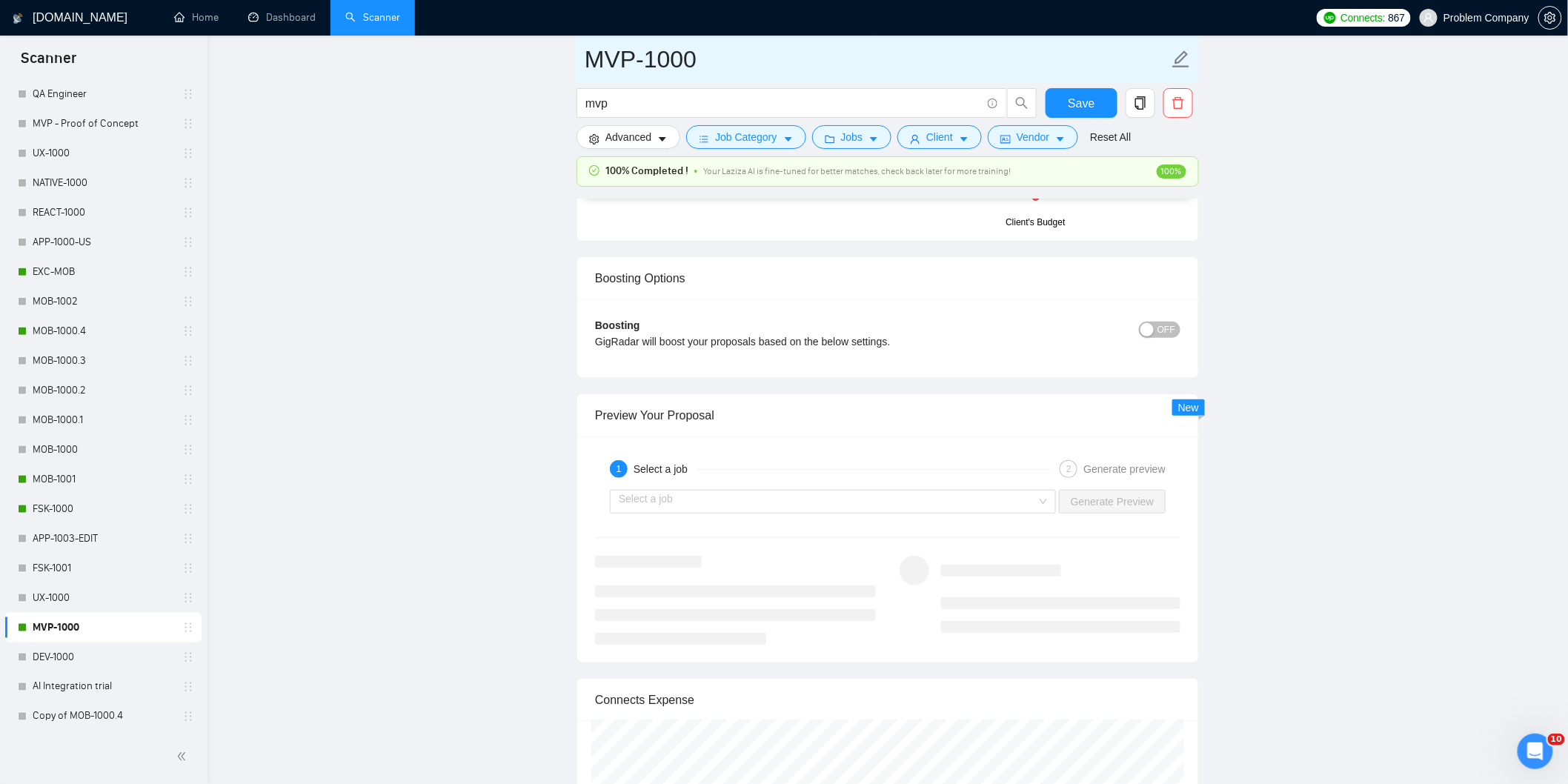
scroll to position [2528, 0]
